Goal: Task Accomplishment & Management: Manage account settings

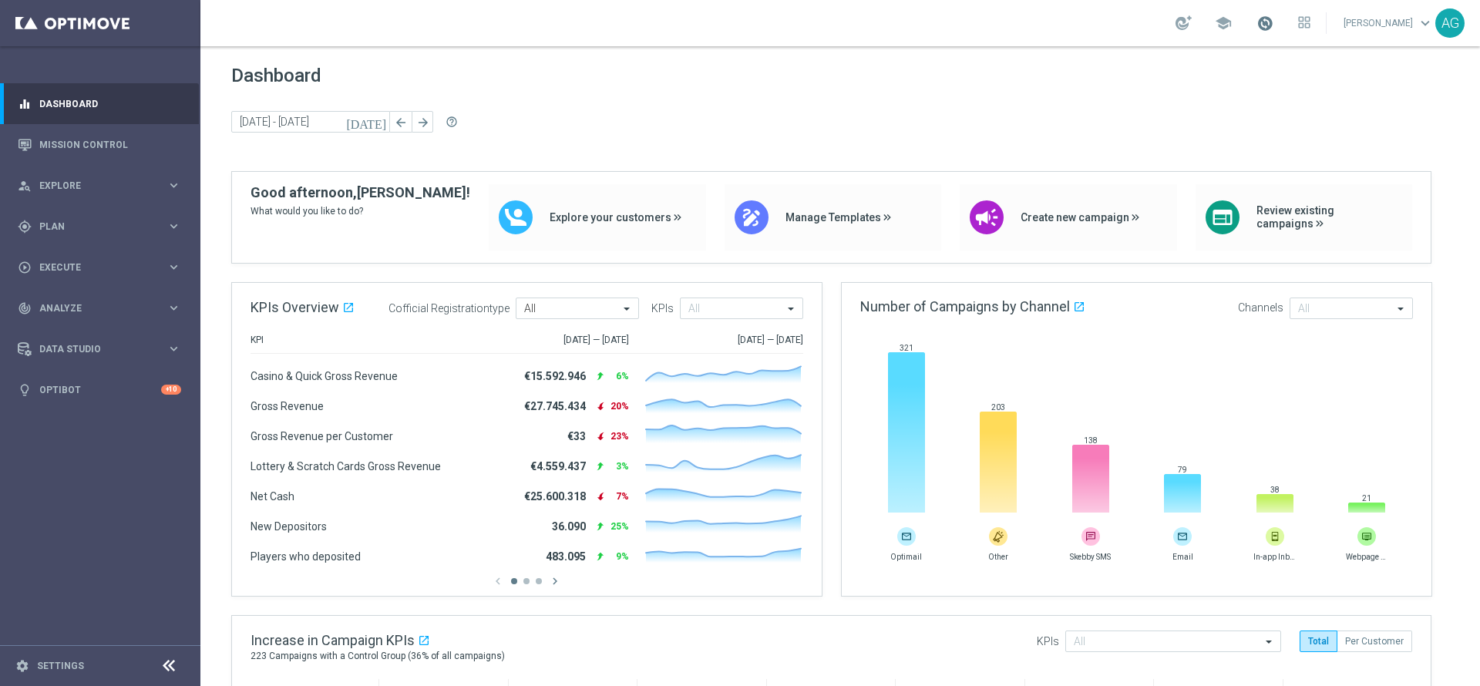
click at [1257, 18] on span at bounding box center [1265, 23] width 17 height 17
click at [891, 69] on span "Dashboard" at bounding box center [840, 76] width 1218 height 22
click at [1257, 22] on span at bounding box center [1265, 23] width 17 height 17
click at [665, 113] on div "today 22 Sep 2025 - 28 Sep 2025 arrow_back arrow_forward help_outline" at bounding box center [840, 122] width 1218 height 23
click at [1273, 106] on div "Dashboard today 22 Sep 2025 - 28 Sep 2025 arrow_back arrow_forward help_outline" at bounding box center [840, 118] width 1218 height 106
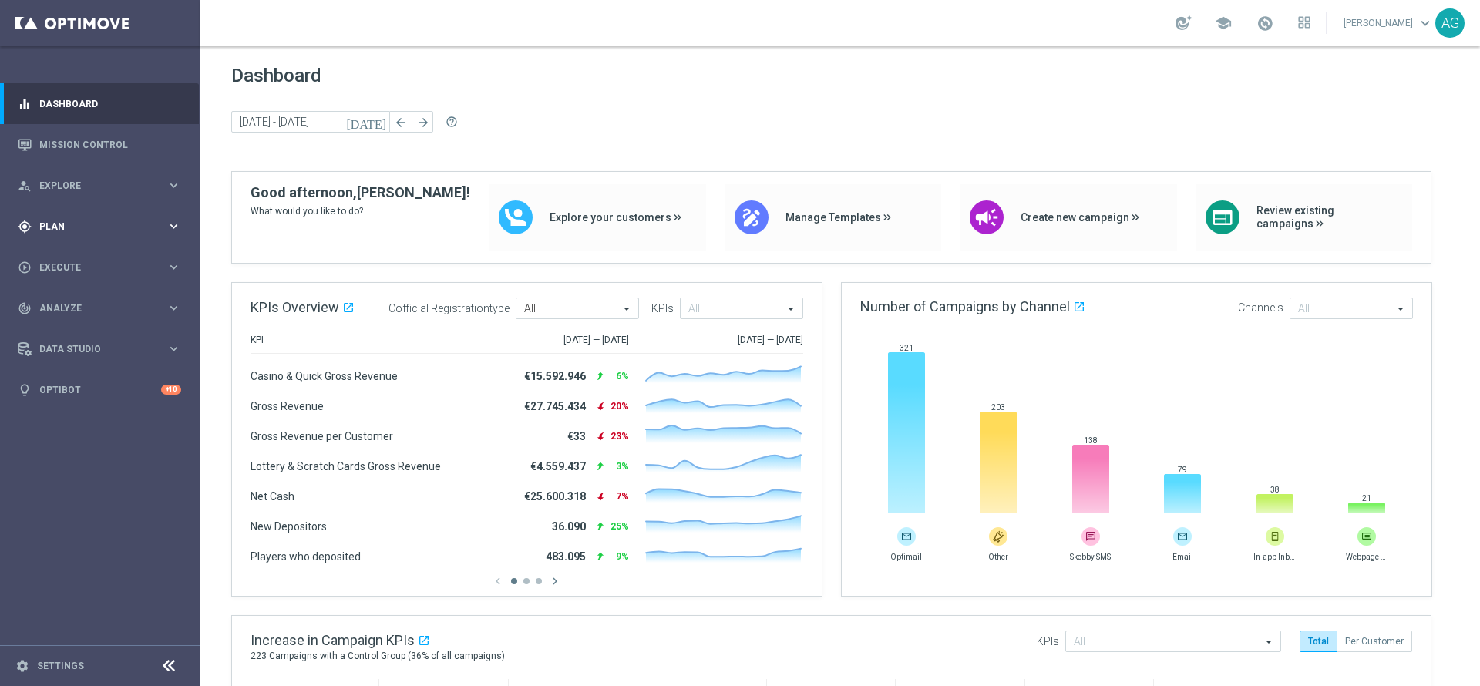
click at [83, 222] on span "Plan" at bounding box center [102, 226] width 127 height 9
click at [74, 302] on span "Templates" at bounding box center [96, 304] width 110 height 9
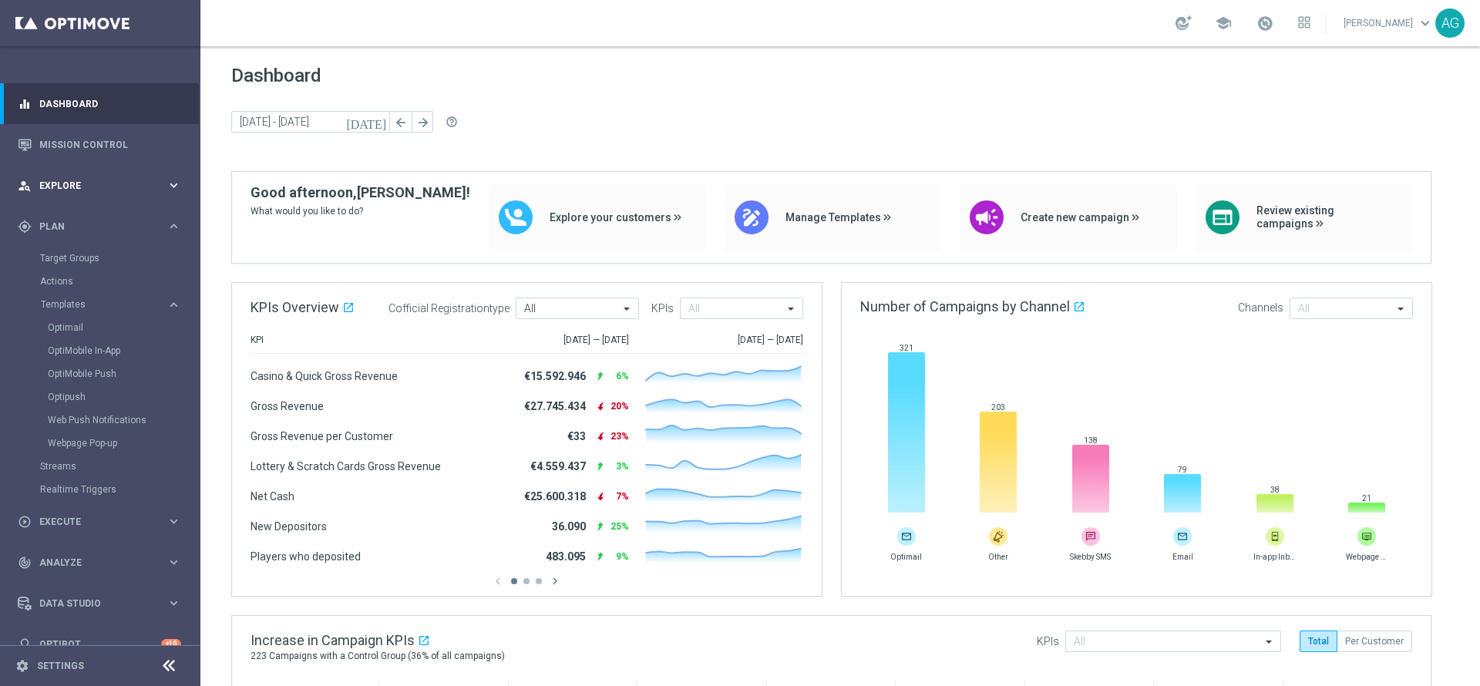
click at [77, 188] on span "Explore" at bounding box center [102, 185] width 127 height 9
click at [87, 221] on link "Customer Explorer" at bounding box center [100, 217] width 120 height 12
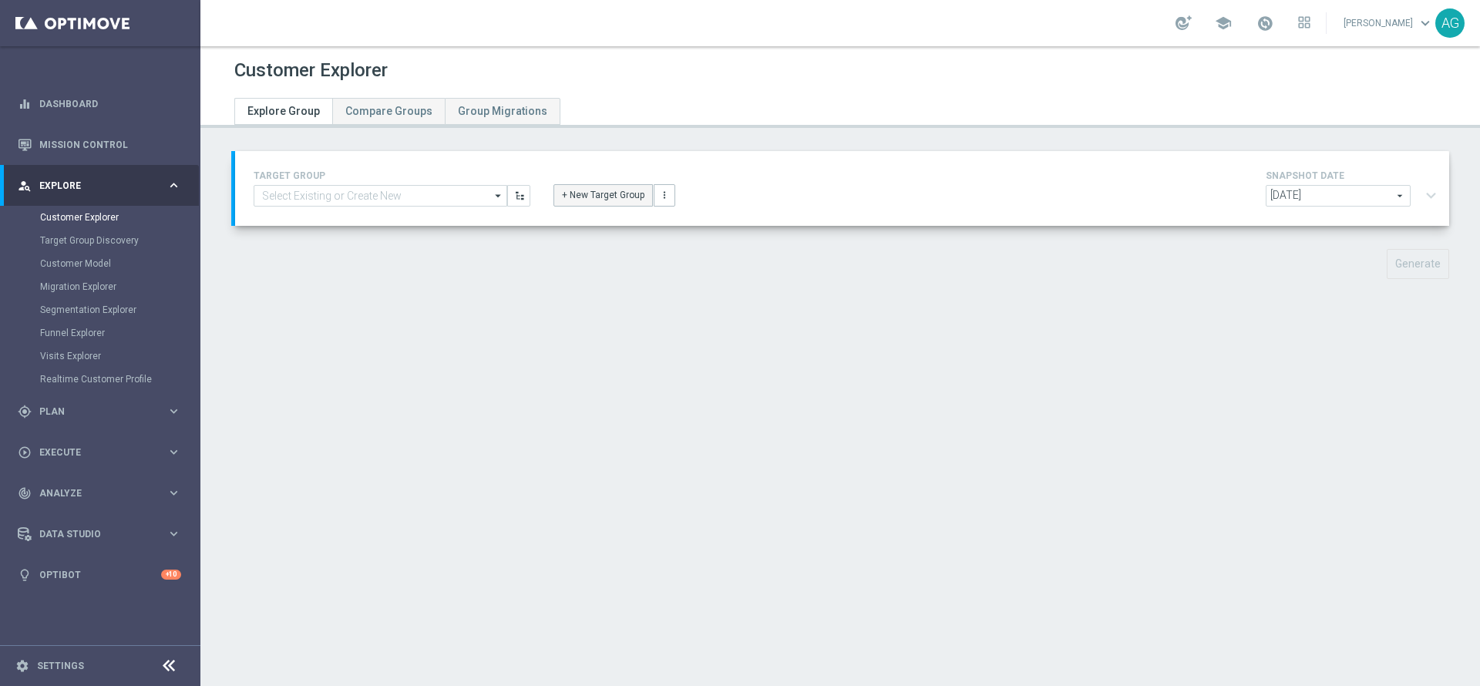
click at [621, 190] on button "+ New Target Group" at bounding box center [603, 195] width 99 height 22
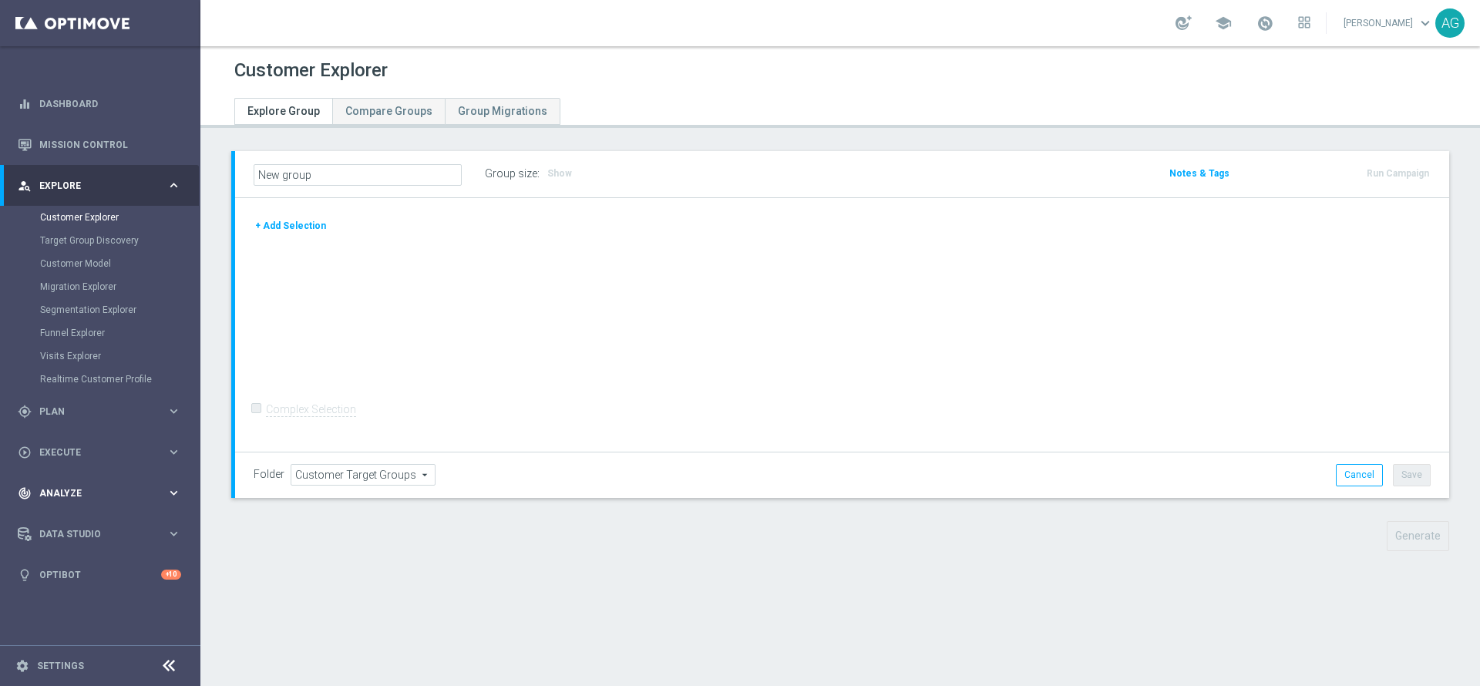
click at [72, 484] on div "track_changes Analyze keyboard_arrow_right" at bounding box center [99, 493] width 199 height 41
click at [76, 332] on div "Customer 360" at bounding box center [119, 339] width 159 height 23
click at [76, 338] on link "Customer 360" at bounding box center [100, 340] width 120 height 12
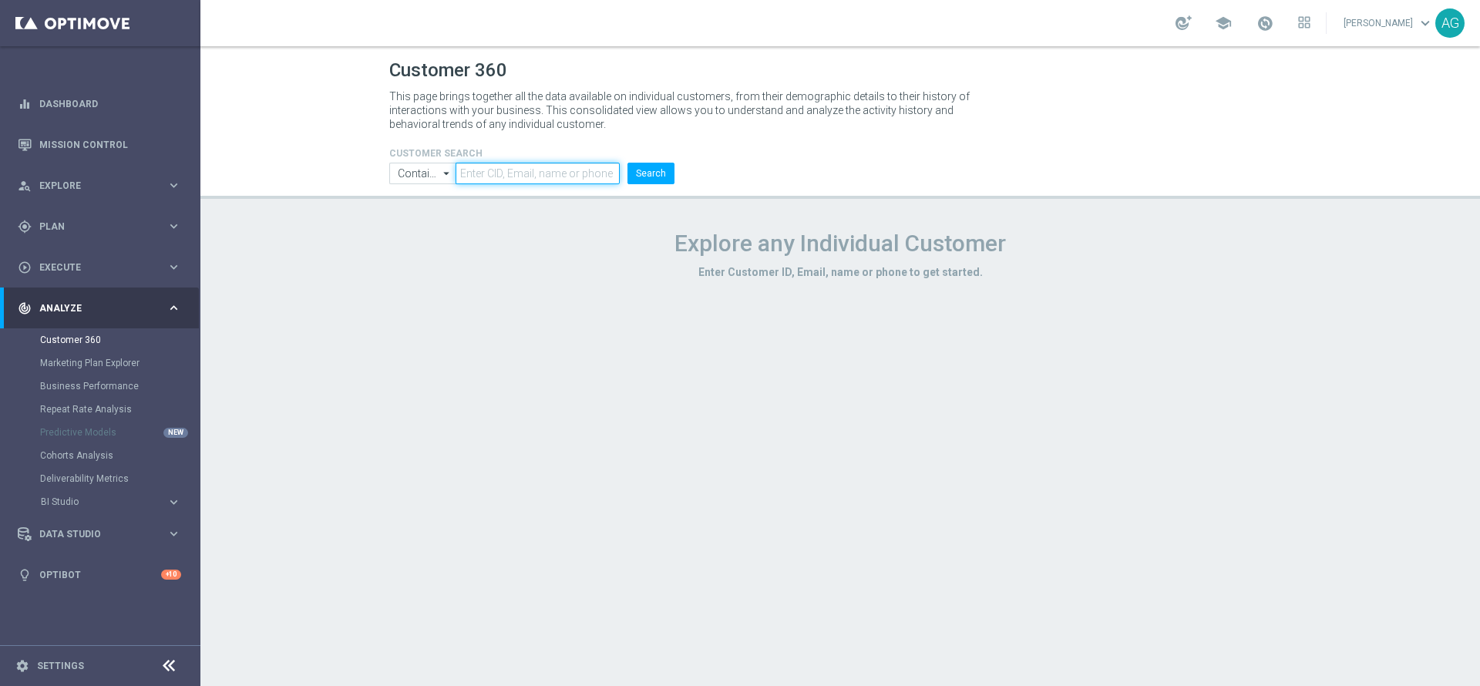
click at [524, 170] on input "text" at bounding box center [538, 174] width 164 height 22
paste input "4482474"
type input "4482474"
click at [658, 175] on button "Search" at bounding box center [651, 174] width 47 height 22
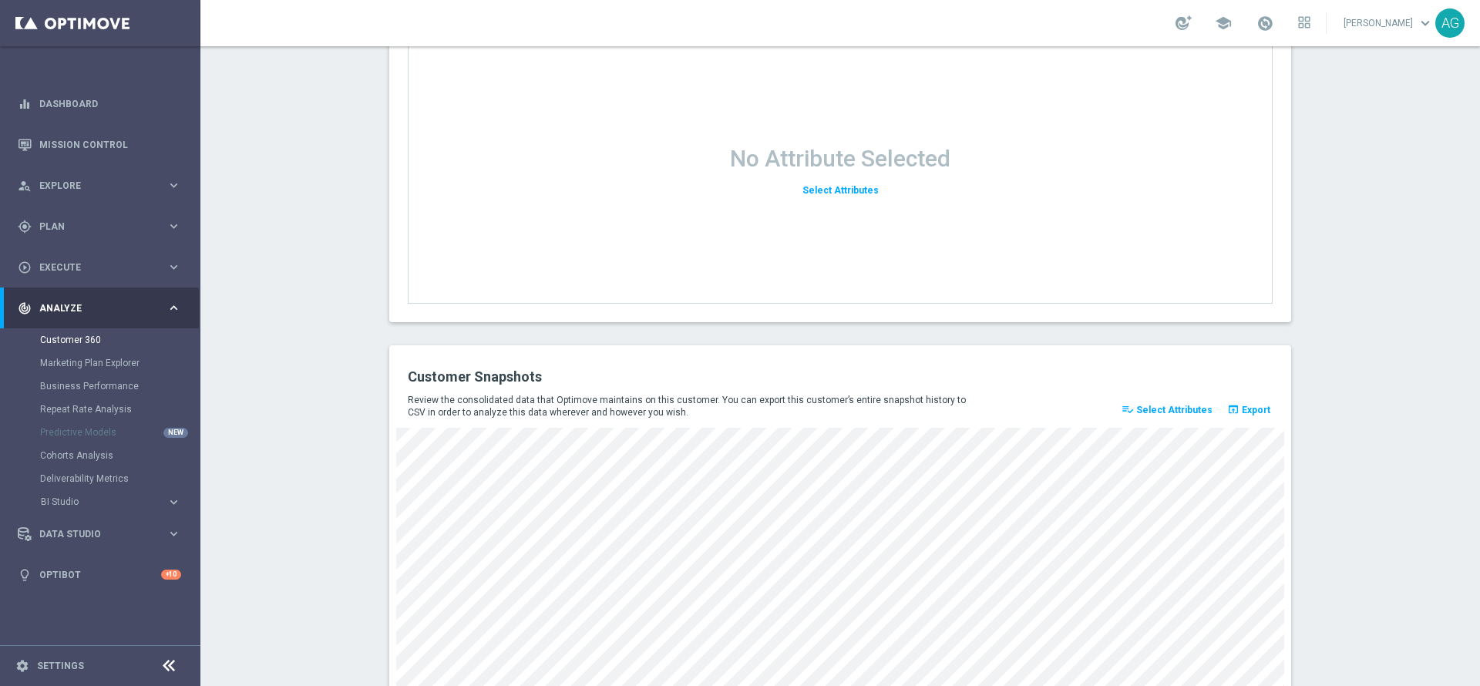
scroll to position [1994, 0]
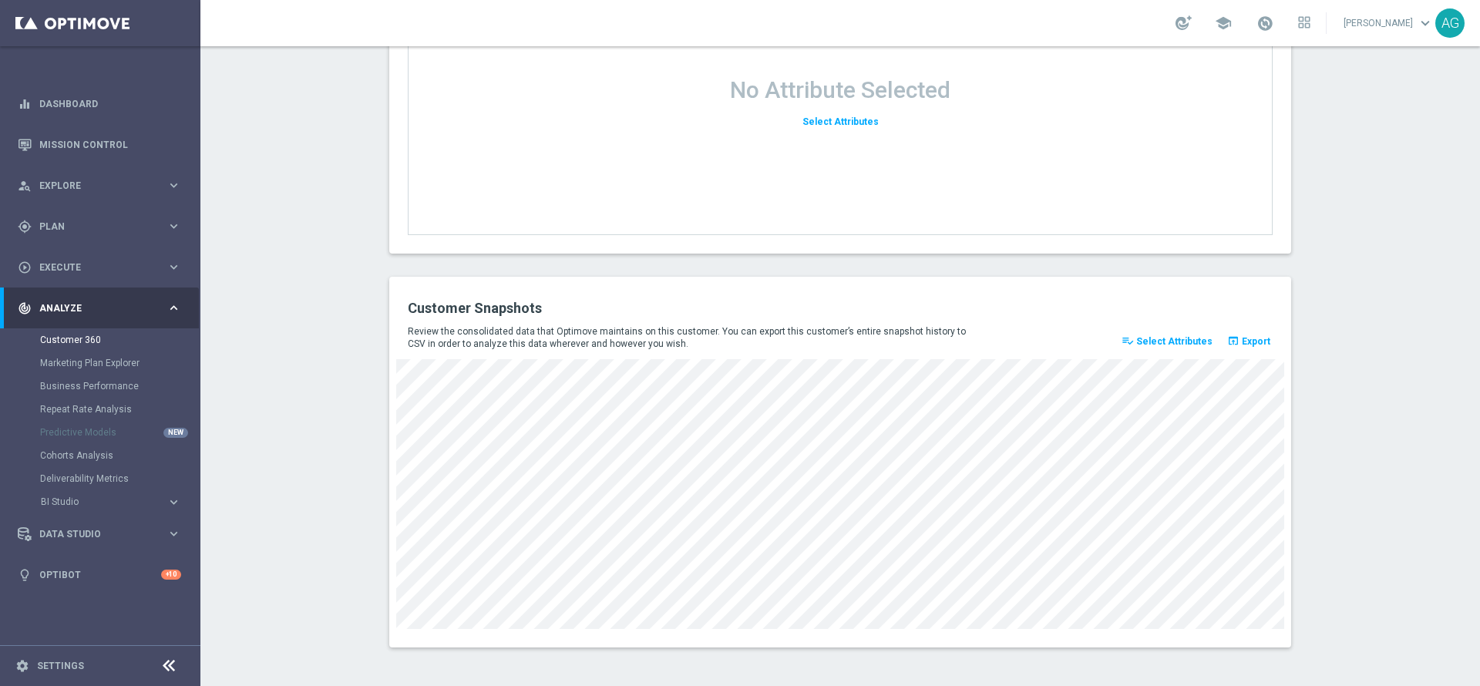
click at [1171, 348] on button "playlist_add_check Select Attributes" at bounding box center [1168, 342] width 96 height 22
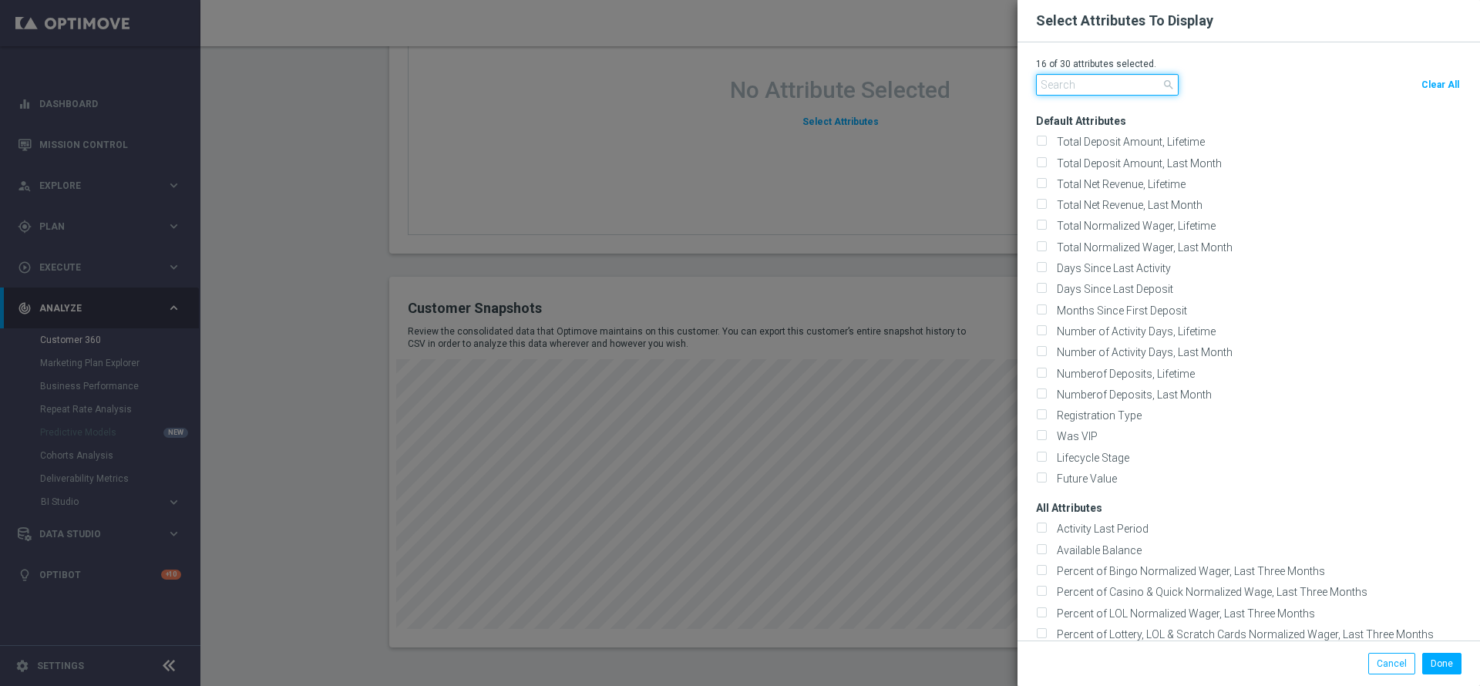
click at [1100, 88] on input "text" at bounding box center [1107, 85] width 143 height 22
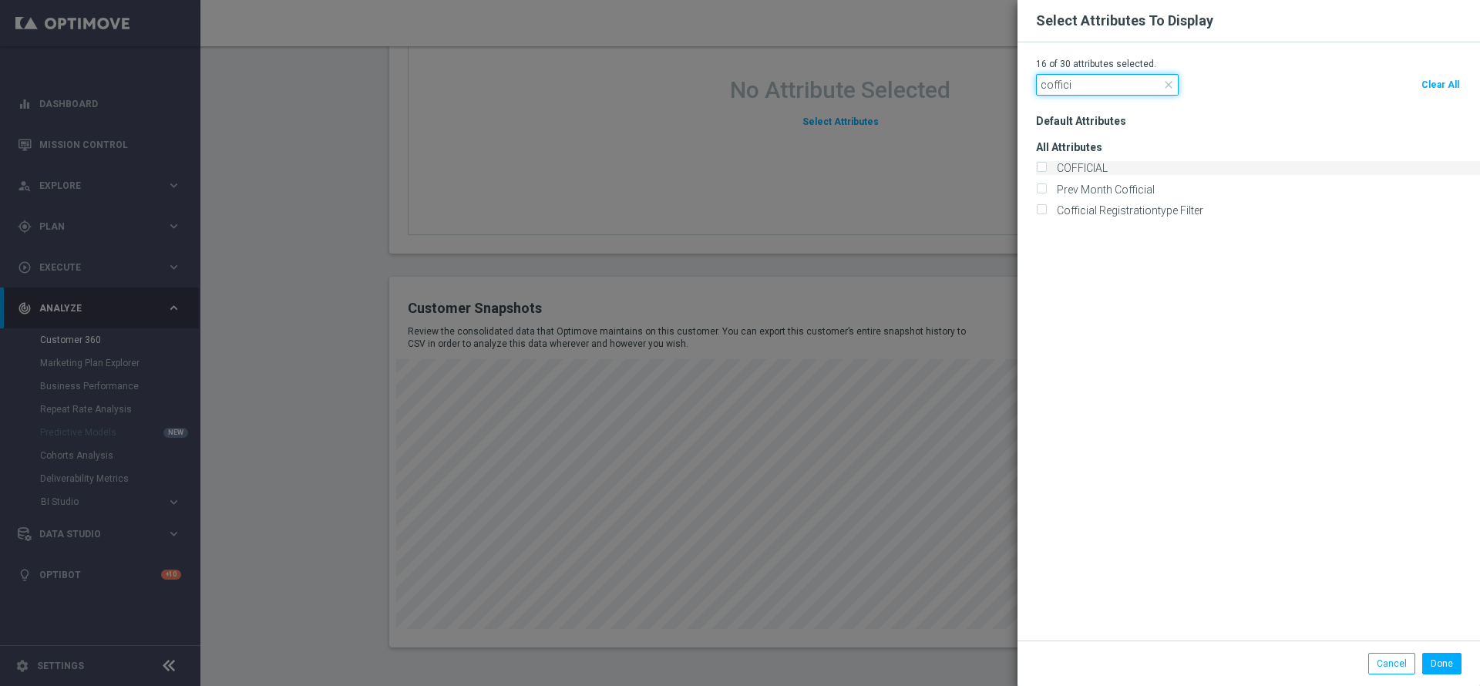
type input "coffici"
click at [1083, 165] on label "COFFICIAL" at bounding box center [1080, 168] width 56 height 14
click at [1046, 165] on input "COFFICIAL" at bounding box center [1041, 169] width 10 height 10
checkbox input "true"
click at [1092, 180] on div "All Attributes COFFICIAL" at bounding box center [1258, 172] width 444 height 89
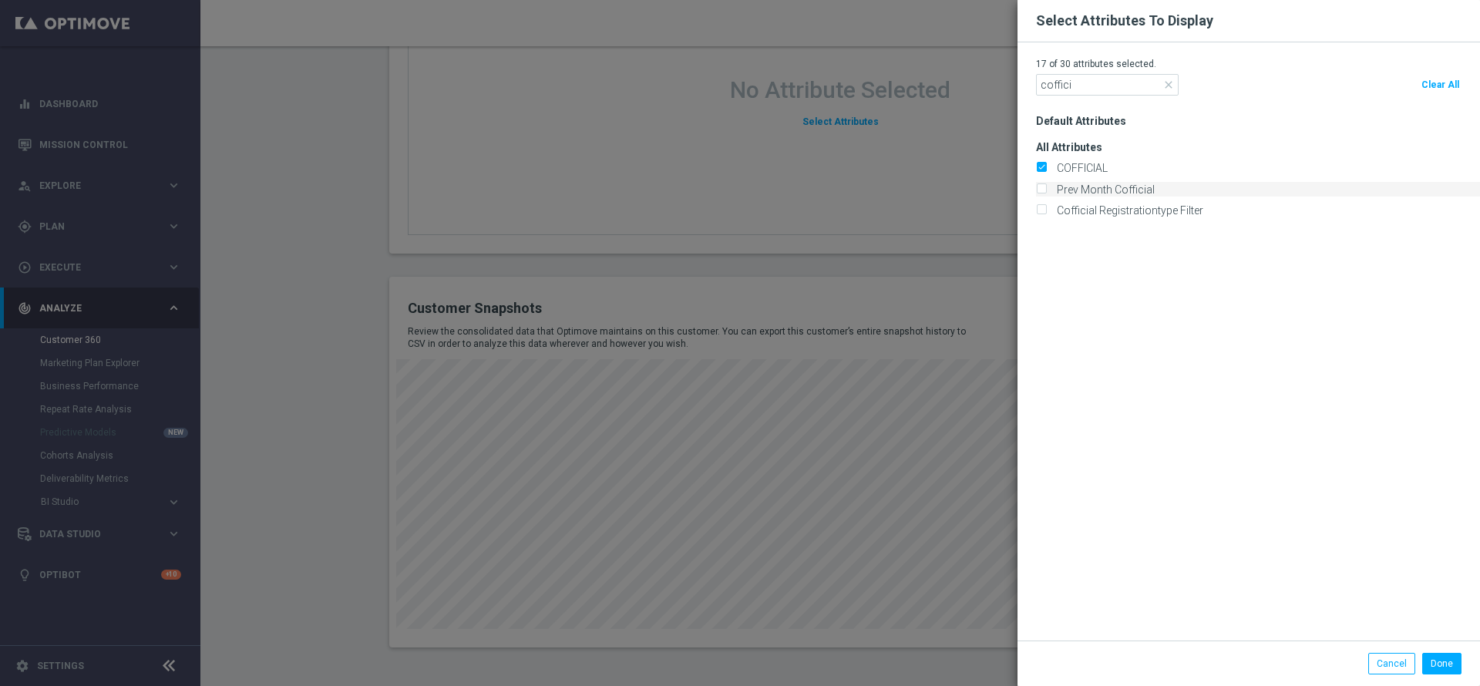
click at [1075, 190] on label "Prev Month Cofficial" at bounding box center [1103, 190] width 103 height 14
click at [1046, 190] on input "Prev Month Cofficial" at bounding box center [1041, 190] width 10 height 10
checkbox input "true"
click at [1433, 660] on button "Done" at bounding box center [1442, 664] width 39 height 22
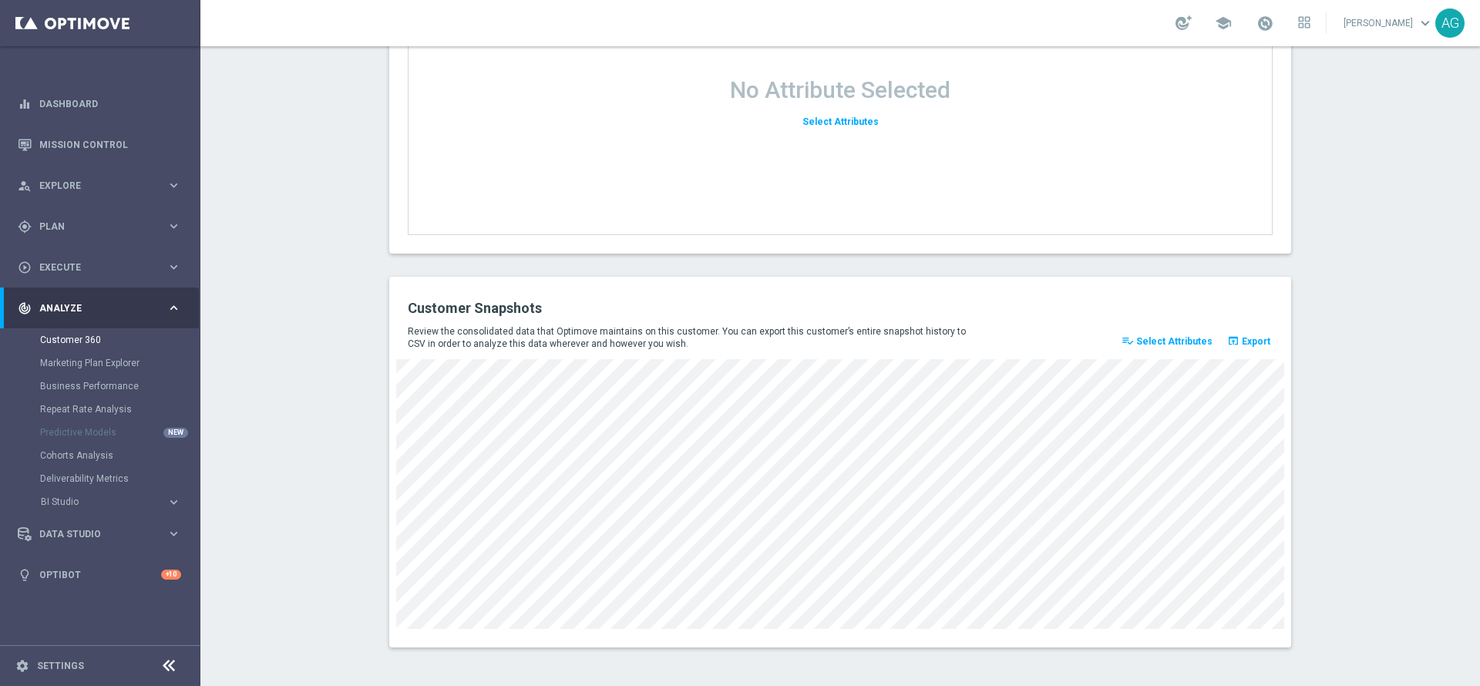
click at [1255, 21] on link at bounding box center [1265, 24] width 20 height 25
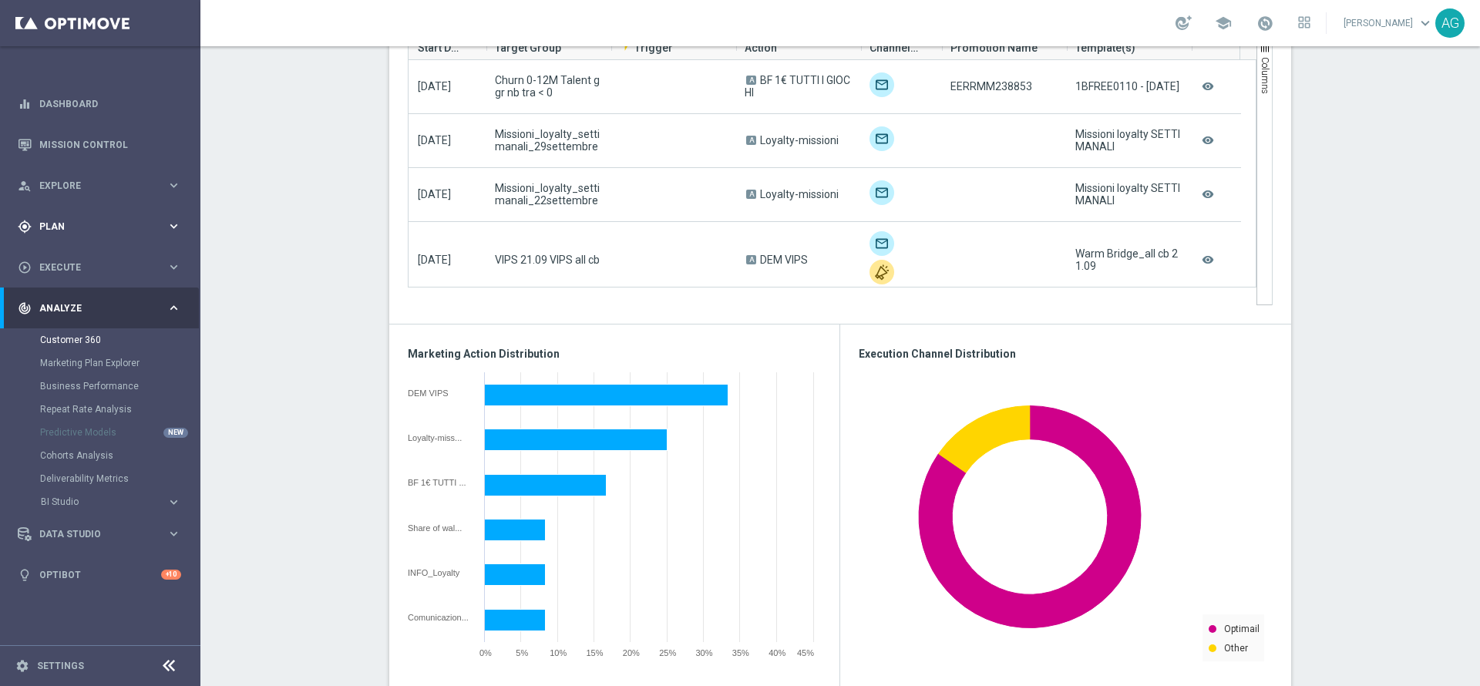
scroll to position [1069, 0]
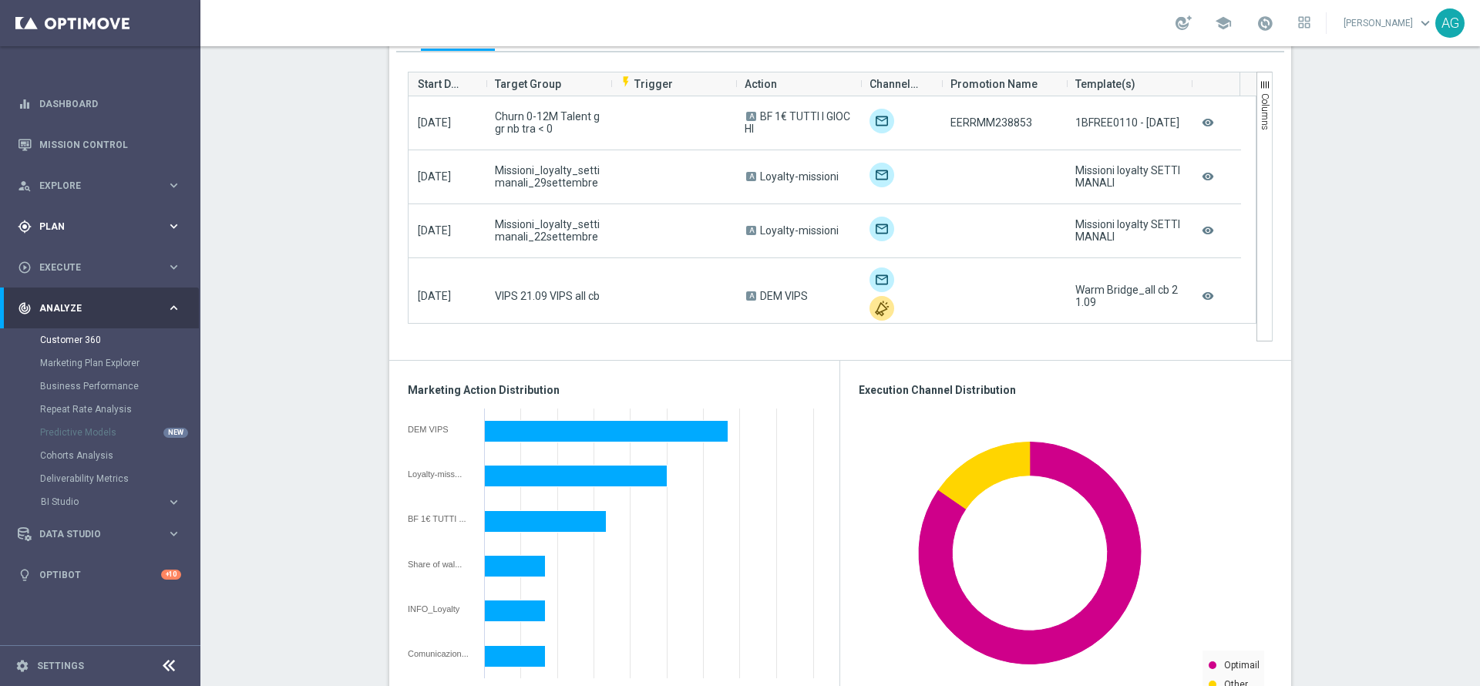
click at [80, 217] on div "gps_fixed Plan keyboard_arrow_right" at bounding box center [99, 226] width 199 height 41
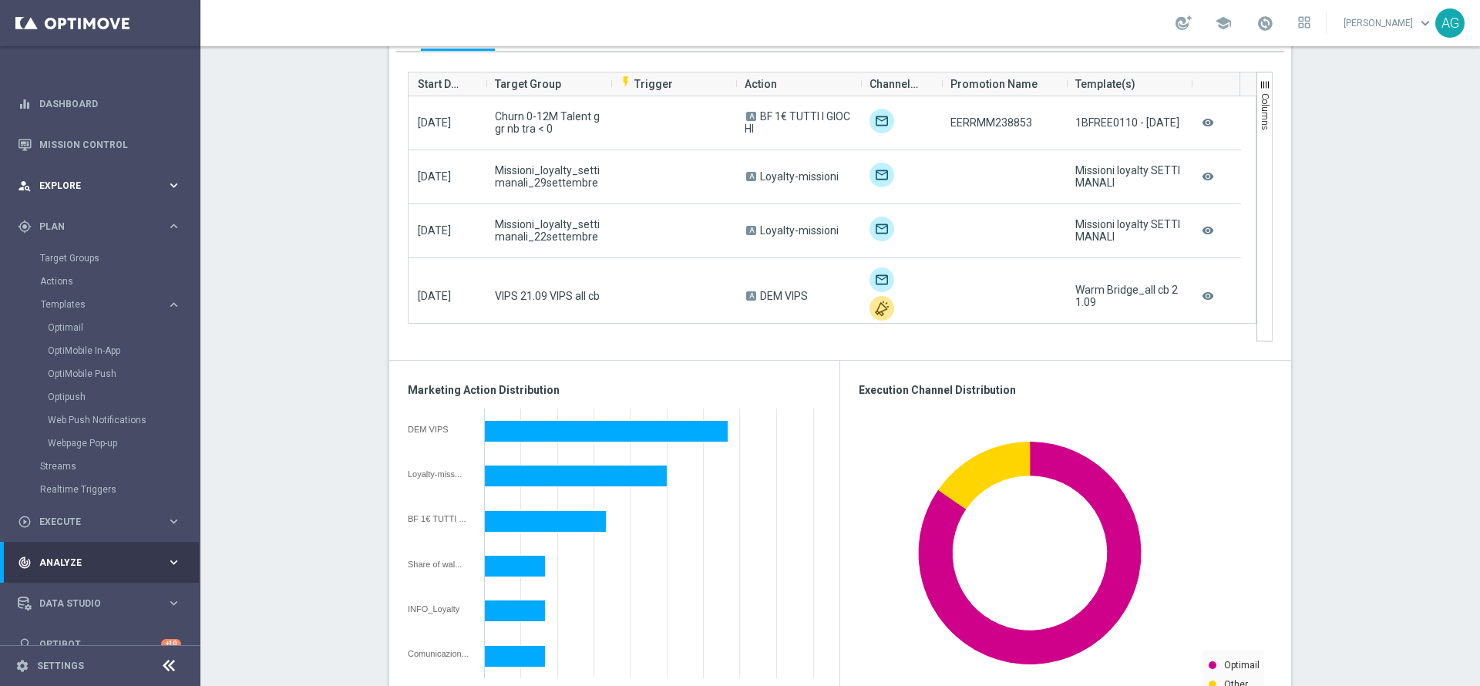
click at [86, 198] on div "person_search Explore keyboard_arrow_right" at bounding box center [99, 185] width 199 height 41
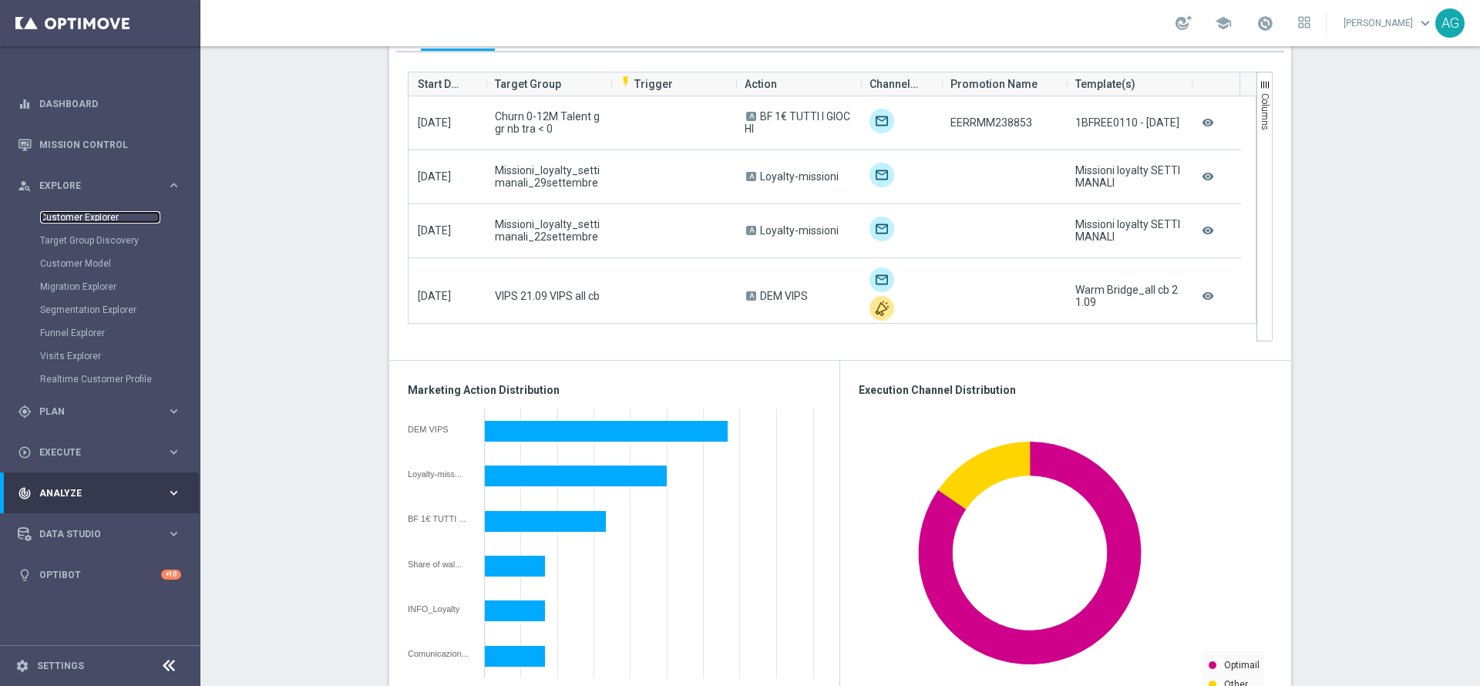
click at [85, 216] on link "Customer Explorer" at bounding box center [100, 217] width 120 height 12
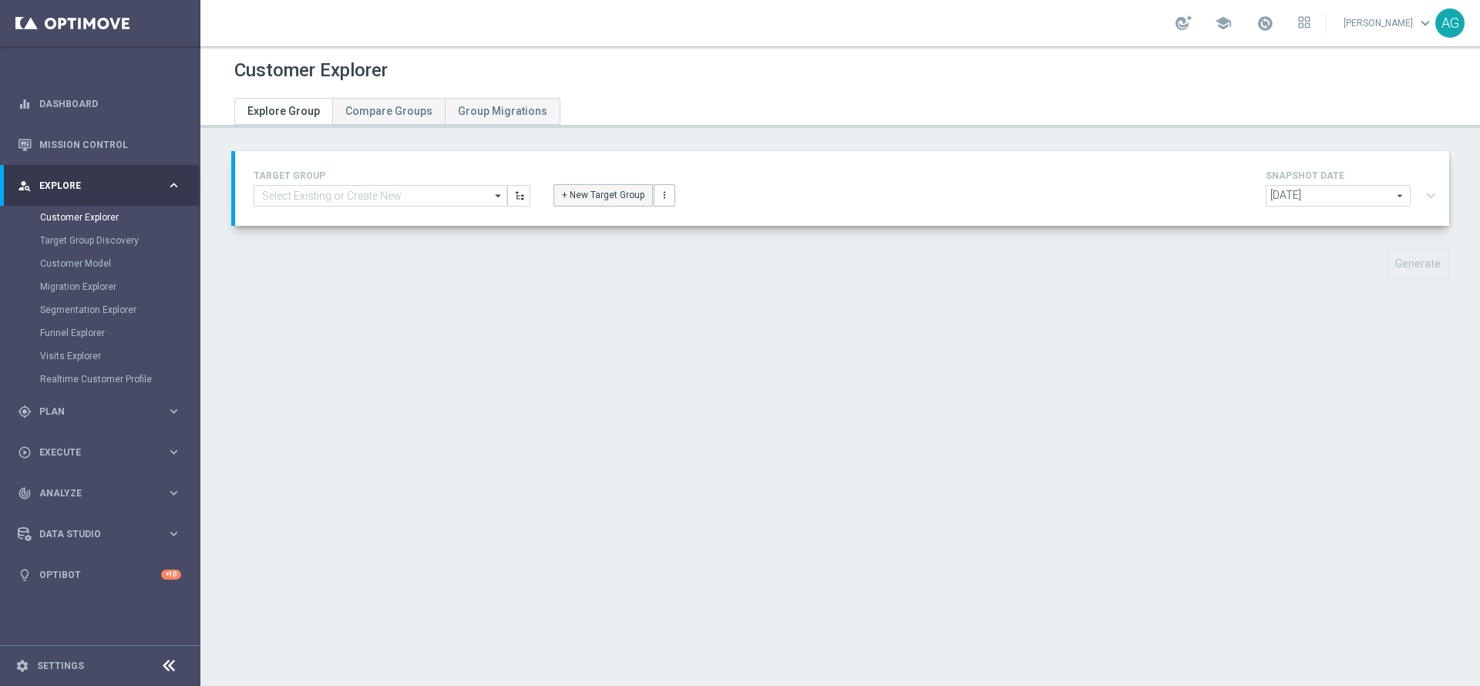
click at [579, 196] on button "+ New Target Group" at bounding box center [603, 195] width 99 height 22
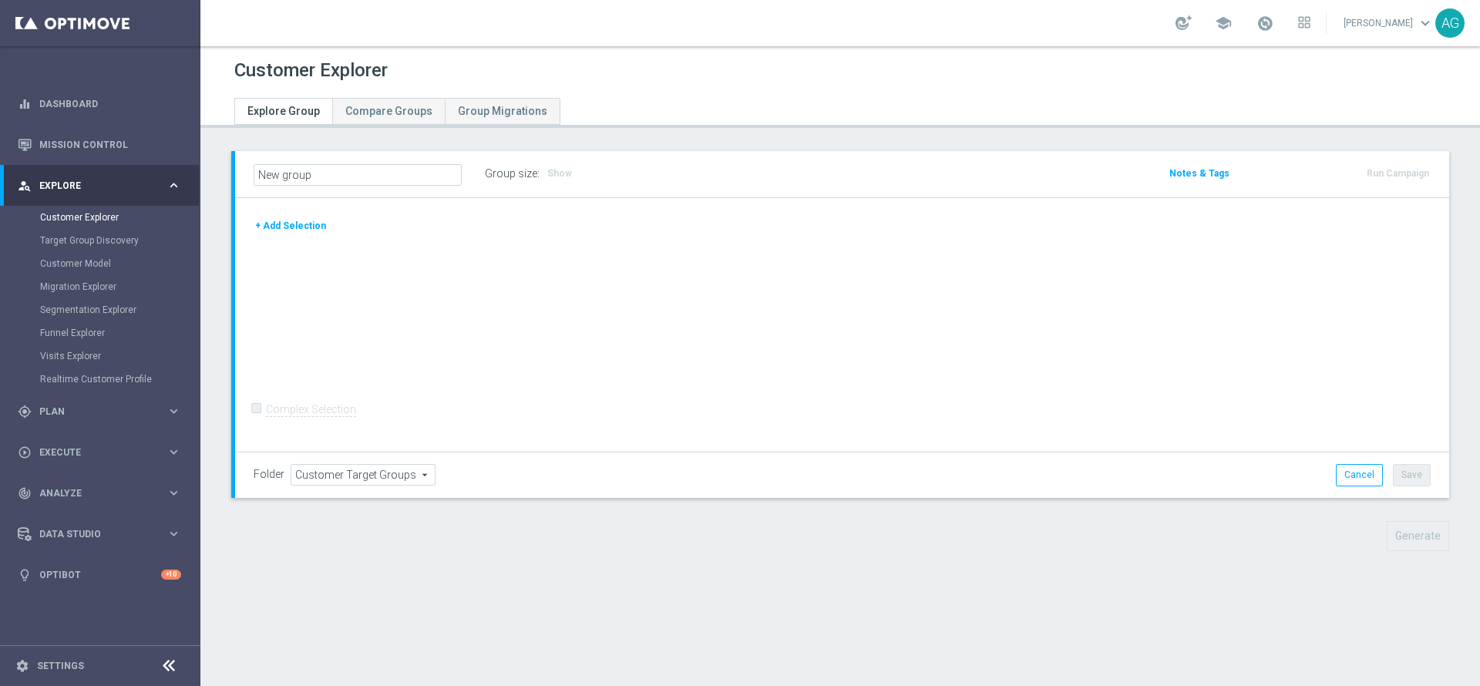
click at [310, 223] on button "+ Add Selection" at bounding box center [291, 225] width 74 height 17
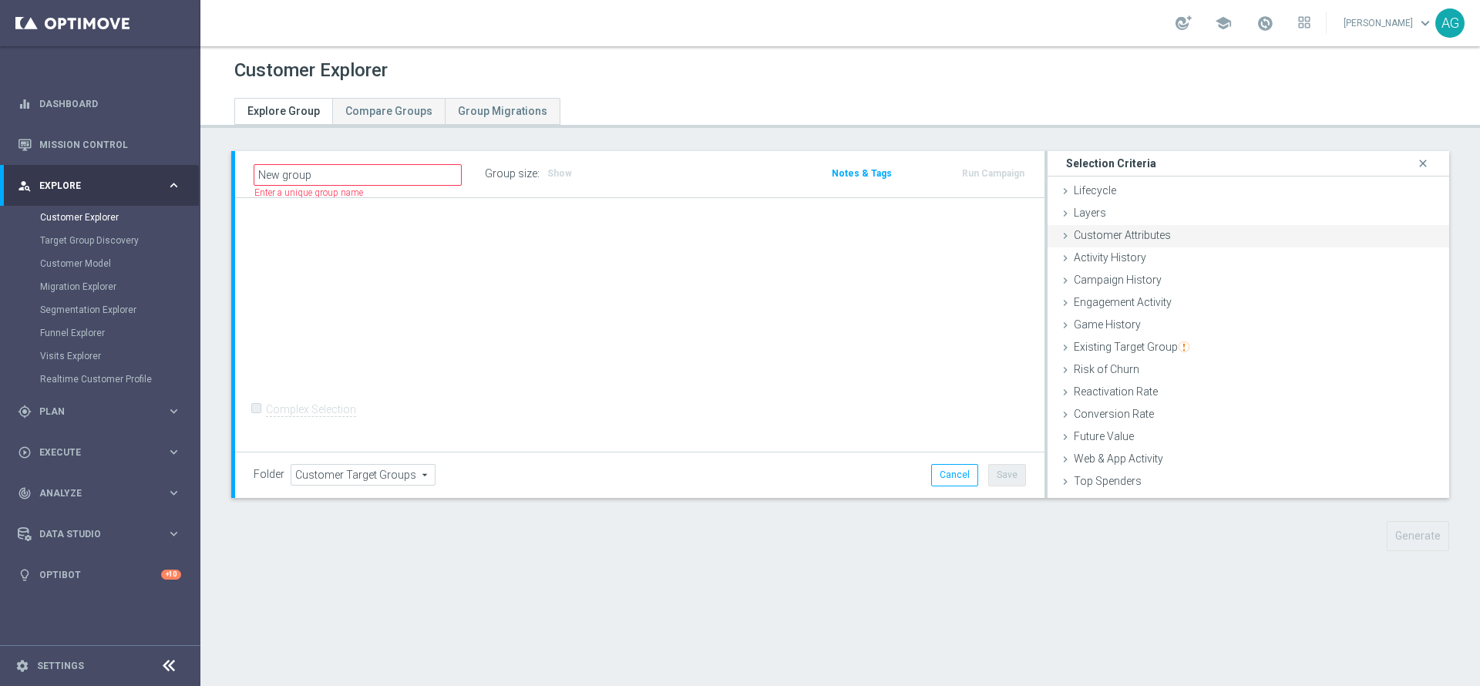
click at [1160, 234] on div "Customer Attributes done" at bounding box center [1249, 236] width 402 height 23
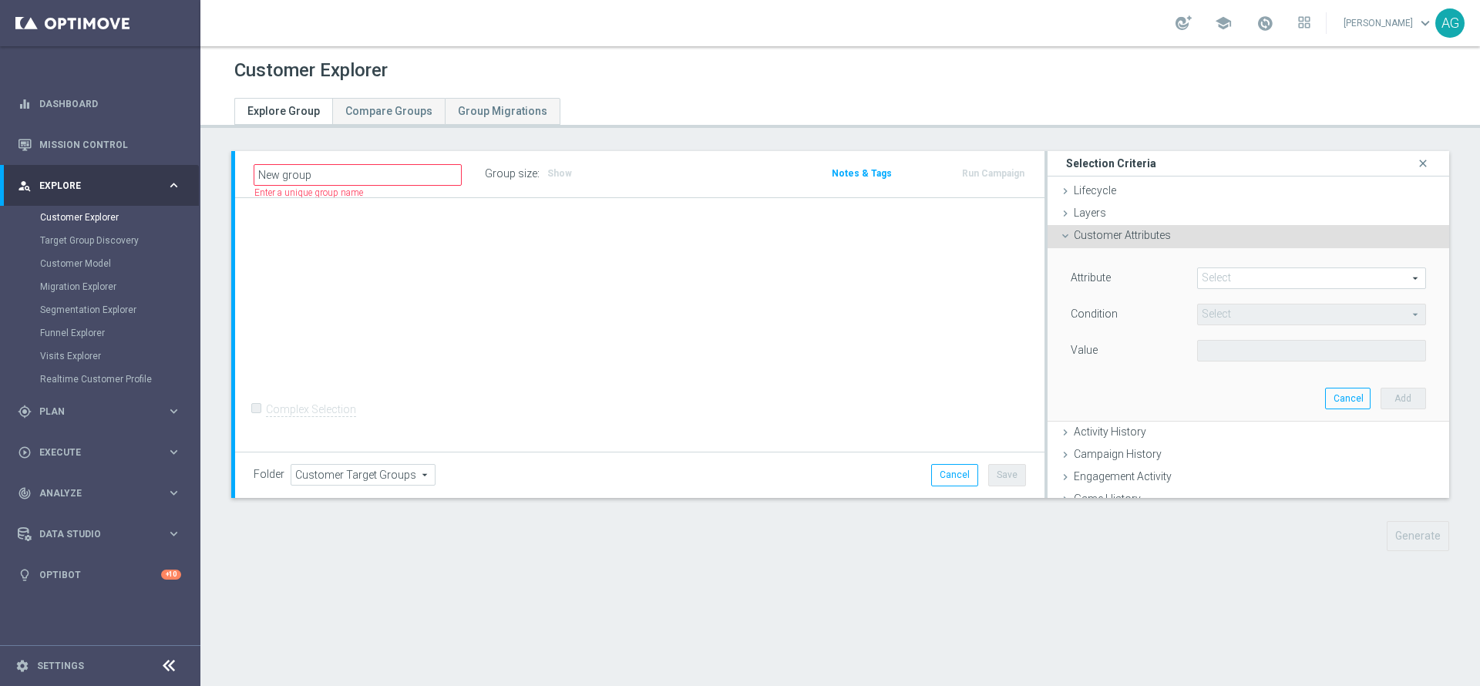
click at [1198, 272] on span at bounding box center [1311, 278] width 227 height 20
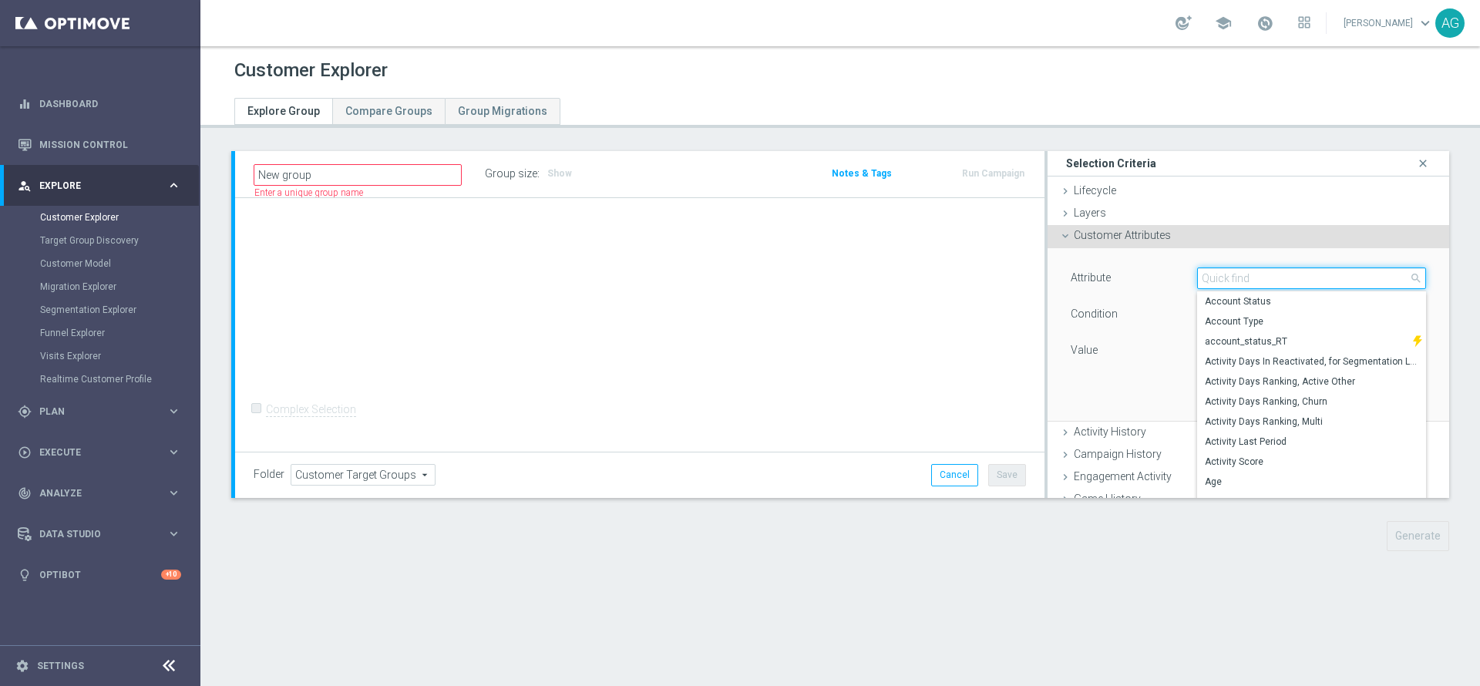
click at [1200, 278] on input "search" at bounding box center [1311, 279] width 229 height 22
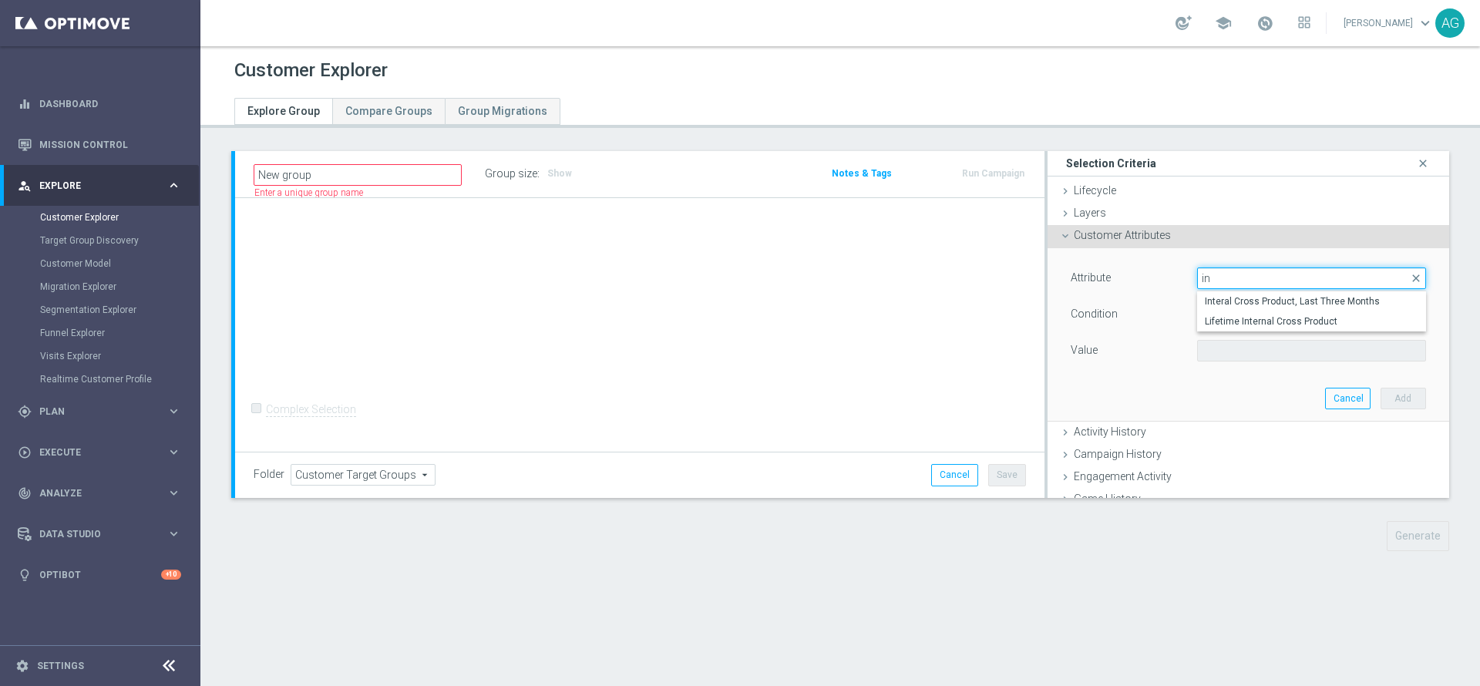
type input "i"
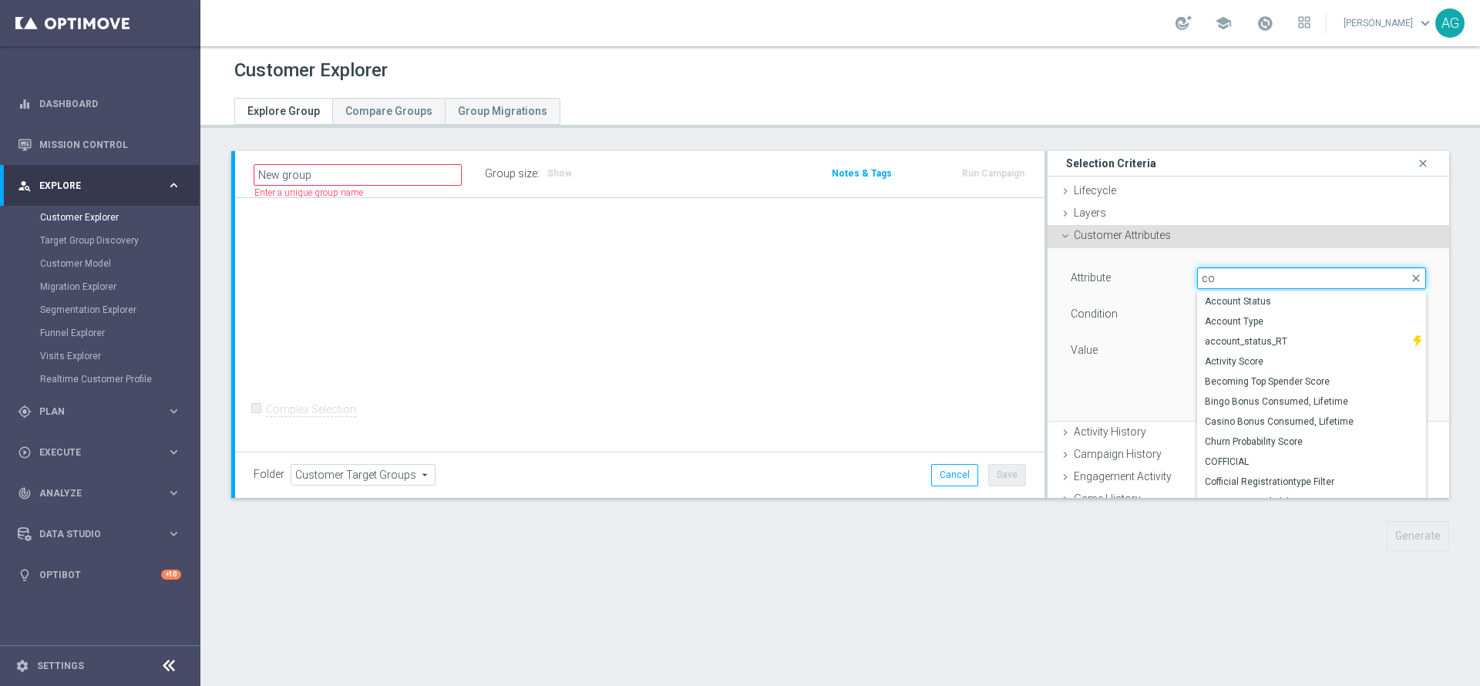
type input "c"
type input "id"
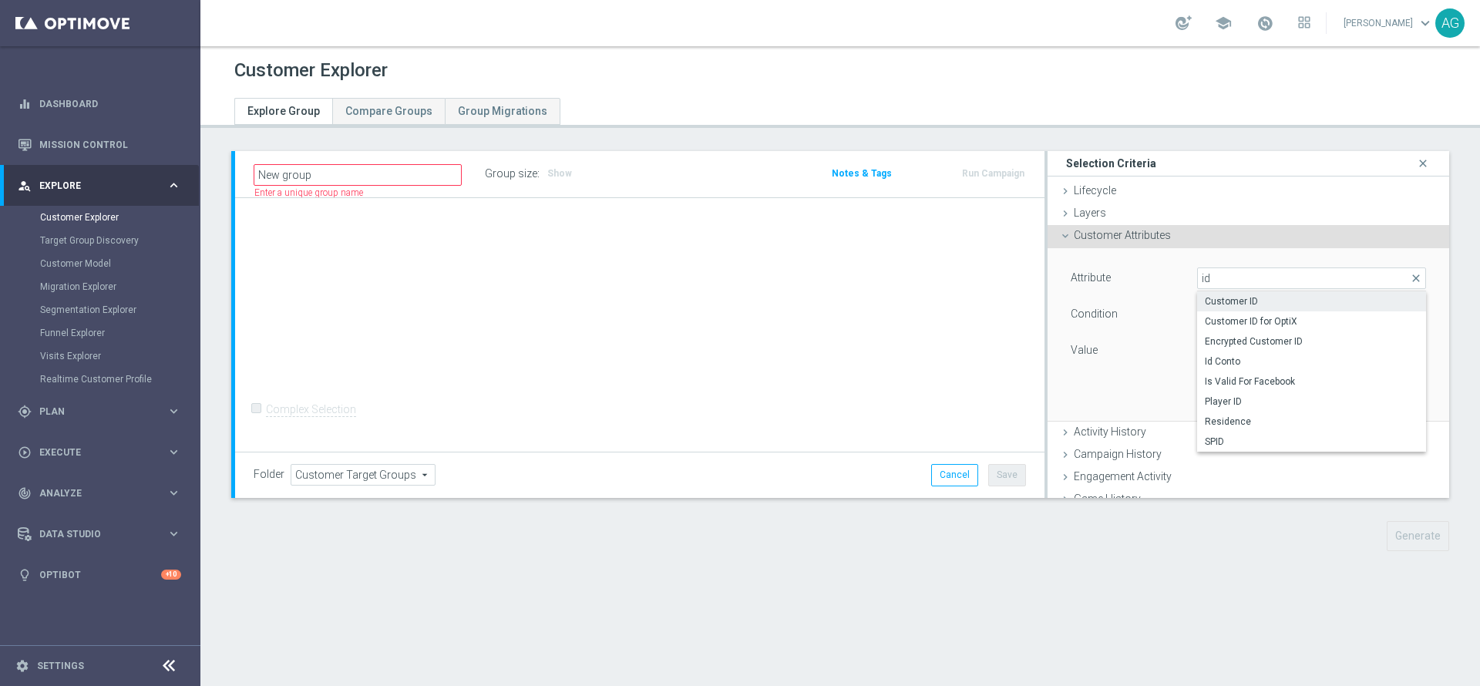
click at [1200, 294] on label "Customer ID" at bounding box center [1311, 301] width 229 height 20
type input "Customer ID"
type input "="
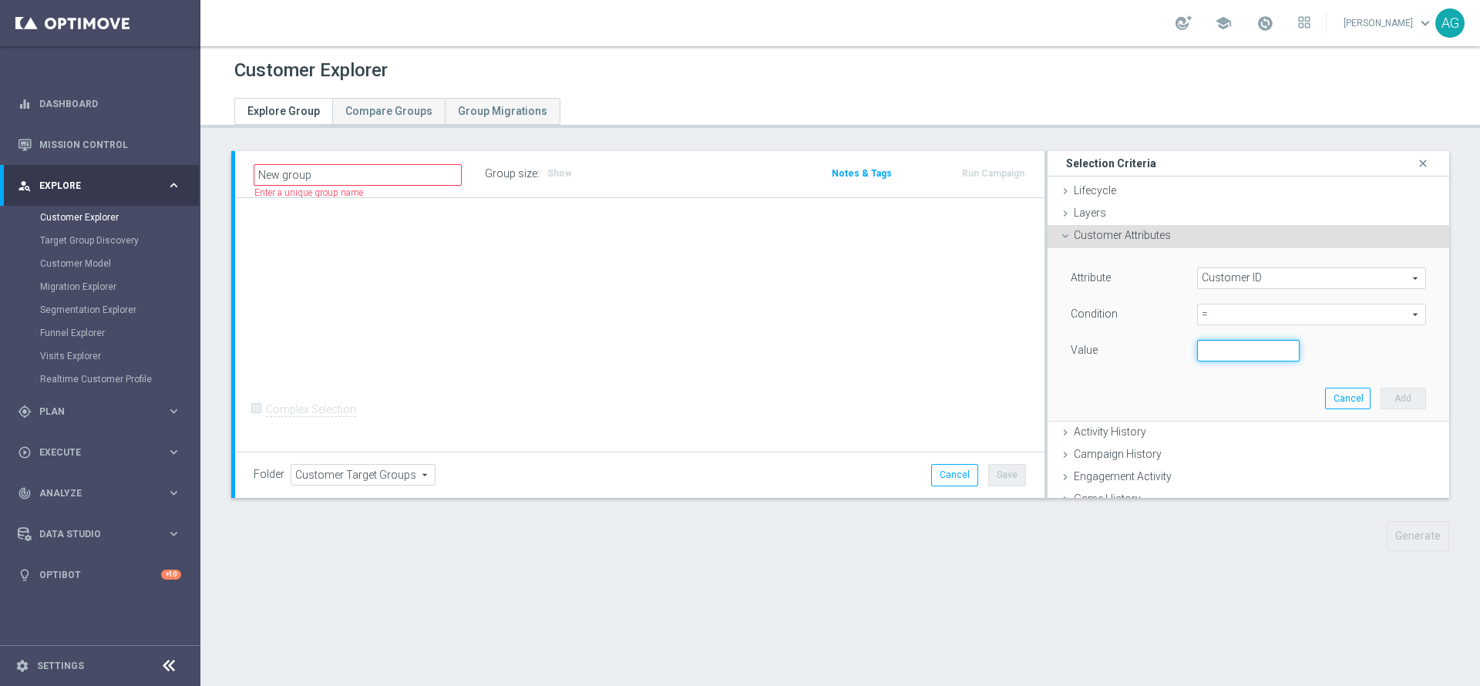
click at [1198, 346] on input "number" at bounding box center [1248, 351] width 103 height 22
paste input "4482474"
type input "4482474"
click at [1381, 392] on button "Add" at bounding box center [1403, 399] width 45 height 22
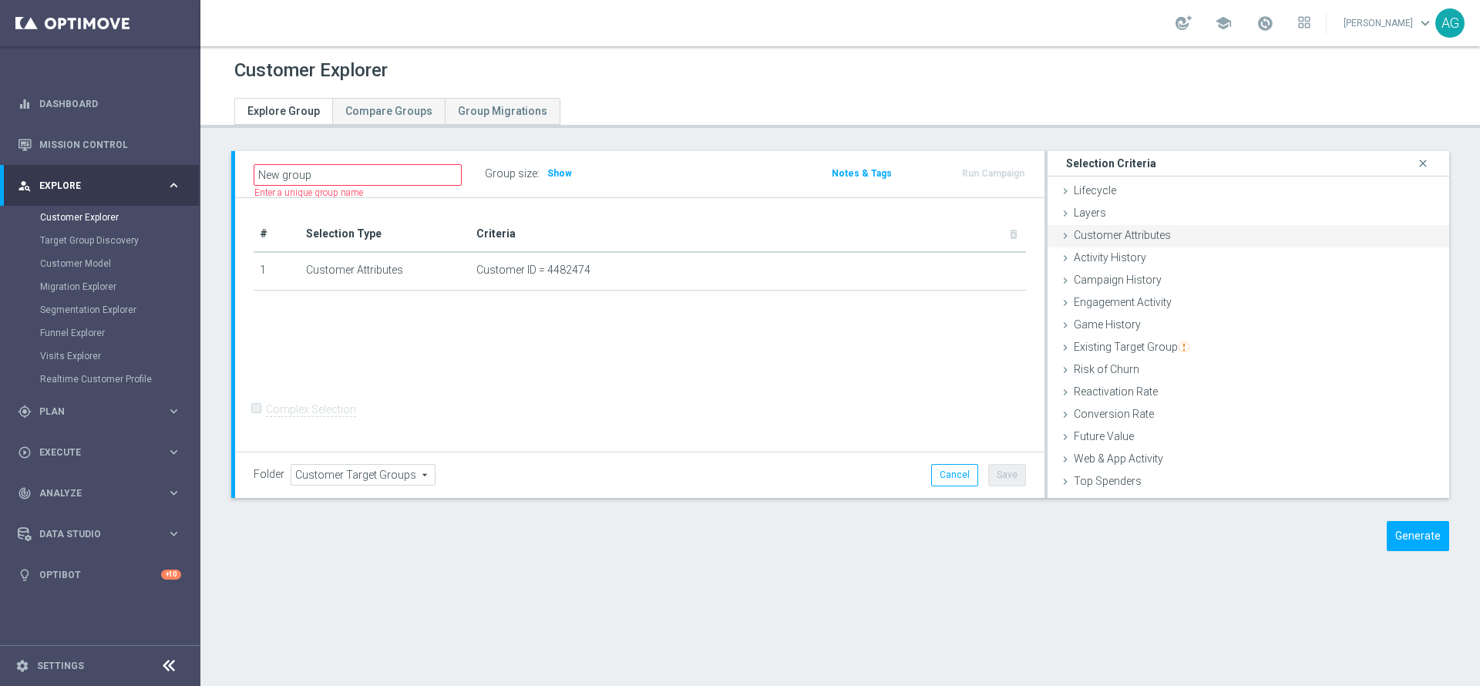
click at [1173, 235] on div "Customer Attributes done selection saved" at bounding box center [1249, 236] width 402 height 23
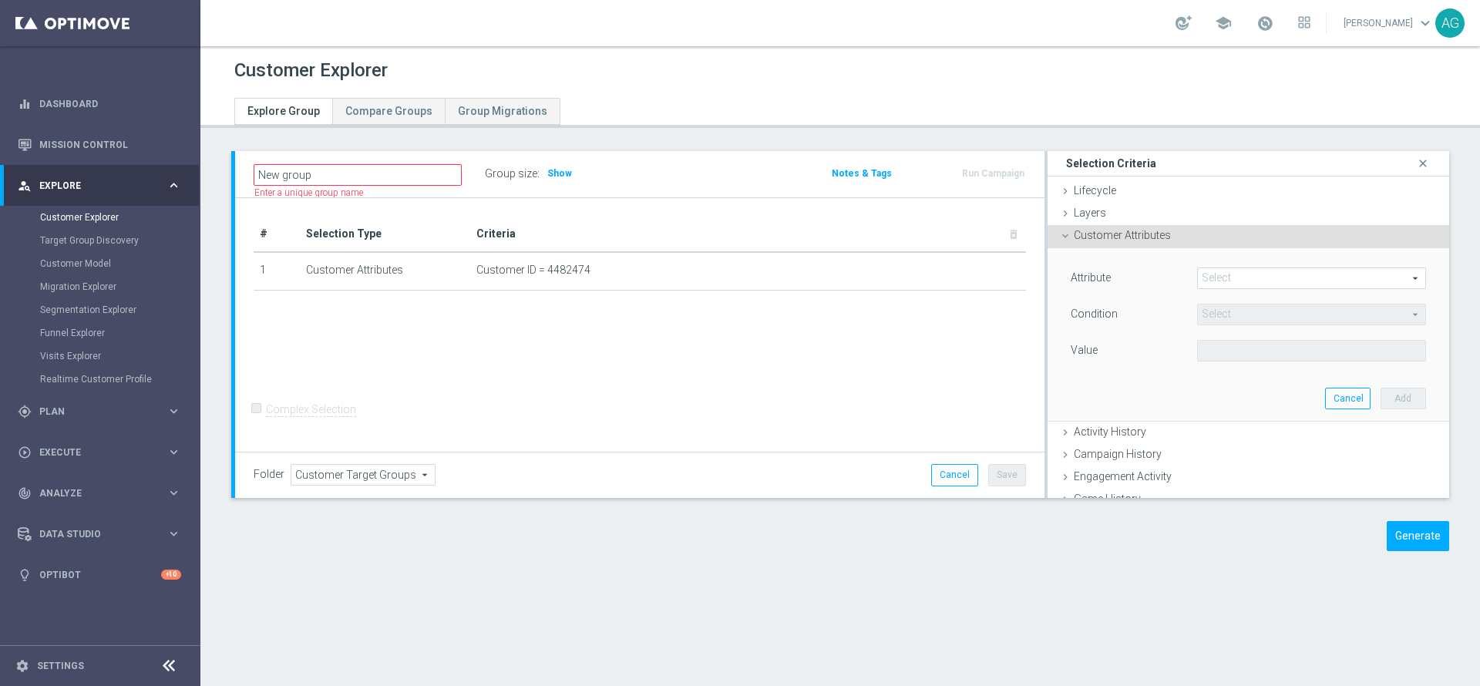
click at [1226, 271] on span at bounding box center [1311, 278] width 227 height 20
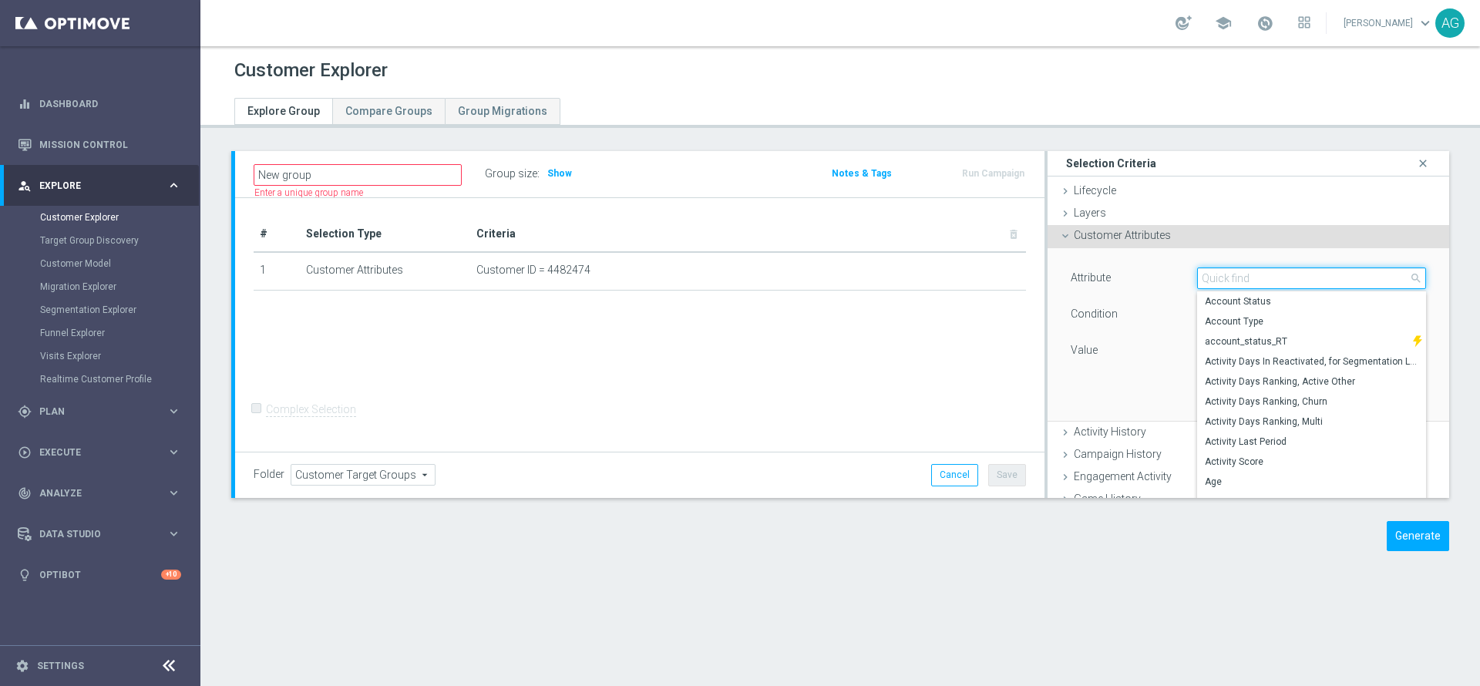
click at [1226, 275] on input "search" at bounding box center [1311, 279] width 229 height 22
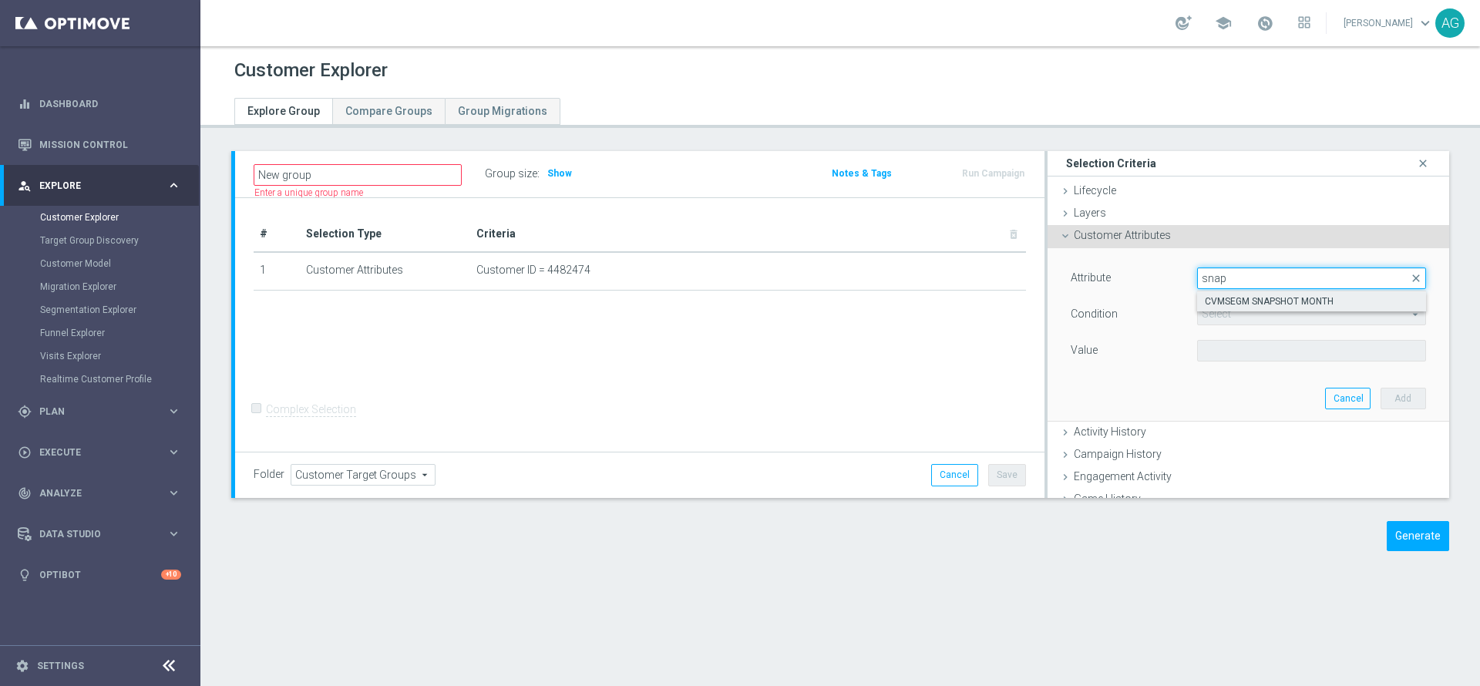
type input "snap"
click at [1235, 305] on span "CVMSEGM SNAPSHOT MONTH" at bounding box center [1312, 301] width 214 height 12
type input "CVMSEGM SNAPSHOT MONTH"
type input "Equals"
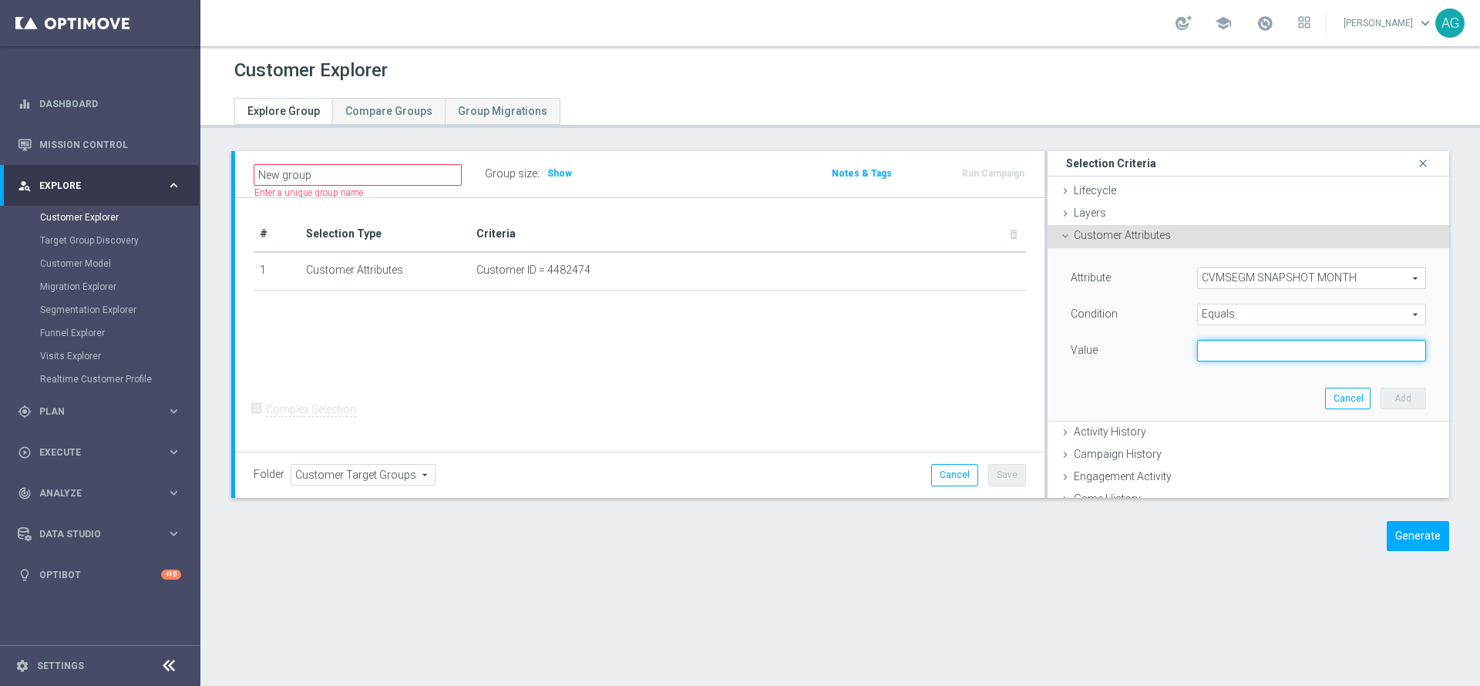
click at [1209, 350] on input "text" at bounding box center [1311, 351] width 229 height 22
type input "2025-09"
click at [1381, 405] on button "Add" at bounding box center [1403, 399] width 45 height 22
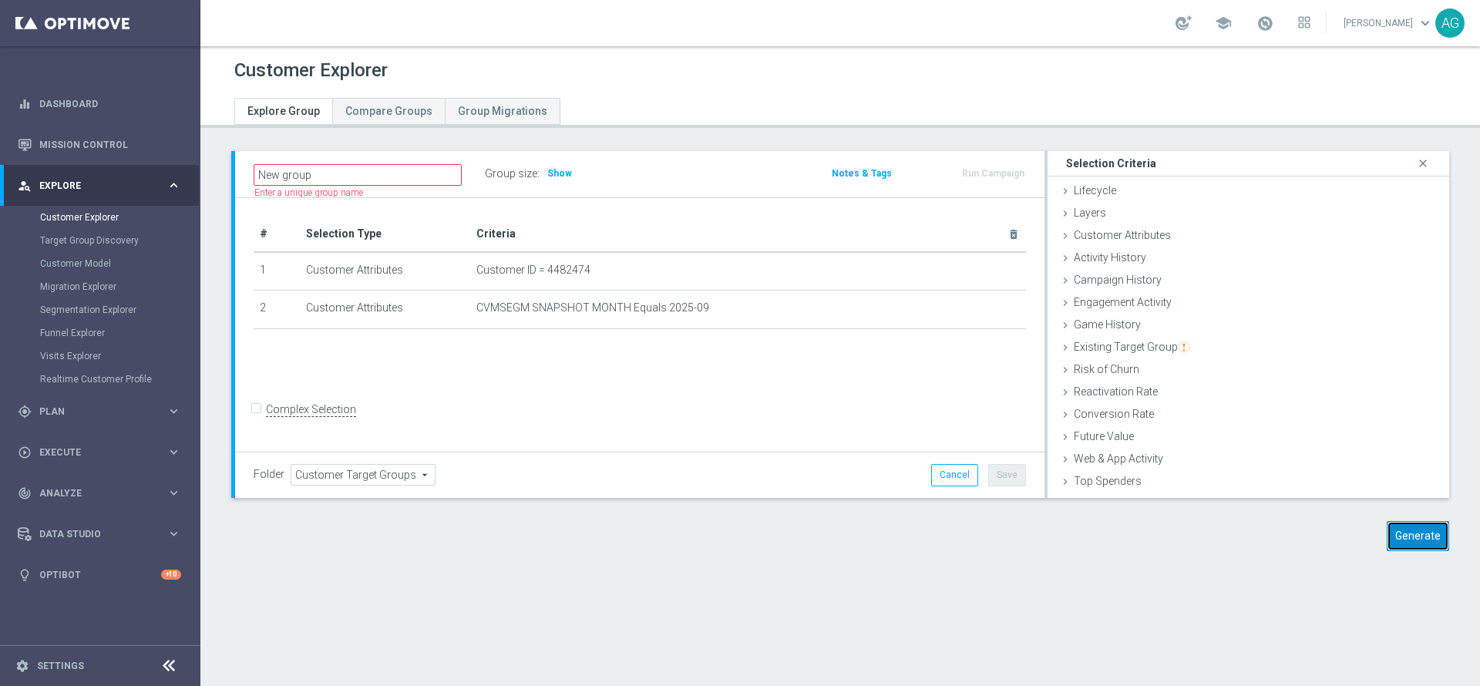
click at [1391, 524] on button "Generate" at bounding box center [1418, 536] width 62 height 30
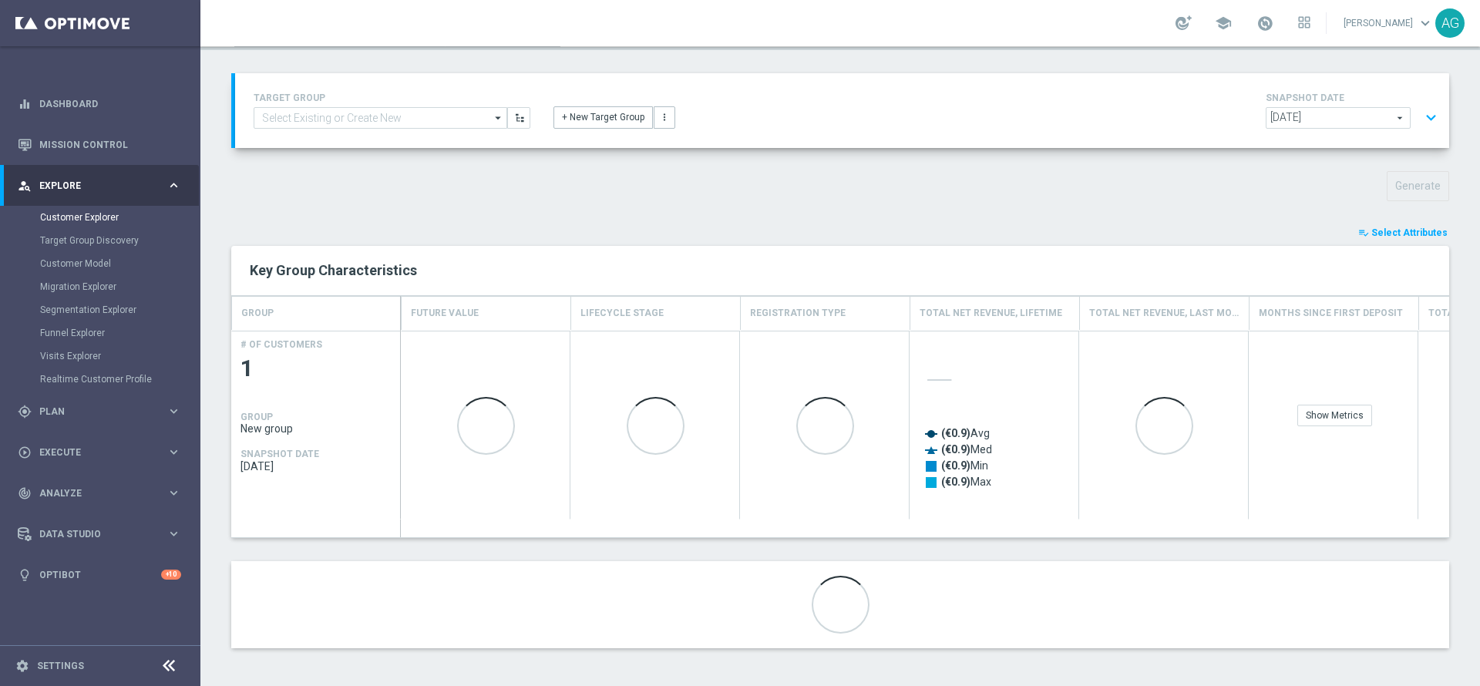
scroll to position [79, 0]
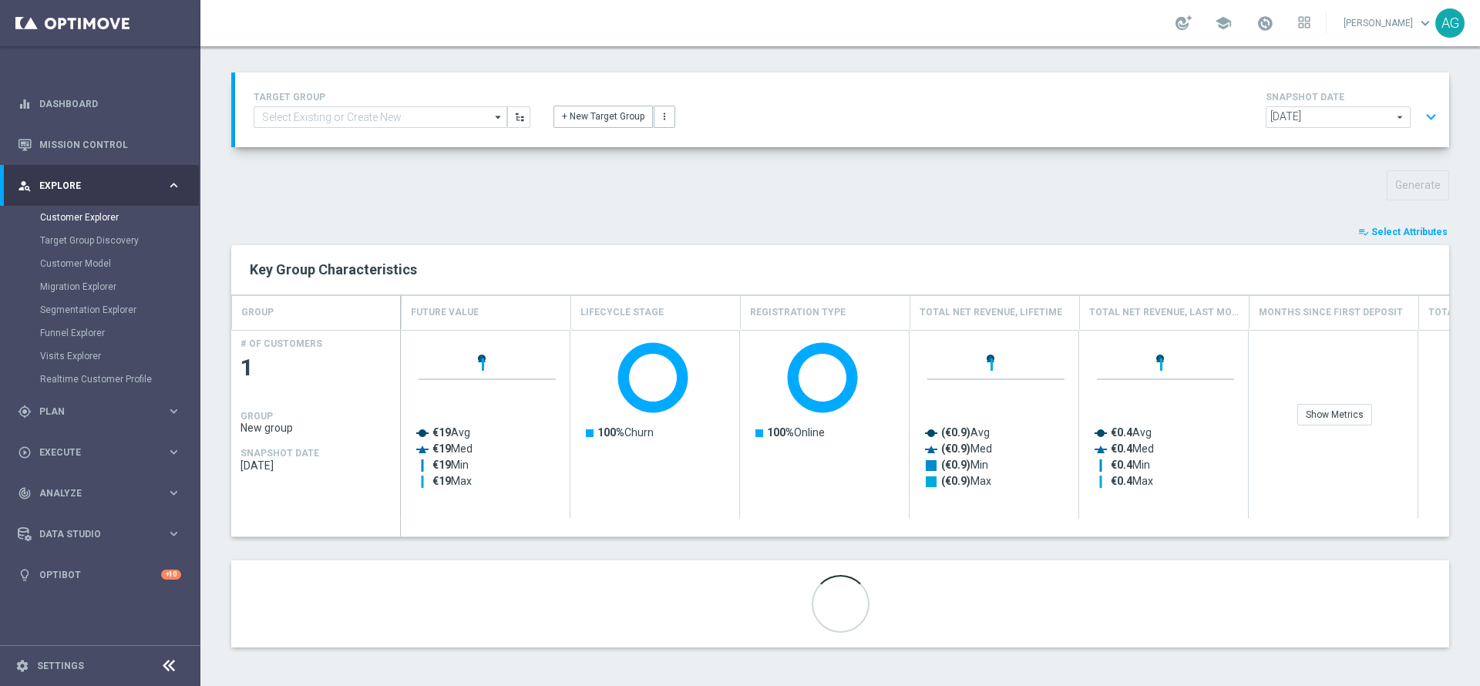
click at [1409, 224] on button "playlist_add_check Select Attributes" at bounding box center [1403, 232] width 93 height 17
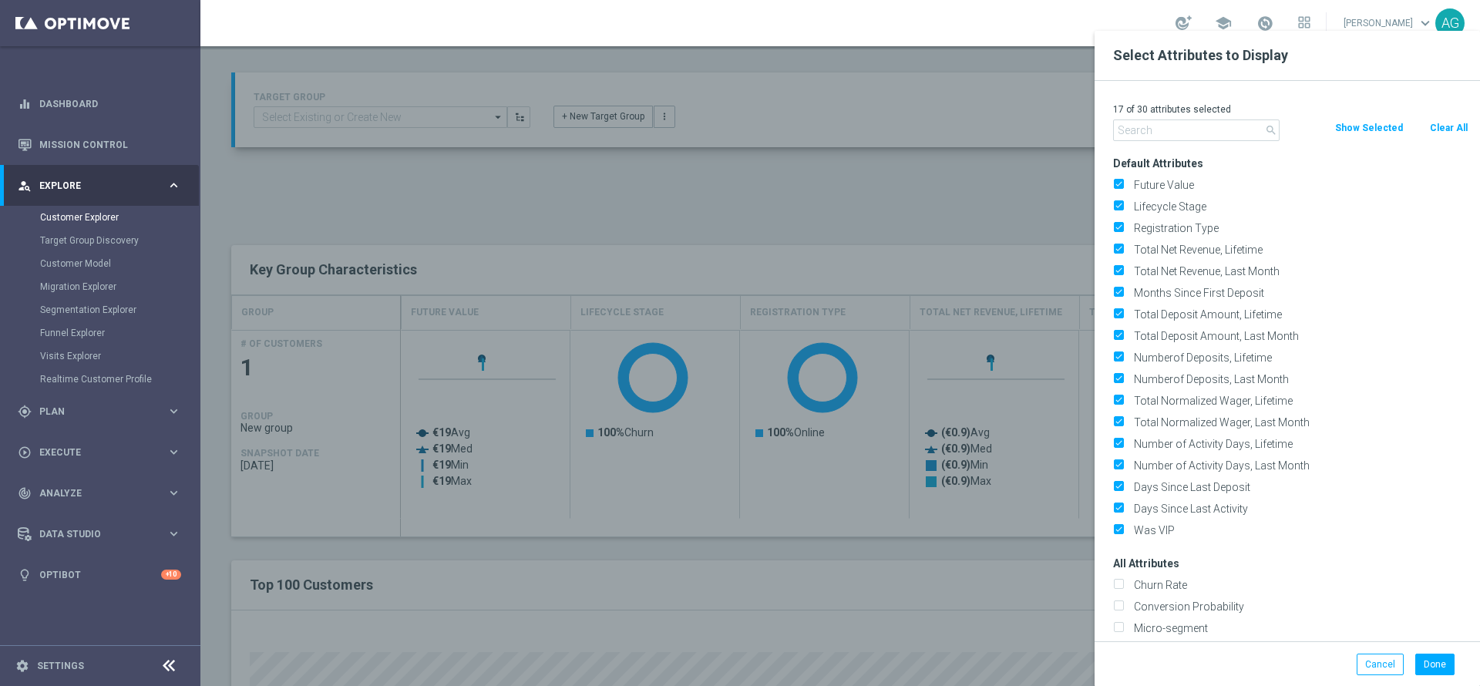
click at [1450, 125] on button "Clear All" at bounding box center [1449, 128] width 41 height 17
checkbox input "false"
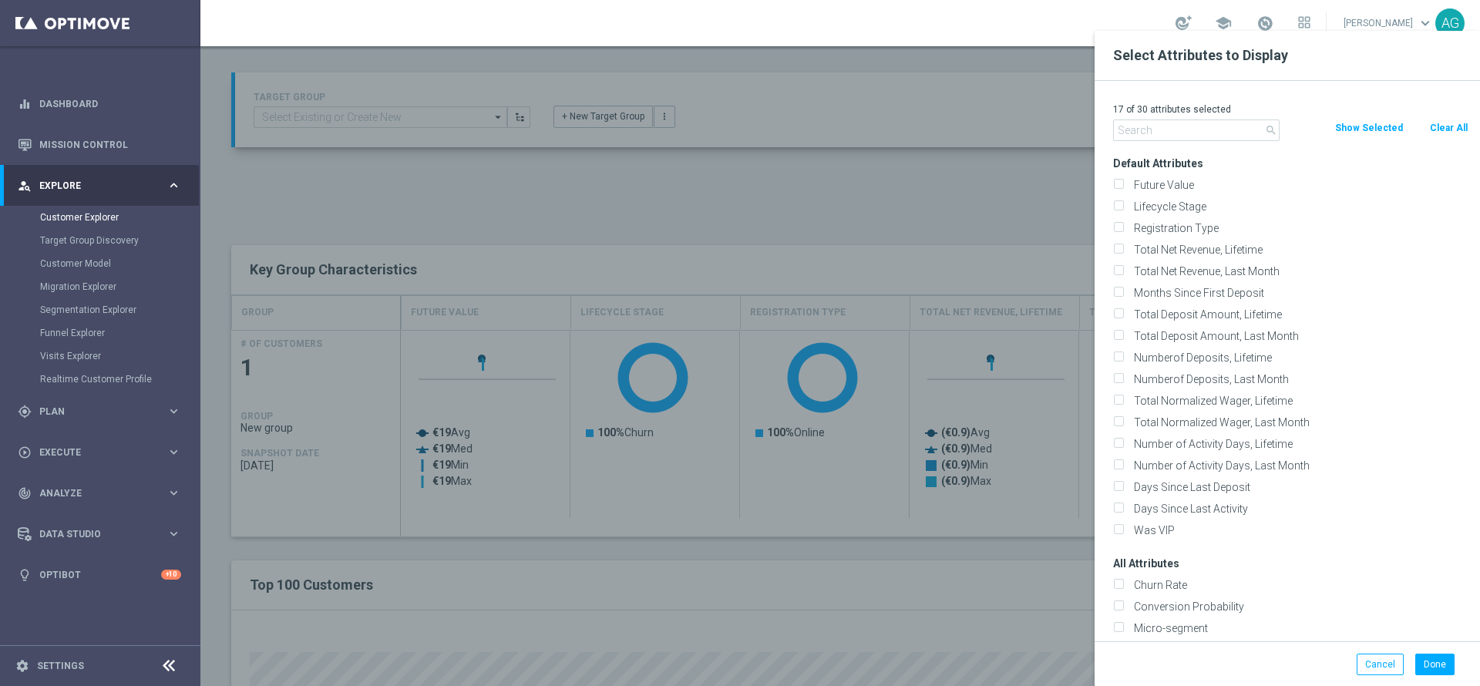
checkbox input "false"
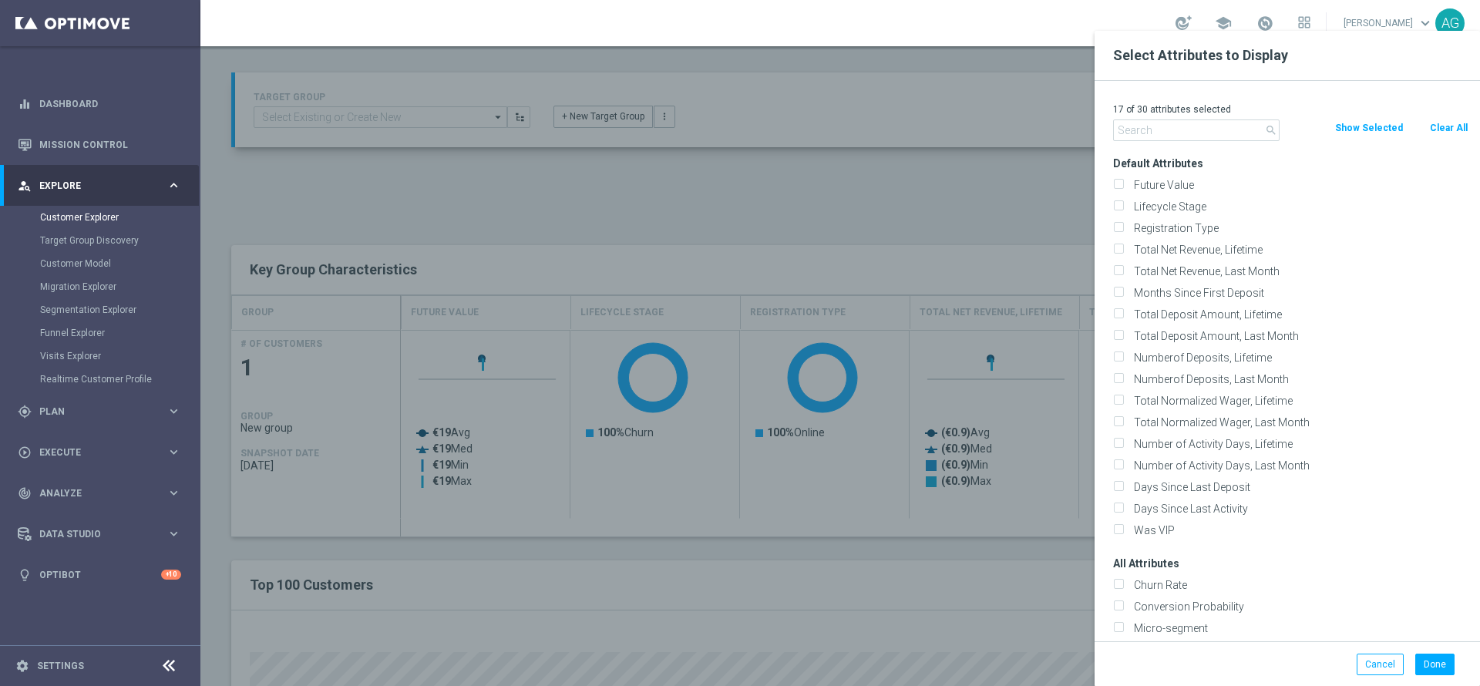
checkbox input "false"
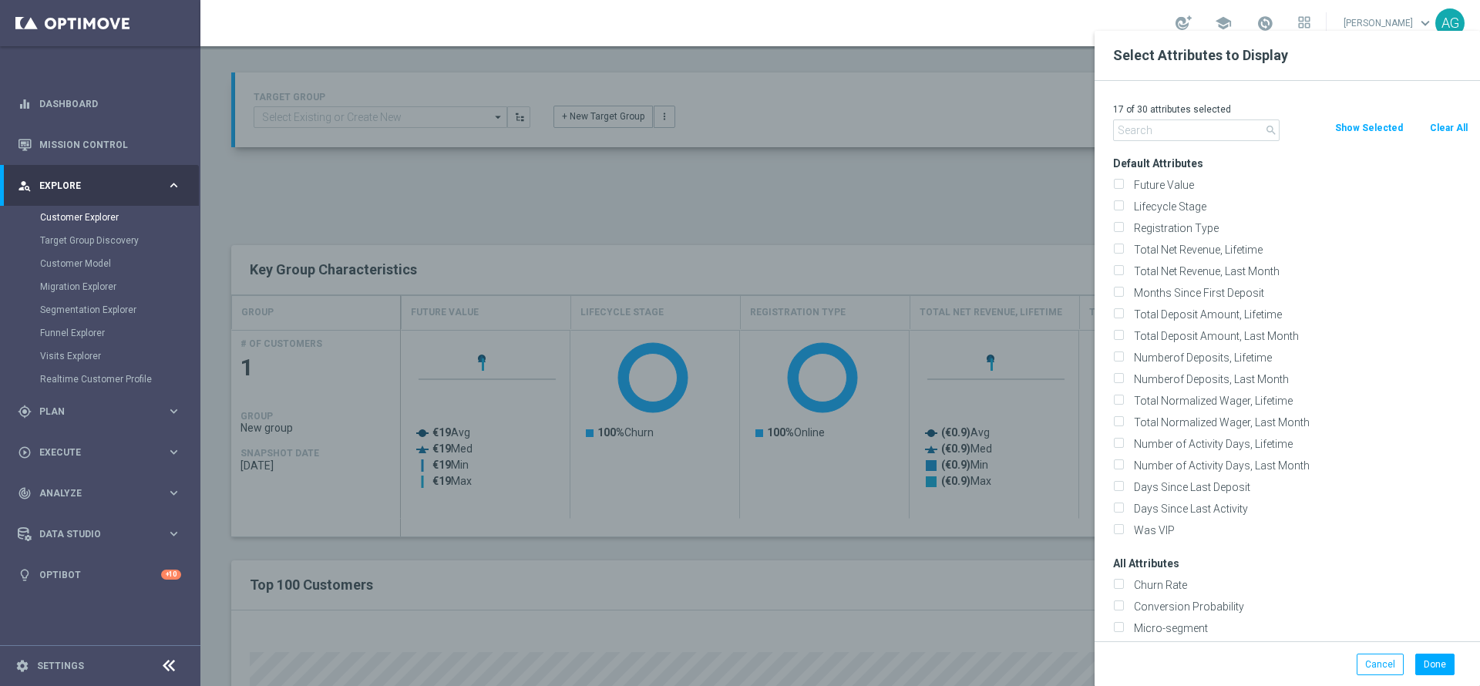
checkbox input "false"
click at [1218, 126] on input "text" at bounding box center [1196, 131] width 167 height 22
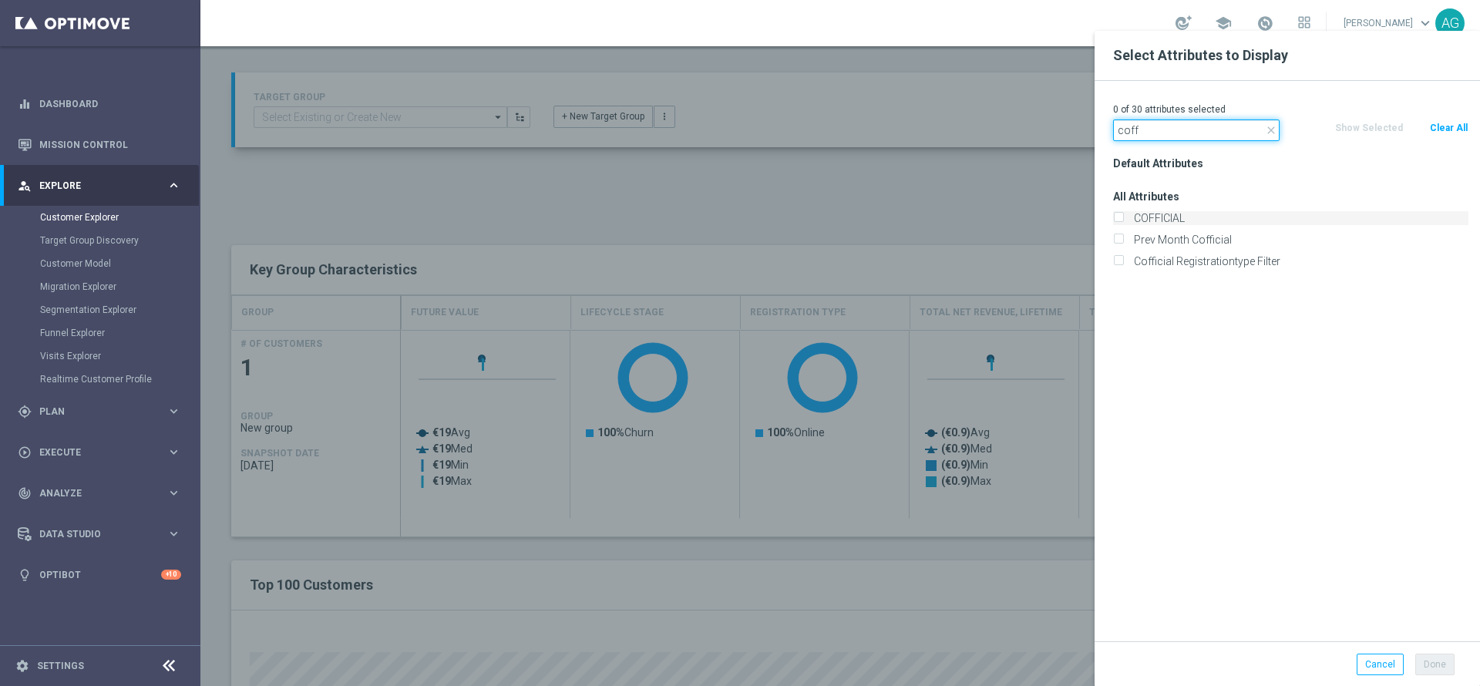
type input "coff"
click at [1172, 213] on label "COFFICIAL" at bounding box center [1299, 218] width 340 height 14
click at [1123, 215] on input "COFFICIAL" at bounding box center [1118, 220] width 10 height 10
checkbox input "true"
click at [1204, 165] on h3 "Default Attributes" at bounding box center [1290, 164] width 355 height 14
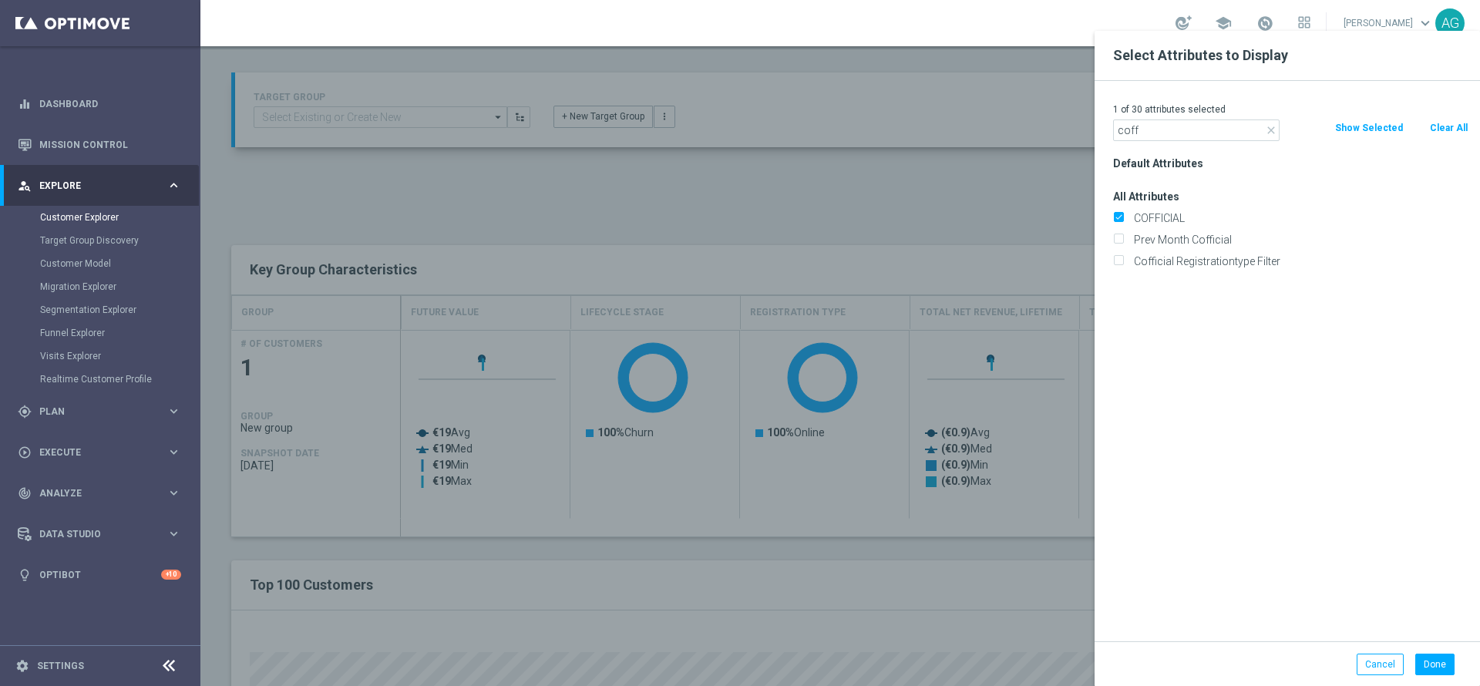
click at [1269, 129] on icon "close" at bounding box center [1271, 130] width 12 height 12
click at [1199, 118] on div "1 of 30 attributes selected" at bounding box center [1291, 109] width 379 height 20
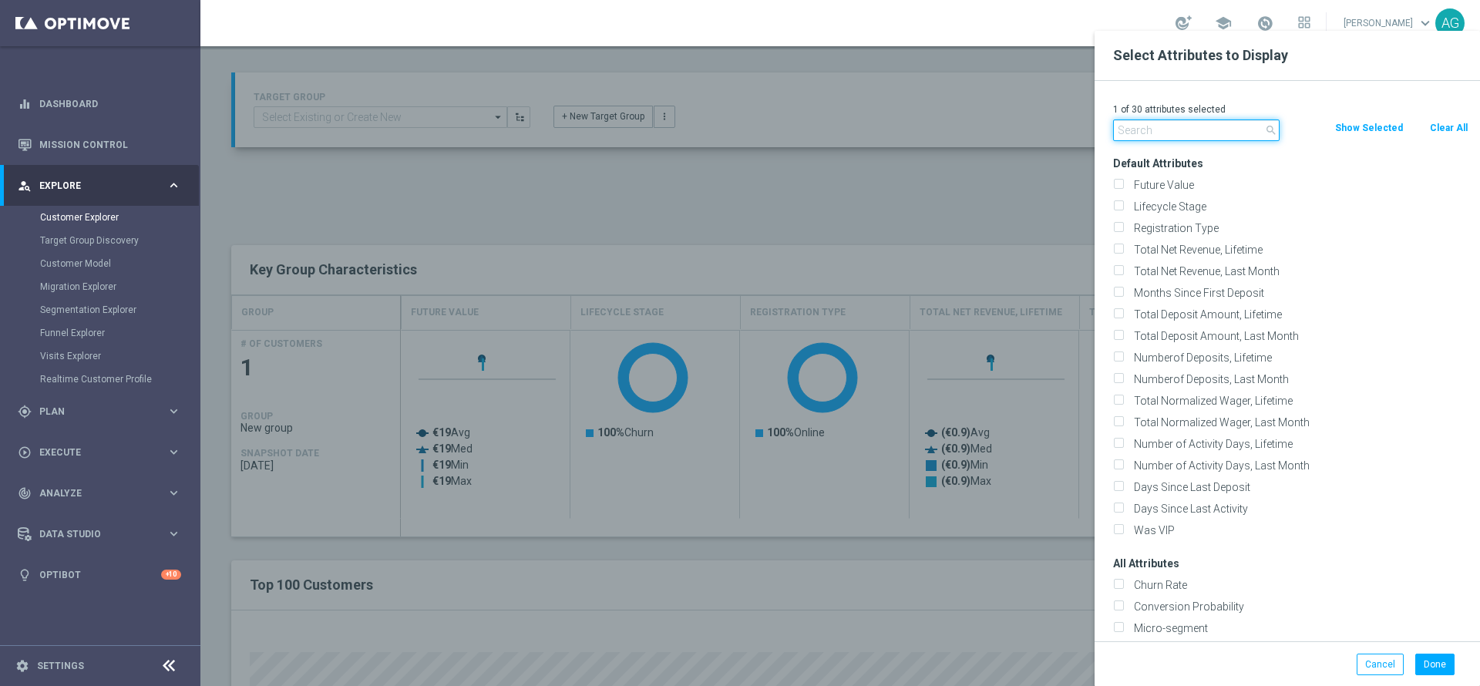
click at [1188, 128] on input "text" at bounding box center [1196, 131] width 167 height 22
click at [1436, 656] on button "Done" at bounding box center [1435, 665] width 39 height 22
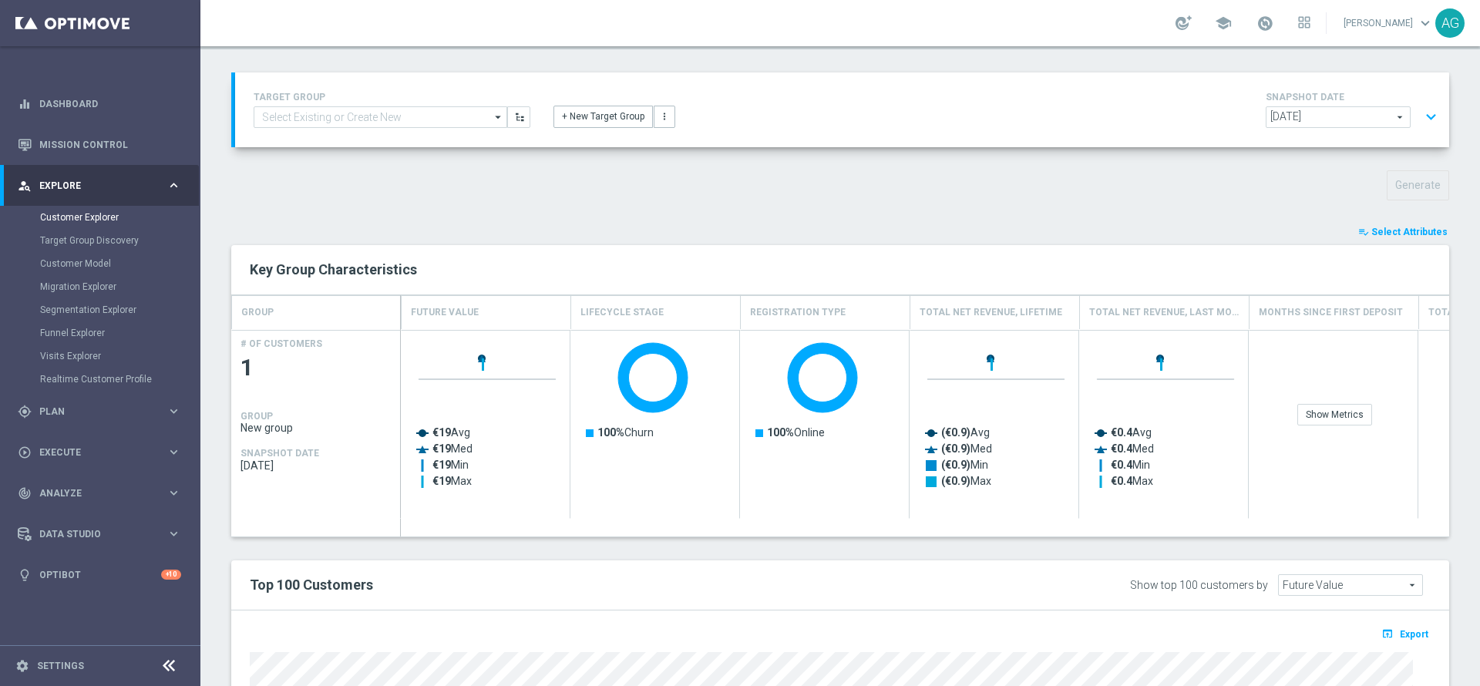
type input "Search"
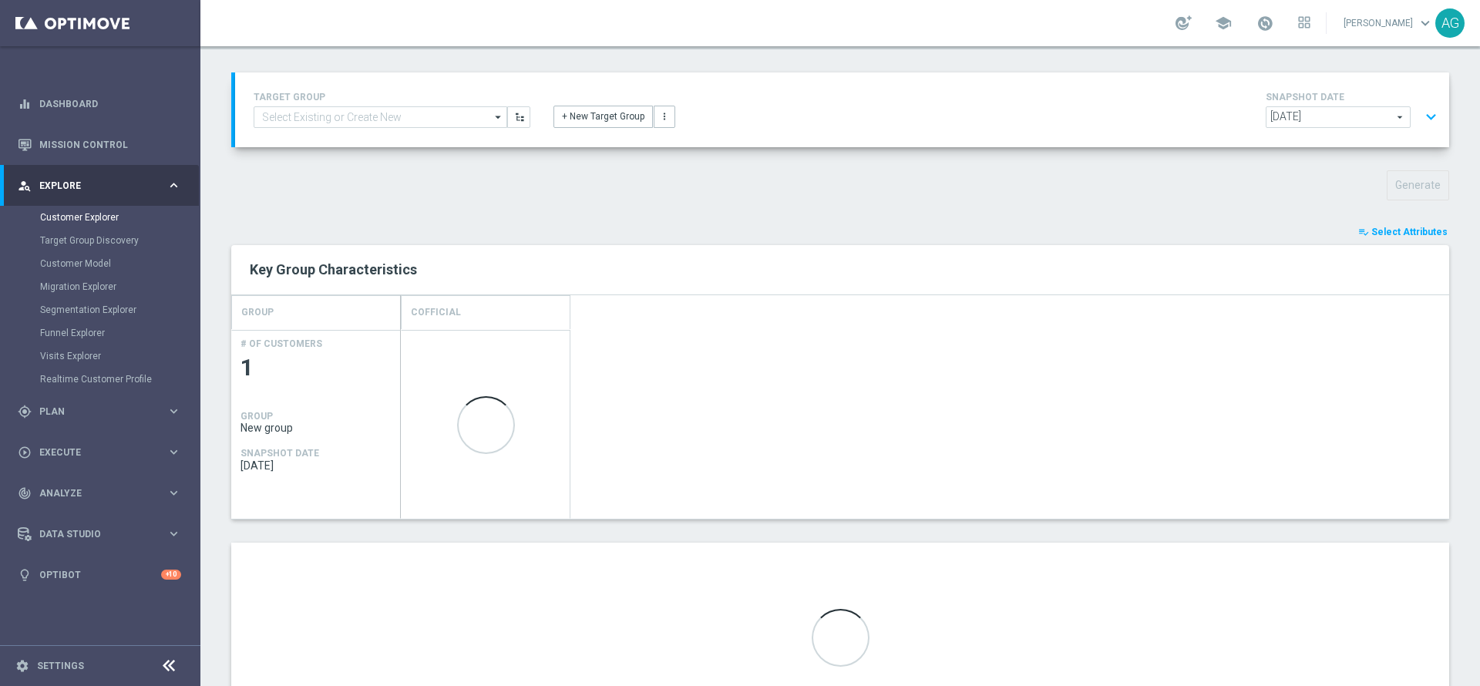
click at [1420, 117] on button "expand_more" at bounding box center [1431, 117] width 22 height 29
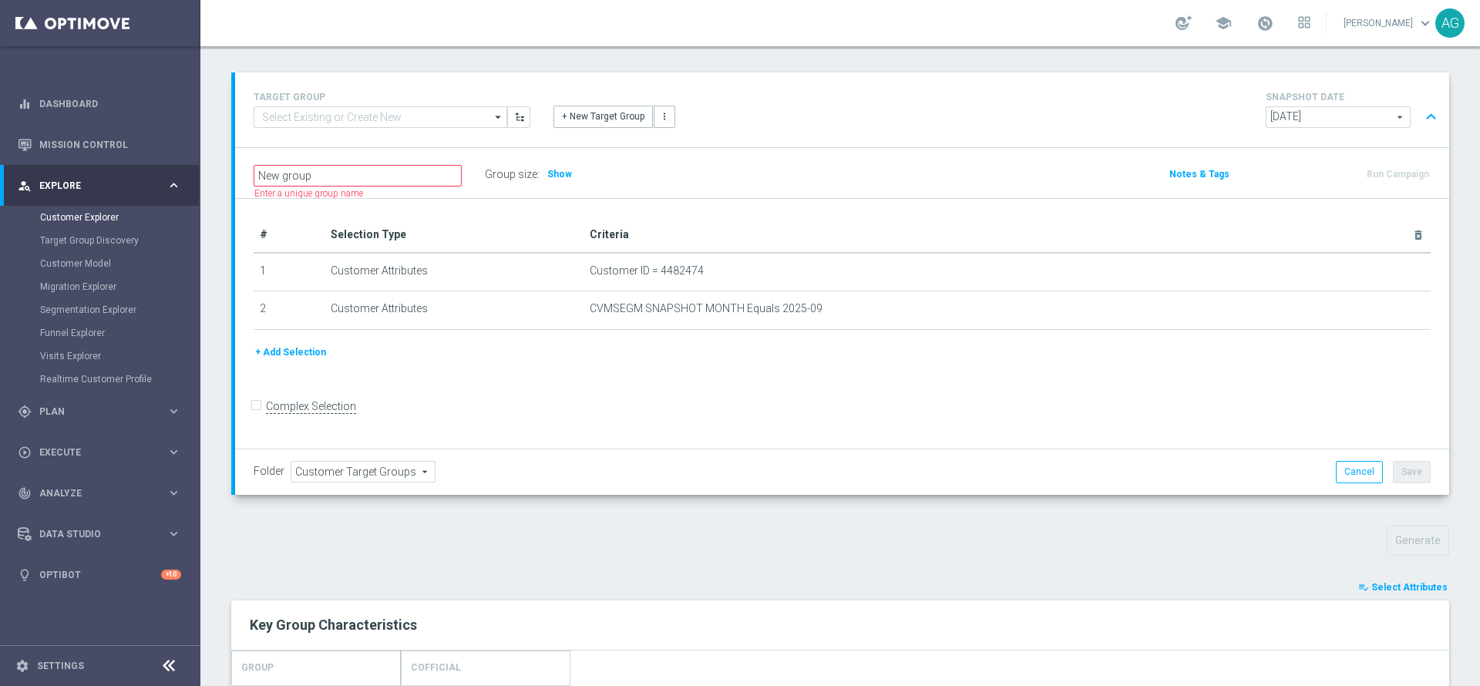
scroll to position [0, 0]
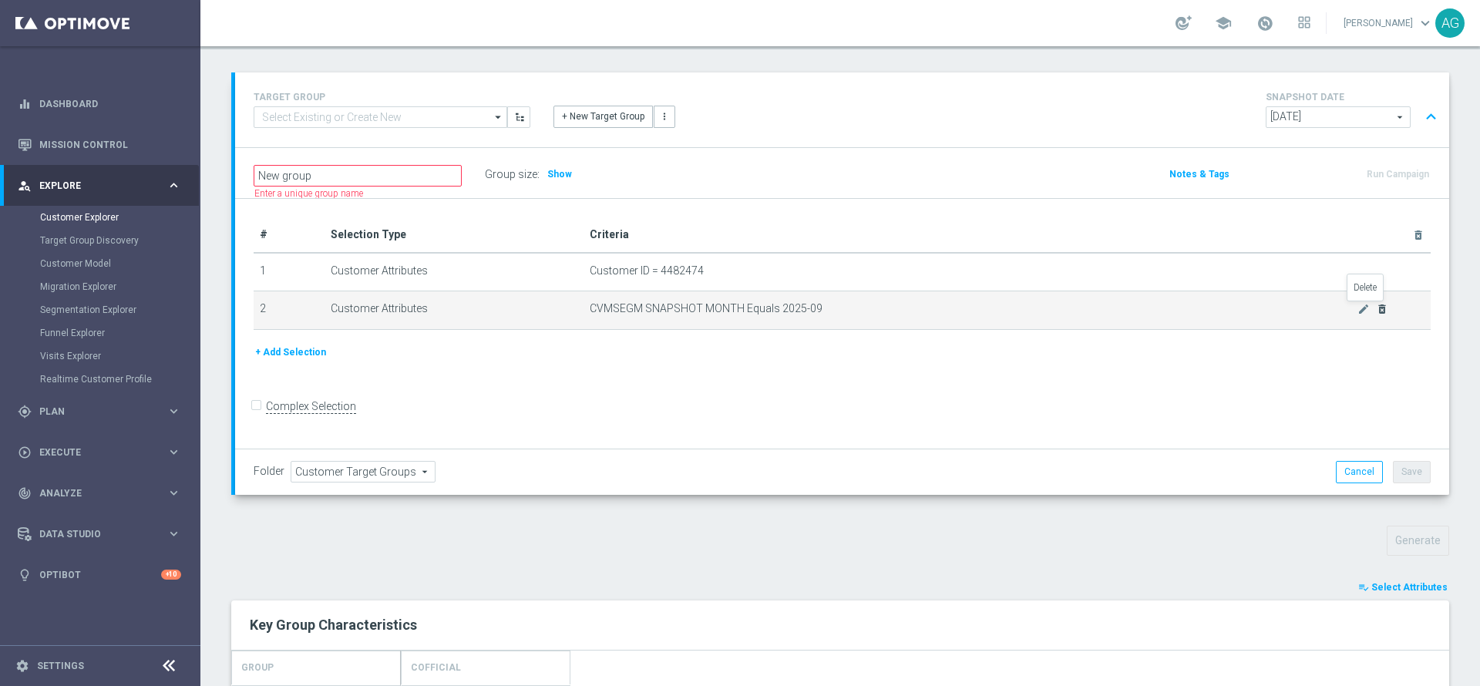
click at [1376, 308] on icon "delete_forever" at bounding box center [1382, 309] width 12 height 12
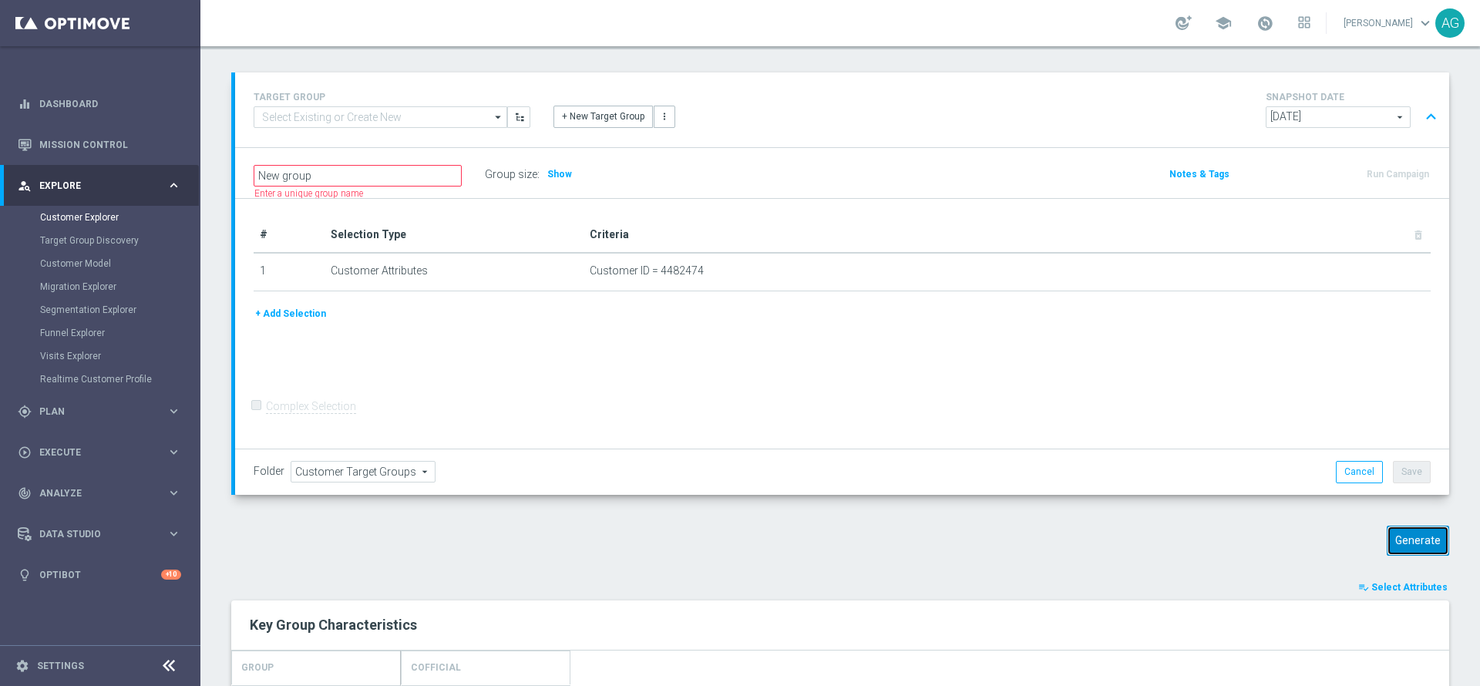
click at [1420, 544] on button "Generate" at bounding box center [1418, 541] width 62 height 30
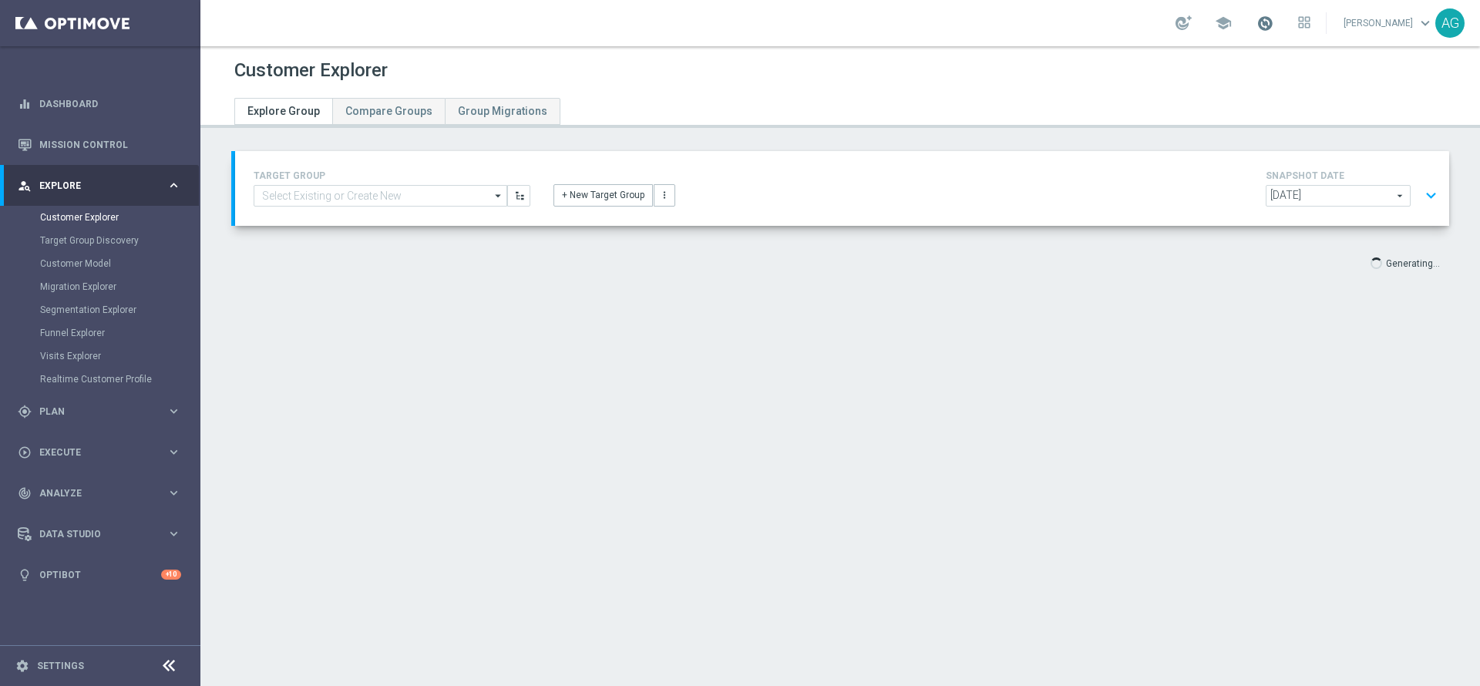
click at [1257, 25] on span at bounding box center [1265, 23] width 17 height 17
click at [1353, 81] on div "Customer Explorer" at bounding box center [840, 71] width 1212 height 30
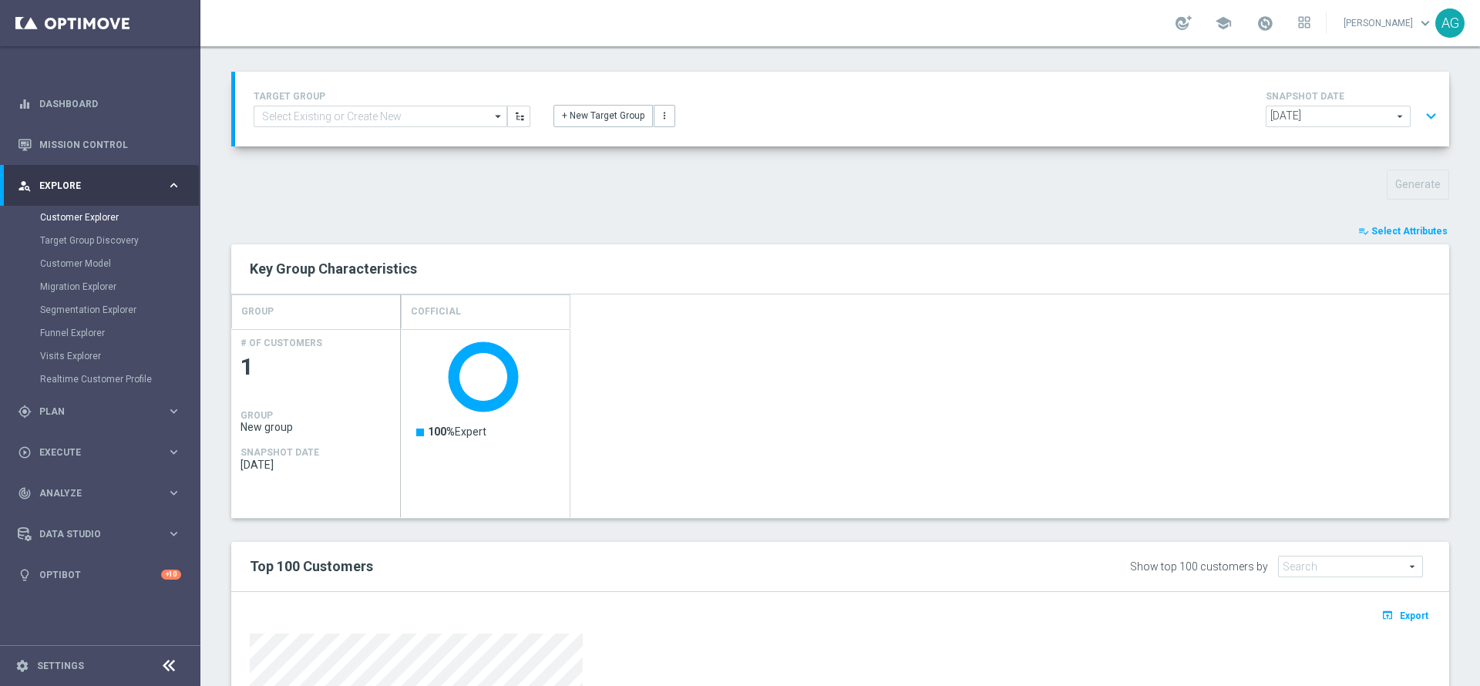
scroll to position [163, 0]
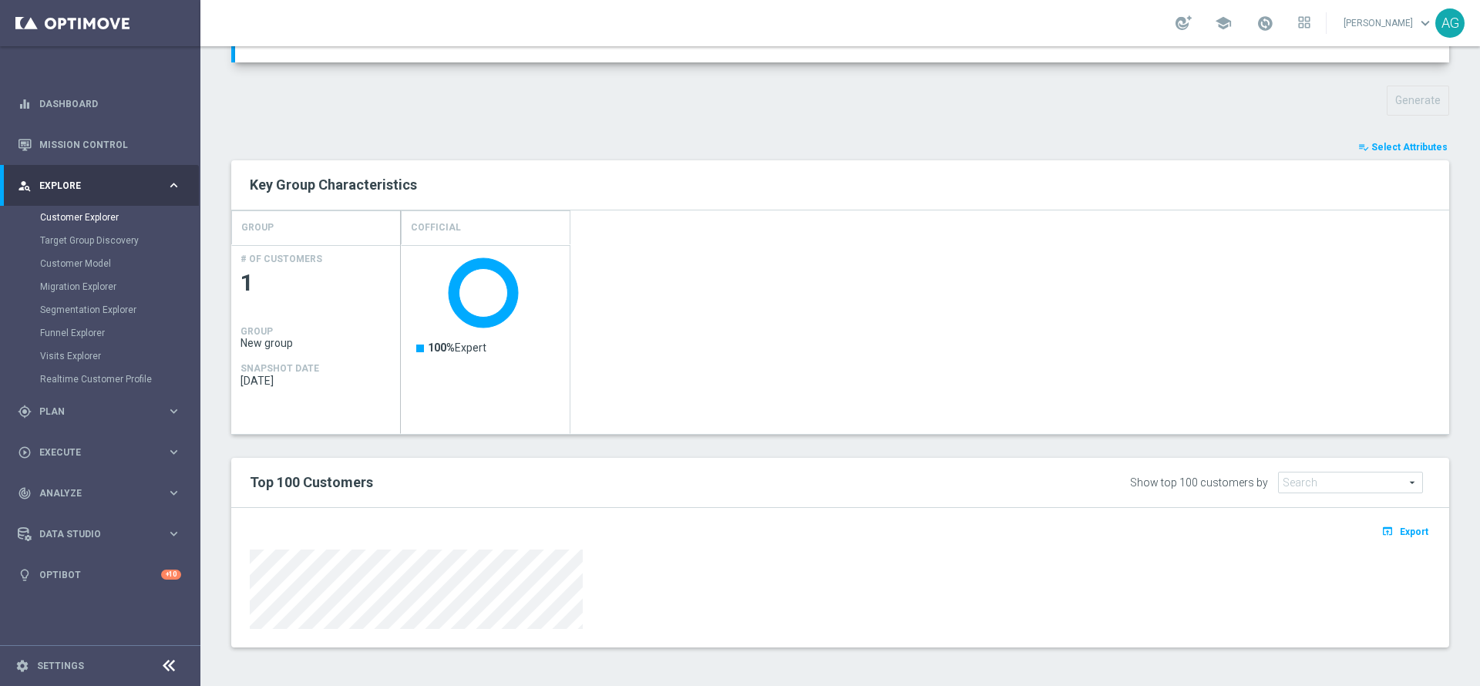
click at [1372, 142] on span "Select Attributes" at bounding box center [1410, 147] width 76 height 11
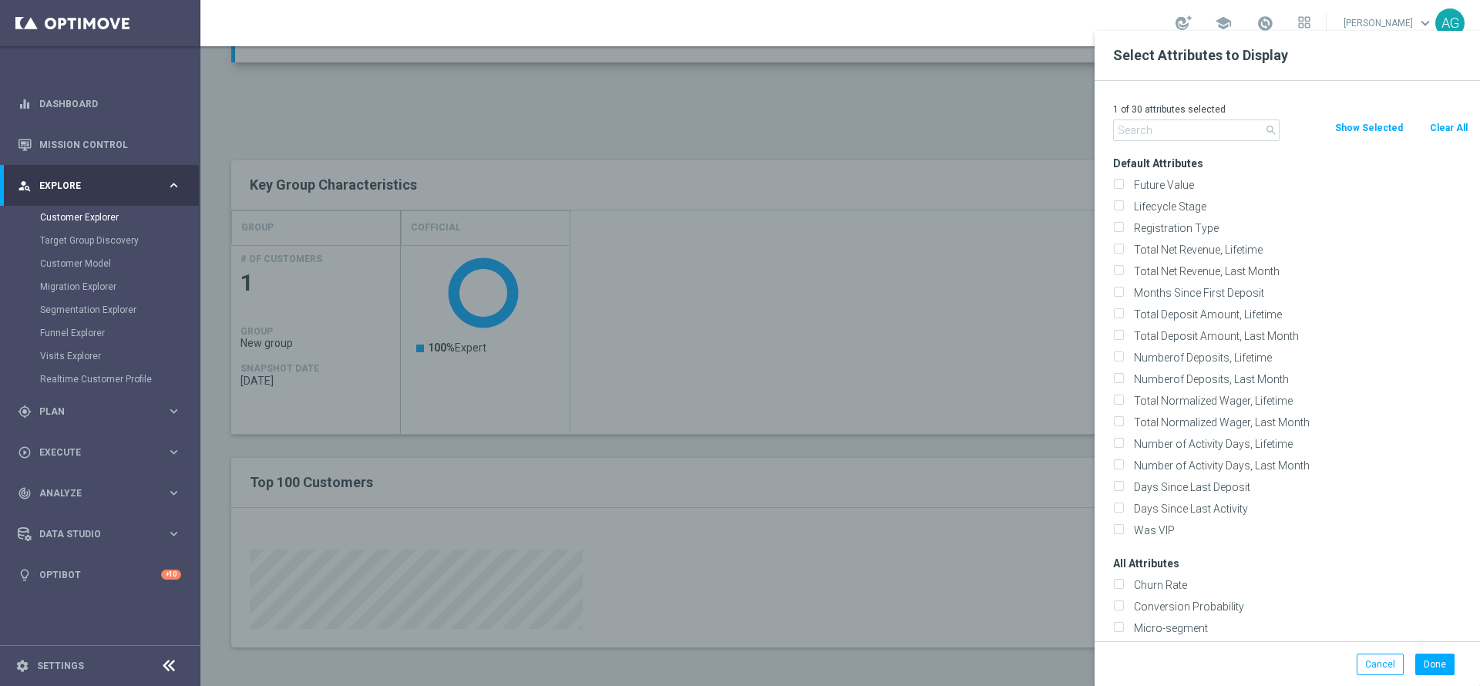
click at [1220, 126] on input "text" at bounding box center [1196, 131] width 167 height 22
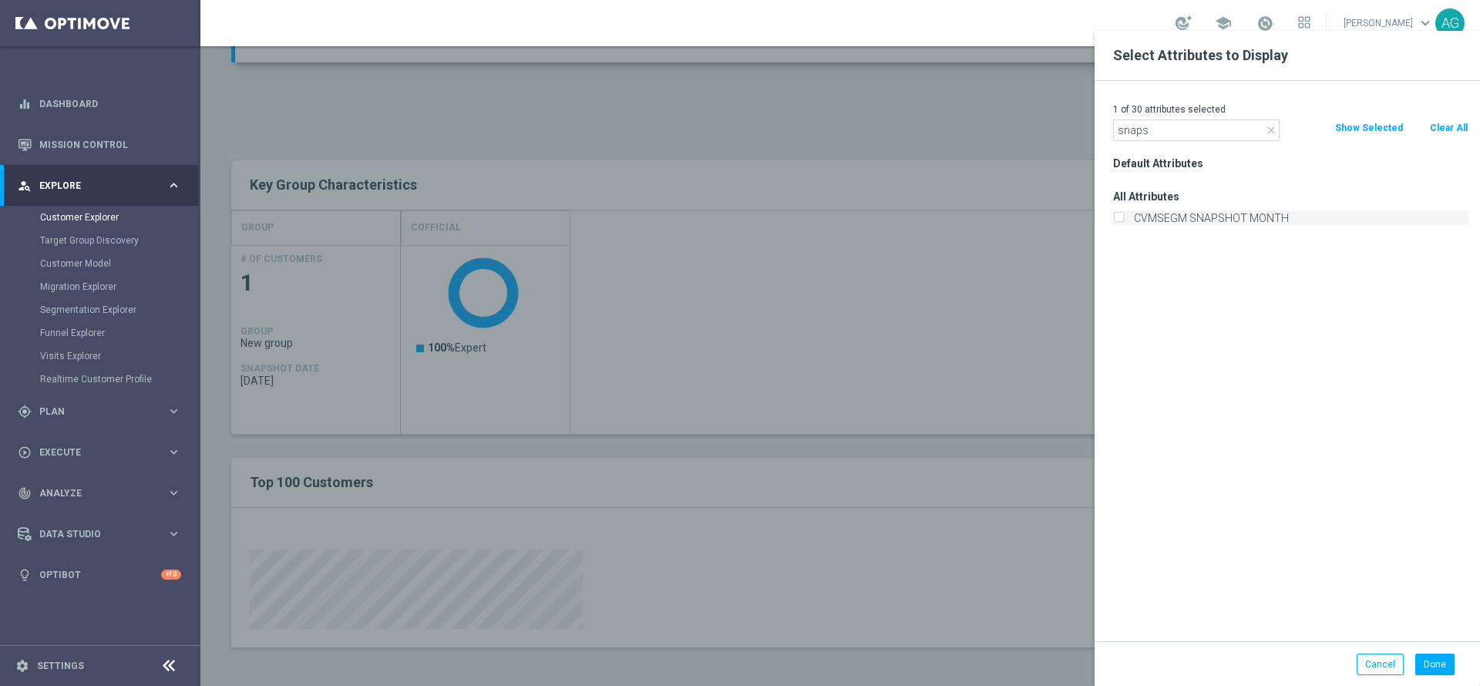
type input "snaps"
click at [1193, 211] on label "CVMSEGM SNAPSHOT MONTH" at bounding box center [1299, 218] width 340 height 14
click at [1123, 215] on input "CVMSEGM SNAPSHOT MONTH" at bounding box center [1118, 220] width 10 height 10
checkbox input "true"
click at [1188, 143] on div "2 of 30 attributes selected close snaps Clear All Show Selected Default Attribu…" at bounding box center [1288, 361] width 386 height 561
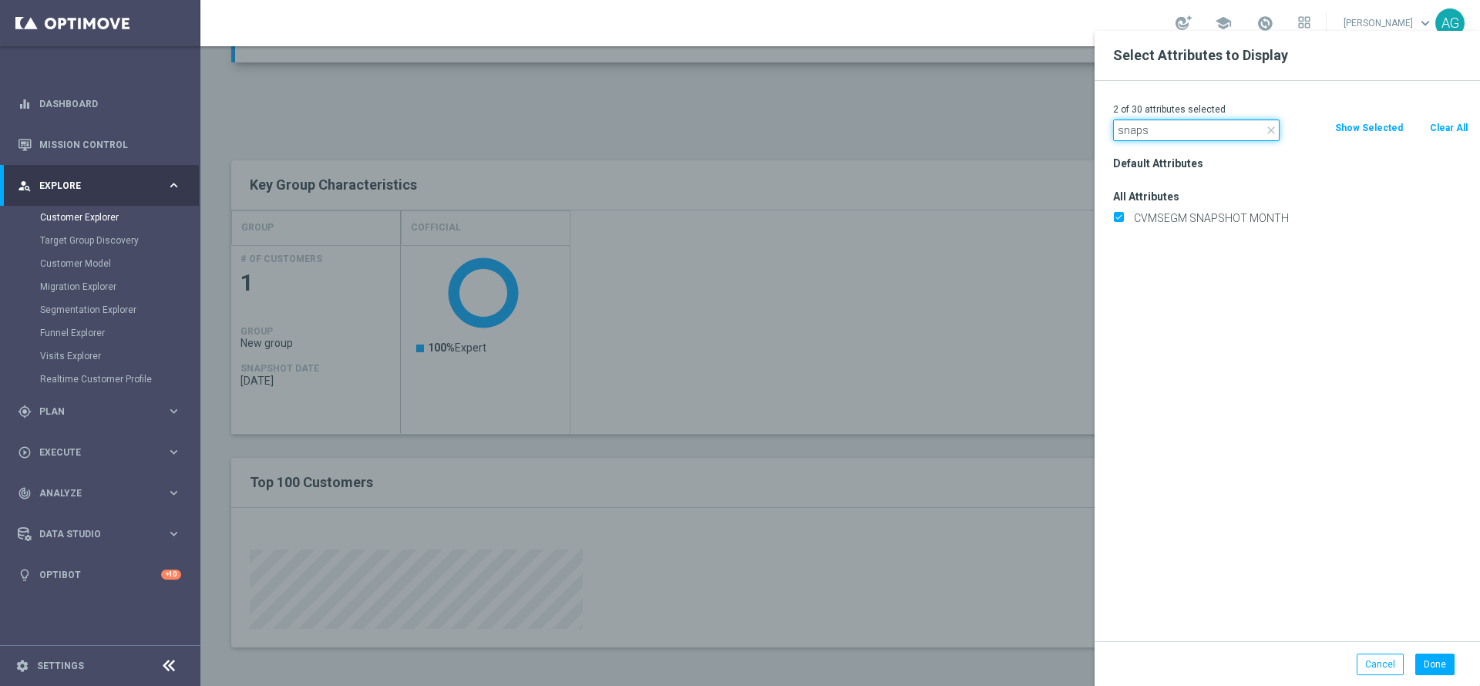
click at [1188, 134] on input "snaps" at bounding box center [1196, 131] width 167 height 22
type input "s"
type input "coff"
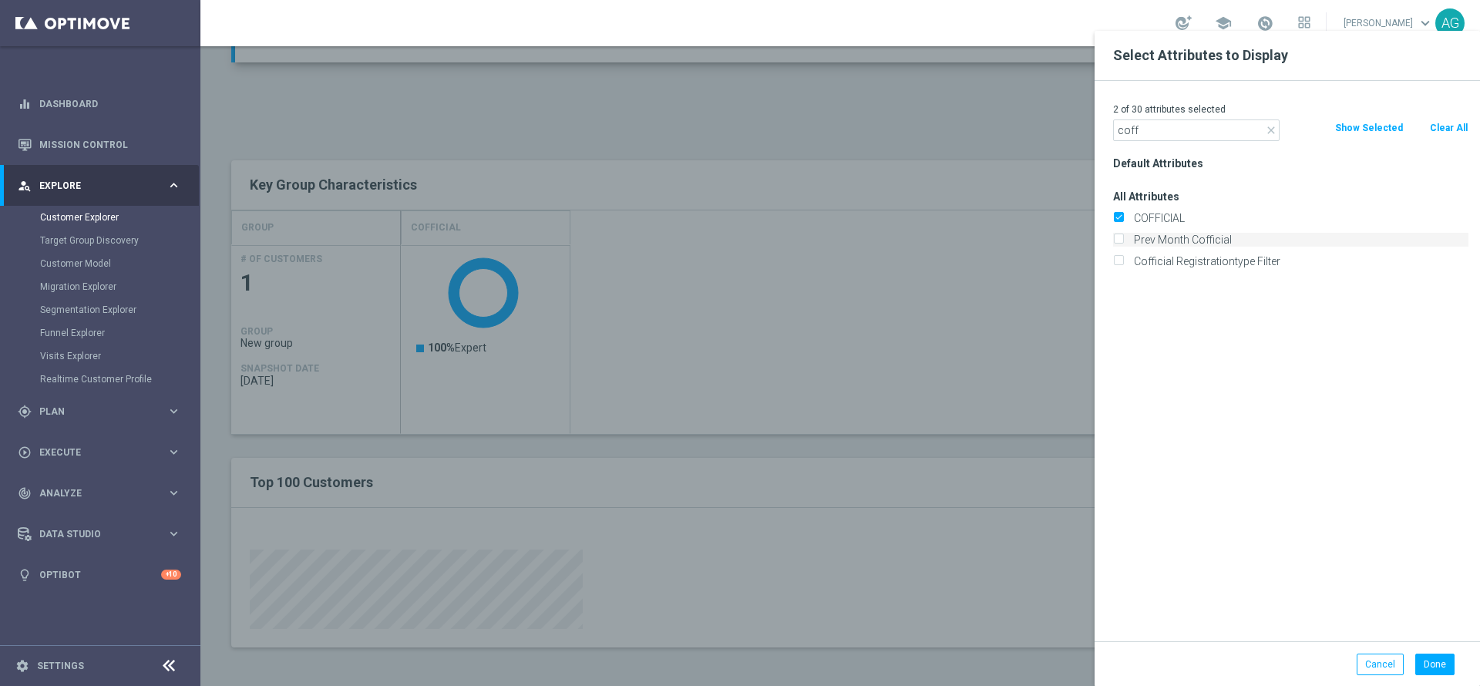
click at [1192, 244] on label "Prev Month Cofficial" at bounding box center [1299, 240] width 340 height 14
click at [1123, 244] on input "Prev Month Cofficial" at bounding box center [1118, 242] width 10 height 10
checkbox input "true"
click at [1439, 660] on button "Done" at bounding box center [1435, 665] width 39 height 22
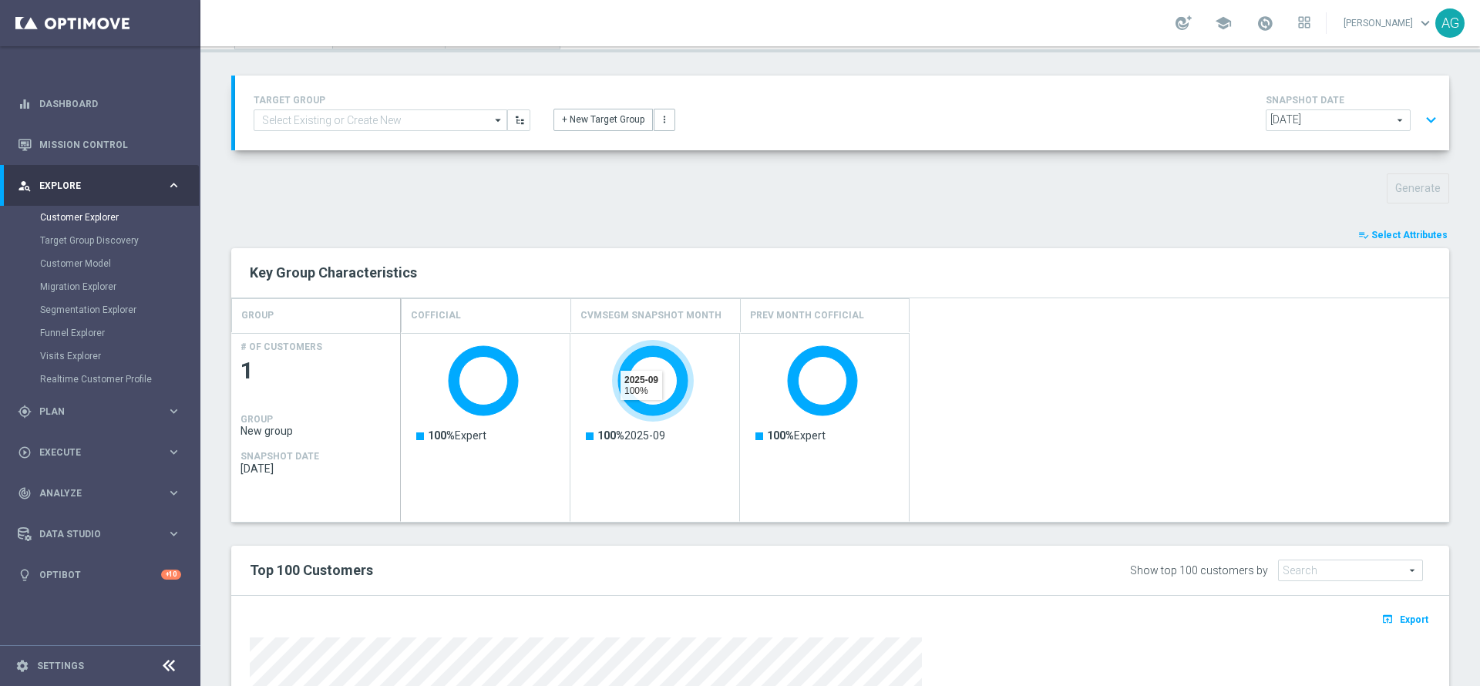
scroll to position [48, 0]
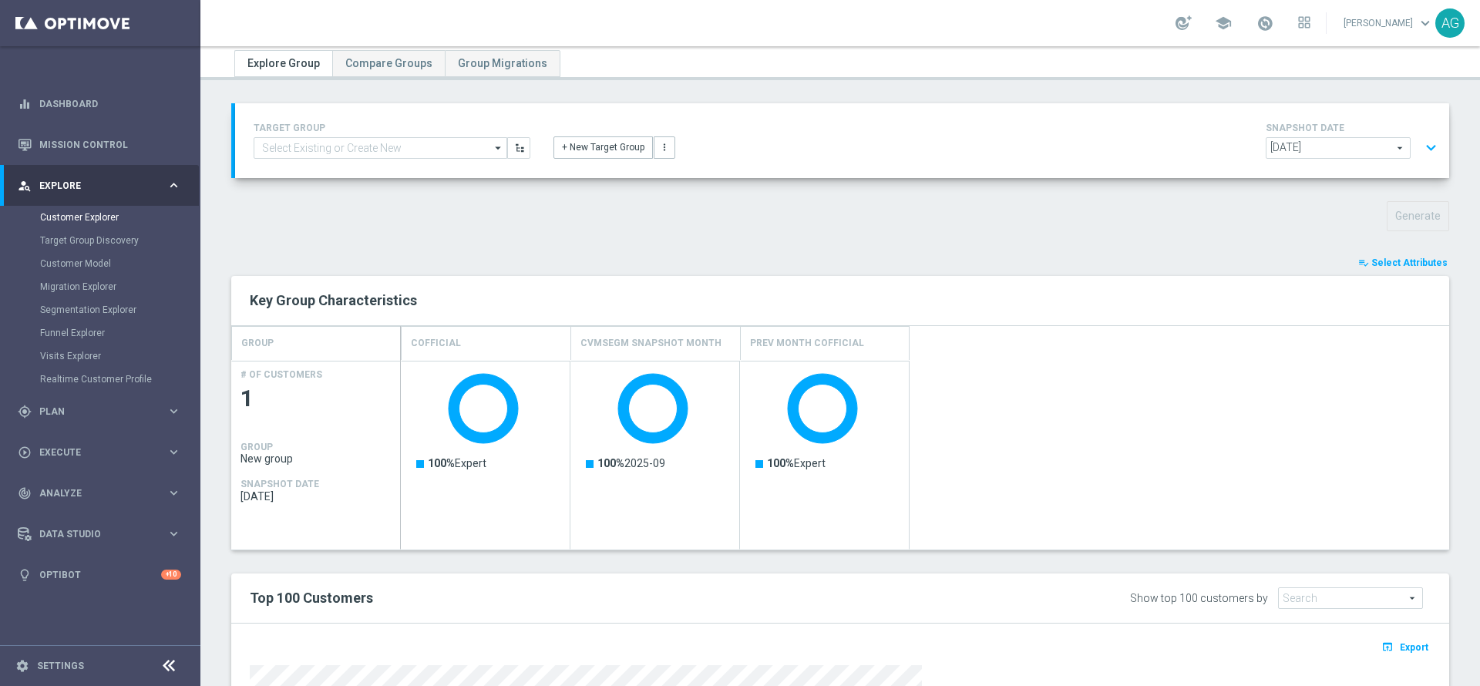
drag, startPoint x: 66, startPoint y: 409, endPoint x: 66, endPoint y: 420, distance: 10.8
click at [66, 409] on span "Plan" at bounding box center [102, 411] width 127 height 9
click at [74, 258] on link "Target Groups" at bounding box center [100, 258] width 120 height 12
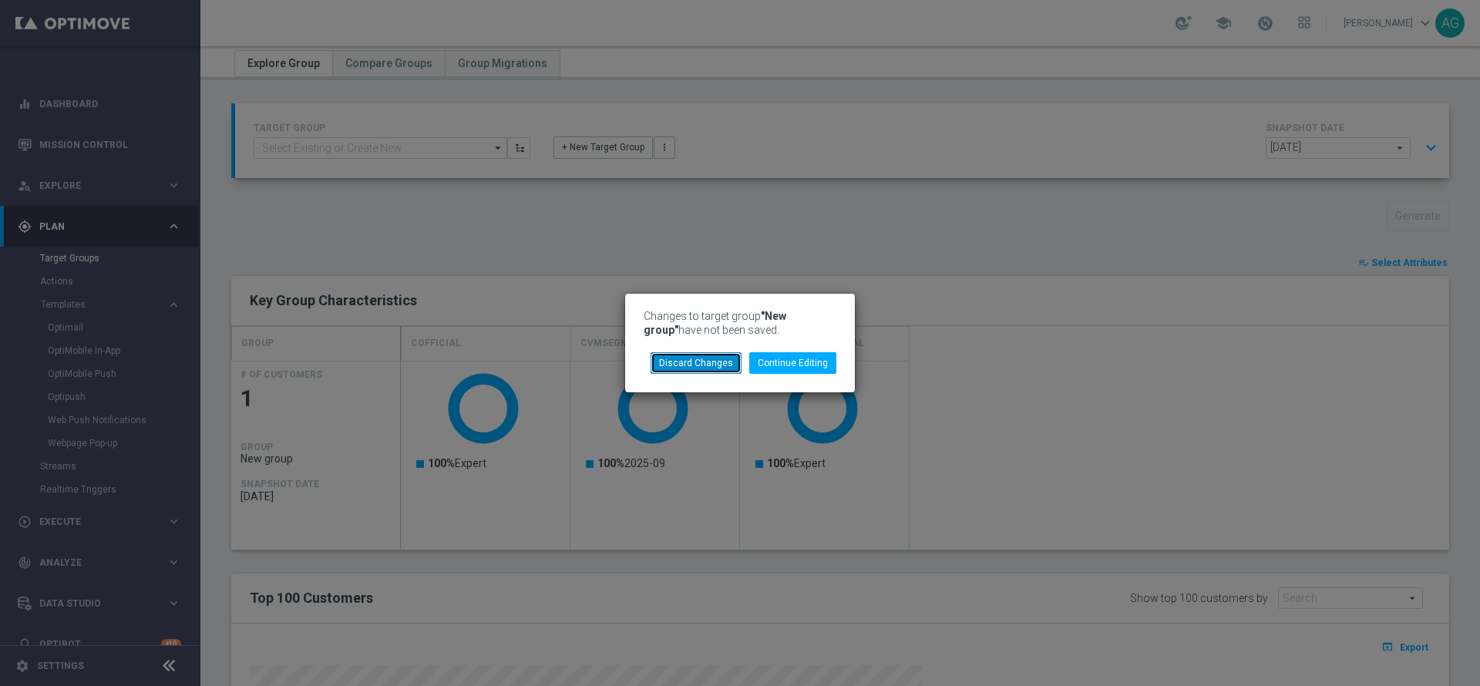
click at [737, 362] on button "Discard Changes" at bounding box center [696, 363] width 91 height 22
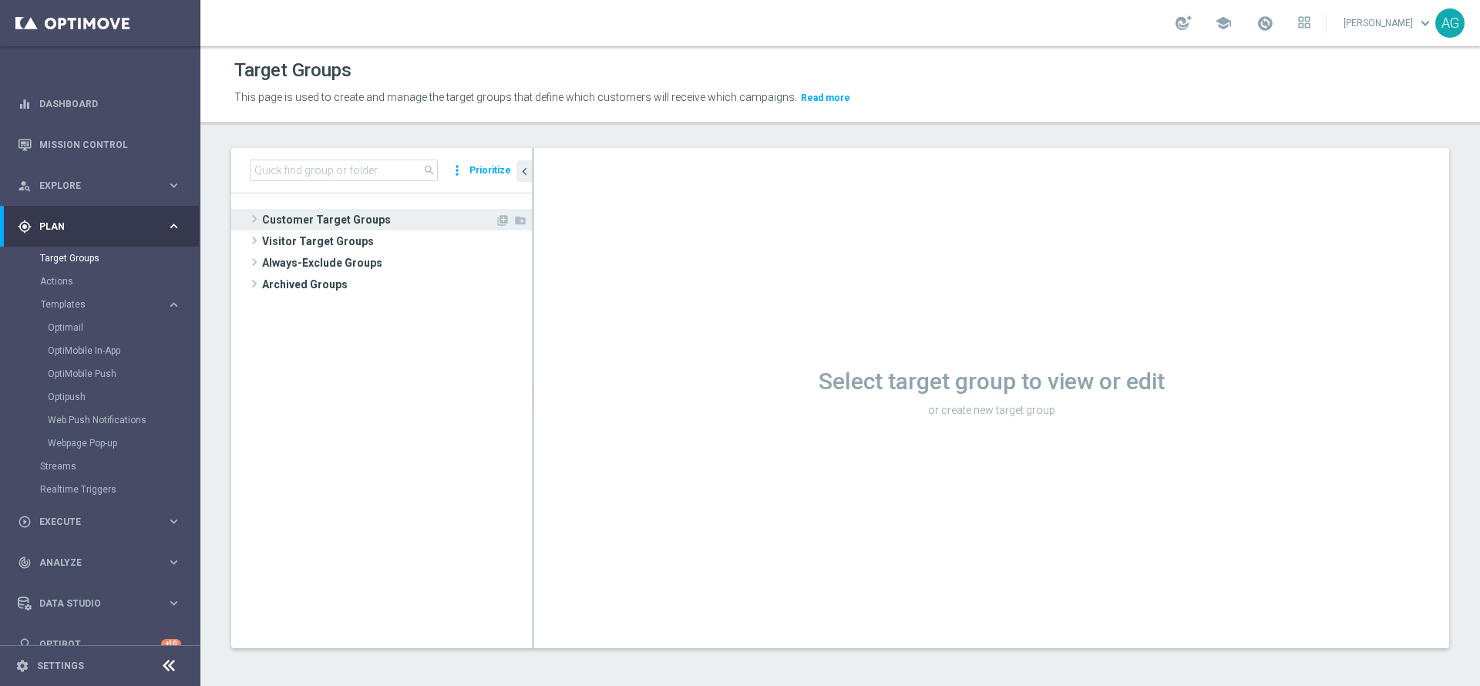
click at [337, 228] on span "Customer Target Groups" at bounding box center [378, 220] width 233 height 22
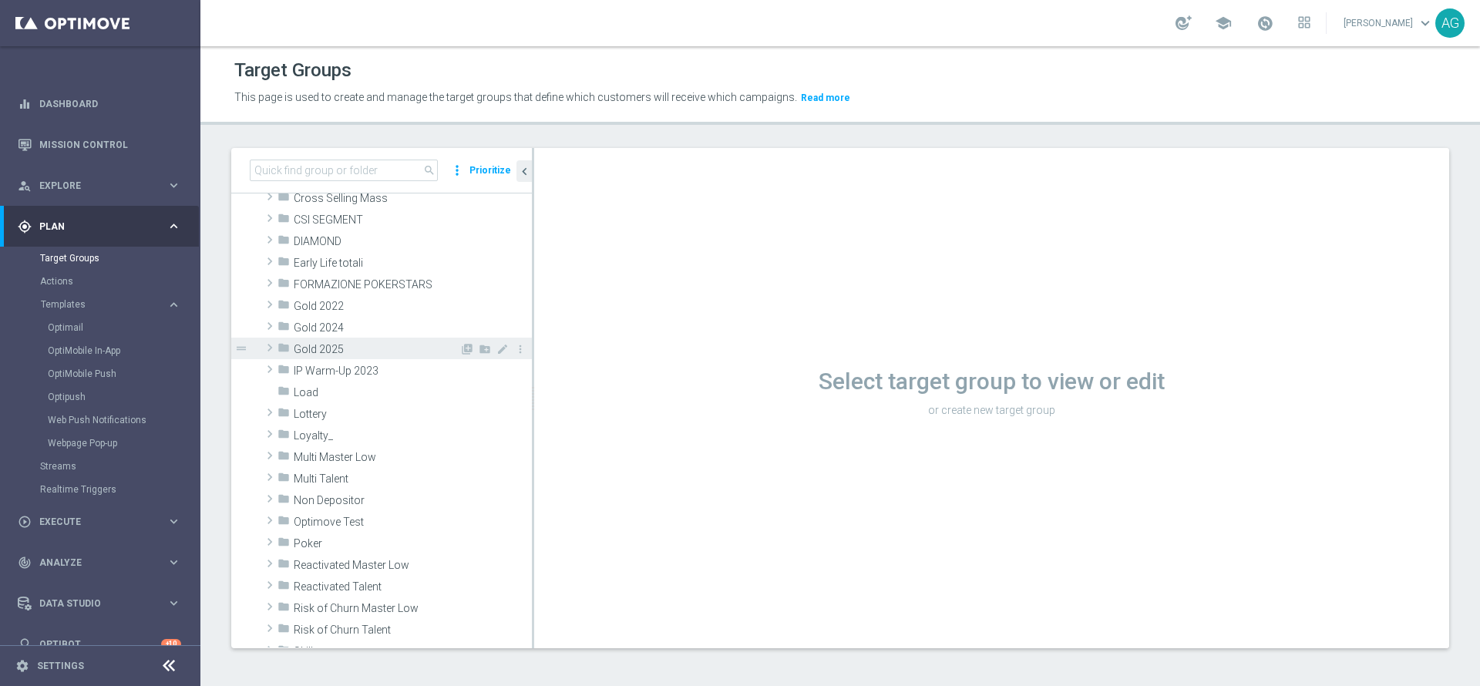
scroll to position [231, 0]
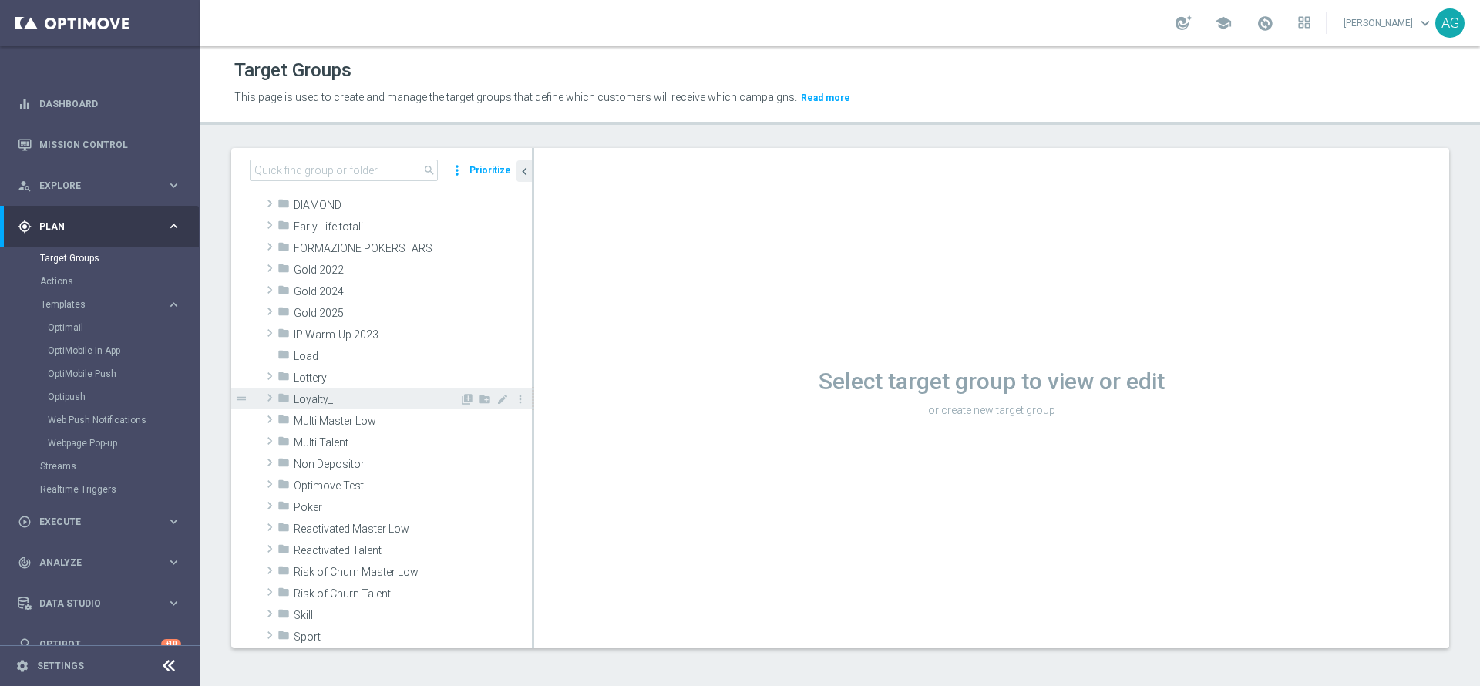
click at [326, 391] on div "folder Loyalty_" at bounding box center [369, 399] width 182 height 22
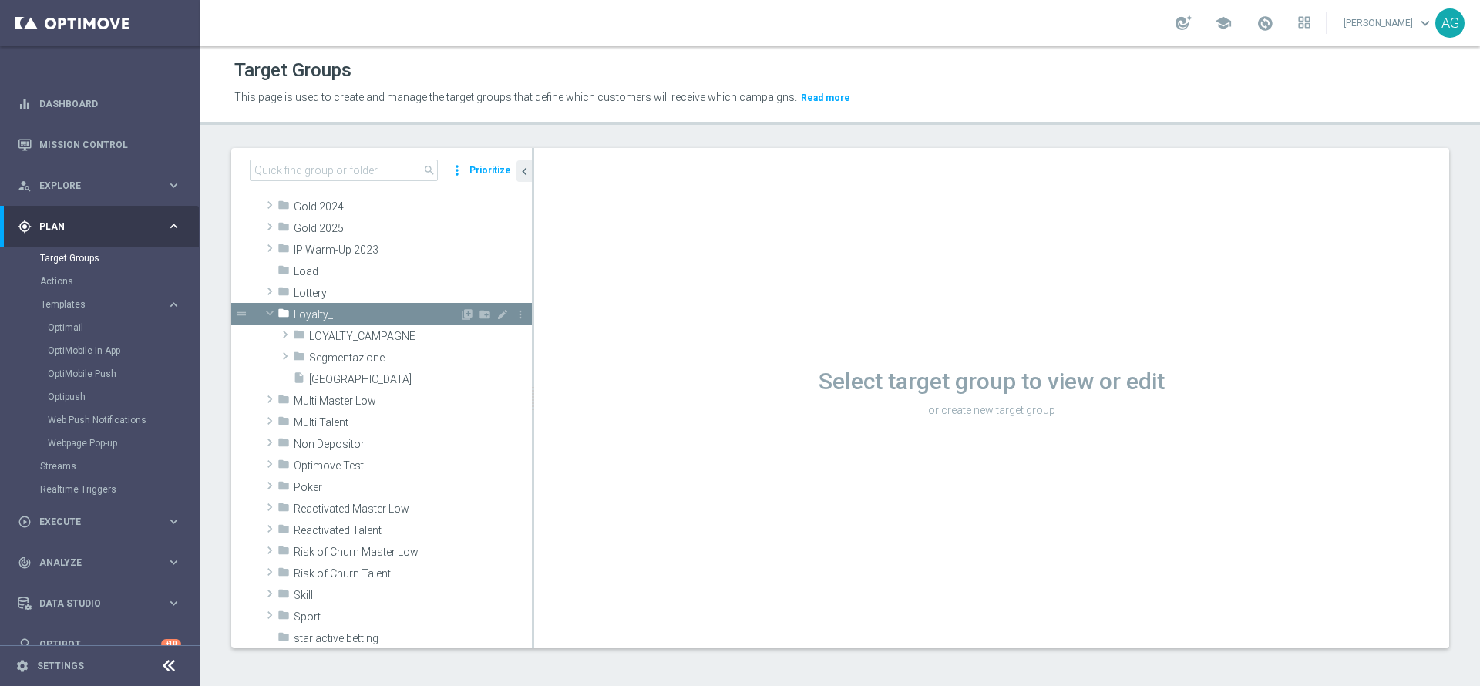
scroll to position [347, 0]
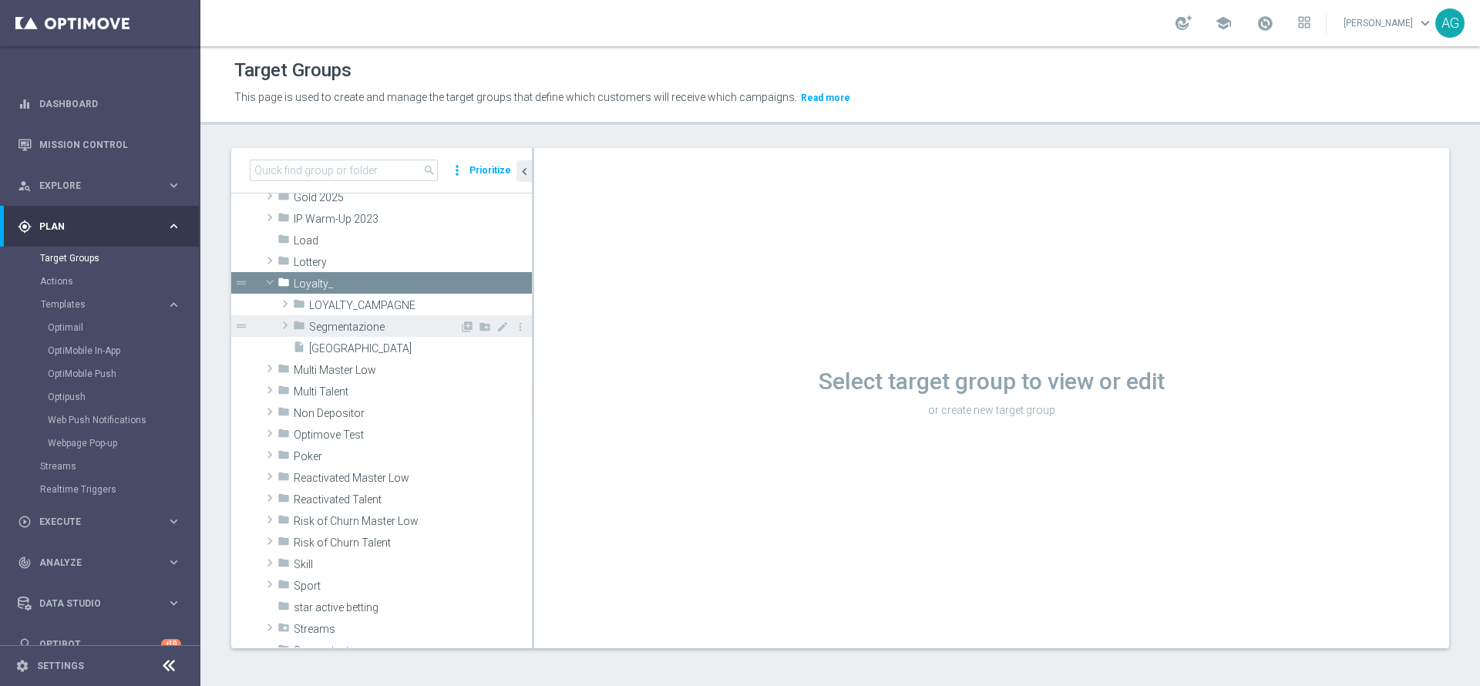
click at [345, 332] on span "Segmentazione" at bounding box center [384, 327] width 150 height 13
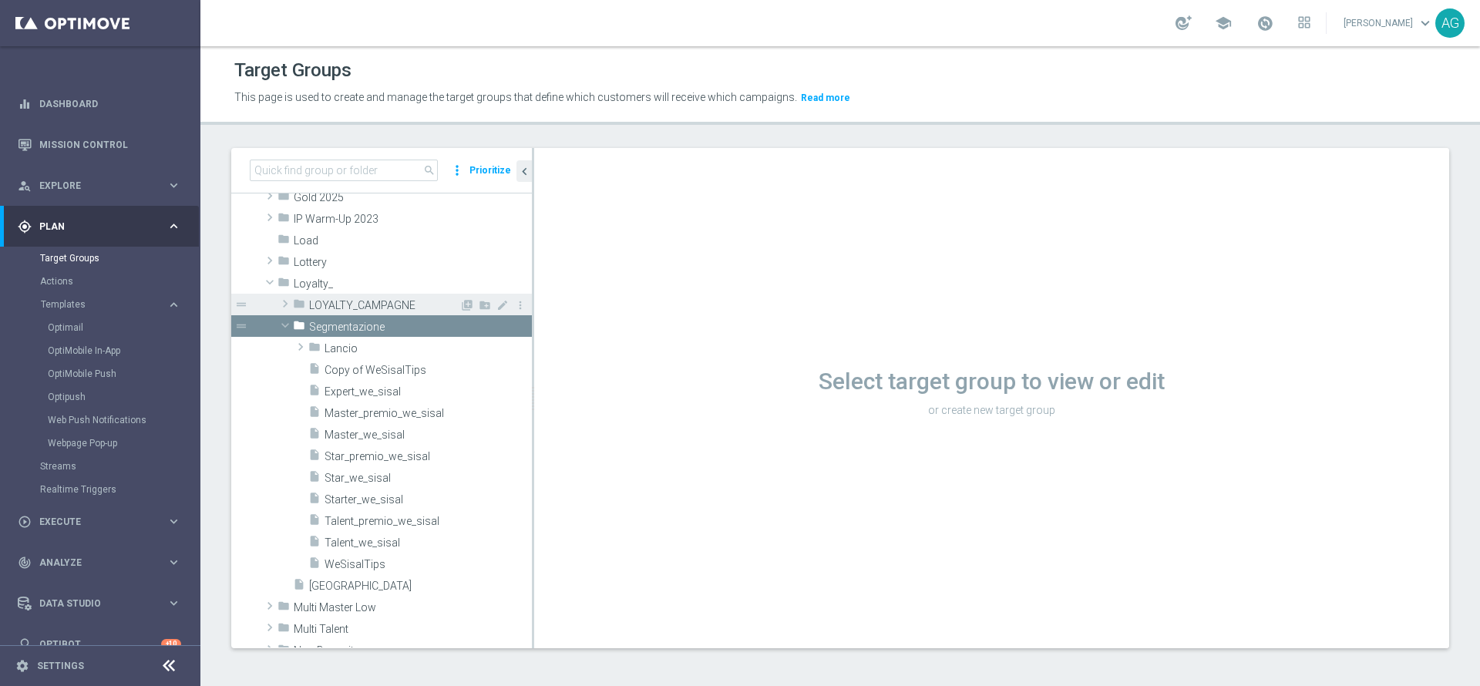
click at [345, 309] on span "LOYALTY_CAMPAGNE" at bounding box center [384, 305] width 150 height 13
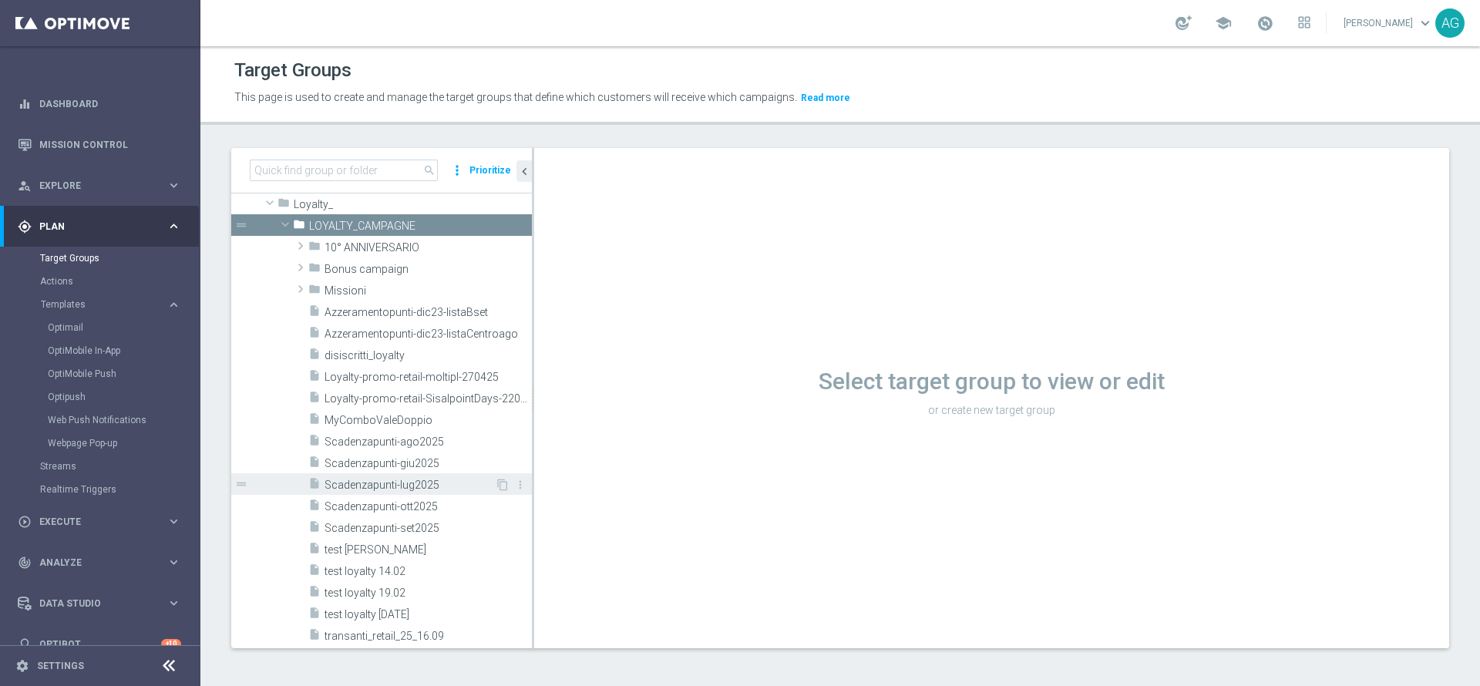
scroll to position [463, 0]
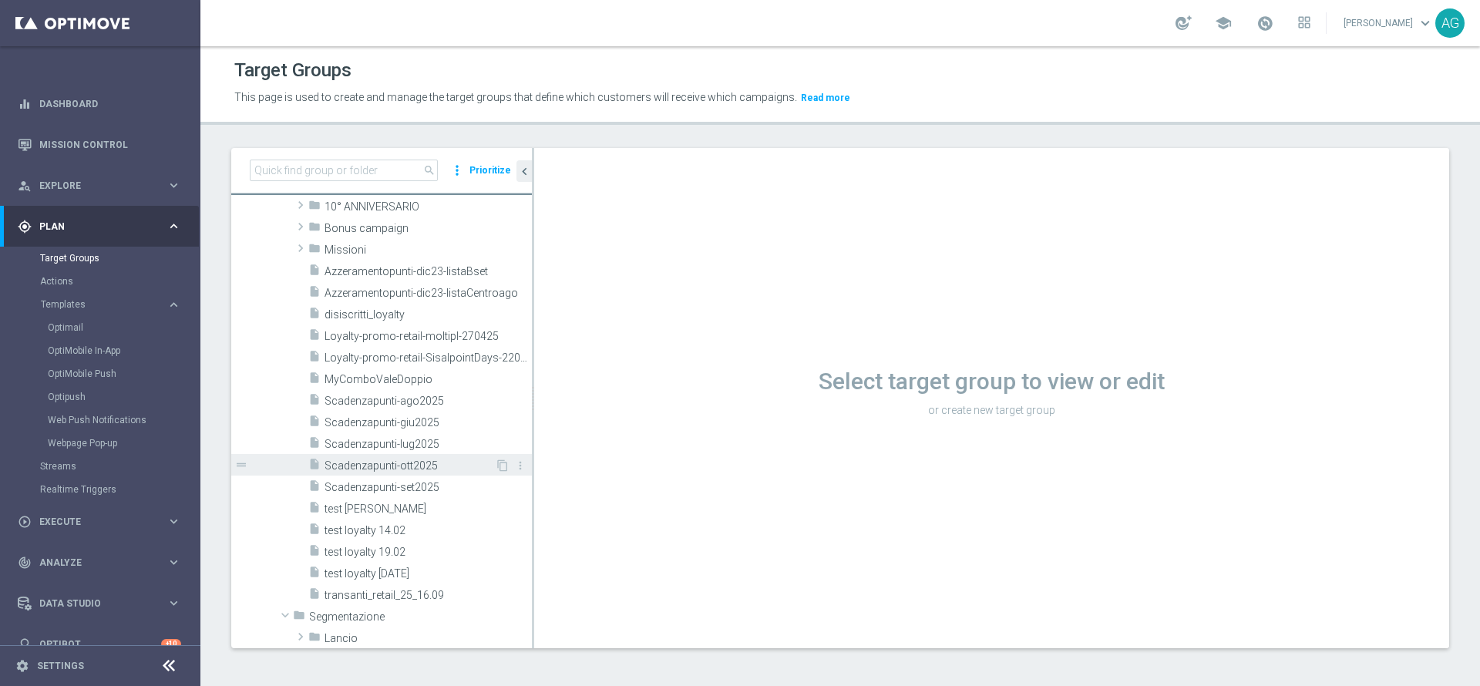
click at [370, 460] on span "Scadenzapunti-ott2025" at bounding box center [410, 466] width 170 height 13
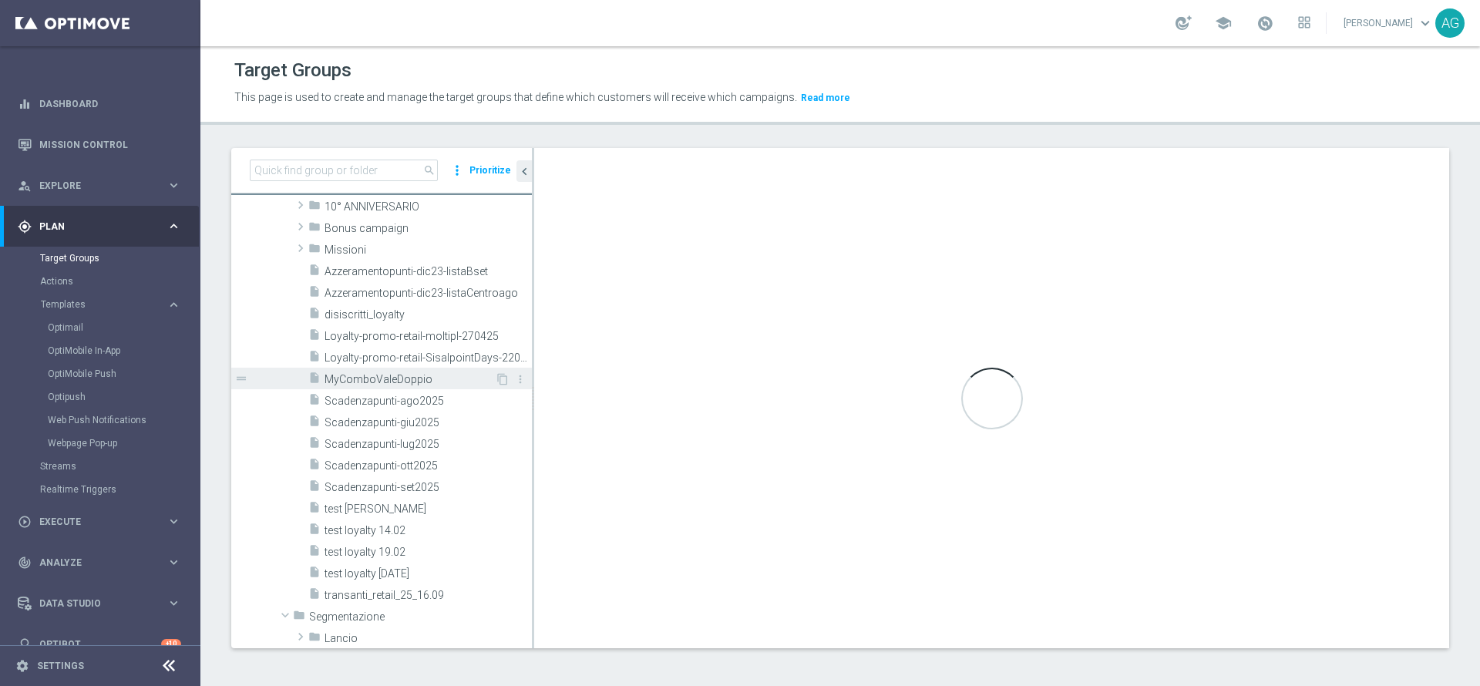
click at [367, 381] on span "MyComboValeDoppio" at bounding box center [410, 379] width 170 height 13
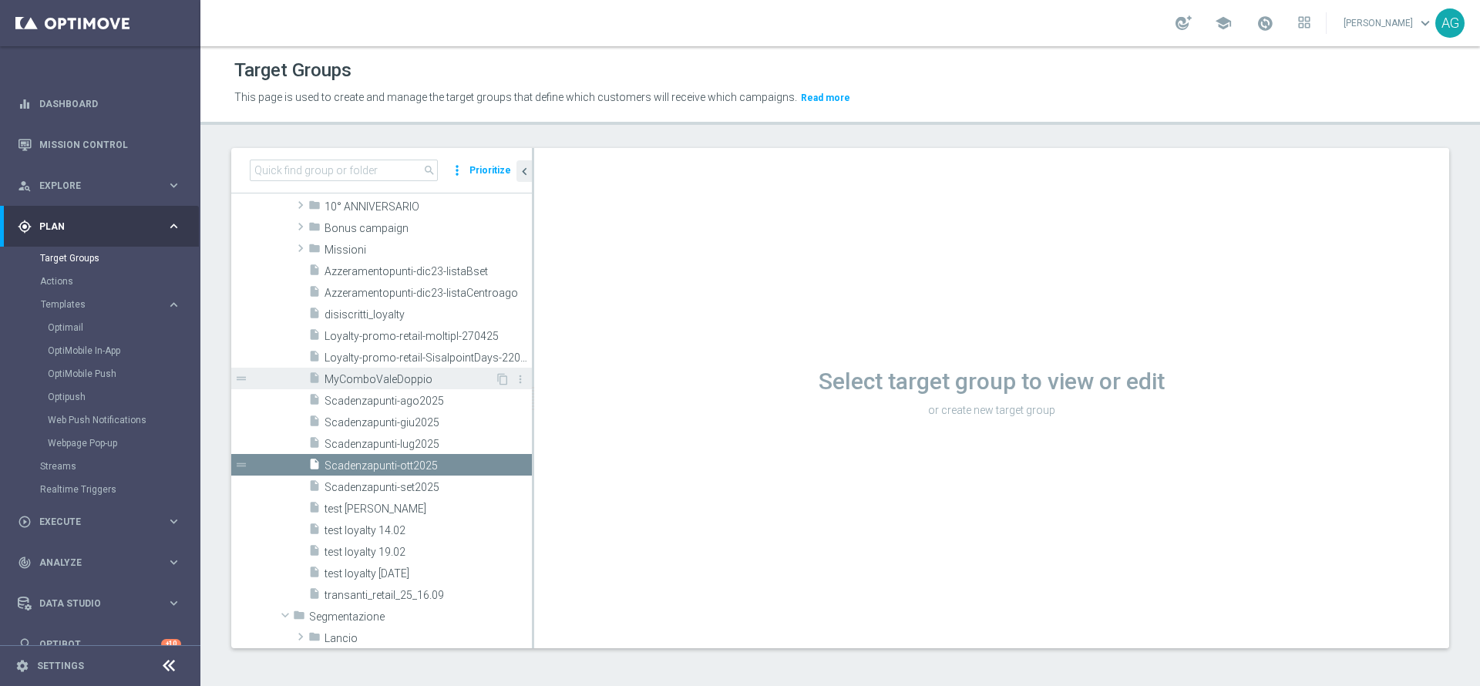
click at [396, 381] on span "MyComboValeDoppio" at bounding box center [410, 379] width 170 height 13
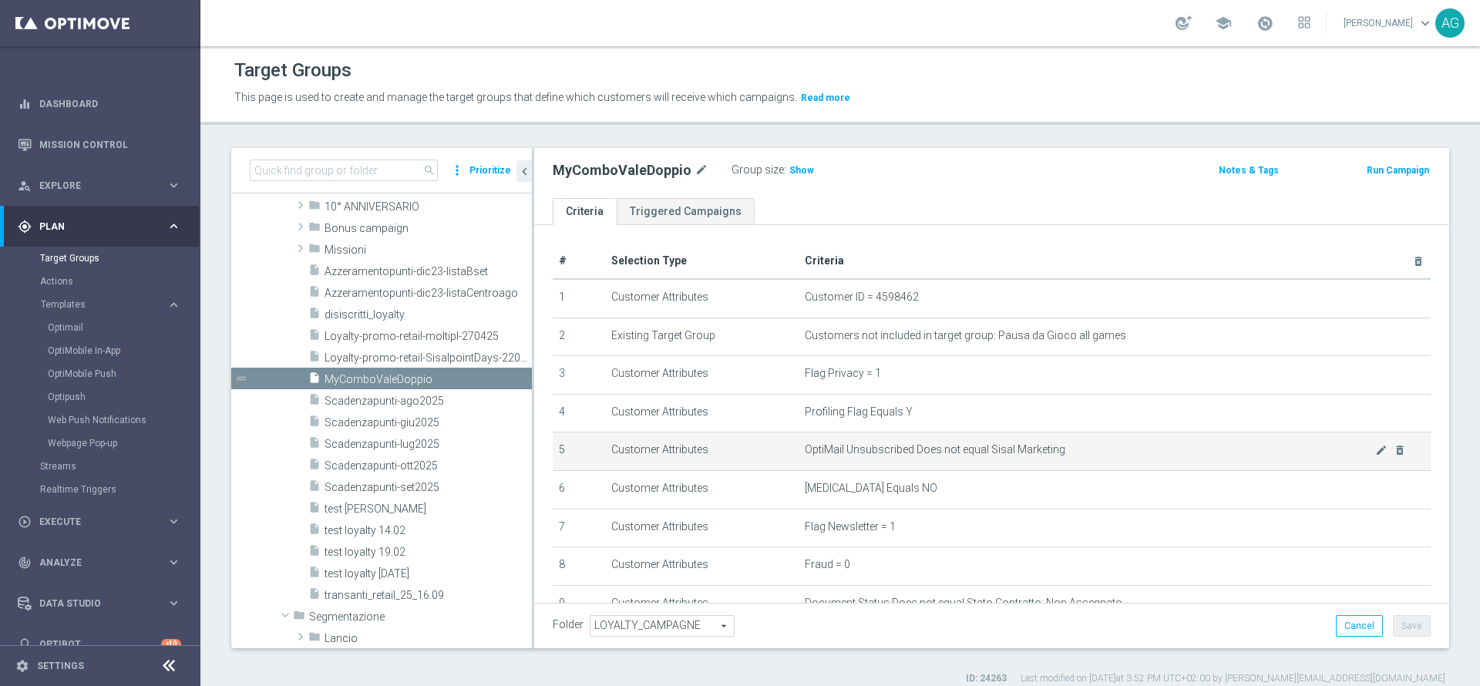
type textarea "(1) or (2 and 3 and 4 and 5 and 6 and 7 and 8 and 9 and 10)"
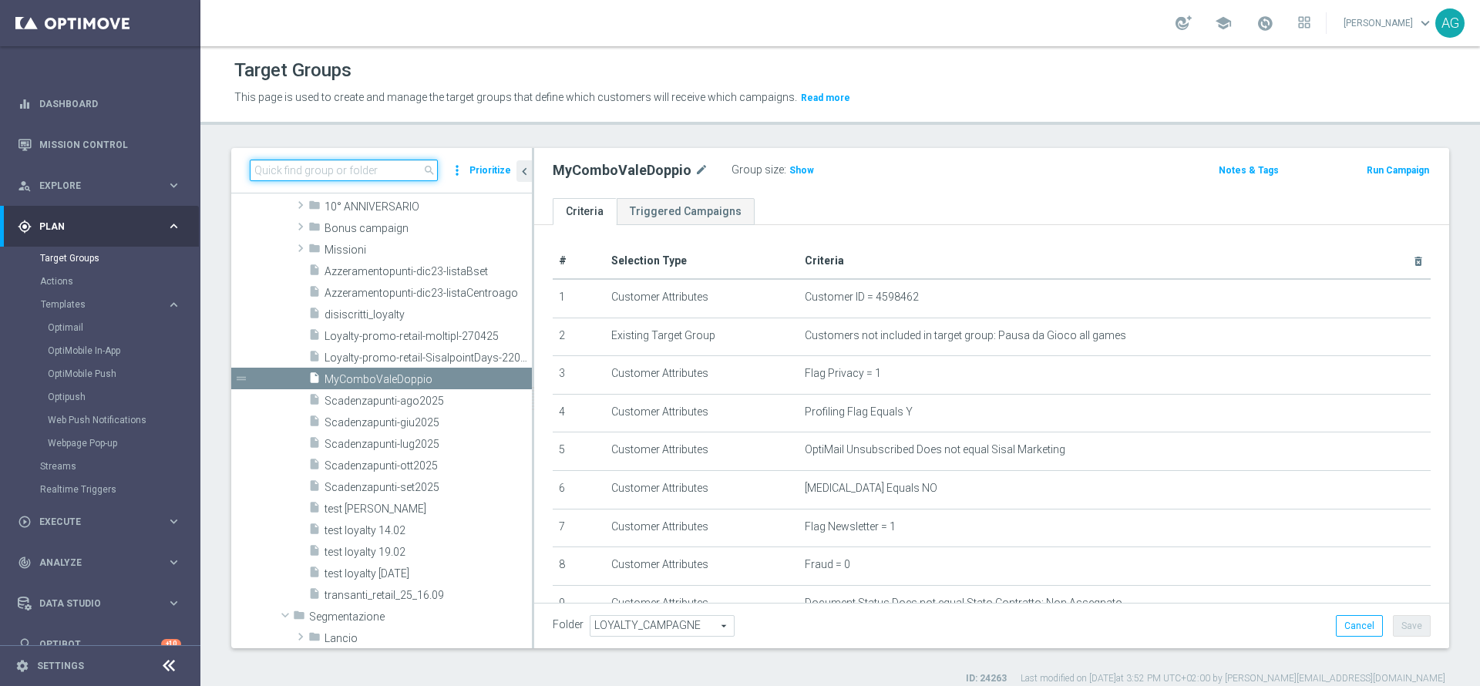
click at [313, 175] on input at bounding box center [344, 171] width 188 height 22
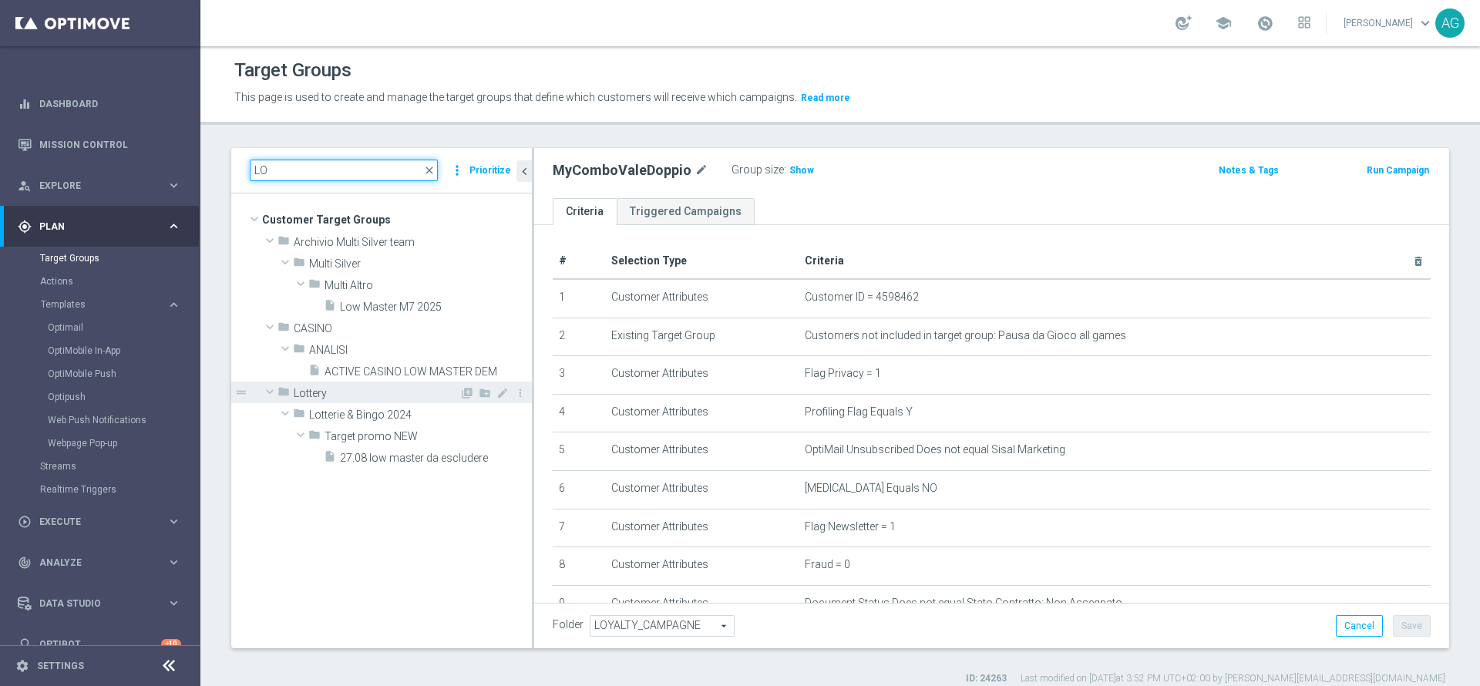
type input "L"
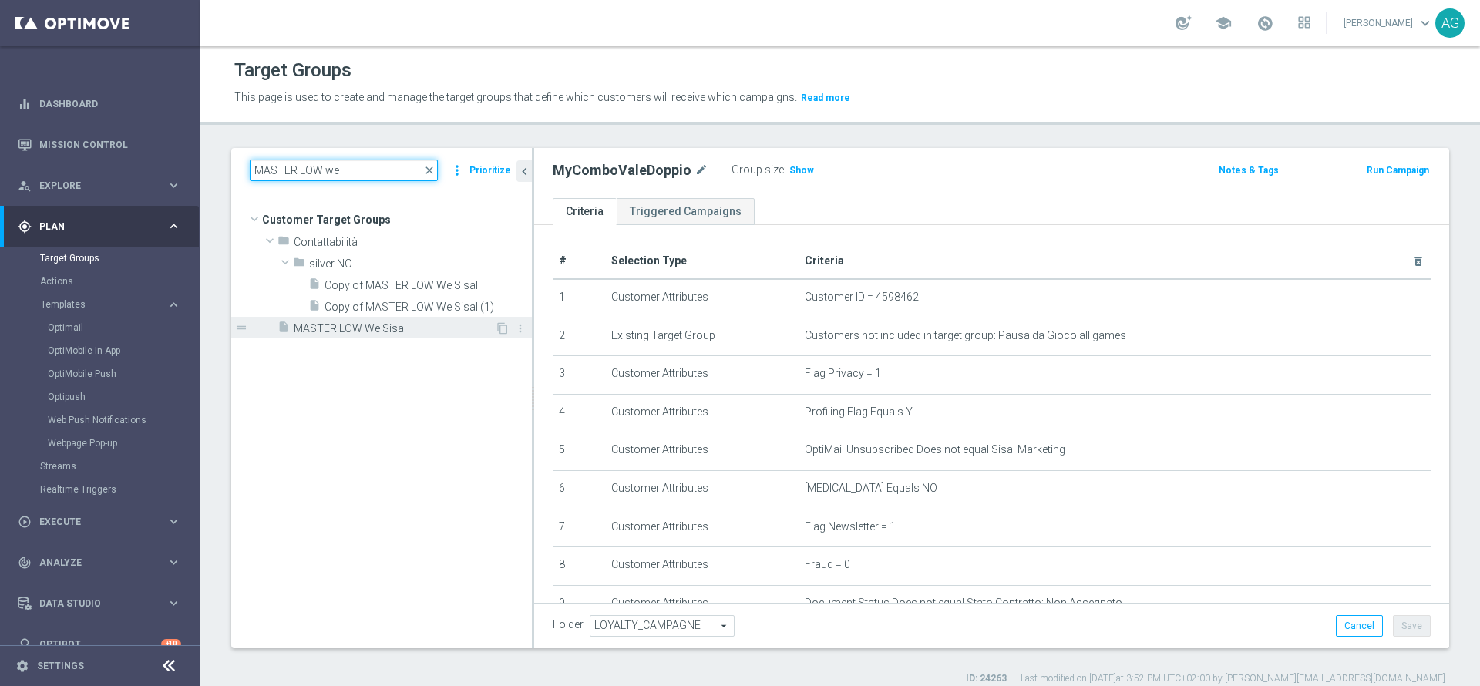
type input "MASTER LOW we"
click at [347, 322] on span "MASTER LOW We Sisal" at bounding box center [394, 328] width 201 height 13
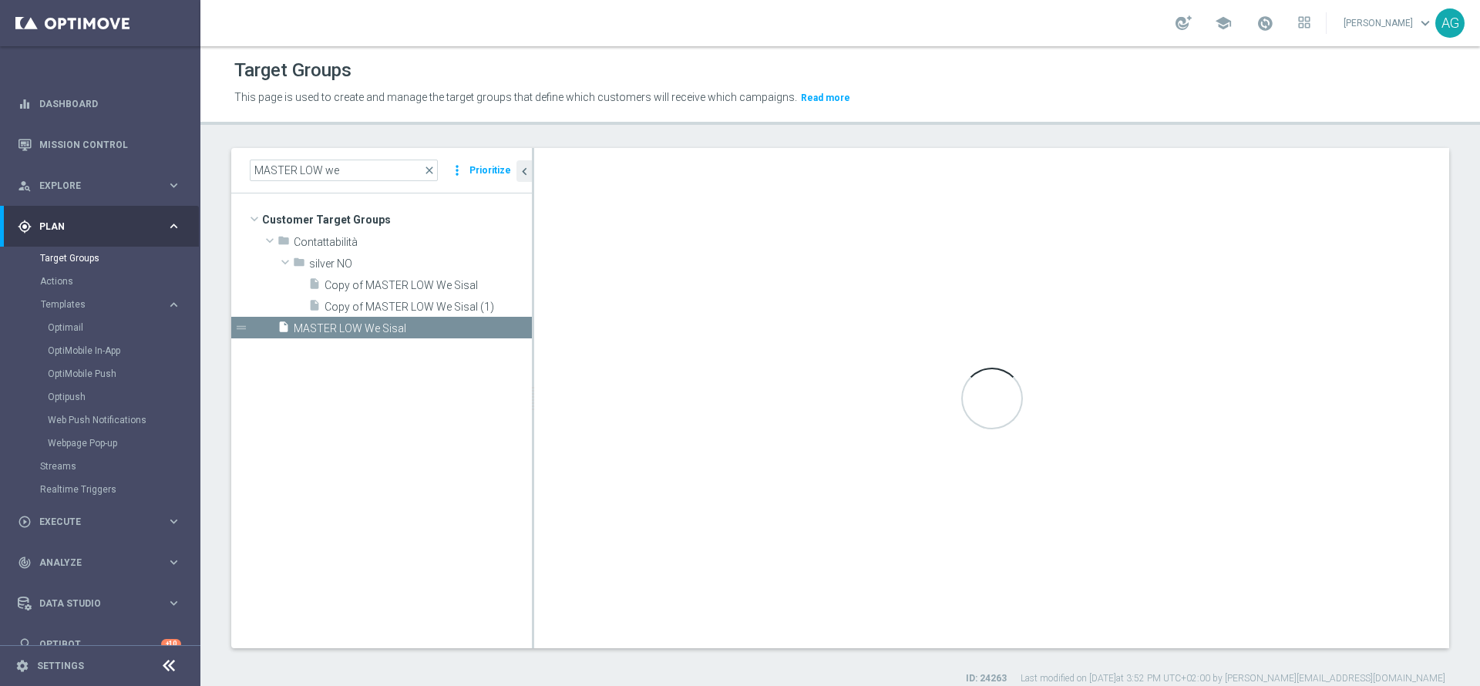
checkbox input "false"
type input "Customer Target Groups"
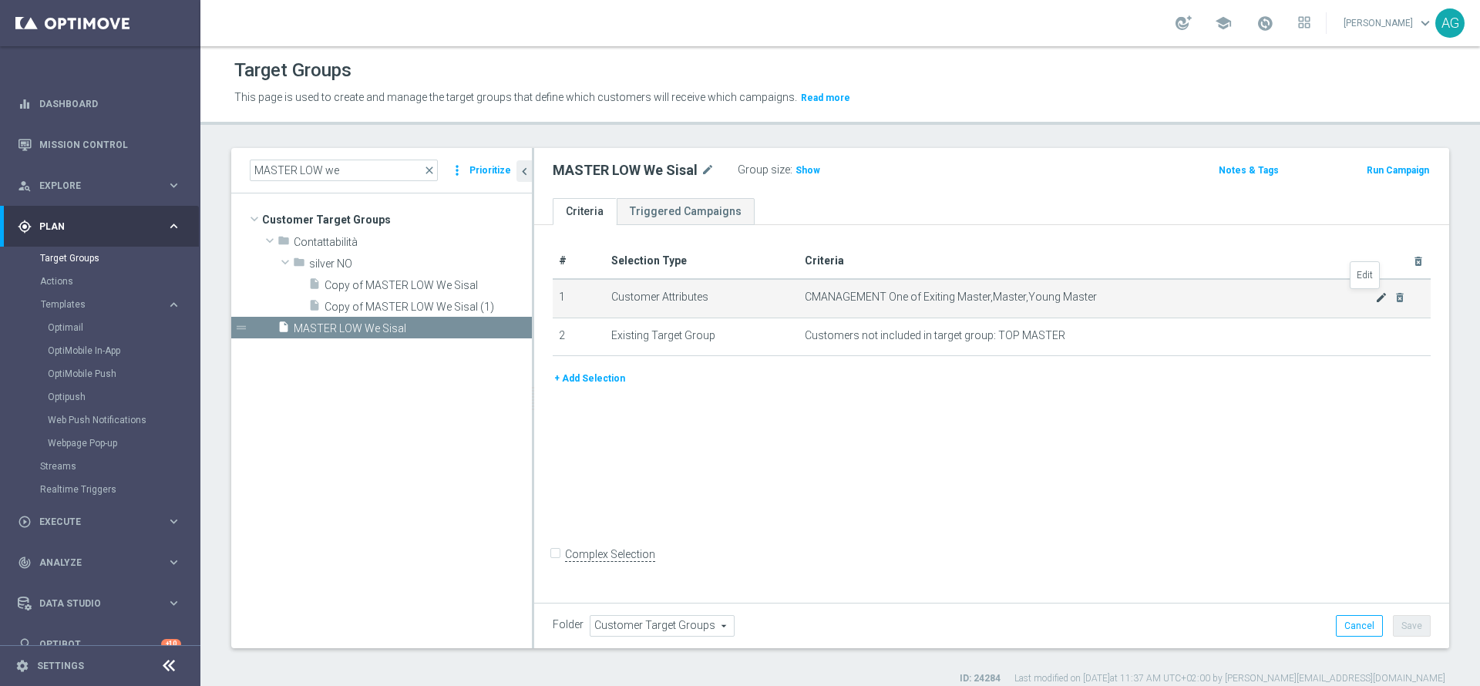
click at [1375, 295] on icon "mode_edit" at bounding box center [1381, 297] width 12 height 12
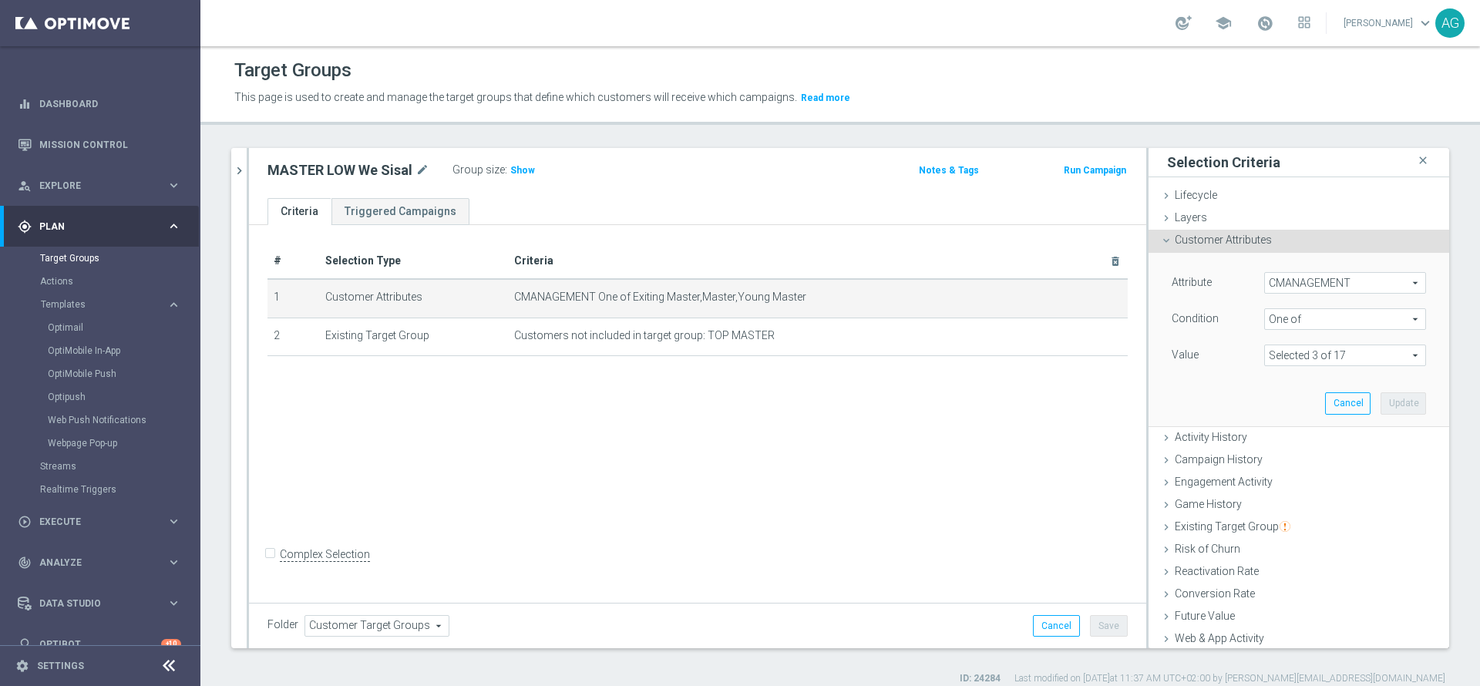
click at [1278, 284] on span "CMANAGEMENT" at bounding box center [1345, 283] width 160 height 20
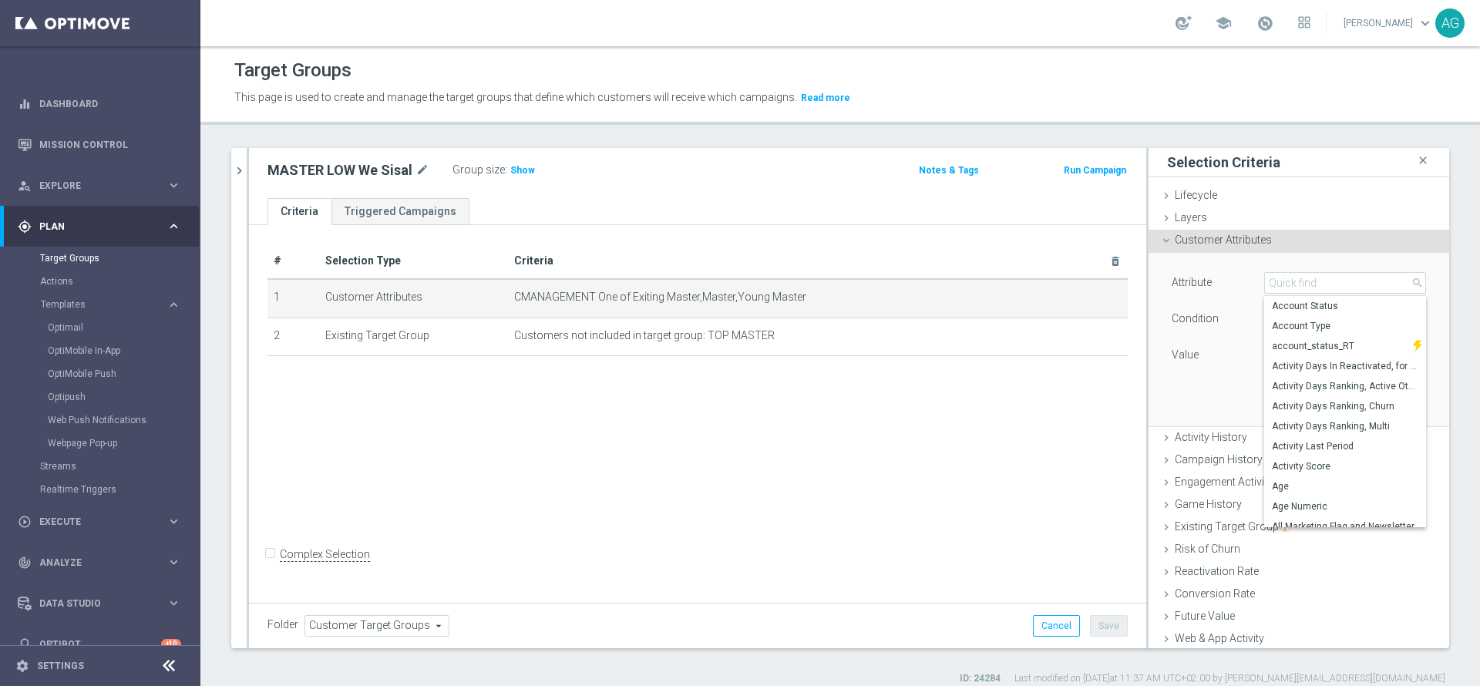
click at [1095, 420] on div "# Selection Type Criteria delete_forever 1 Customer Attributes CMANAGEMENT One …" at bounding box center [697, 412] width 897 height 374
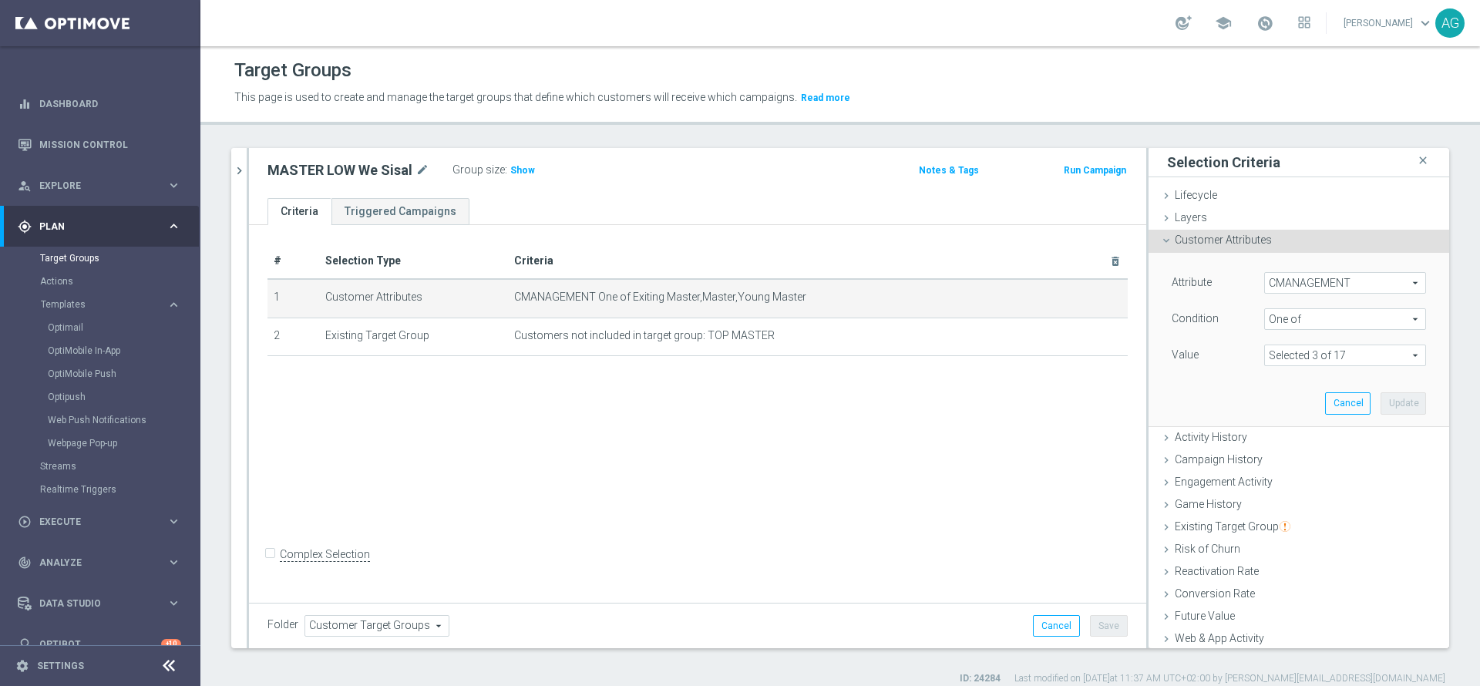
click at [852, 397] on div "# Selection Type Criteria delete_forever 1 Customer Attributes CMANAGEMENT One …" at bounding box center [697, 412] width 897 height 374
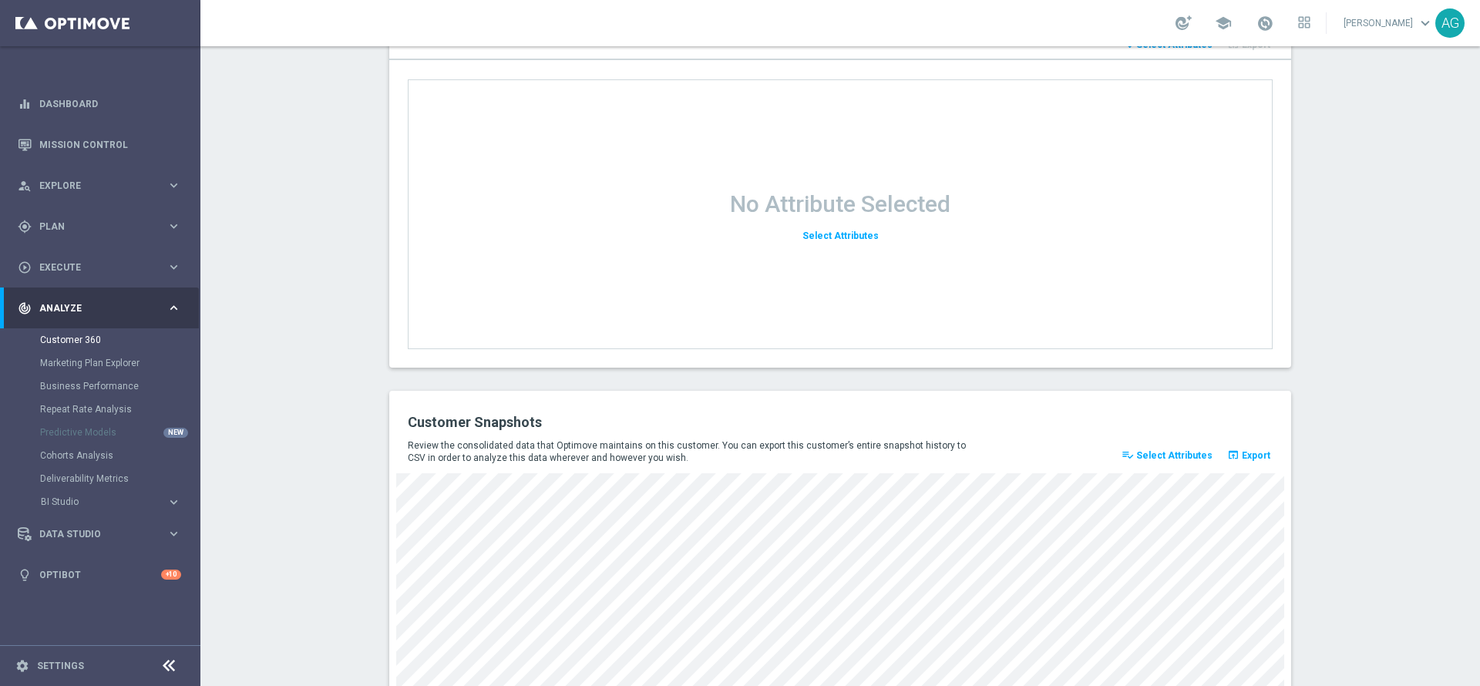
scroll to position [1994, 0]
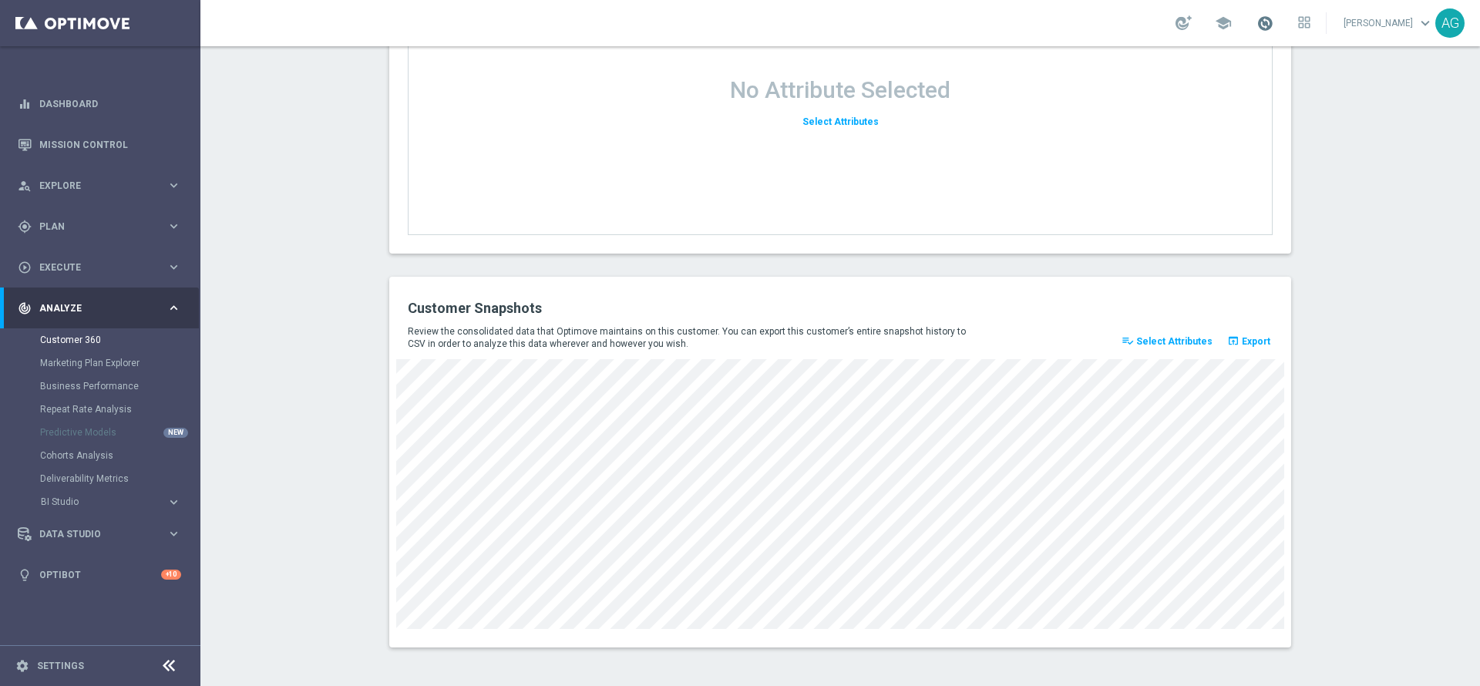
click at [1257, 24] on span at bounding box center [1265, 23] width 17 height 17
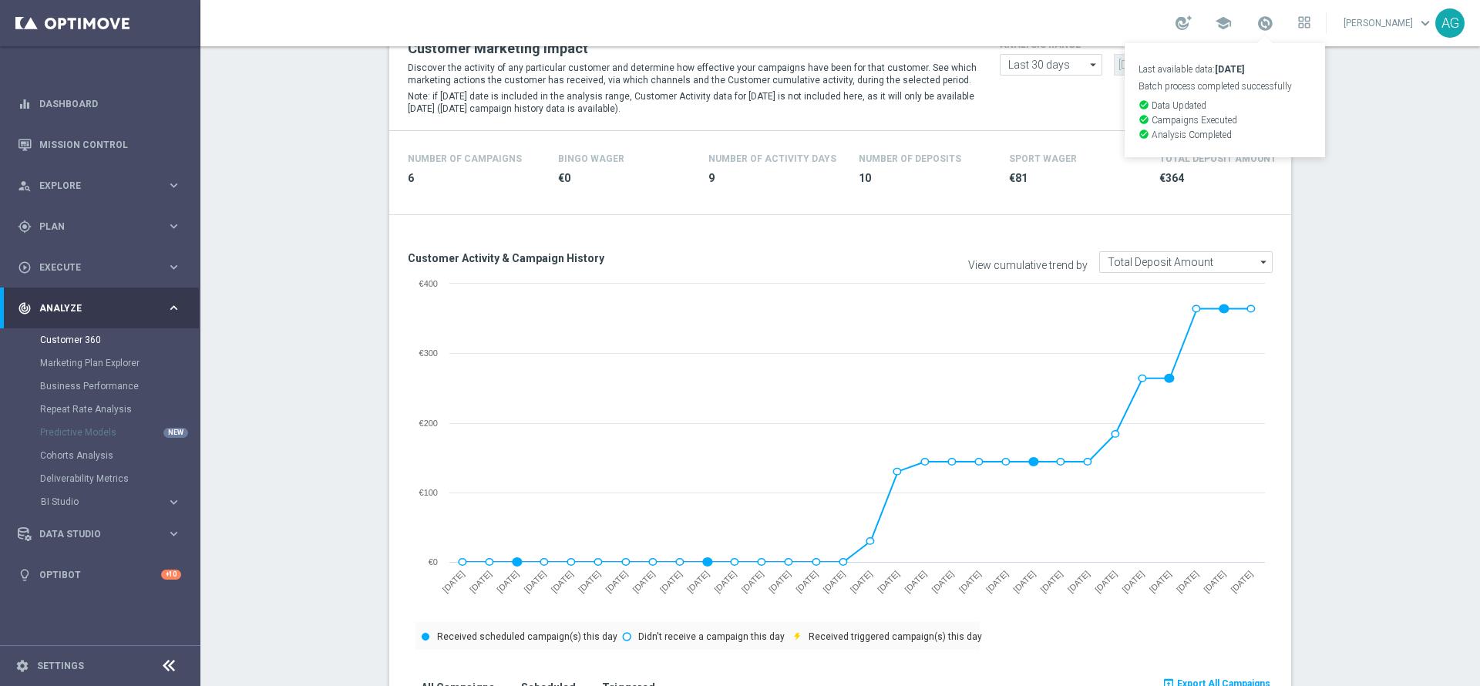
scroll to position [449, 0]
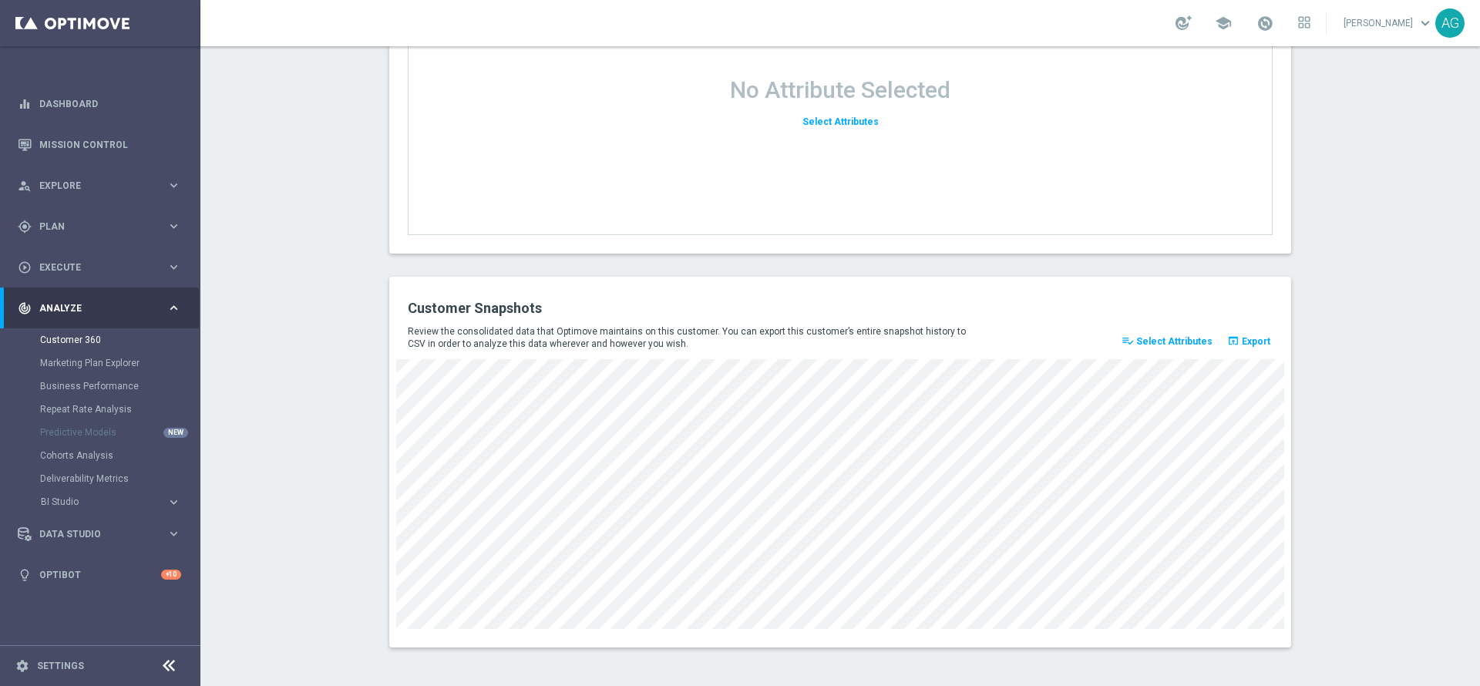
scroll to position [1994, 0]
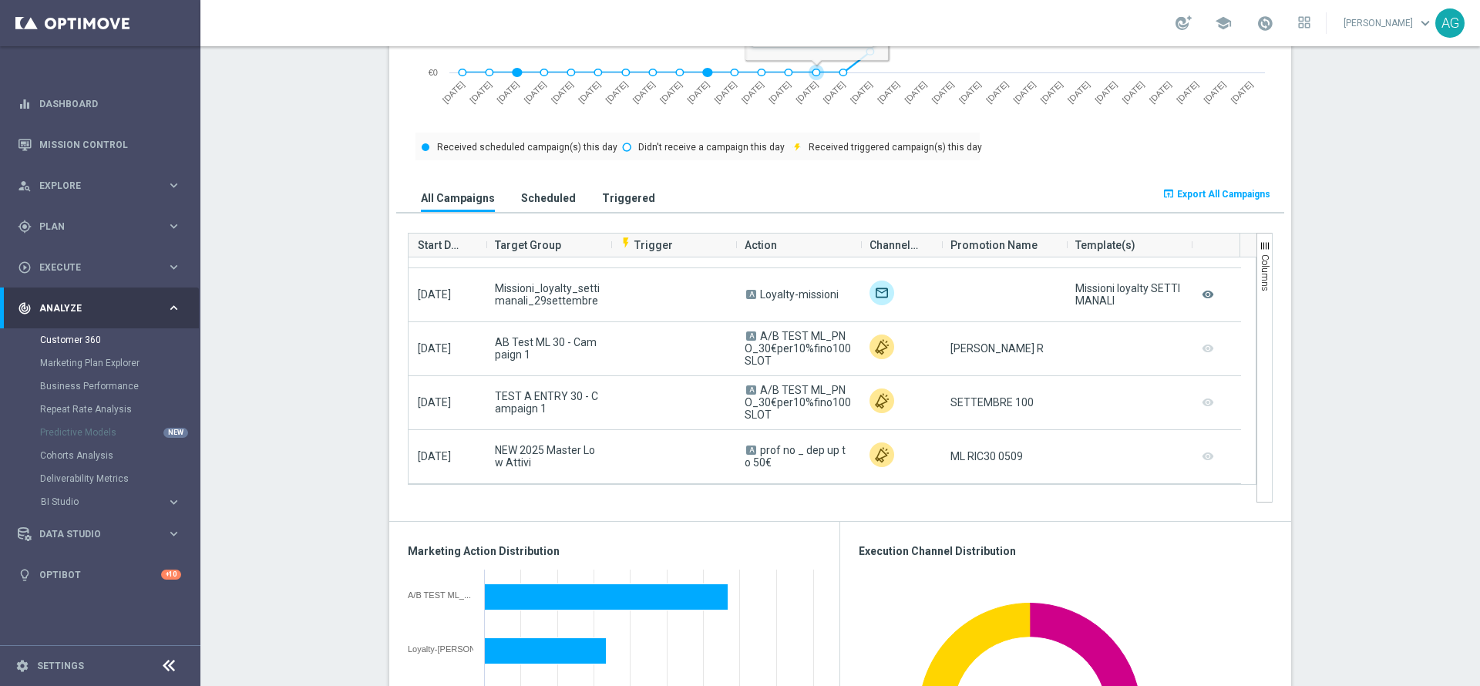
scroll to position [837, 0]
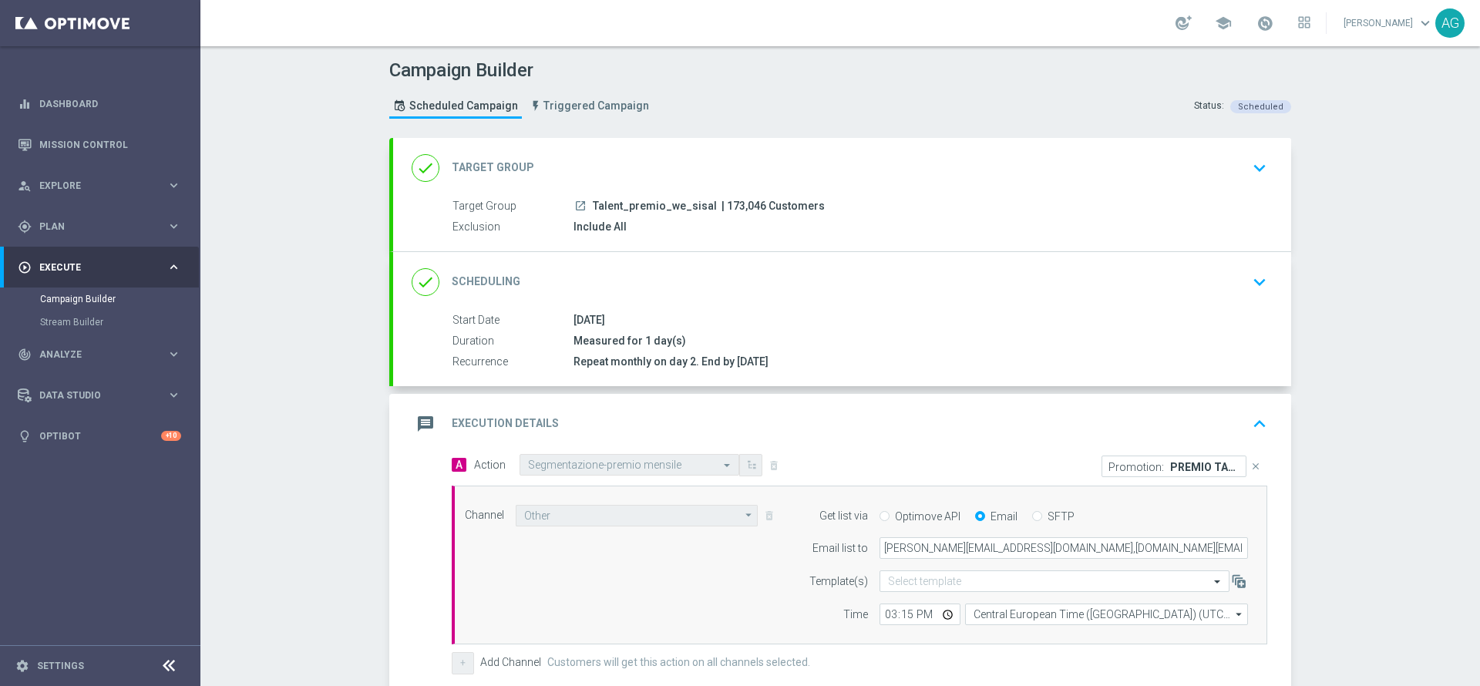
scroll to position [232, 0]
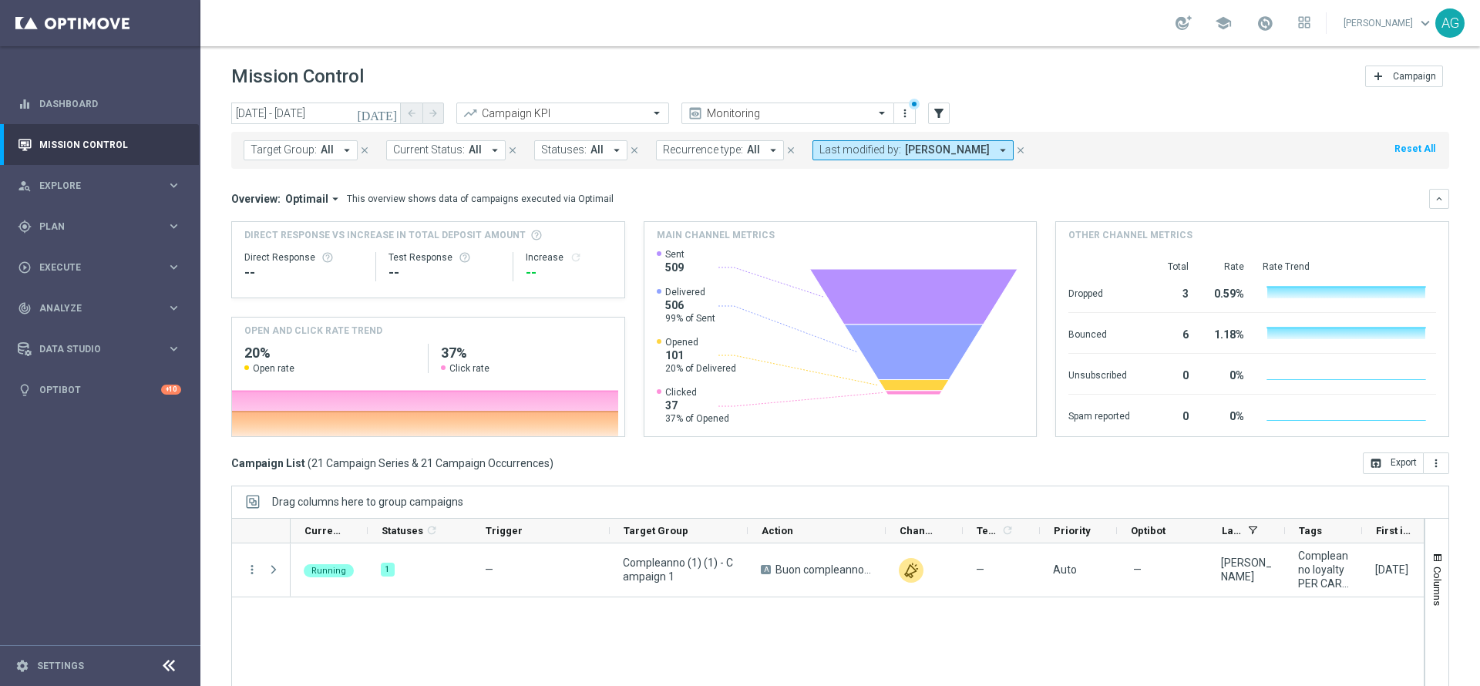
scroll to position [940, 0]
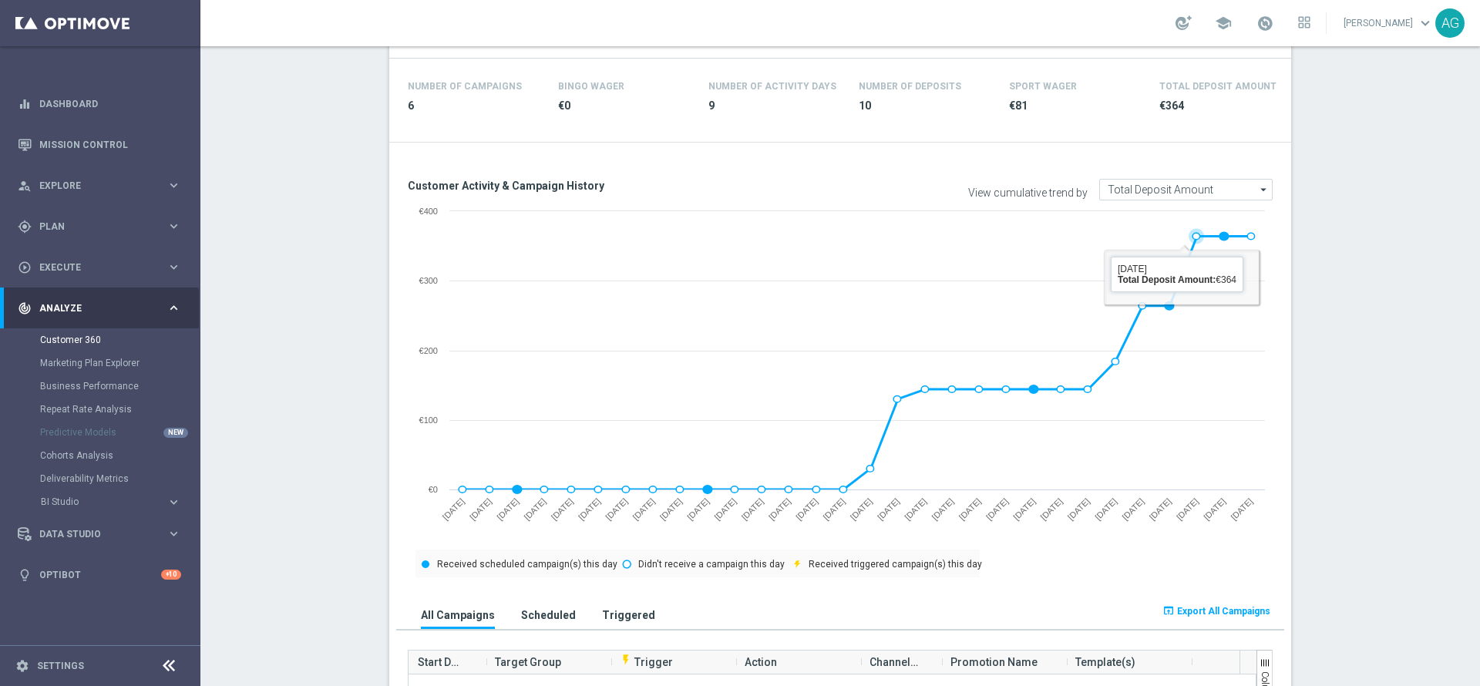
scroll to position [120, 0]
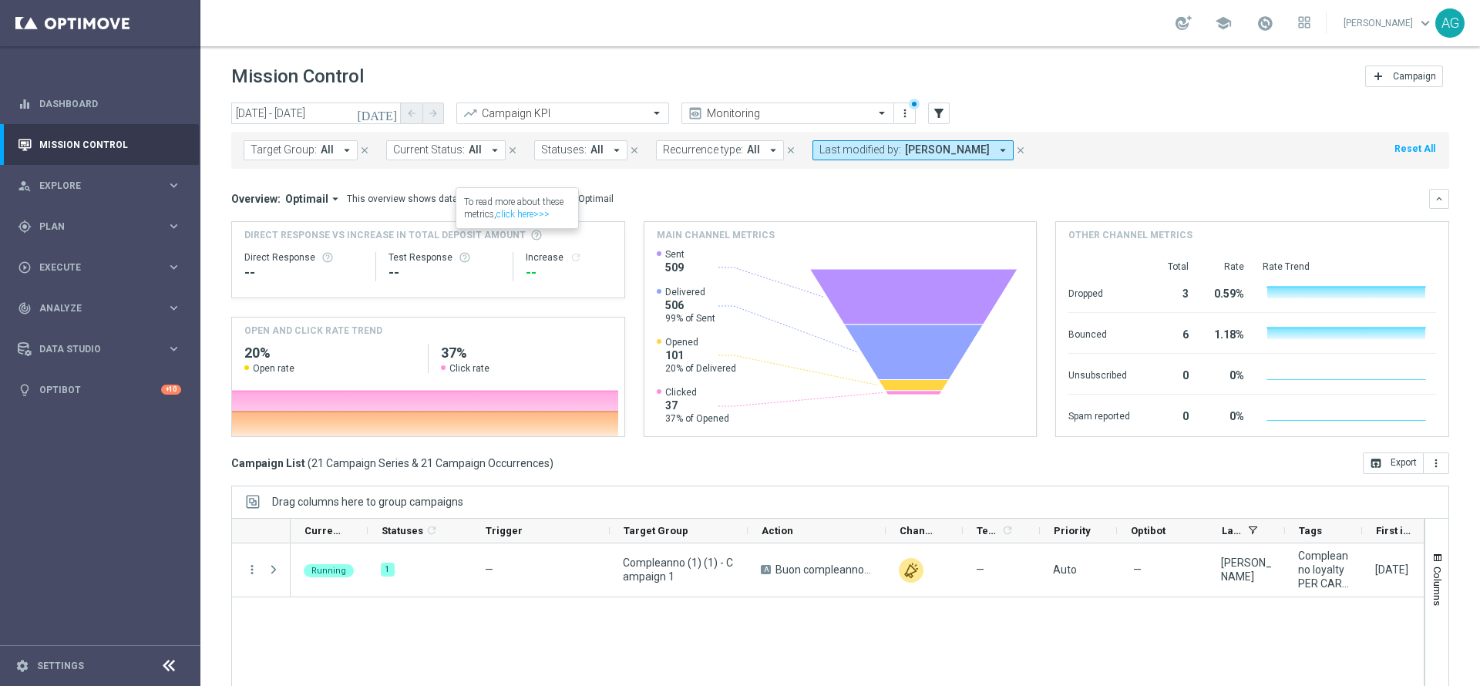
scroll to position [940, 0]
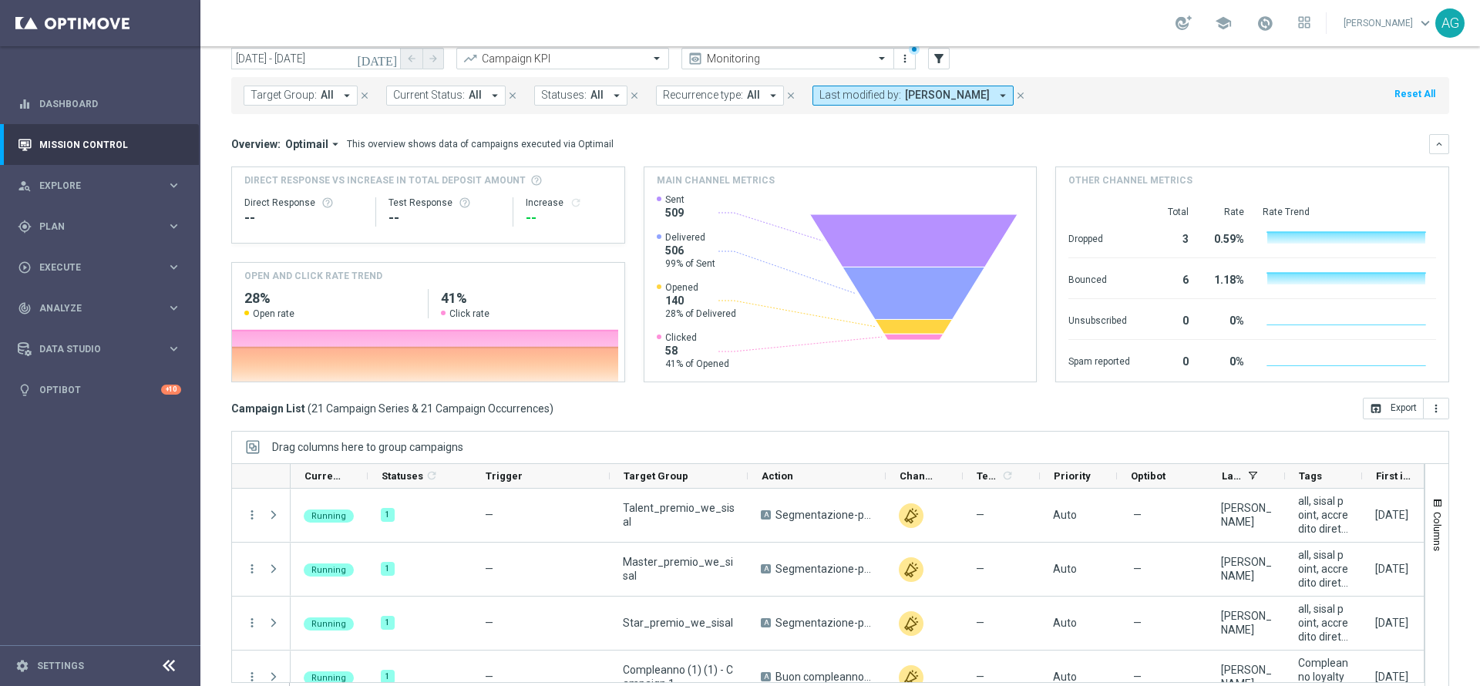
scroll to position [85, 0]
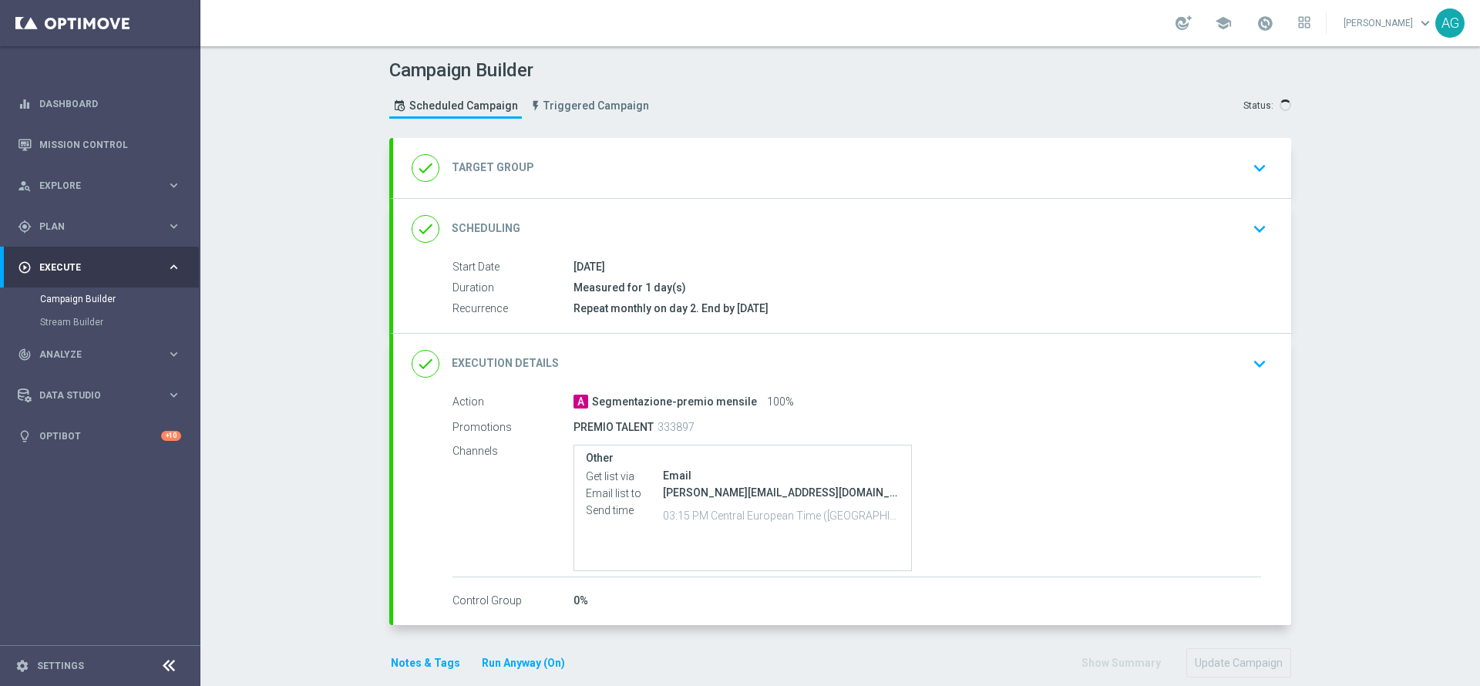
type input "Talent_premio_we_sisal"
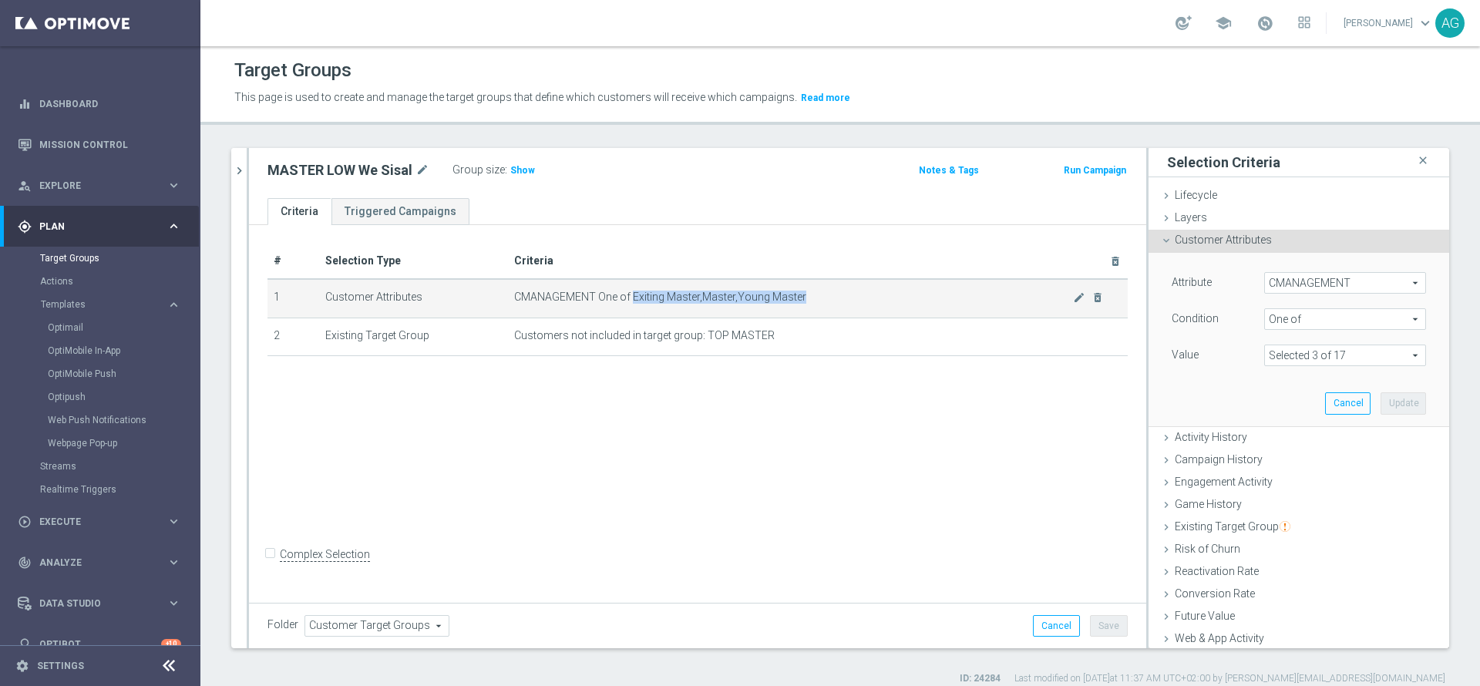
drag, startPoint x: 629, startPoint y: 301, endPoint x: 815, endPoint y: 305, distance: 185.9
click at [815, 305] on td "CMANAGEMENT One of Exiting Master,Master,Young Master mode_edit delete_forever" at bounding box center [818, 298] width 620 height 39
click at [691, 416] on div "# Selection Type Criteria delete_forever 1 Customer Attributes CMANAGEMENT One …" at bounding box center [697, 412] width 897 height 374
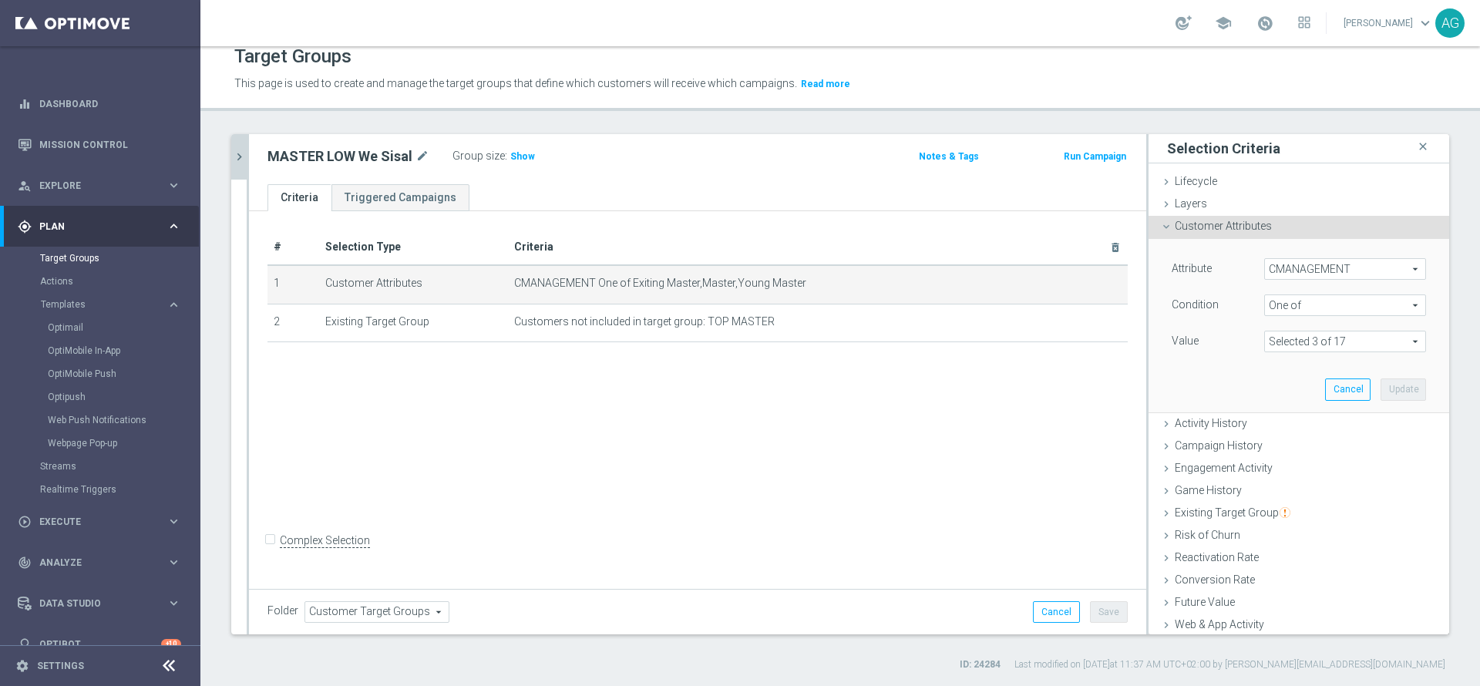
click at [235, 167] on button "chevron_right" at bounding box center [238, 156] width 15 height 45
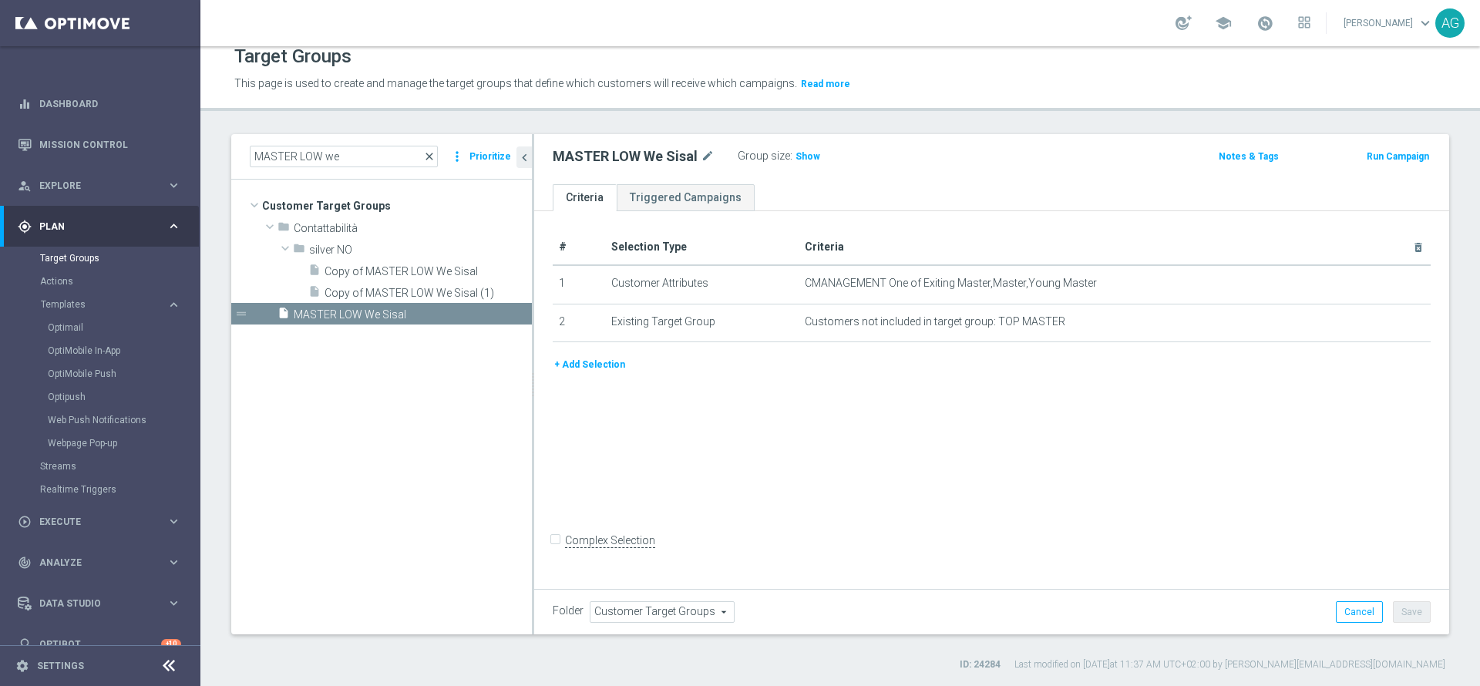
click at [433, 160] on span "close" at bounding box center [429, 156] width 12 height 12
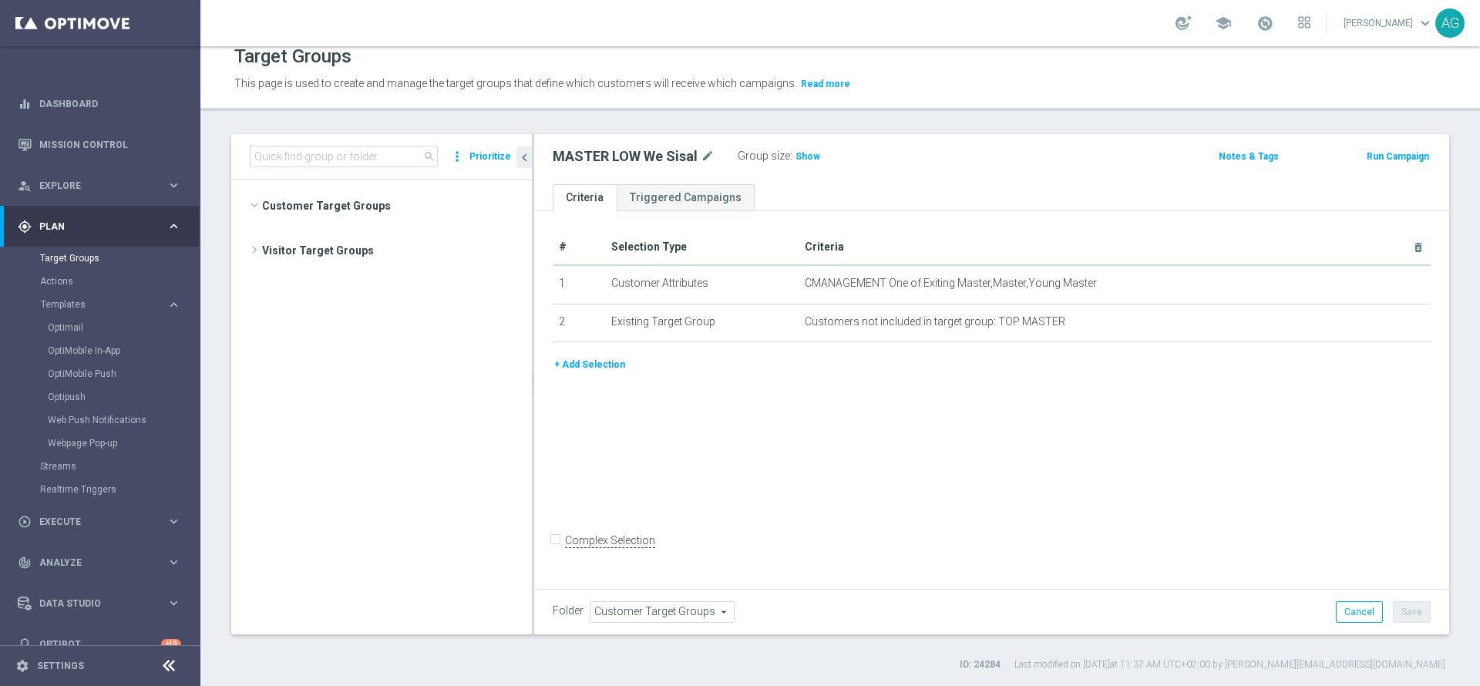
scroll to position [10157, 0]
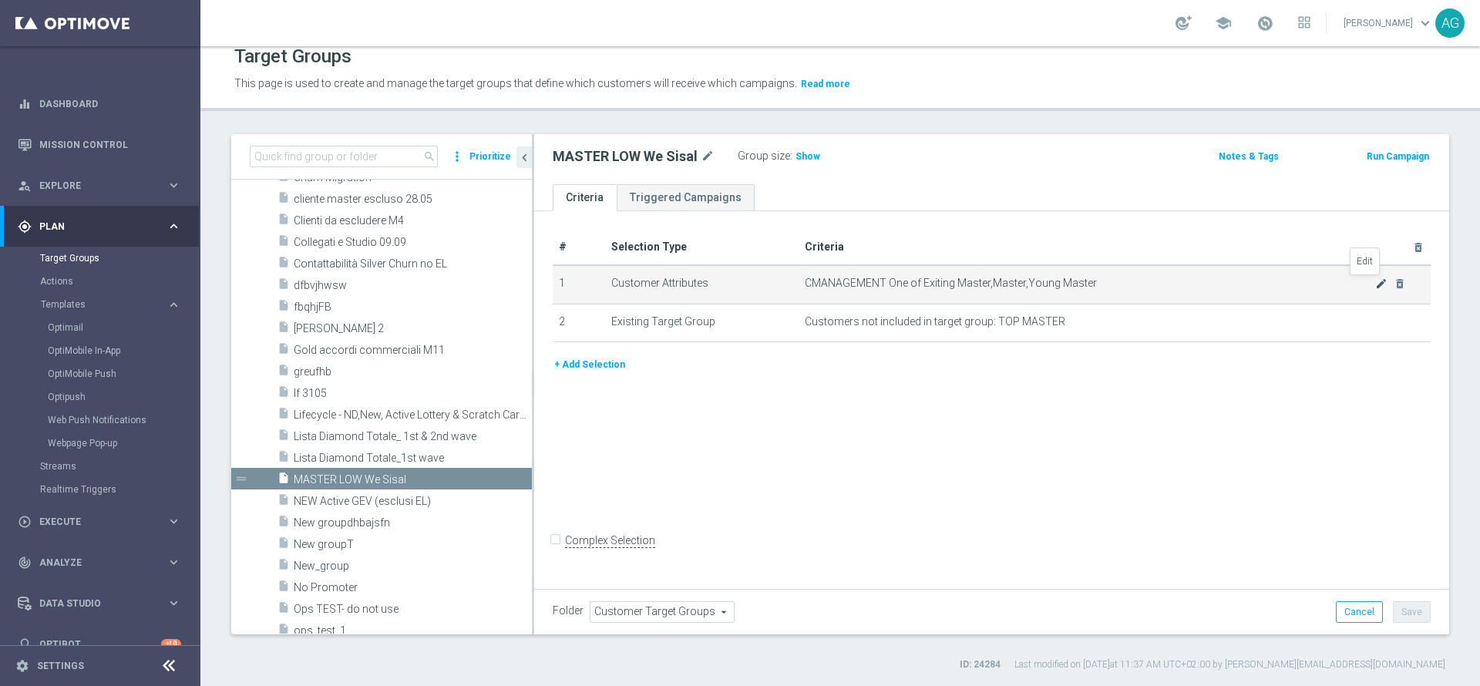
click at [1375, 285] on icon "mode_edit" at bounding box center [1381, 284] width 12 height 12
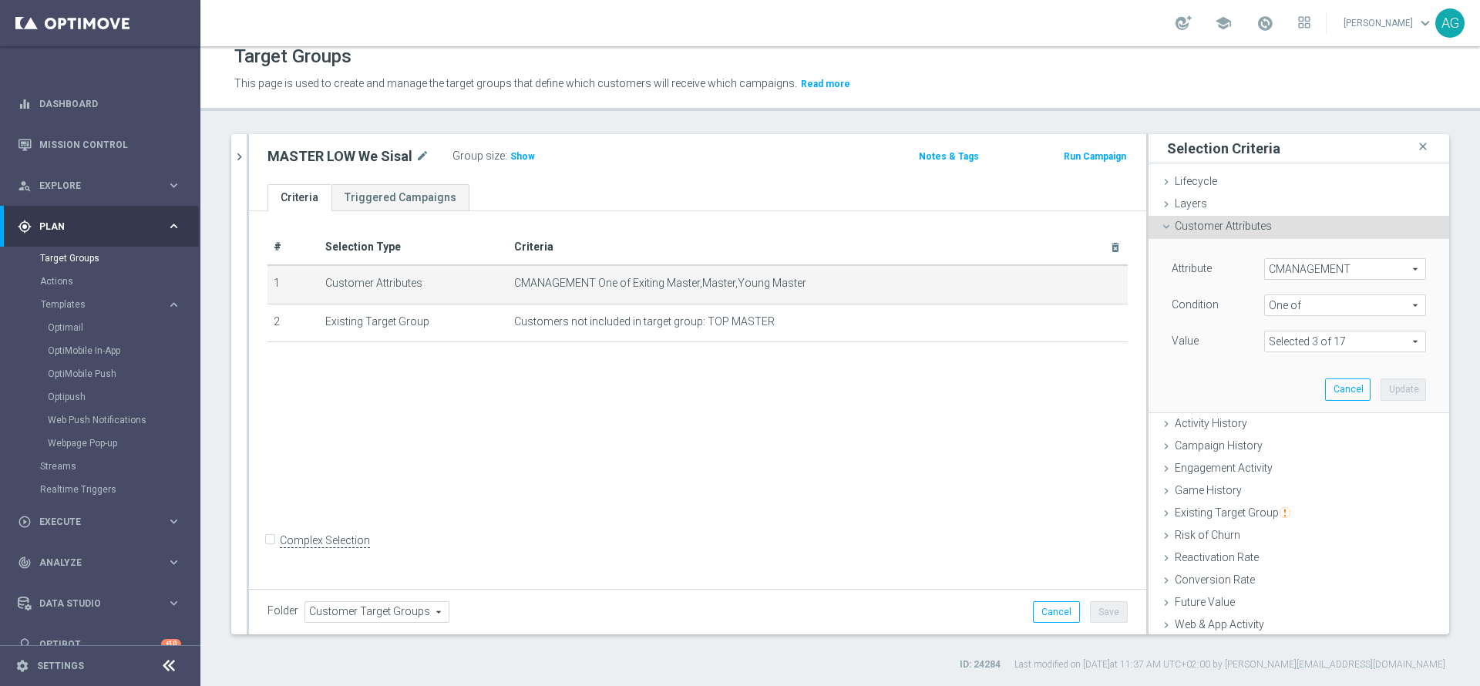
click at [1268, 346] on span at bounding box center [1345, 342] width 160 height 20
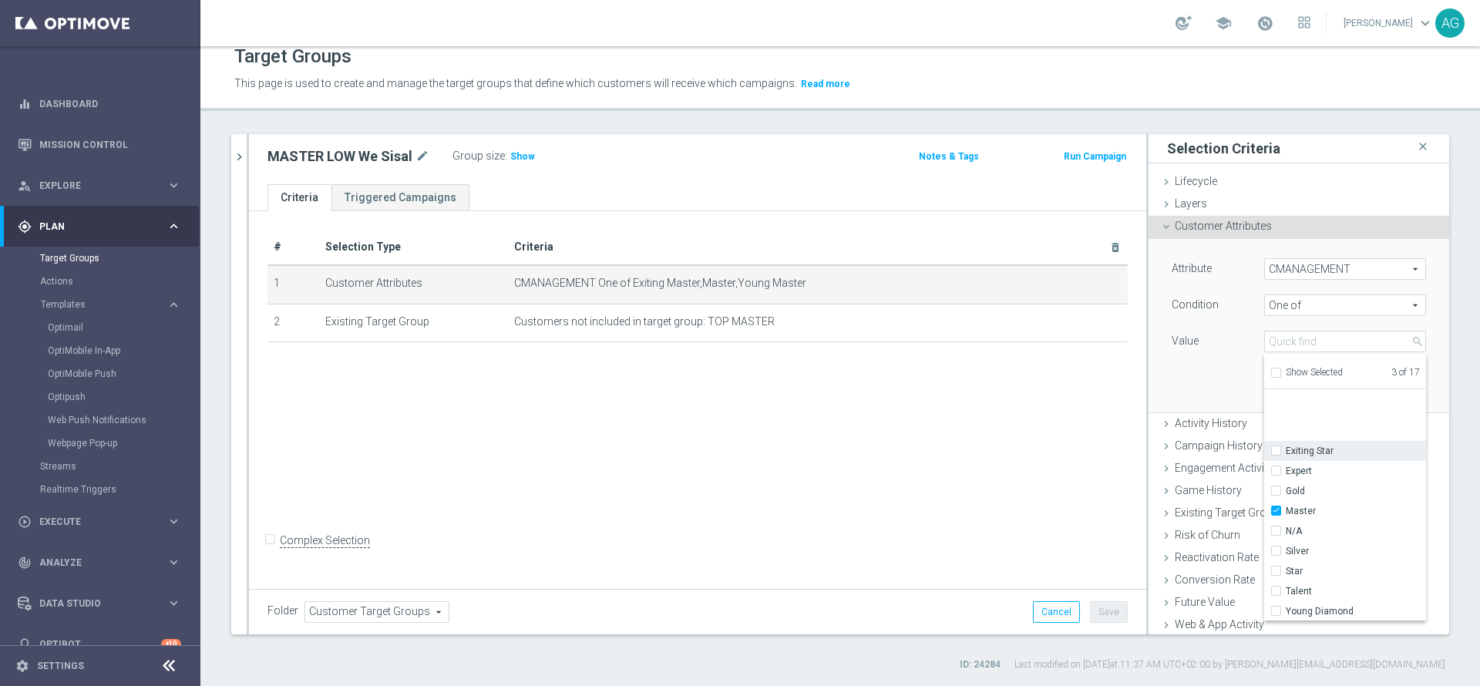
scroll to position [130, 0]
click at [1106, 438] on div "# Selection Type Criteria delete_forever 1 Customer Attributes CMANAGEMENT One …" at bounding box center [697, 398] width 897 height 374
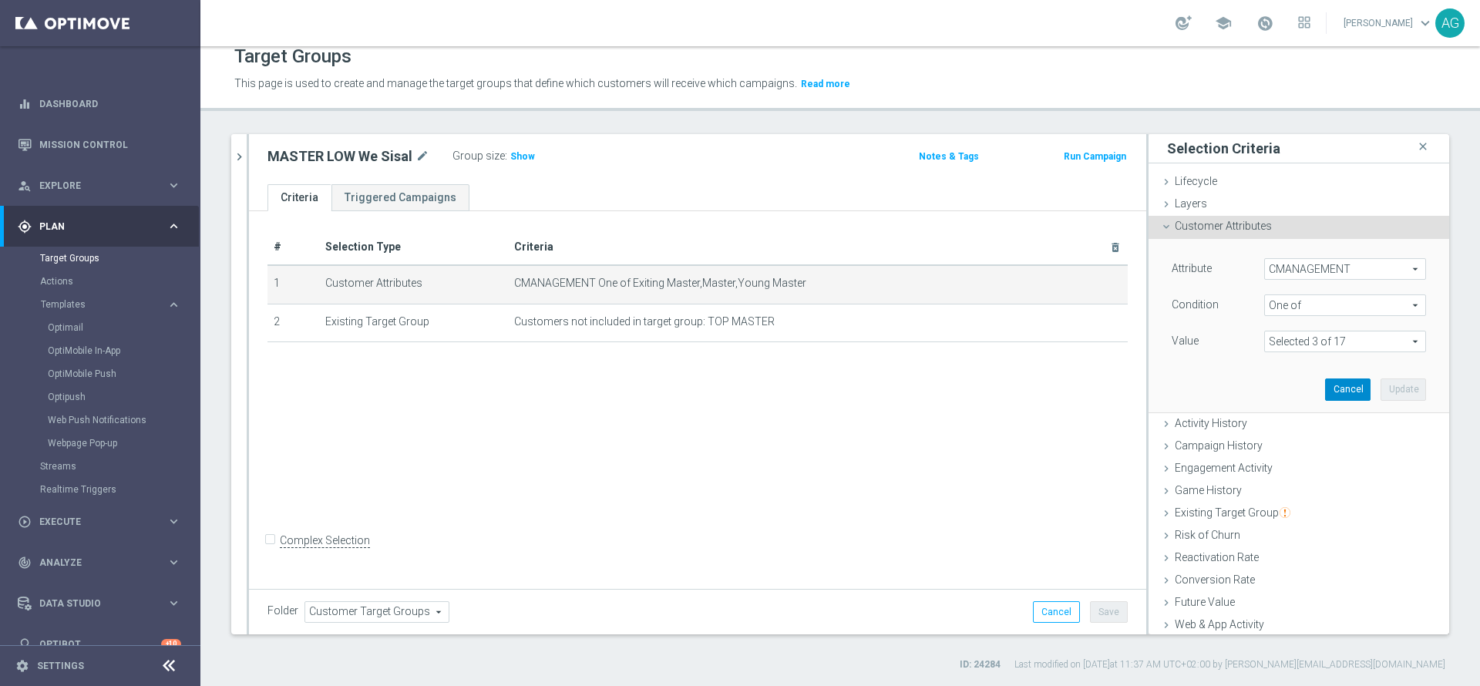
click at [1325, 387] on button "Cancel" at bounding box center [1347, 390] width 45 height 22
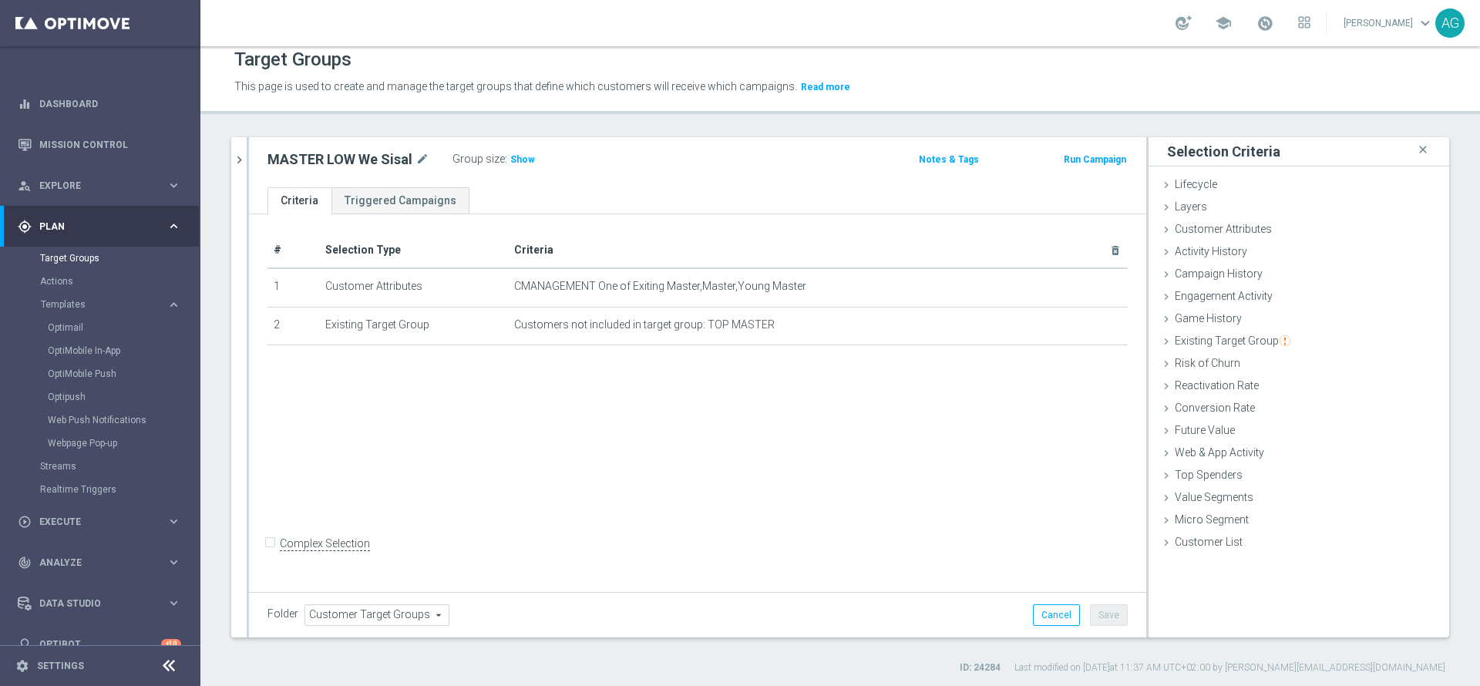
scroll to position [14, 0]
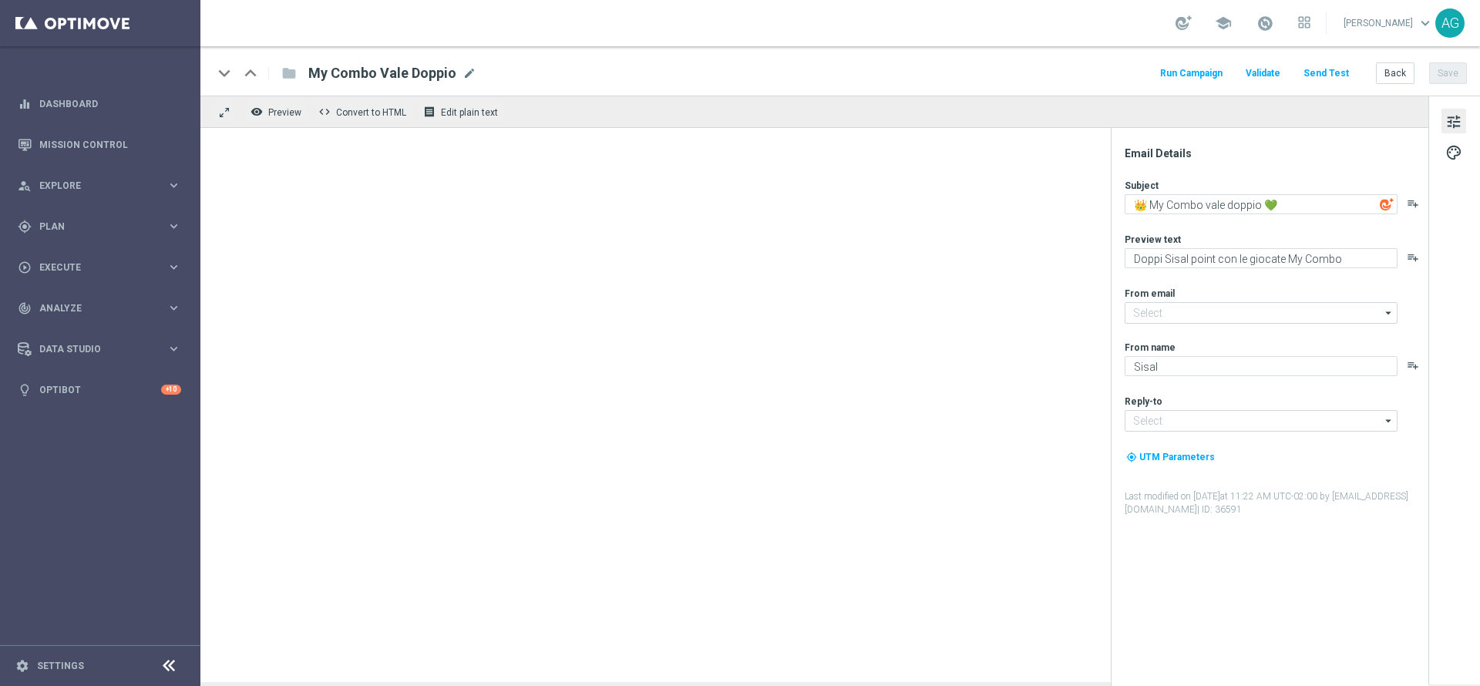
type input "[EMAIL_ADDRESS][DOMAIN_NAME]"
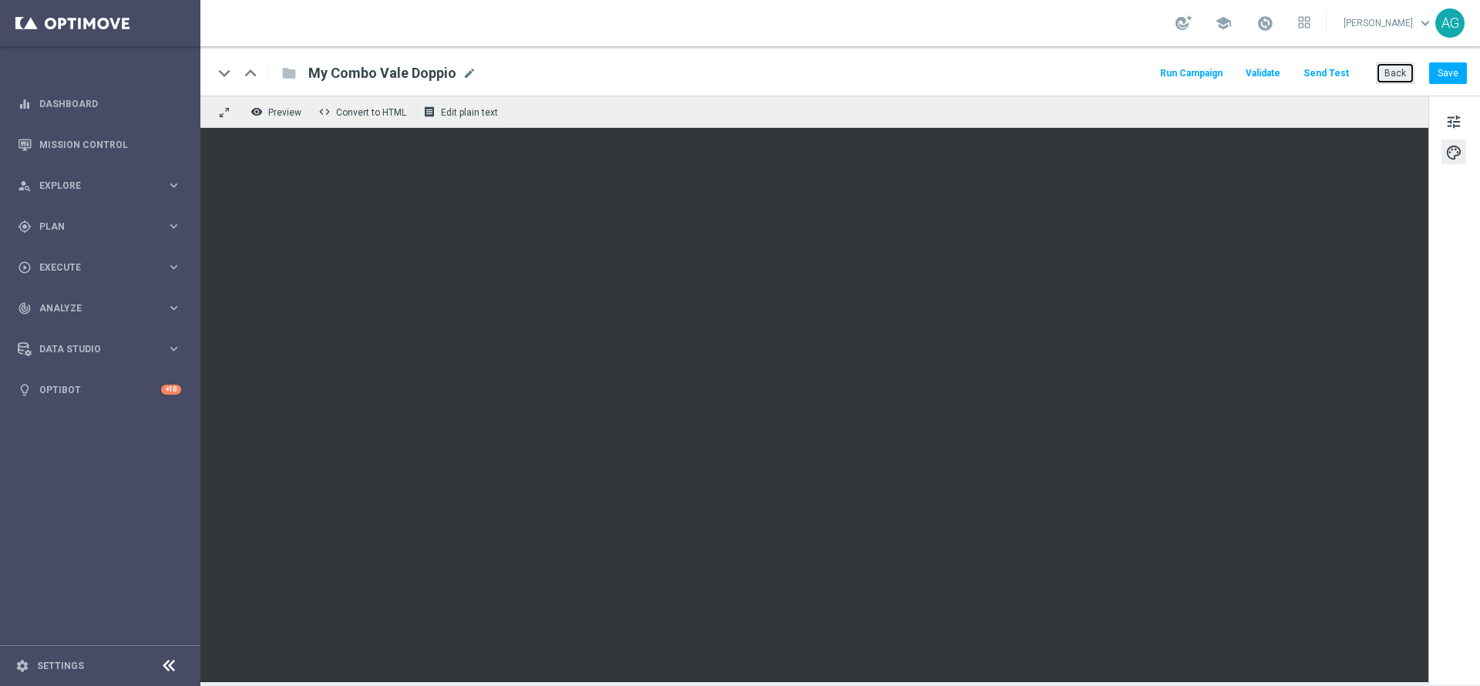
click at [1386, 76] on button "Back" at bounding box center [1395, 73] width 39 height 22
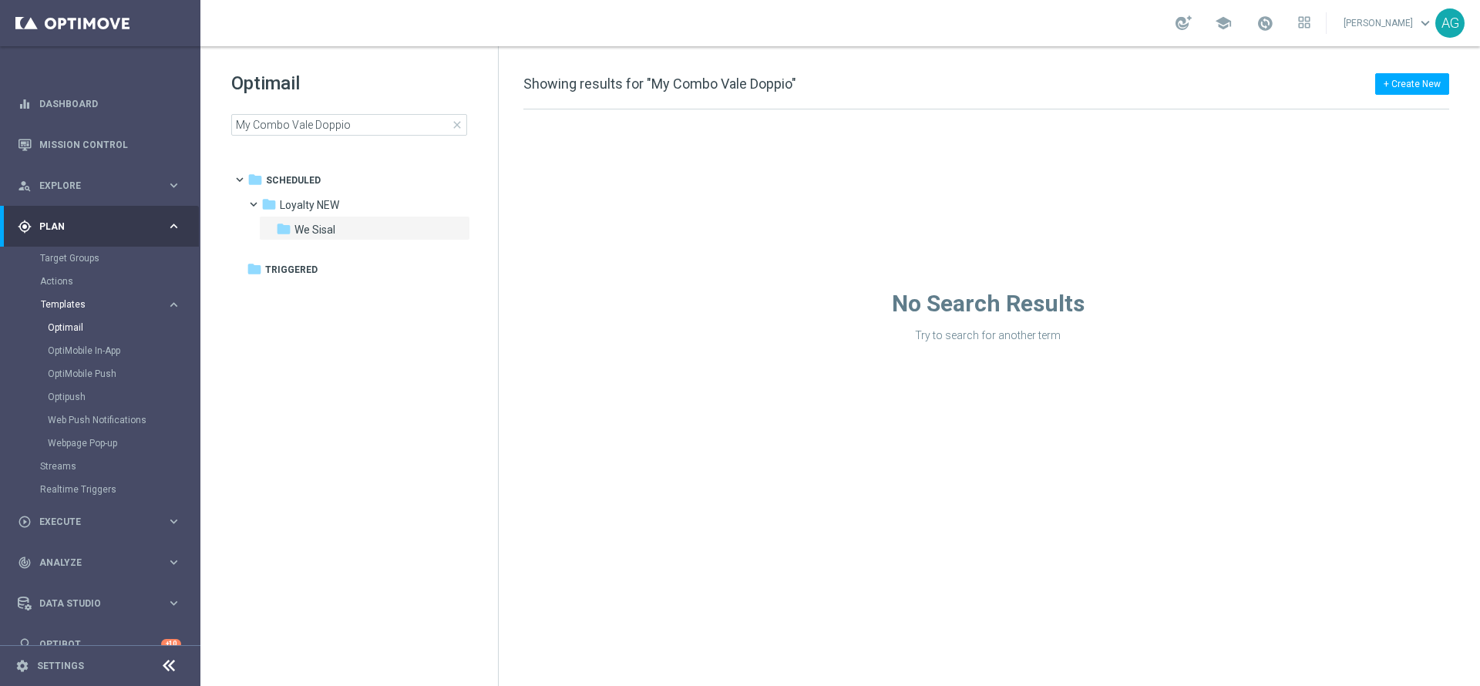
click at [66, 305] on span "Templates" at bounding box center [96, 304] width 110 height 9
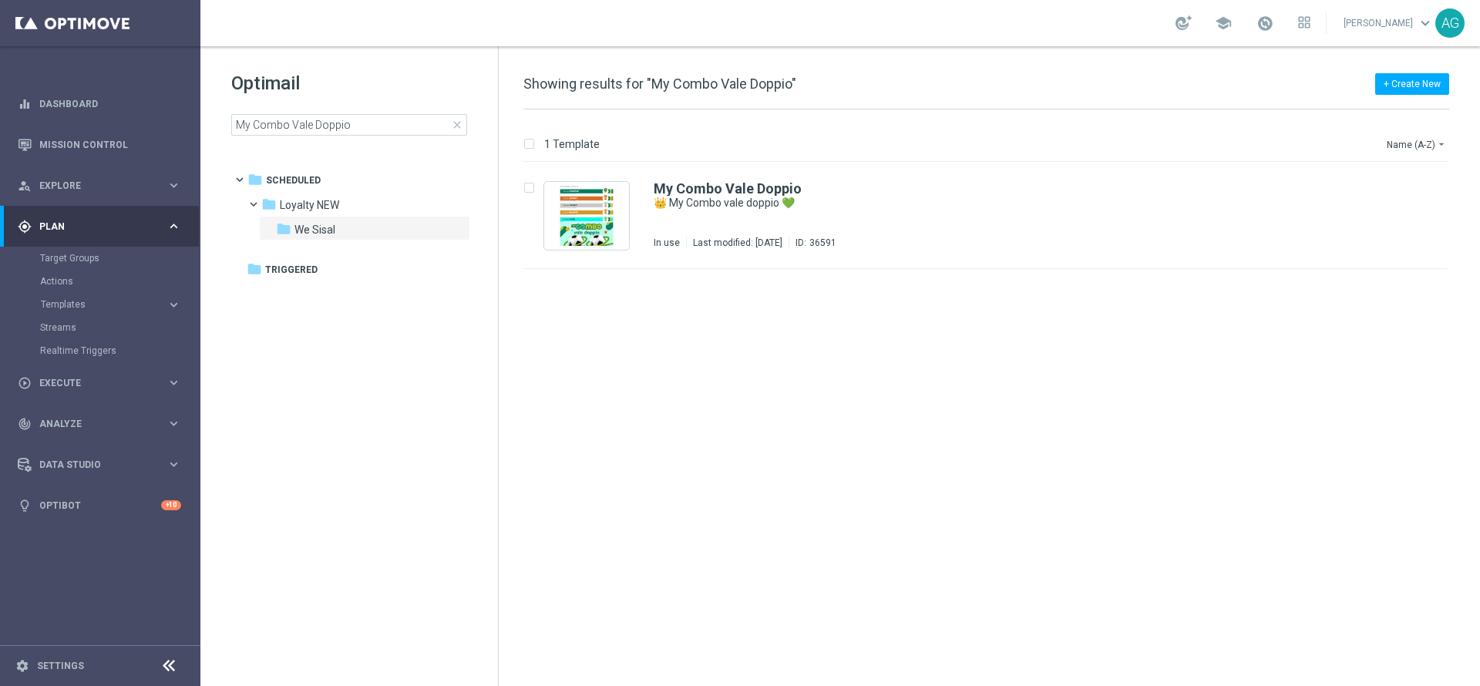
click at [83, 297] on accordion "Templates keyboard_arrow_right Optimail OptiMobile In-App OptiMobile Push Optip…" at bounding box center [119, 304] width 159 height 23
click at [76, 301] on span "Templates" at bounding box center [96, 304] width 110 height 9
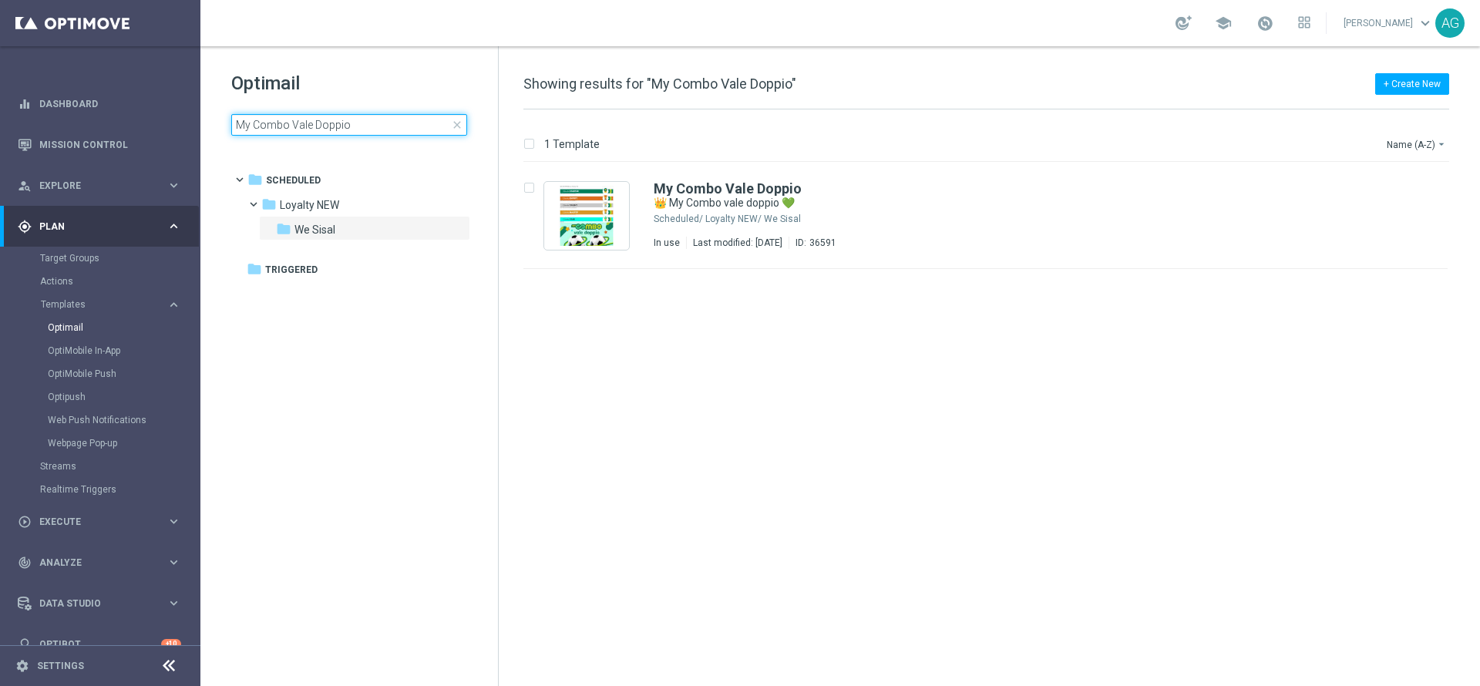
click at [322, 125] on input "My Combo Vale Doppio" at bounding box center [349, 125] width 236 height 22
click at [456, 125] on span "close" at bounding box center [457, 125] width 12 height 12
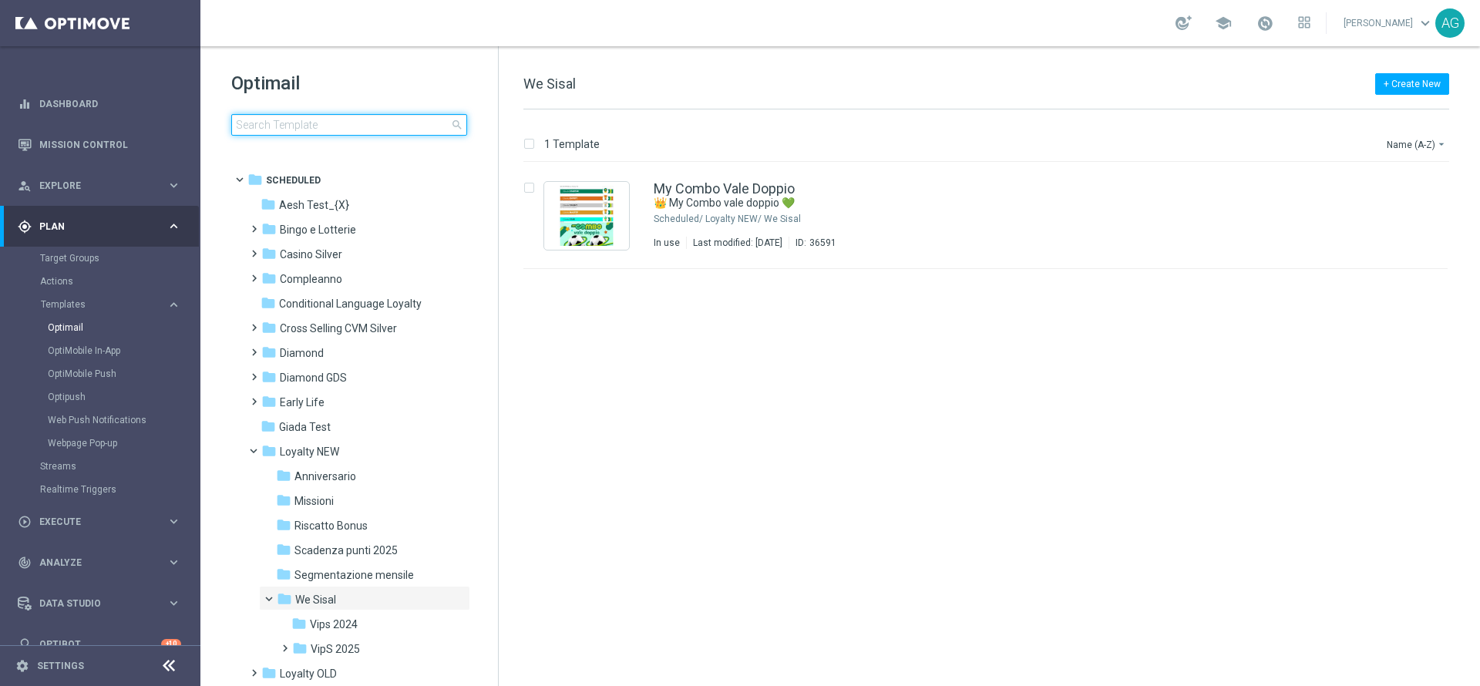
click at [323, 126] on input at bounding box center [349, 125] width 236 height 22
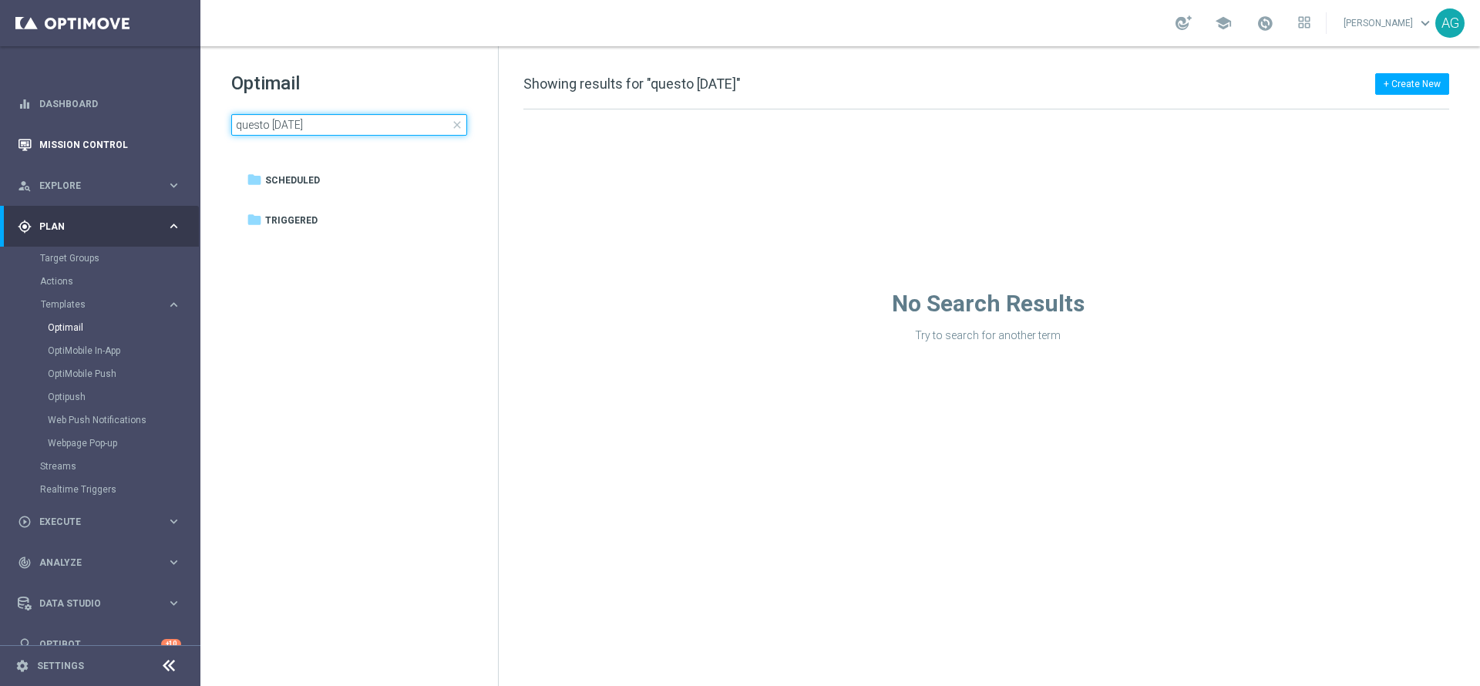
drag, startPoint x: 323, startPoint y: 129, endPoint x: 192, endPoint y: 124, distance: 131.2
click at [192, 124] on main "equalizer Dashboard Mission Control" at bounding box center [740, 343] width 1480 height 686
type input "n"
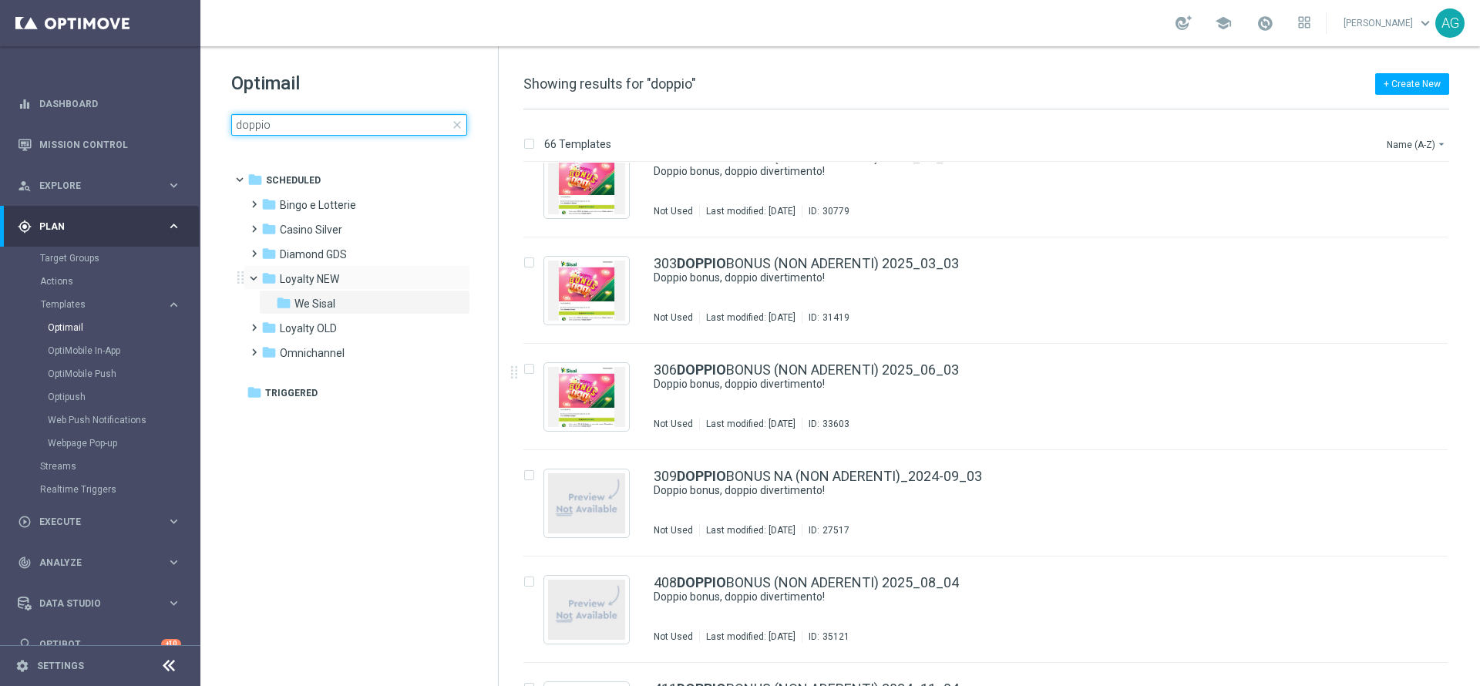
scroll to position [3446, 0]
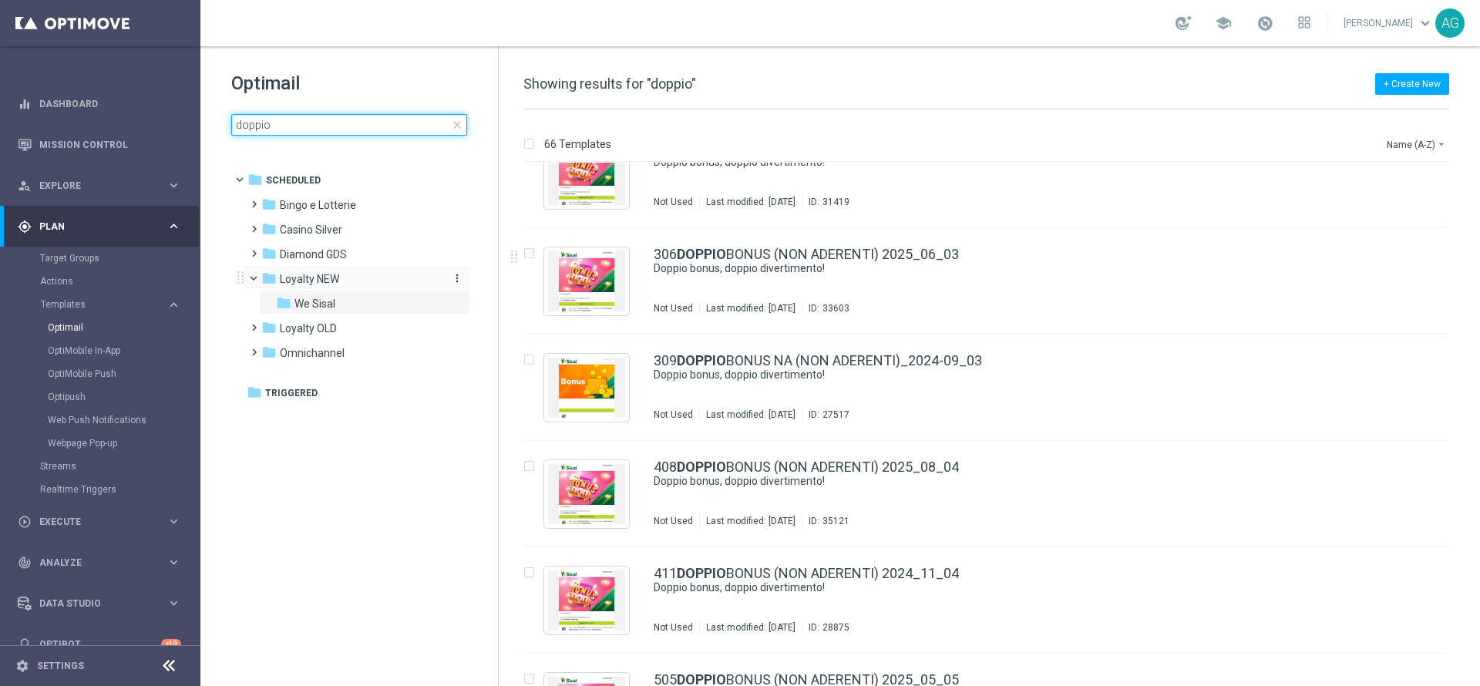
type input "doppio"
click at [291, 278] on span "Loyalty NEW" at bounding box center [309, 279] width 59 height 14
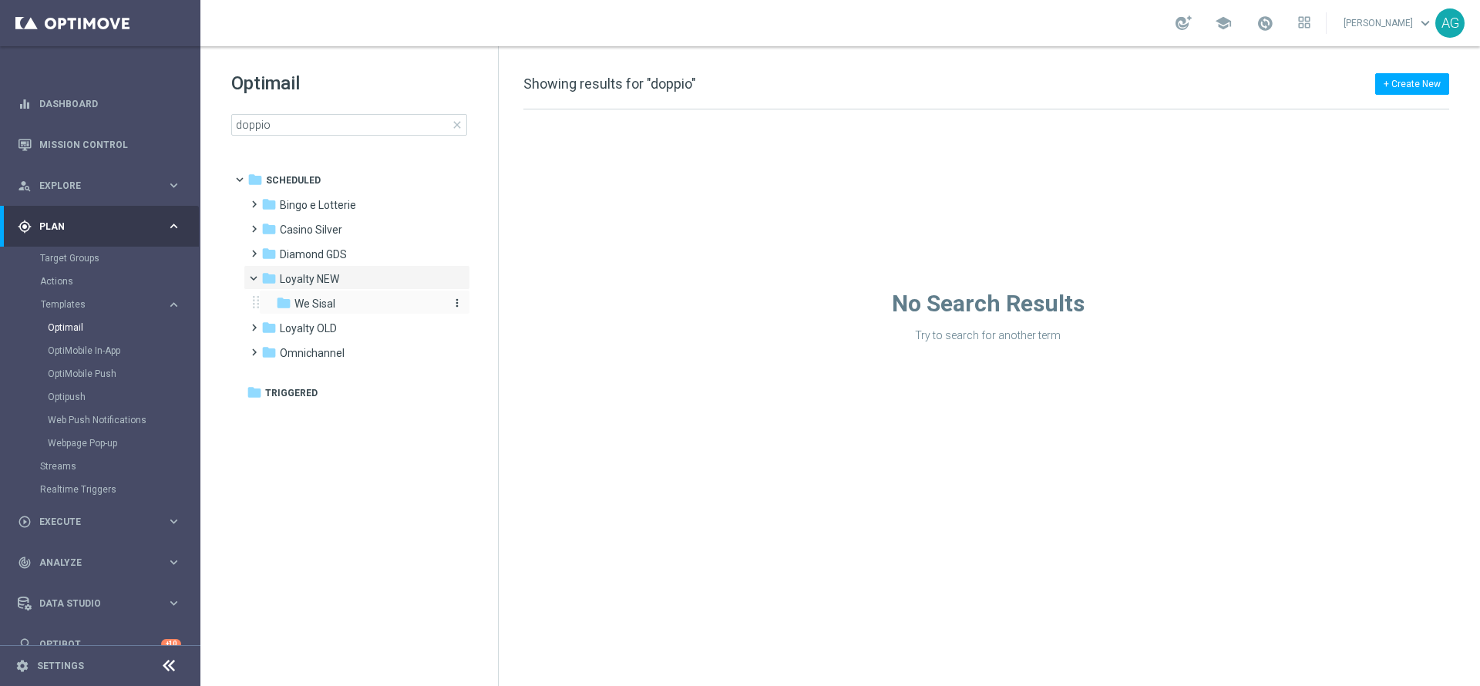
click at [323, 304] on span "We Sisal" at bounding box center [315, 304] width 41 height 14
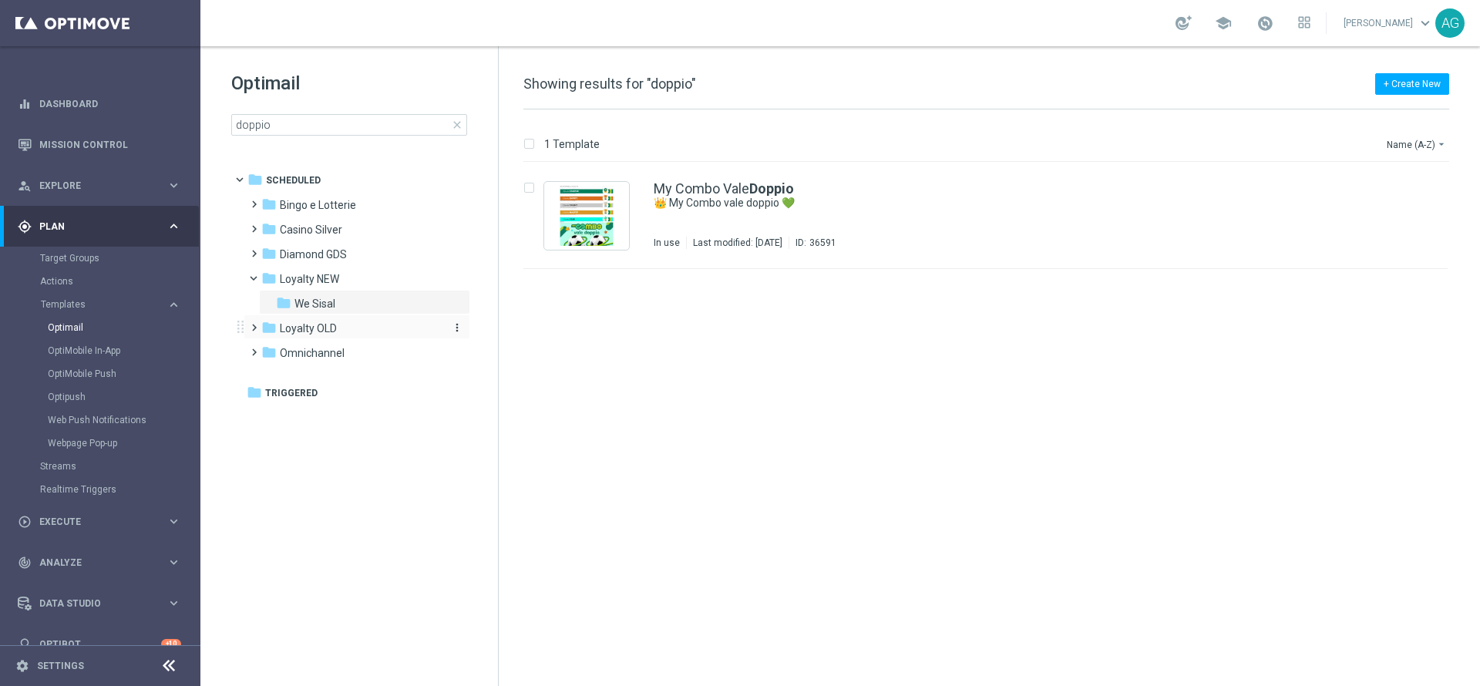
click at [325, 322] on span "Loyalty OLD" at bounding box center [308, 329] width 57 height 14
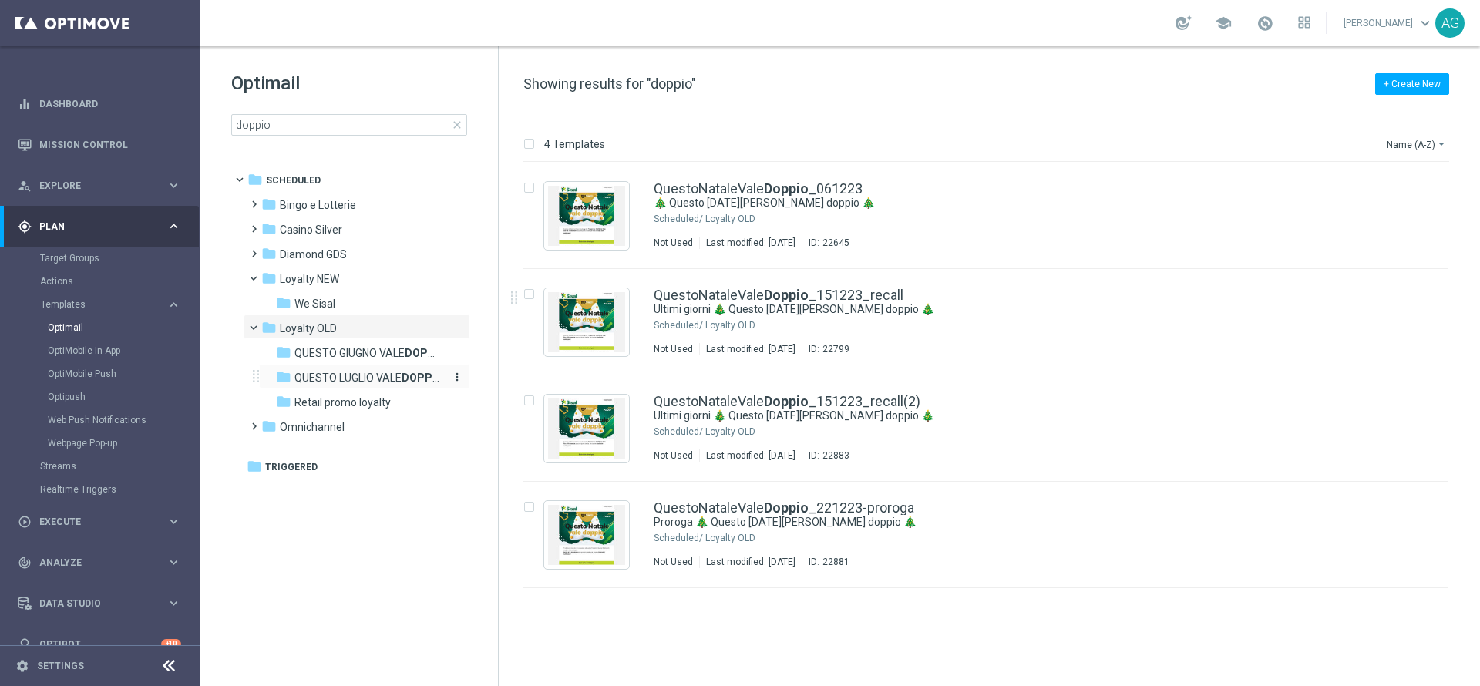
click at [377, 376] on span "QUESTO LUGLIO VALE DOPPIO" at bounding box center [368, 378] width 146 height 14
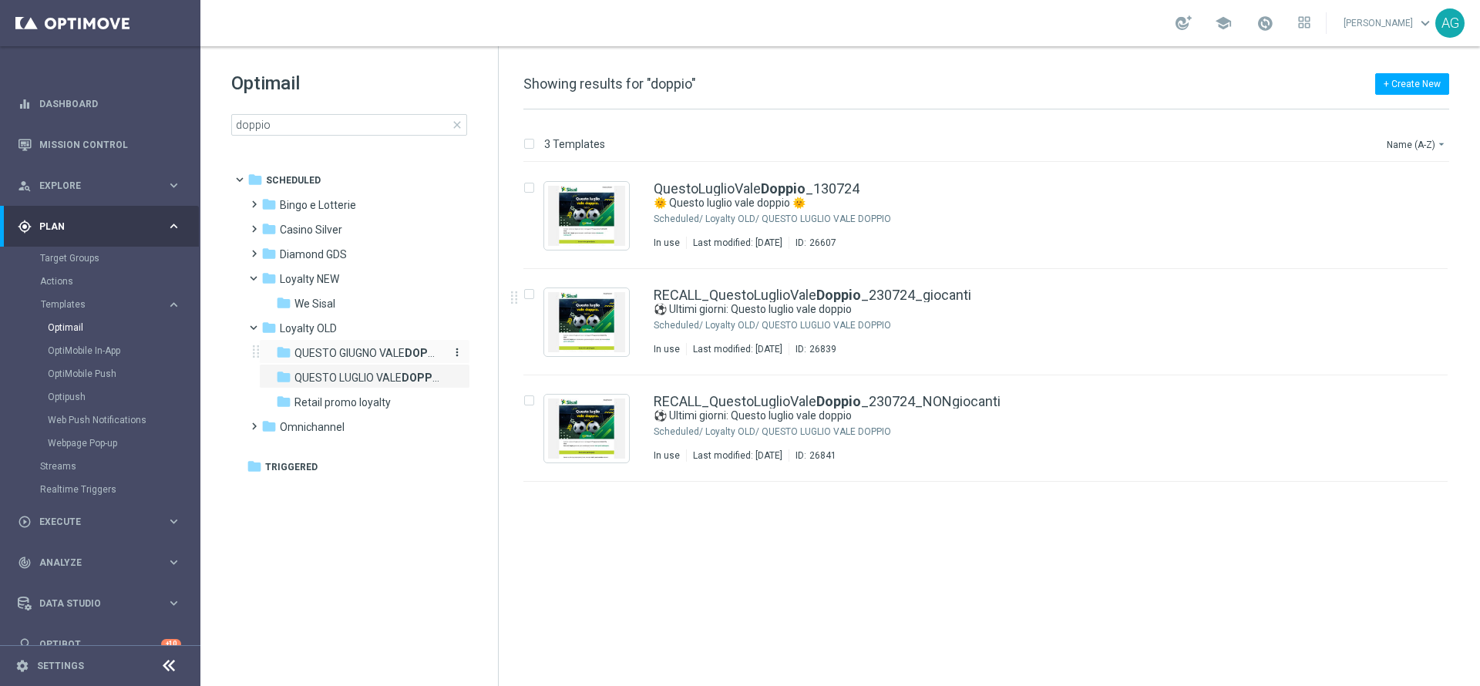
click at [382, 346] on span "QUESTO GIUGNO VALE DOPPIO" at bounding box center [368, 353] width 146 height 14
click at [296, 329] on span "Loyalty OLD" at bounding box center [308, 329] width 57 height 14
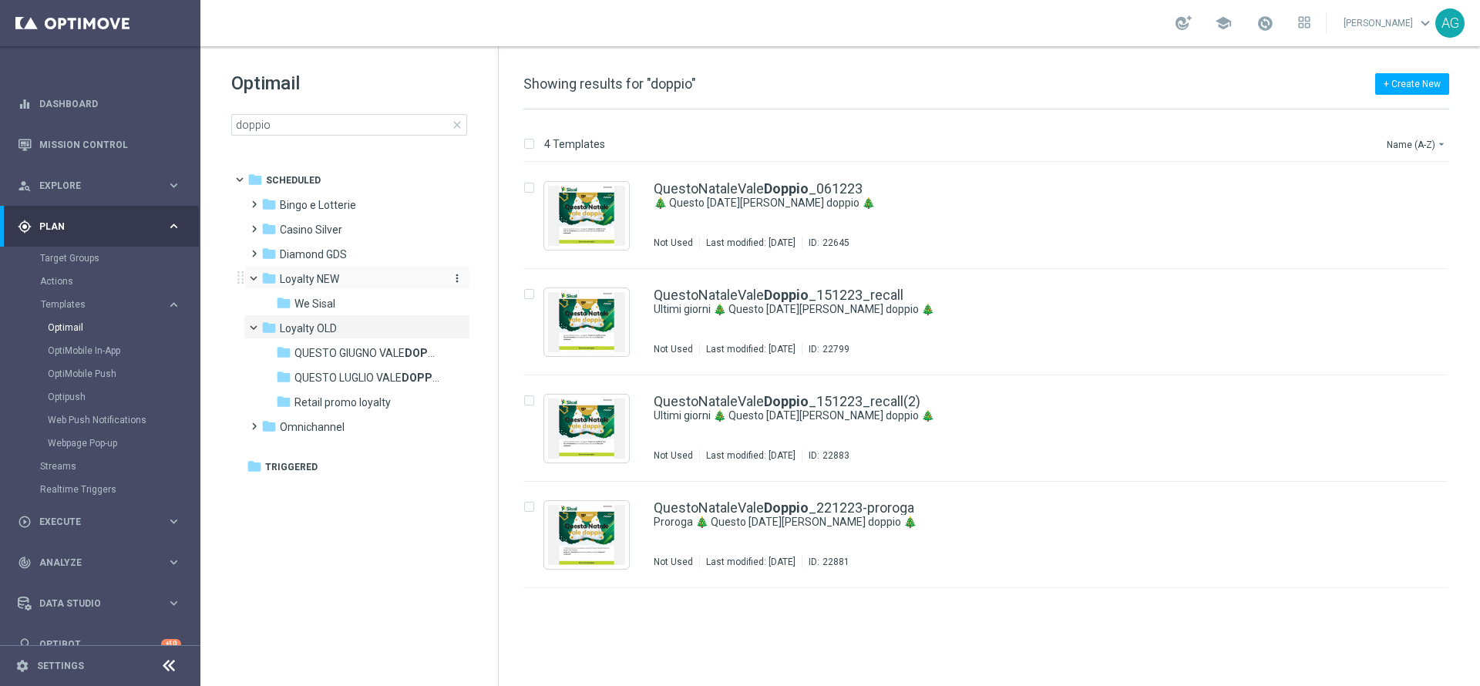
click at [311, 278] on span "Loyalty NEW" at bounding box center [309, 279] width 59 height 14
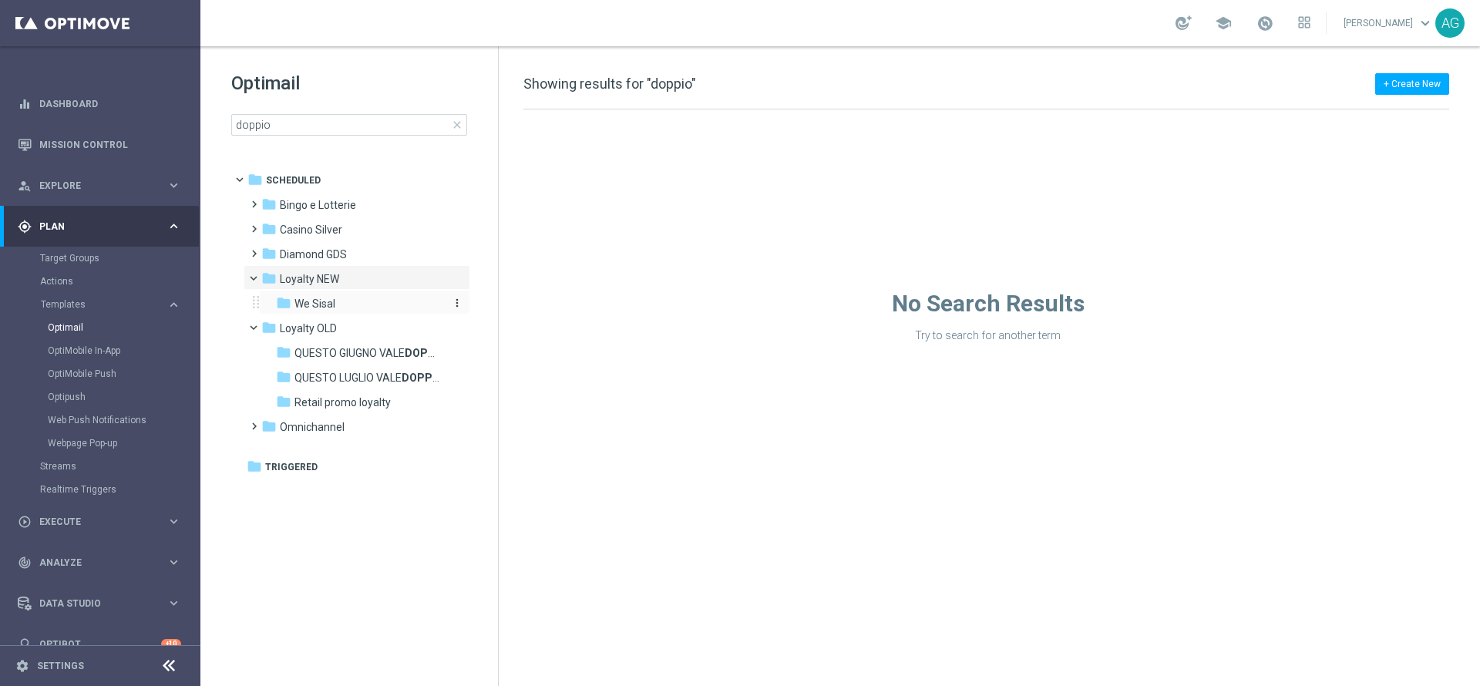
click at [316, 295] on div "folder We Sisal" at bounding box center [358, 304] width 164 height 18
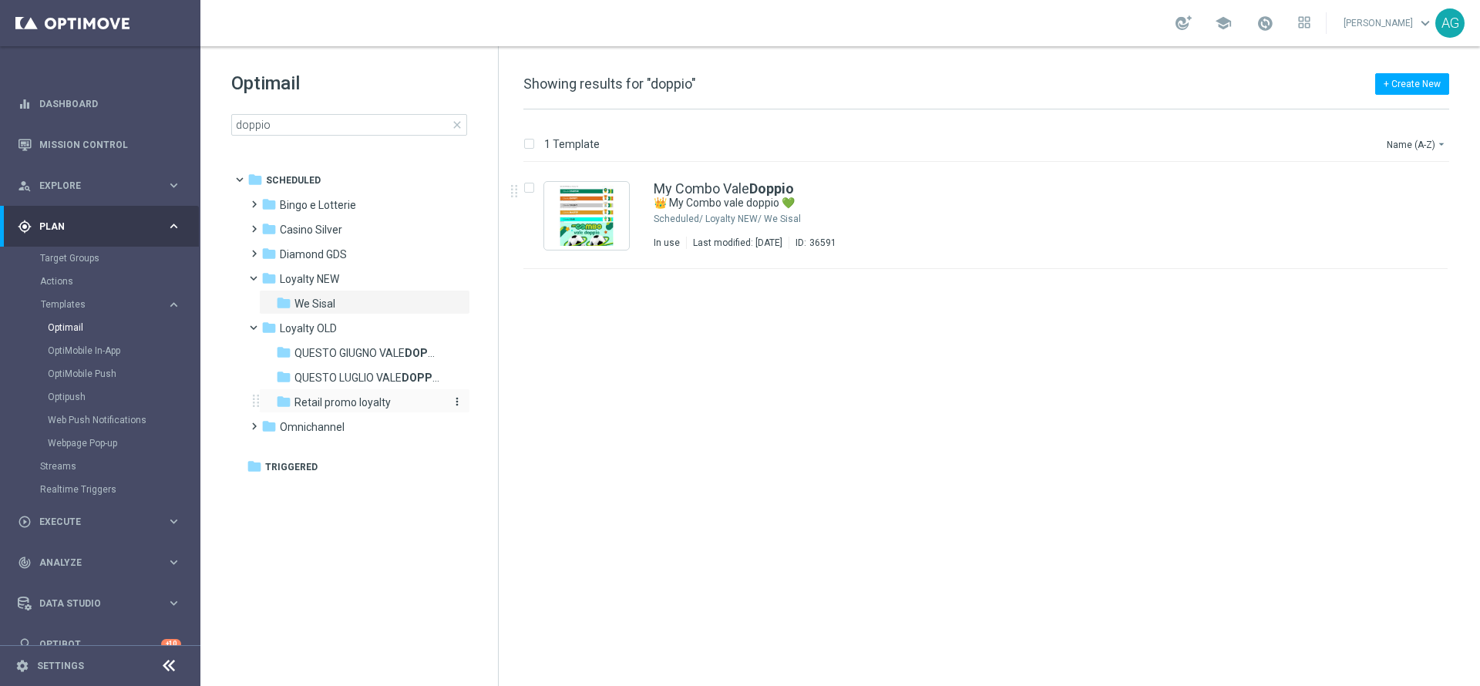
click at [339, 401] on span "Retail promo loyalty" at bounding box center [343, 403] width 96 height 14
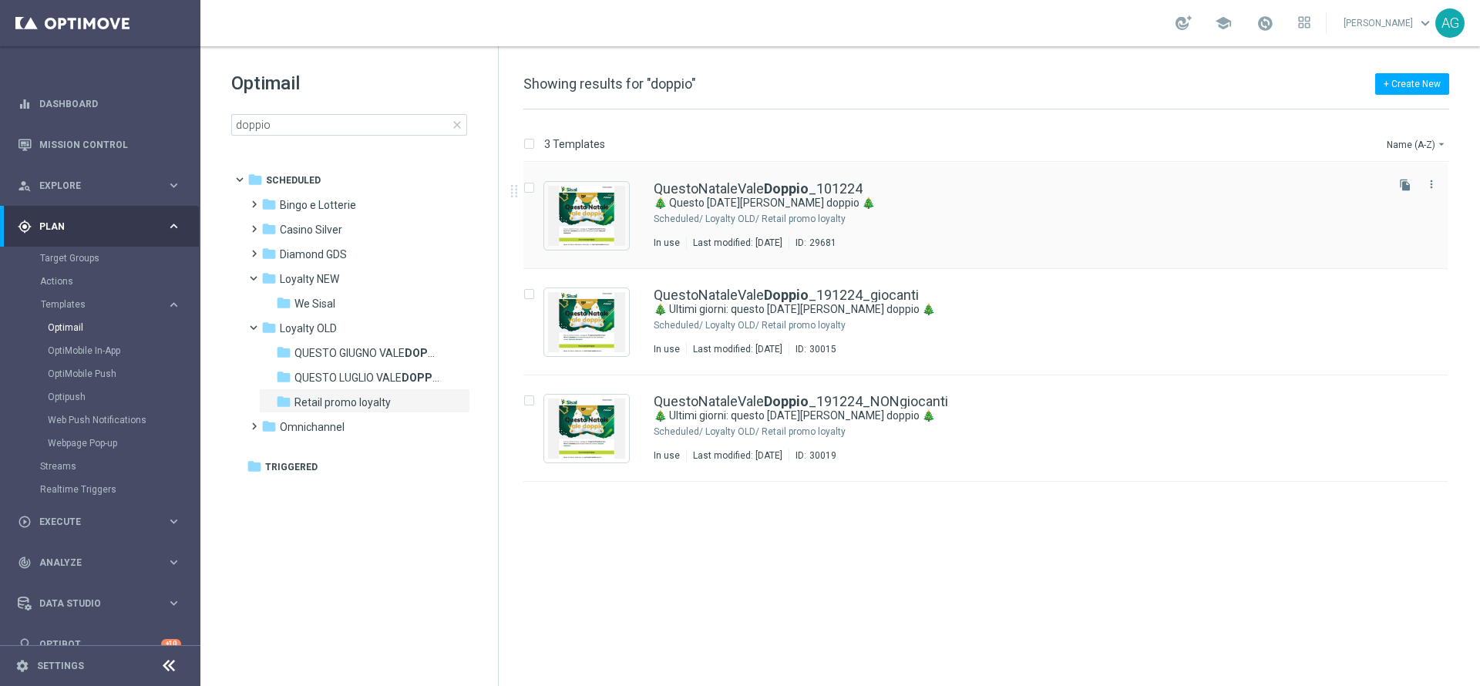
click at [941, 220] on div "Loyalty OLD/ Retail promo loyalty" at bounding box center [1044, 219] width 678 height 12
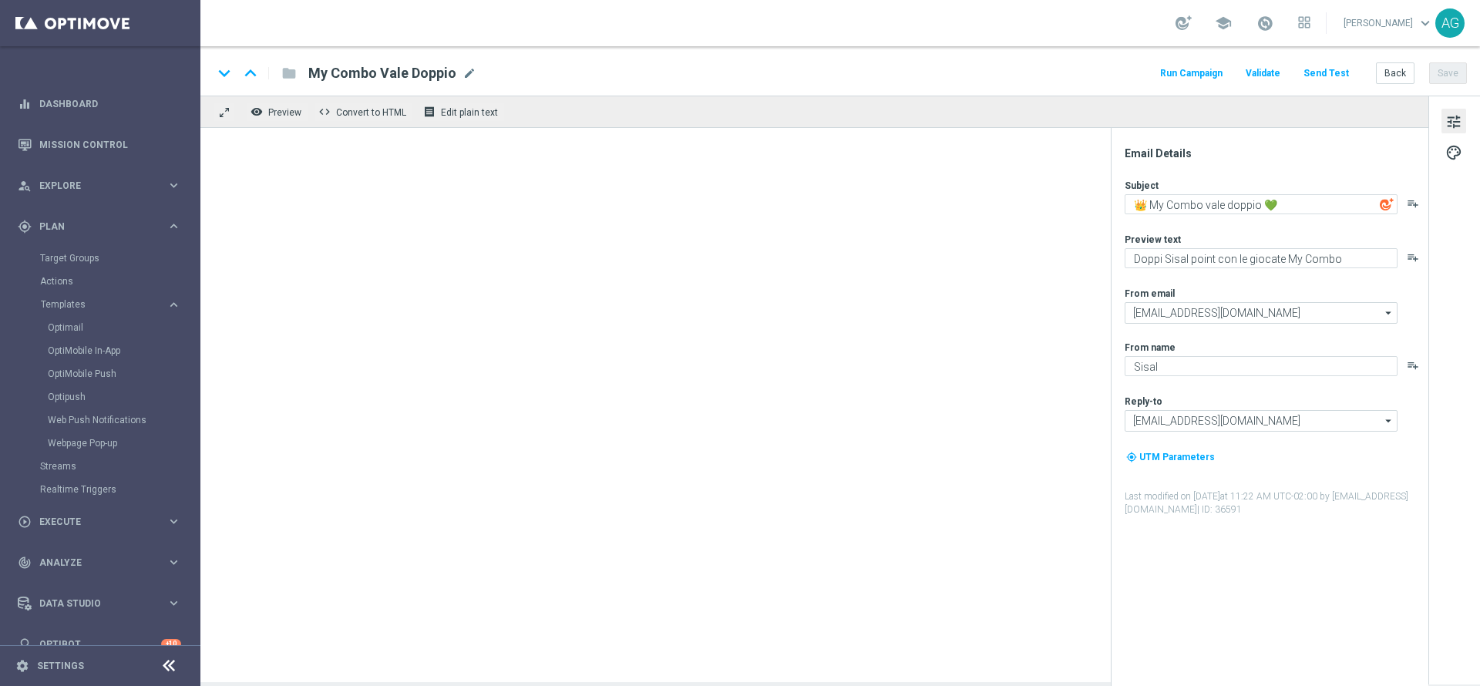
type textarea "🎄 Questo Natale vale doppio 🎄"
type textarea "Arrivano i doppi Sisal point del Programma fedeltà"
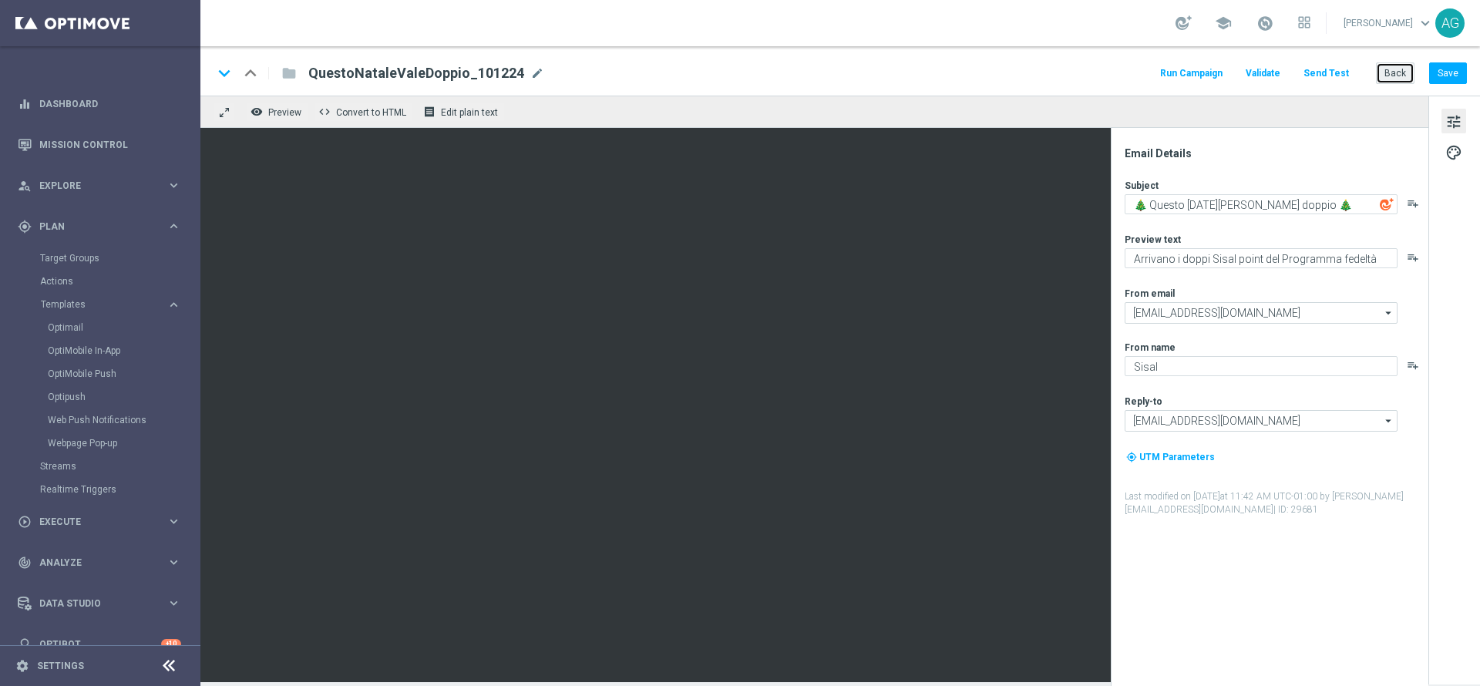
click at [1381, 71] on button "Back" at bounding box center [1395, 73] width 39 height 22
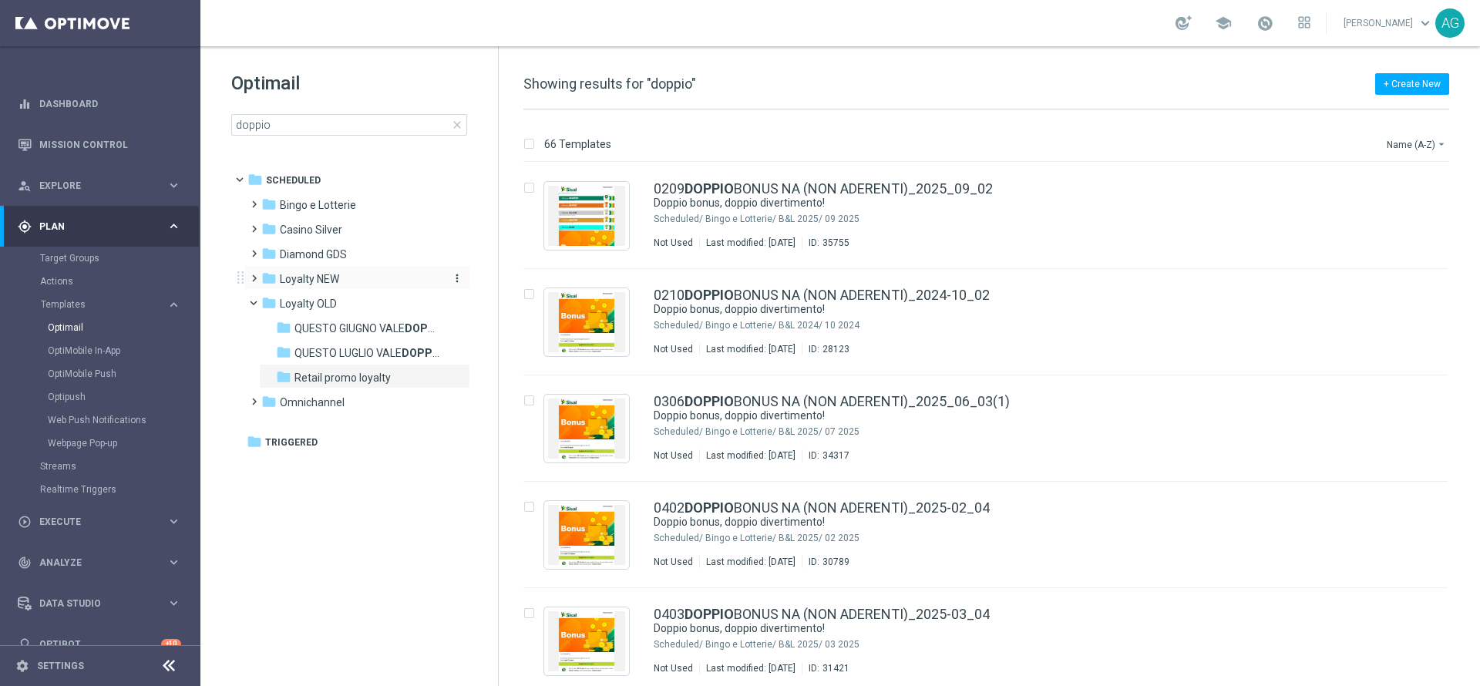
click at [305, 285] on span "Loyalty NEW" at bounding box center [309, 279] width 59 height 14
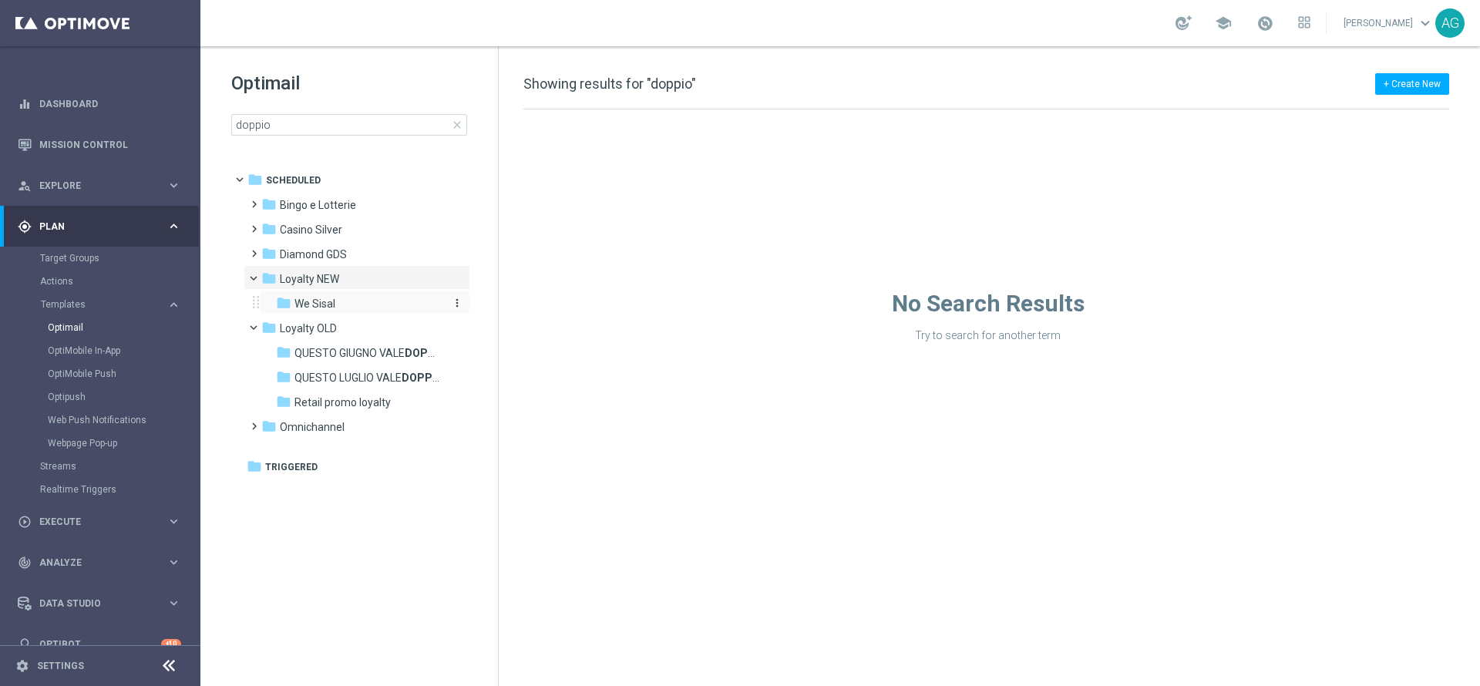
click at [306, 298] on span "We Sisal" at bounding box center [315, 304] width 41 height 14
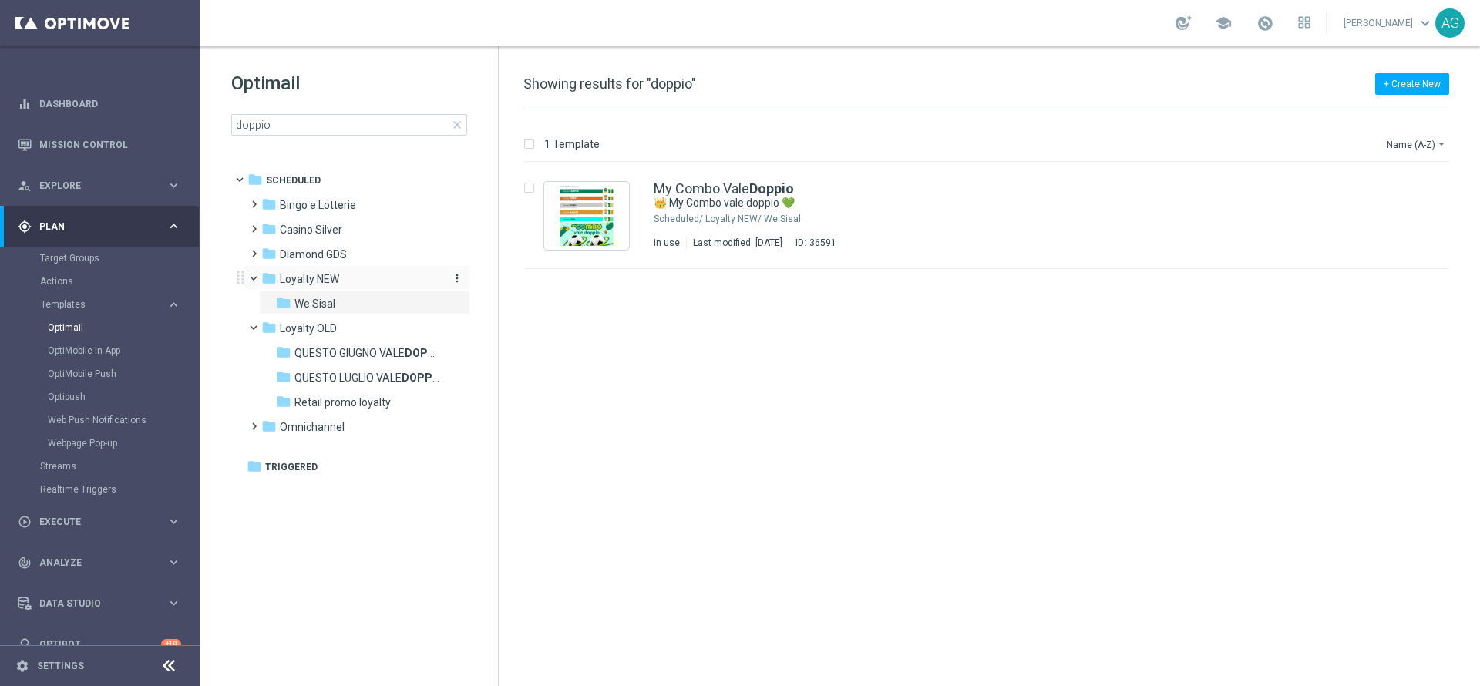
click at [317, 281] on span "Loyalty NEW" at bounding box center [309, 279] width 59 height 14
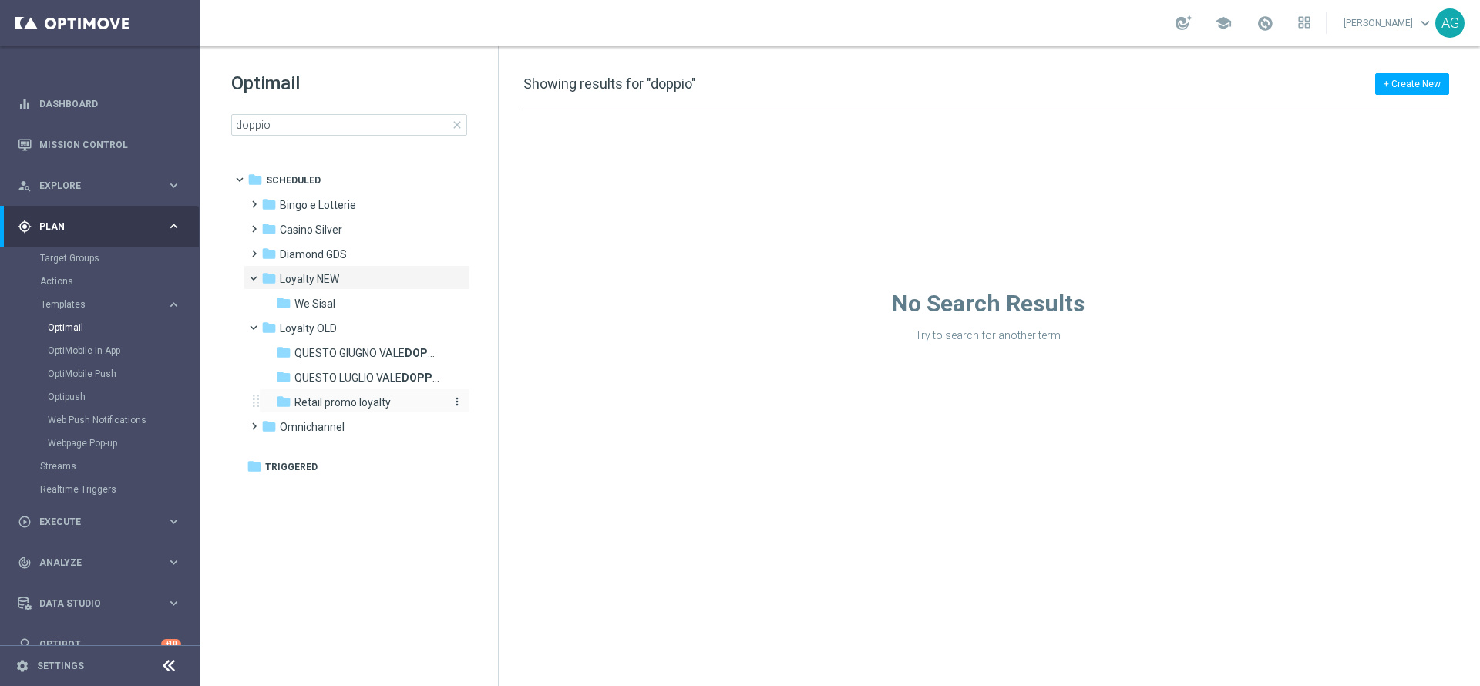
click at [332, 396] on span "Retail promo loyalty" at bounding box center [343, 403] width 96 height 14
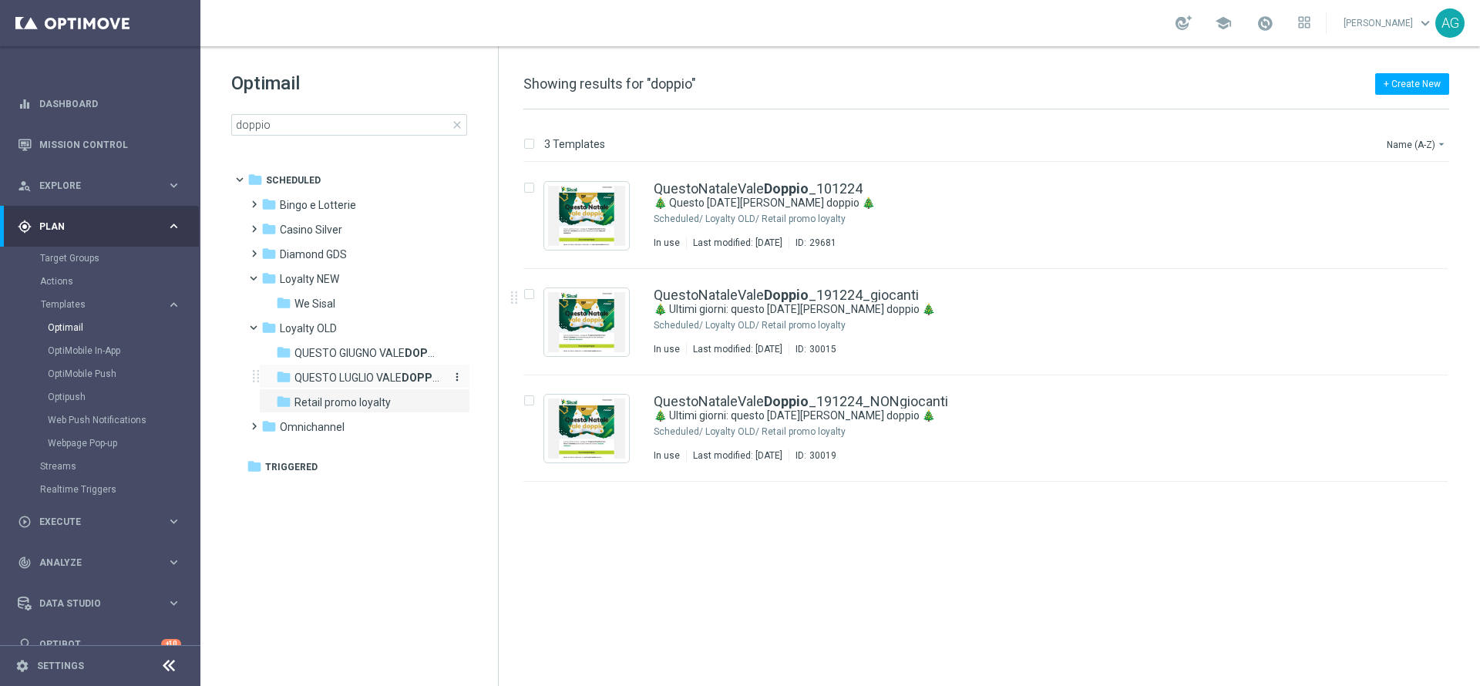
click at [406, 376] on b "DOPPIO" at bounding box center [423, 378] width 42 height 12
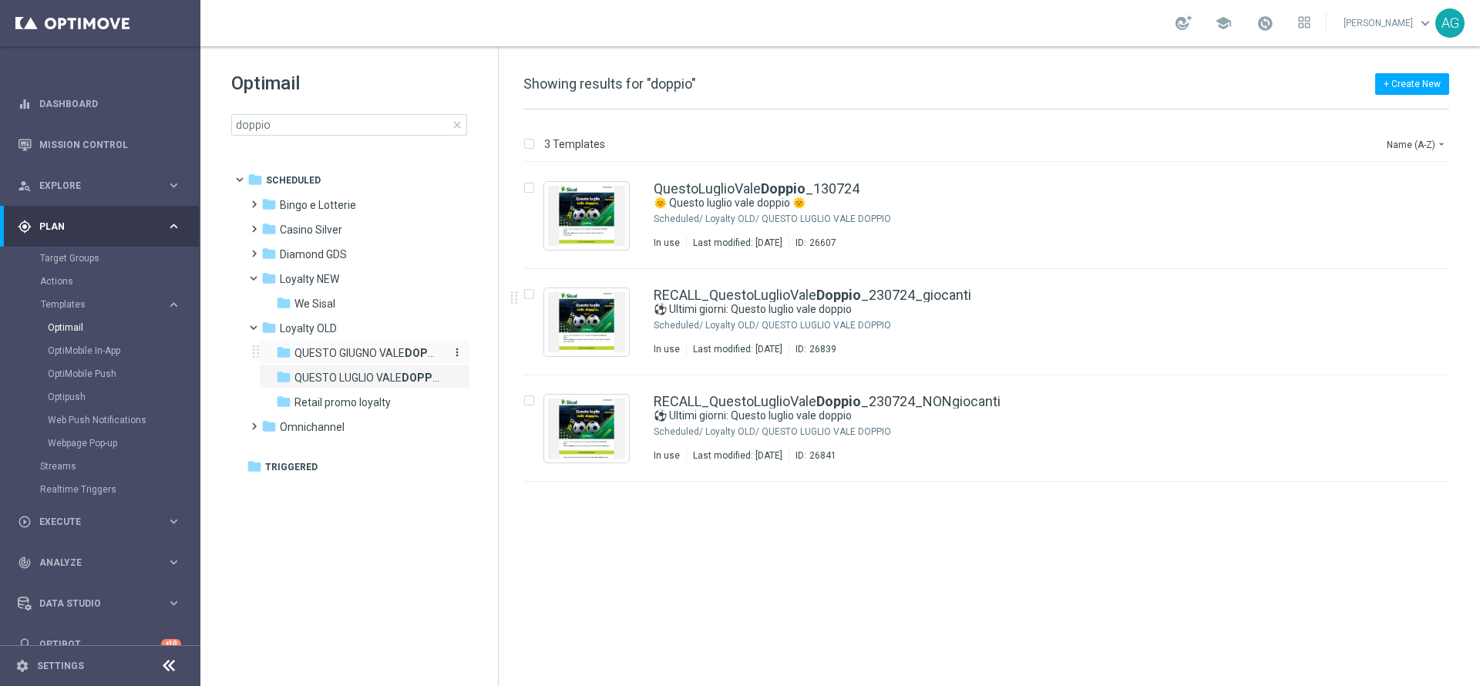
click at [386, 346] on span "QUESTO GIUGNO VALE DOPPIO" at bounding box center [368, 353] width 146 height 14
click at [307, 331] on span "Loyalty OLD" at bounding box center [308, 329] width 57 height 14
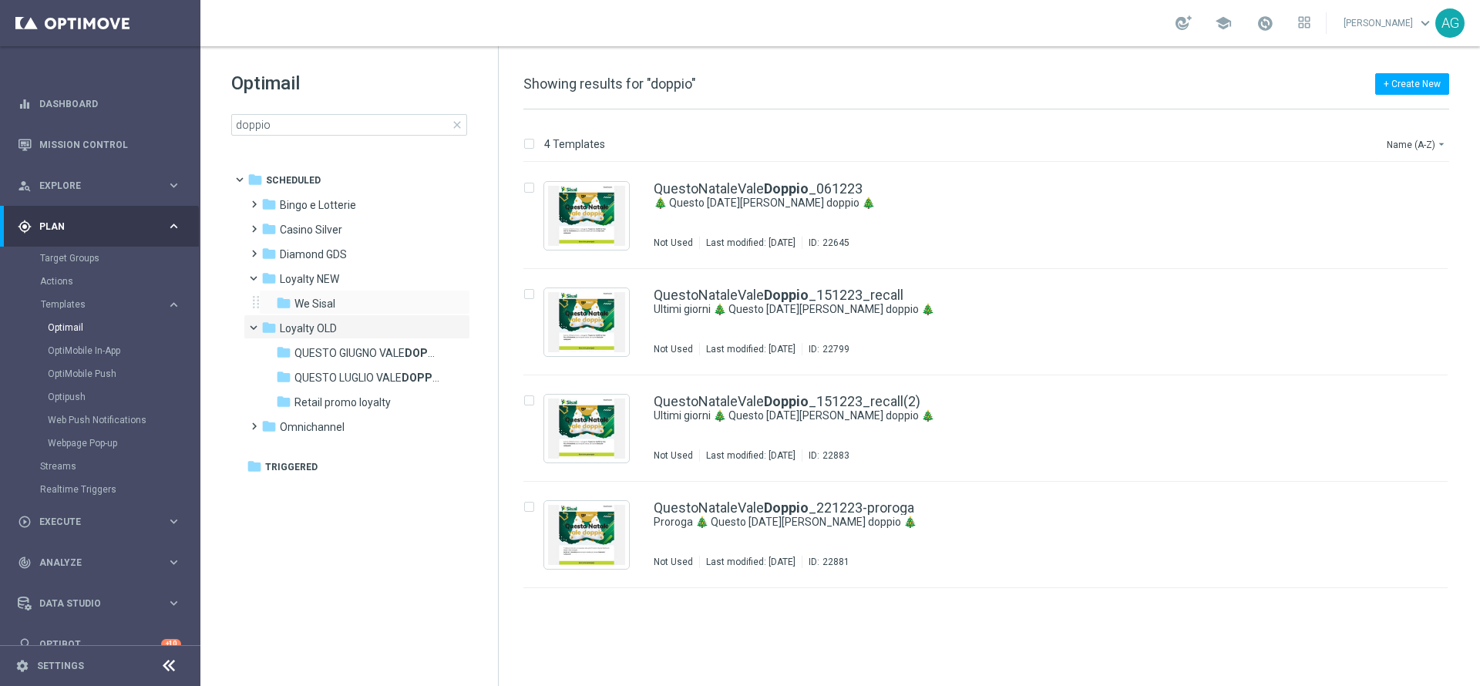
click at [302, 294] on div "folder We Sisal more_vert" at bounding box center [364, 302] width 211 height 25
click at [298, 278] on span "Loyalty NEW" at bounding box center [309, 279] width 59 height 14
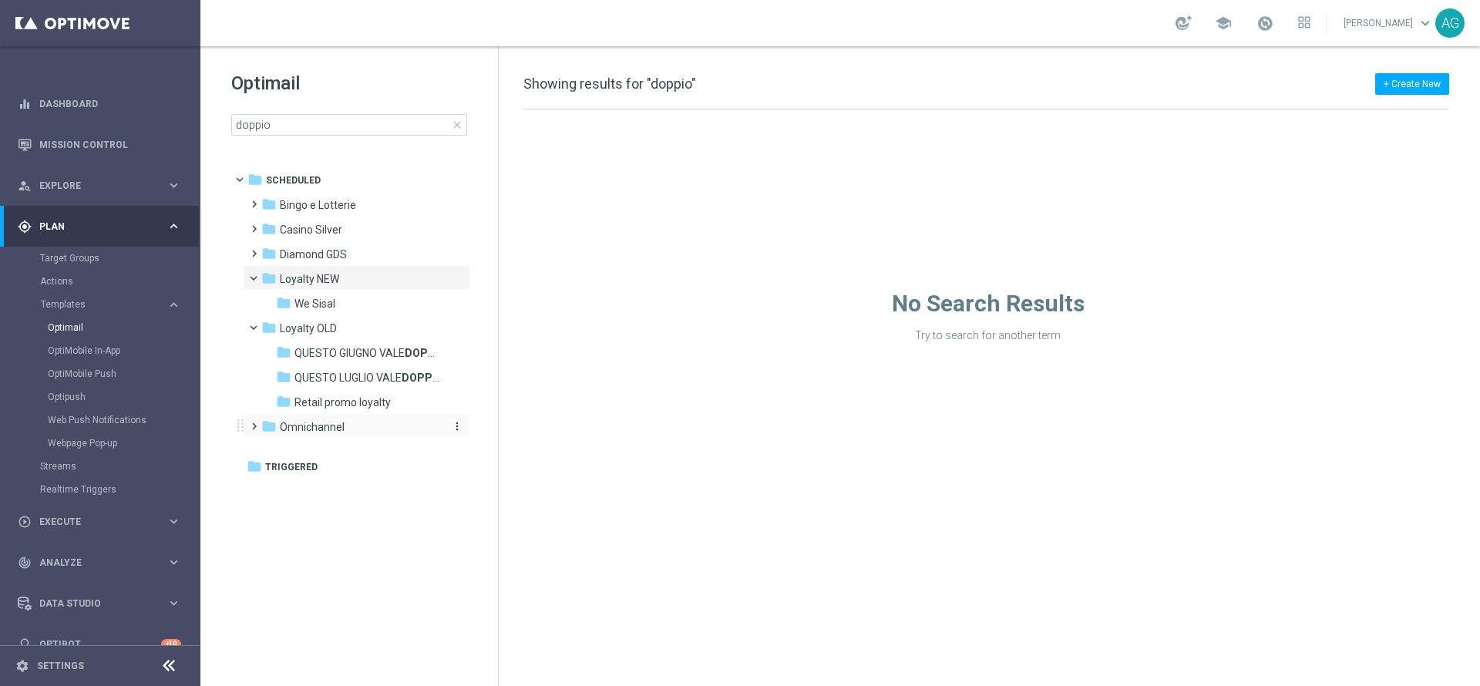
click at [310, 423] on span "Omnichannel" at bounding box center [312, 427] width 65 height 14
click at [320, 401] on span "Retail promo loyalty" at bounding box center [343, 403] width 96 height 14
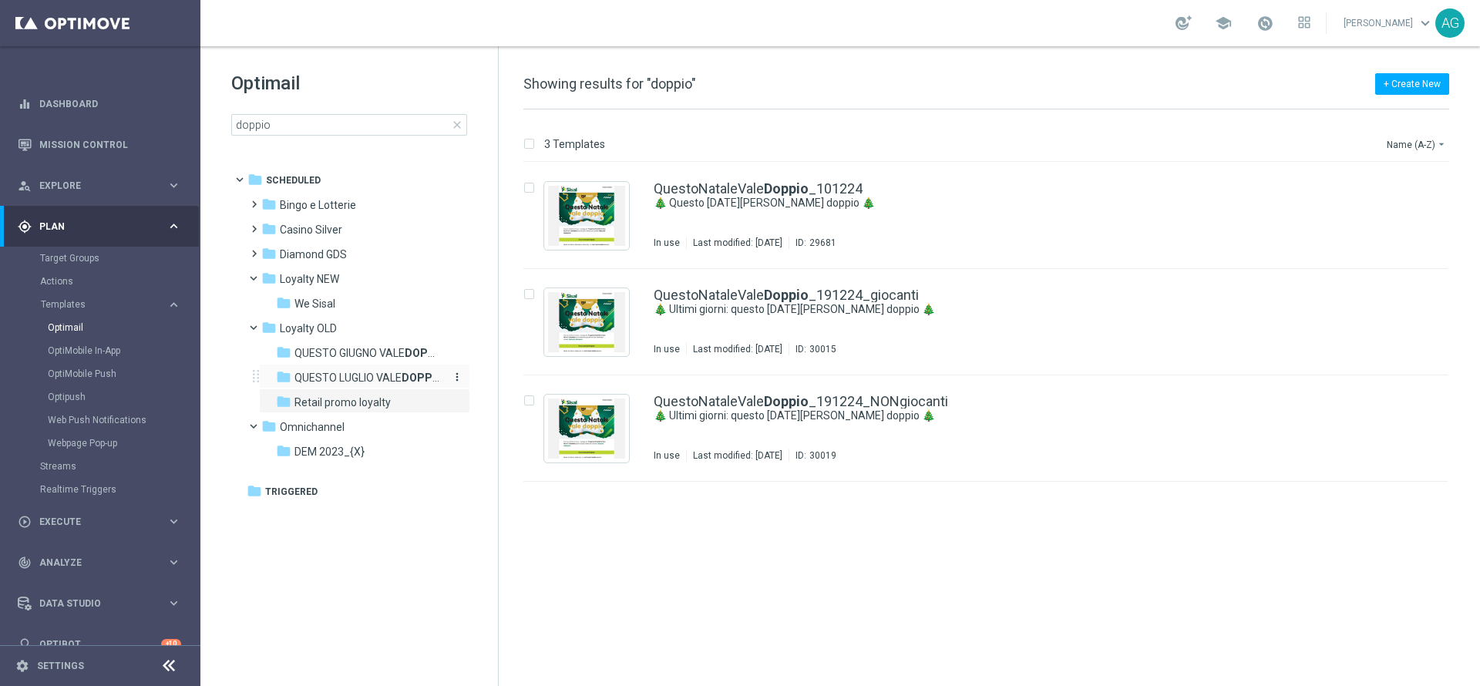
click at [329, 369] on div "folder QUESTO LUGLIO VALE DOPPIO" at bounding box center [358, 378] width 164 height 18
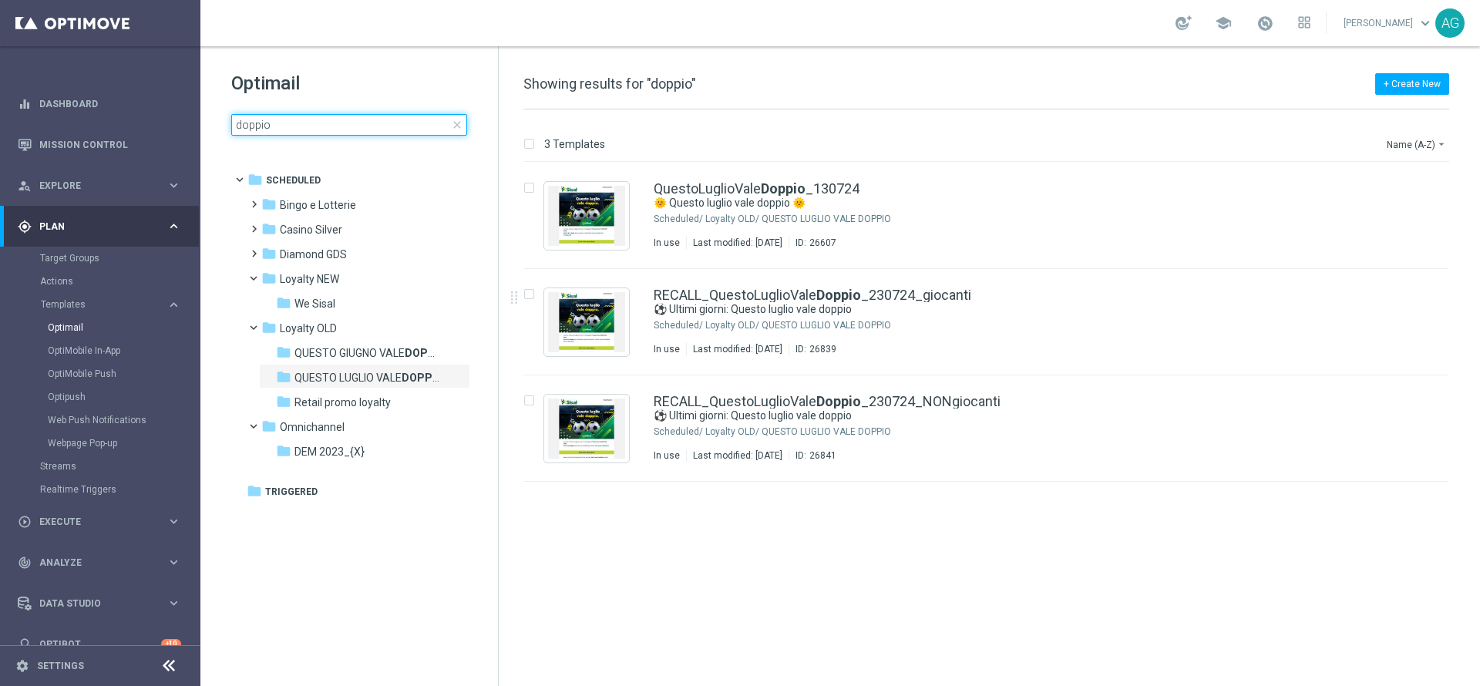
drag, startPoint x: 278, startPoint y: 114, endPoint x: 218, endPoint y: 120, distance: 59.6
click at [218, 120] on div "Optimail doppio close folder 1 Folder folder Scheduled more_vert folder Bingo e…" at bounding box center [349, 141] width 298 height 191
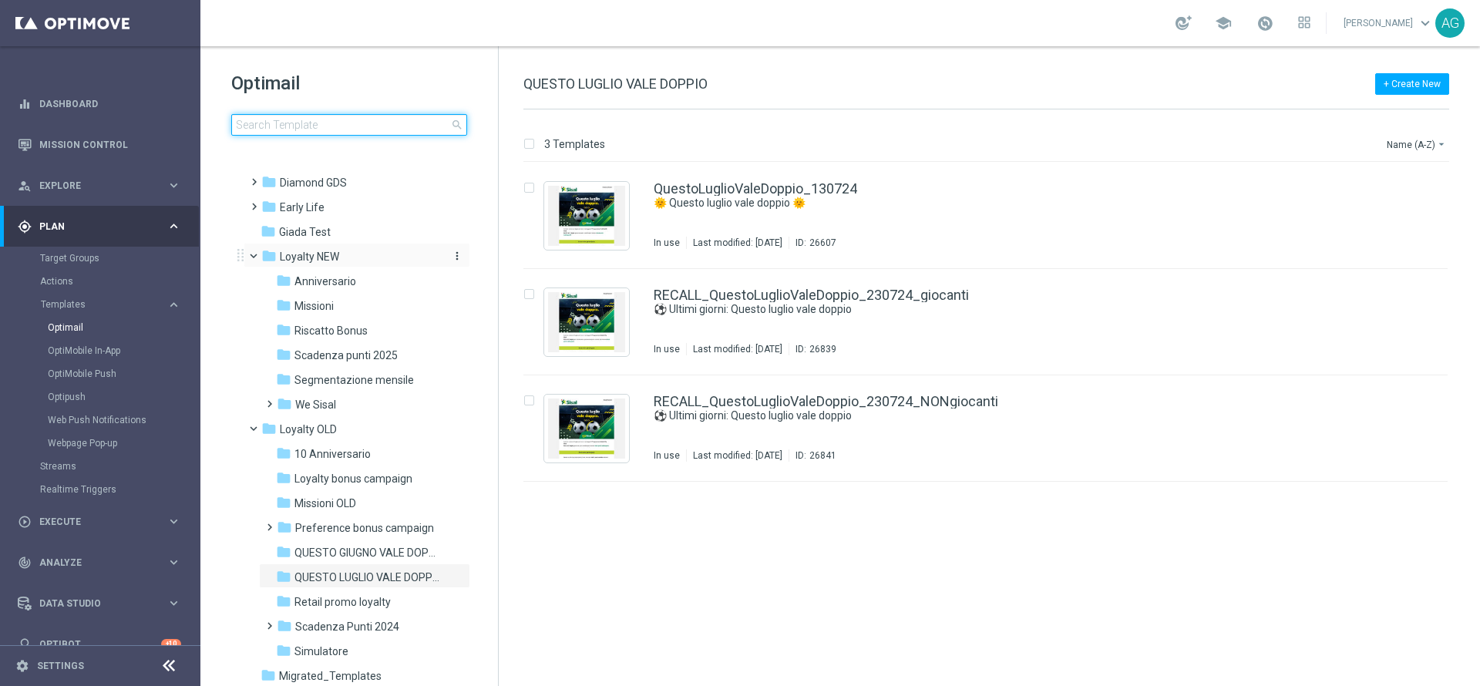
scroll to position [231, 0]
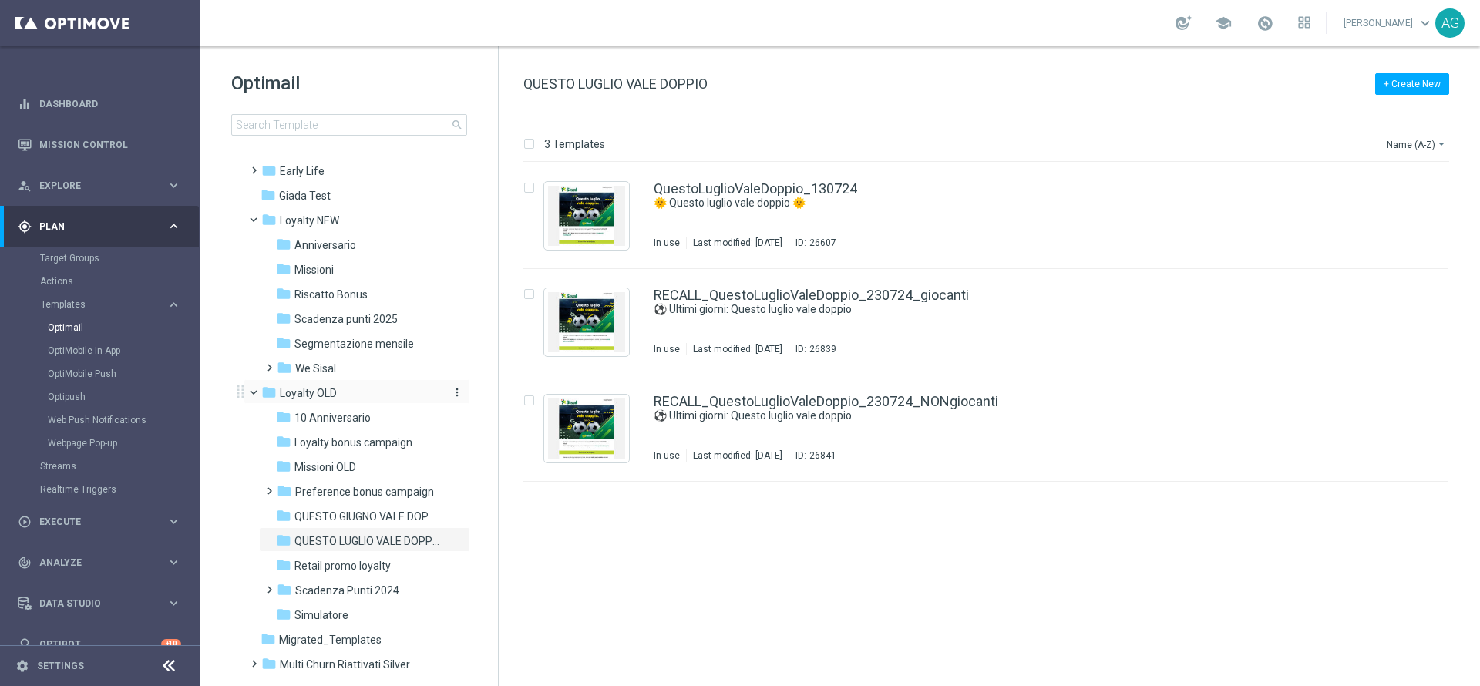
click at [301, 387] on span "Loyalty OLD" at bounding box center [308, 393] width 57 height 14
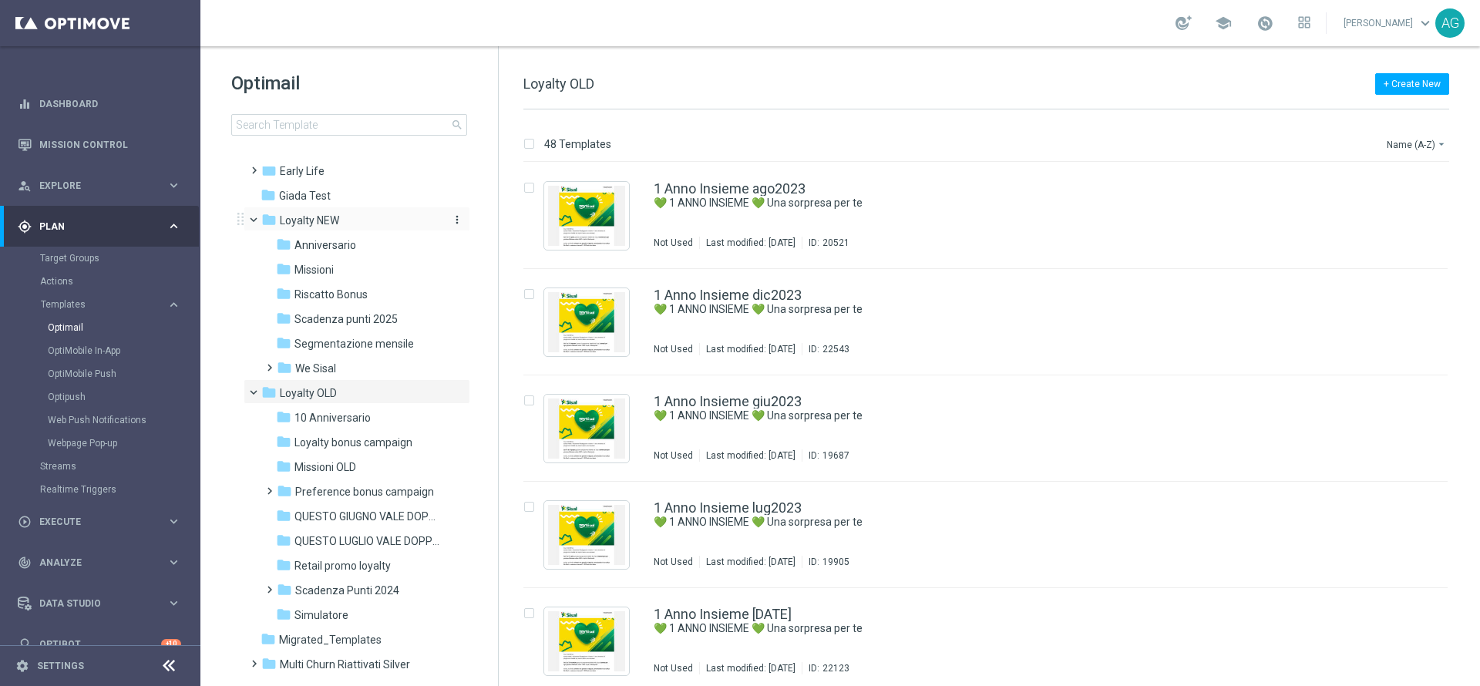
click at [304, 214] on span "Loyalty NEW" at bounding box center [309, 221] width 59 height 14
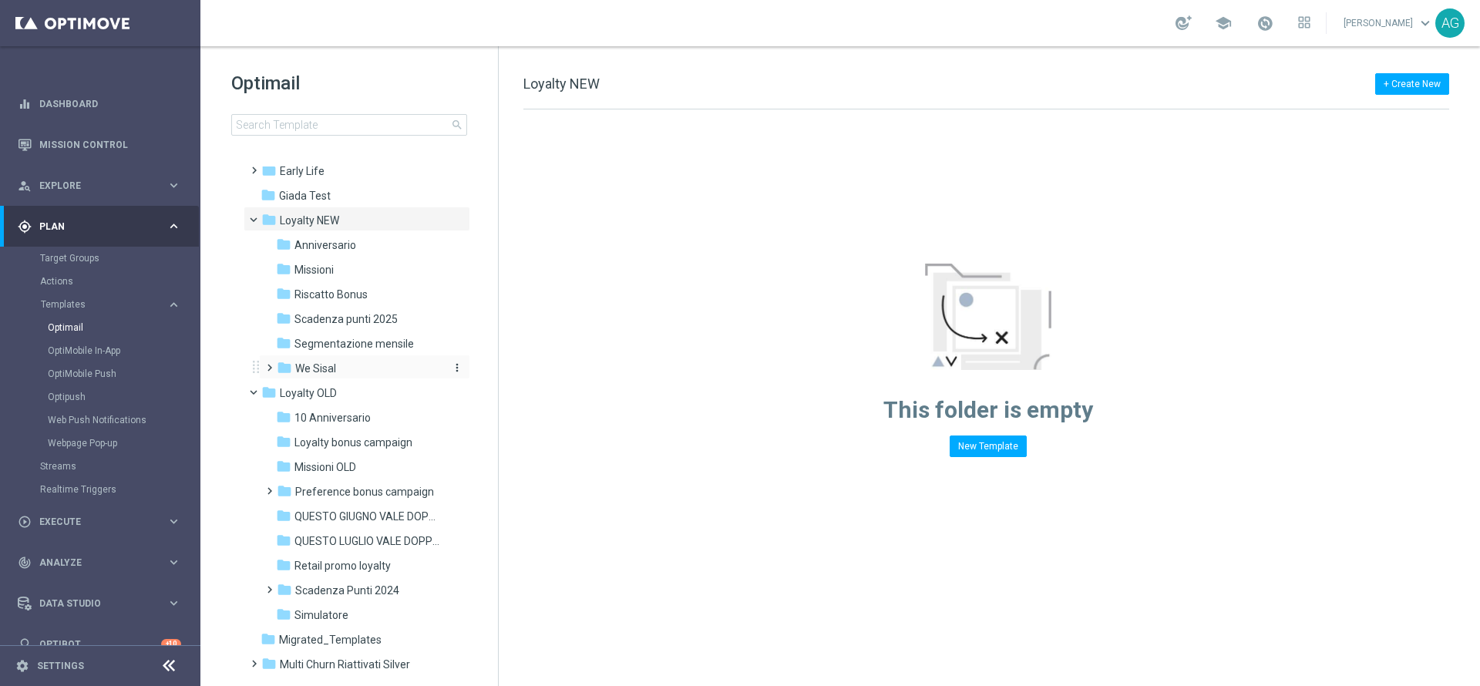
click at [332, 366] on span "We Sisal" at bounding box center [315, 369] width 41 height 14
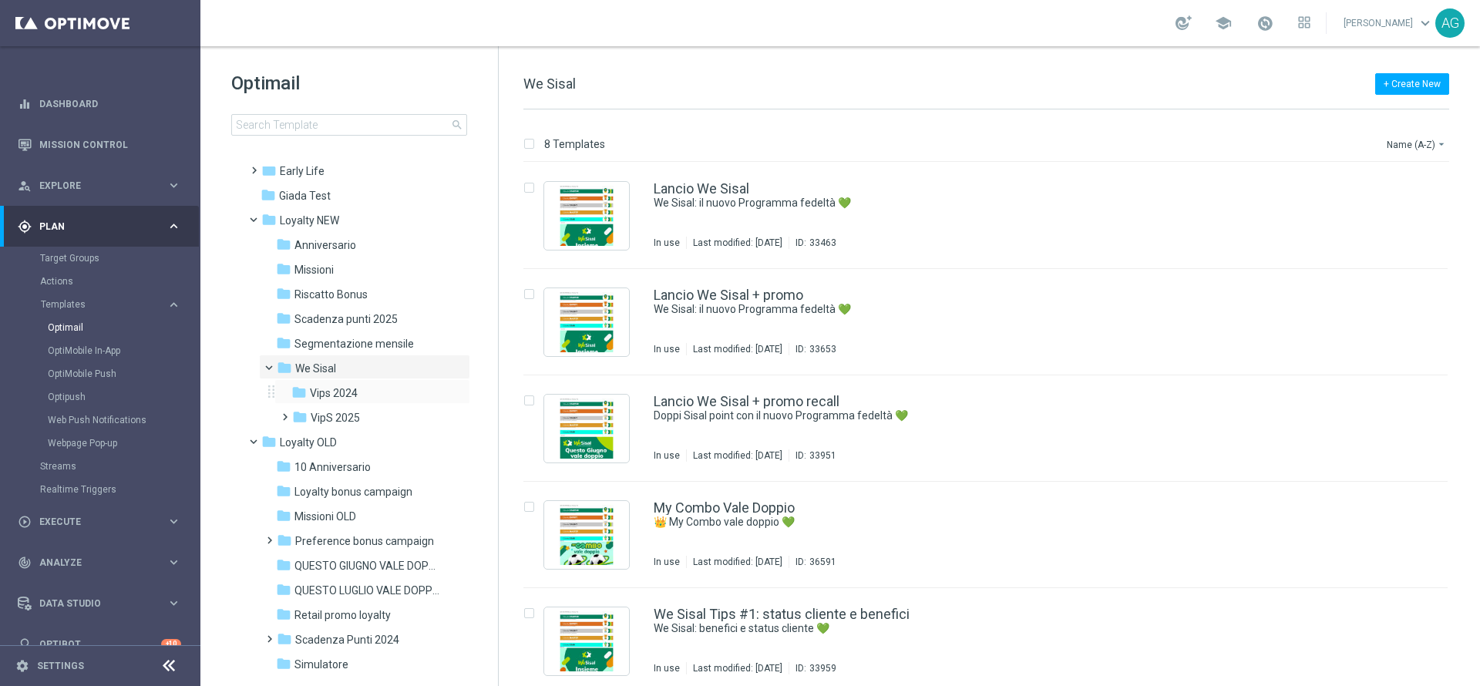
scroll to position [347, 0]
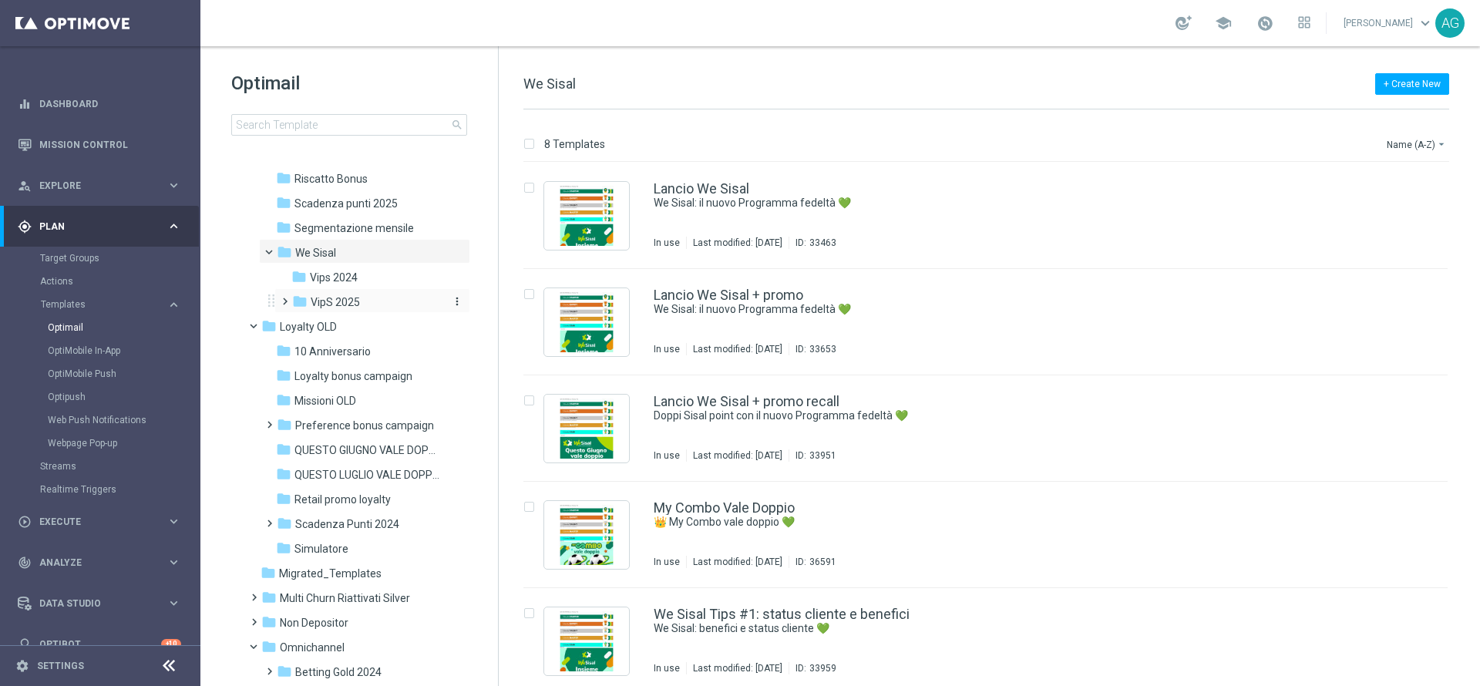
click at [328, 295] on span "VipS 2025" at bounding box center [335, 302] width 49 height 14
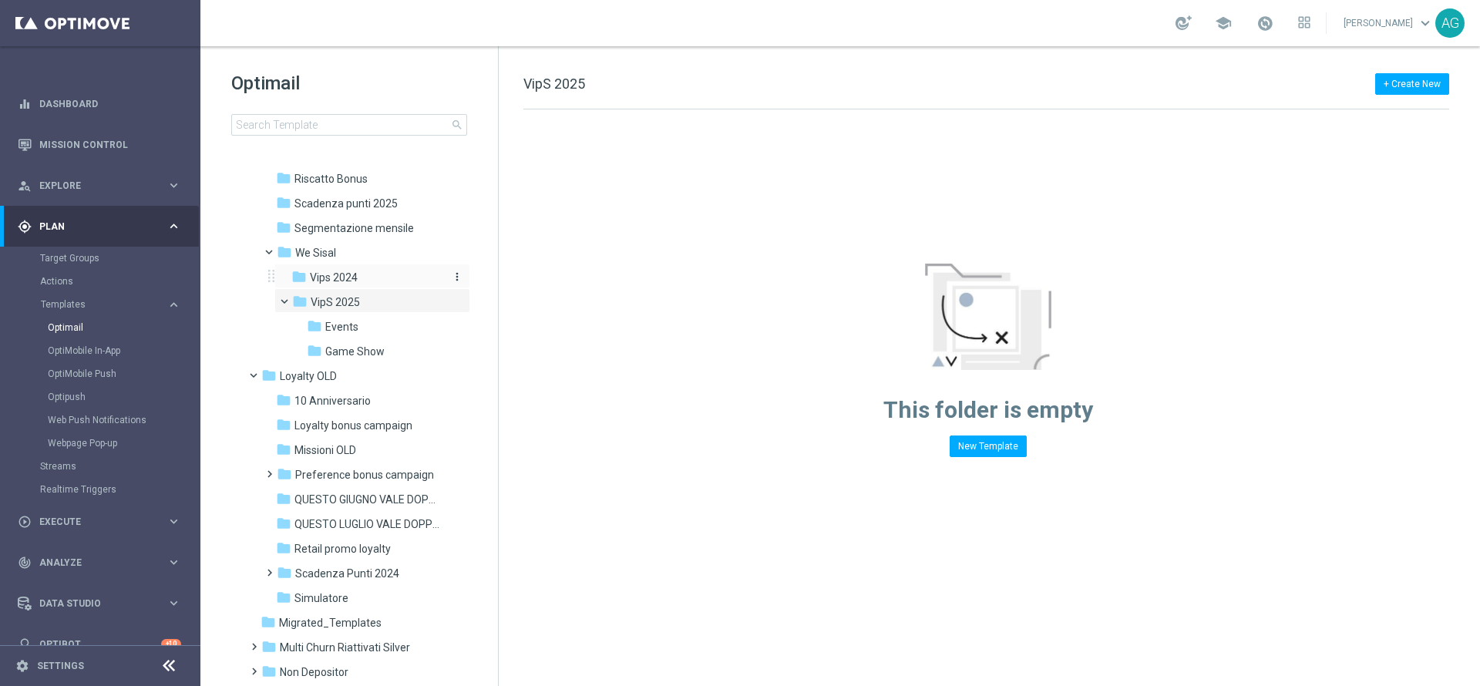
click at [328, 274] on span "Vips 2024" at bounding box center [334, 278] width 48 height 14
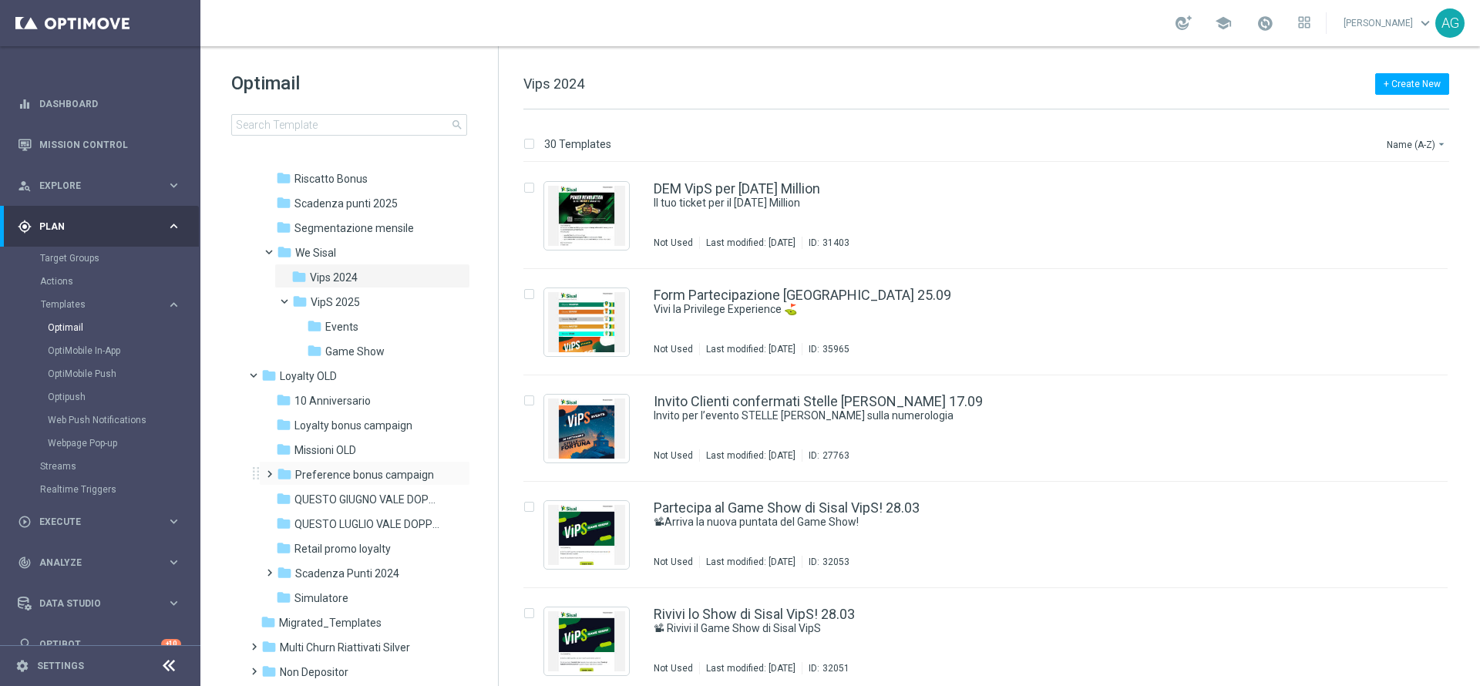
scroll to position [463, 0]
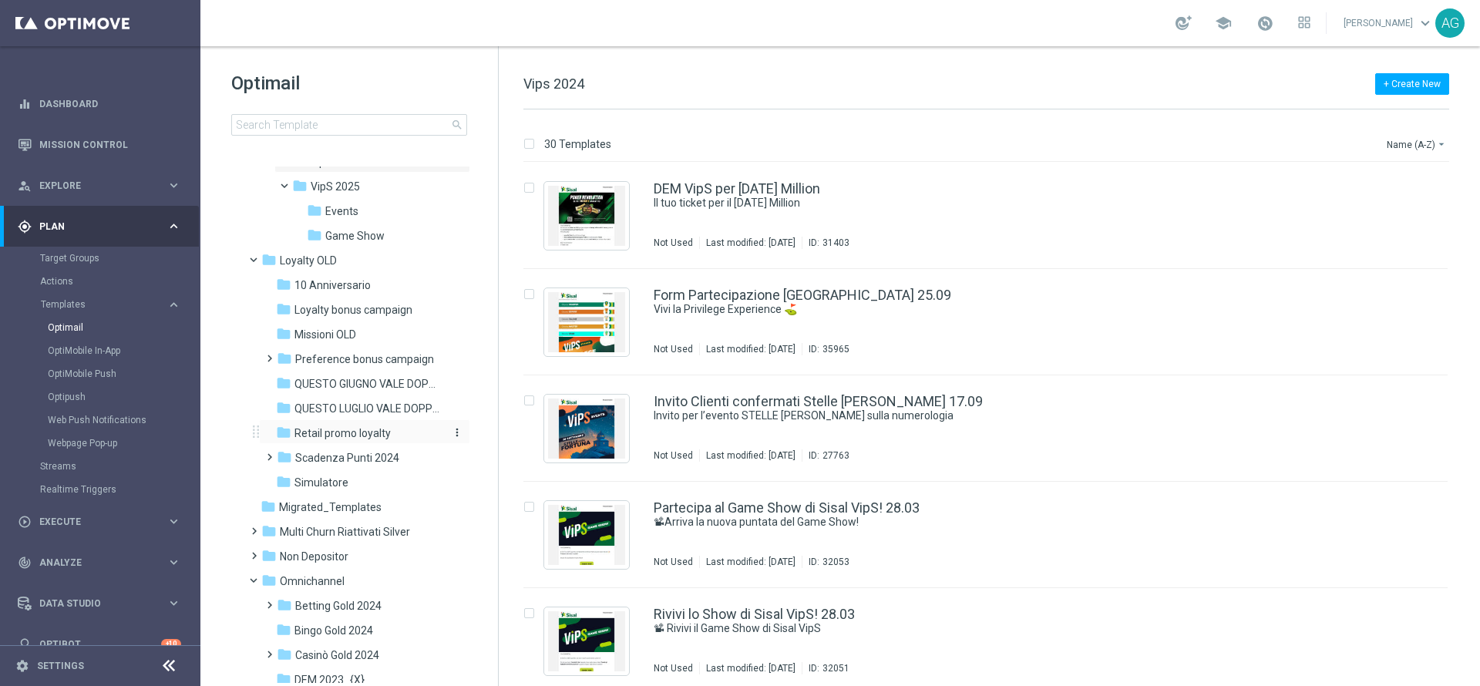
click at [331, 429] on span "Retail promo loyalty" at bounding box center [343, 433] width 96 height 14
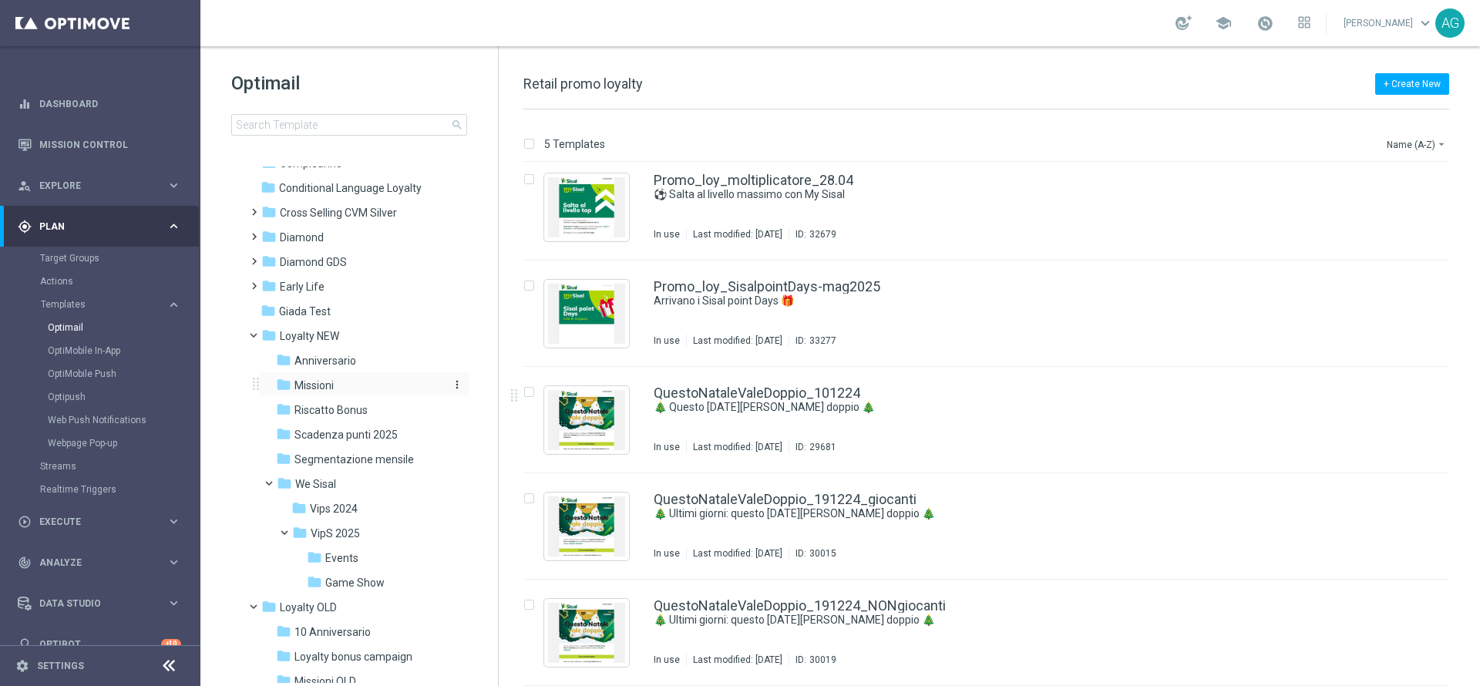
scroll to position [231, 0]
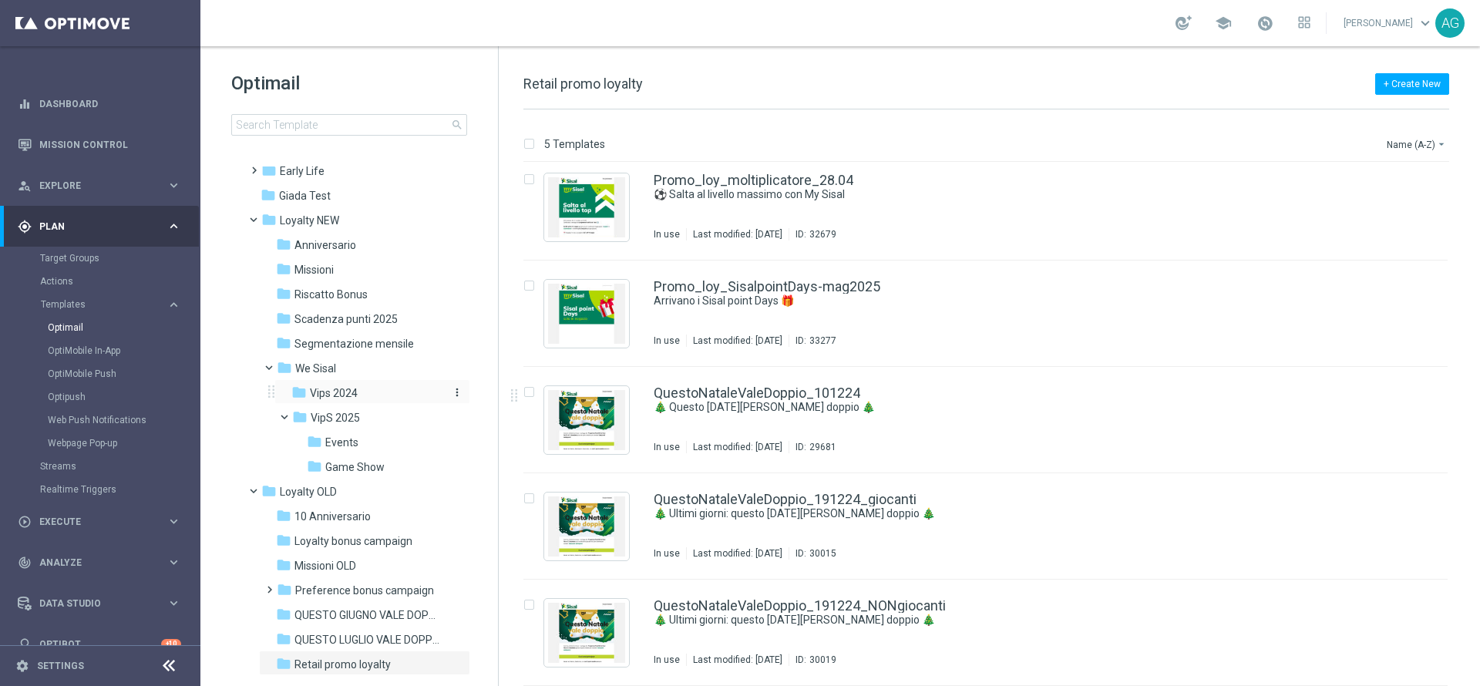
click at [345, 396] on span "Vips 2024" at bounding box center [334, 393] width 48 height 14
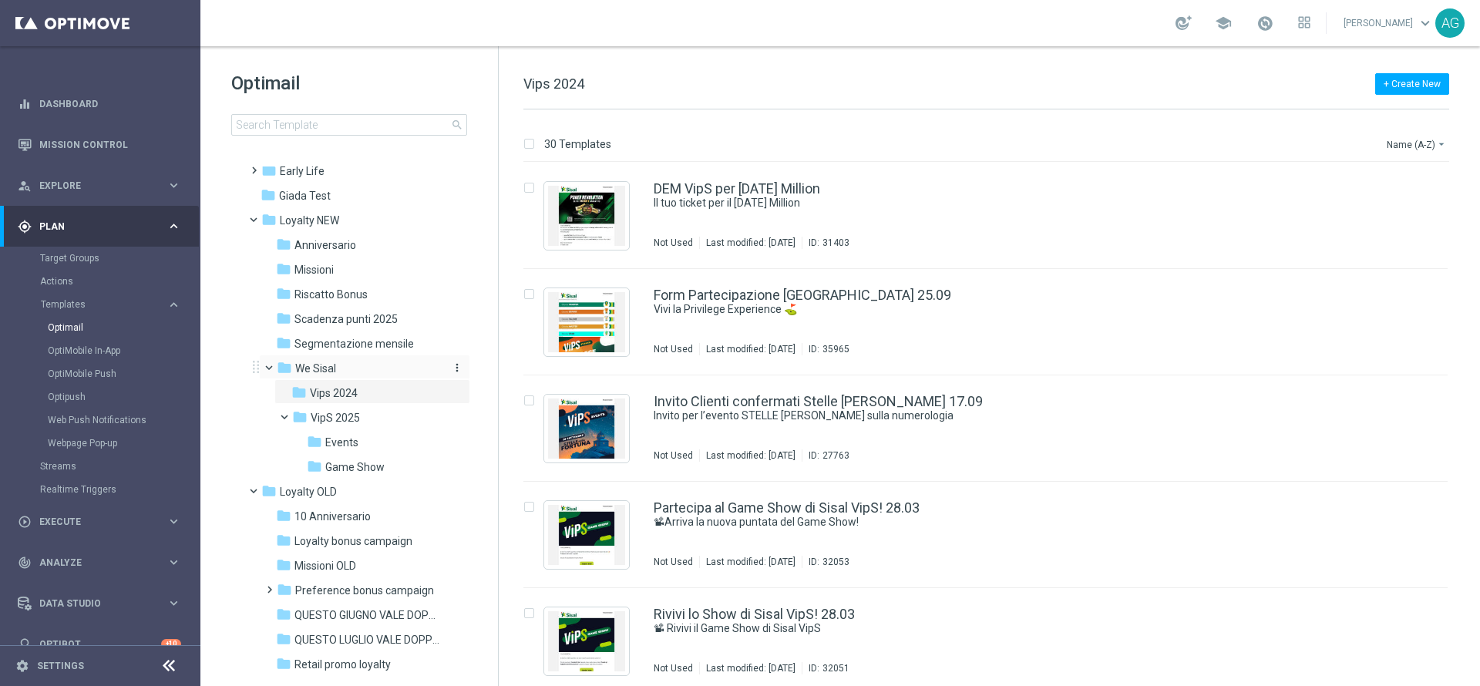
click at [345, 363] on div "folder We Sisal" at bounding box center [359, 369] width 164 height 18
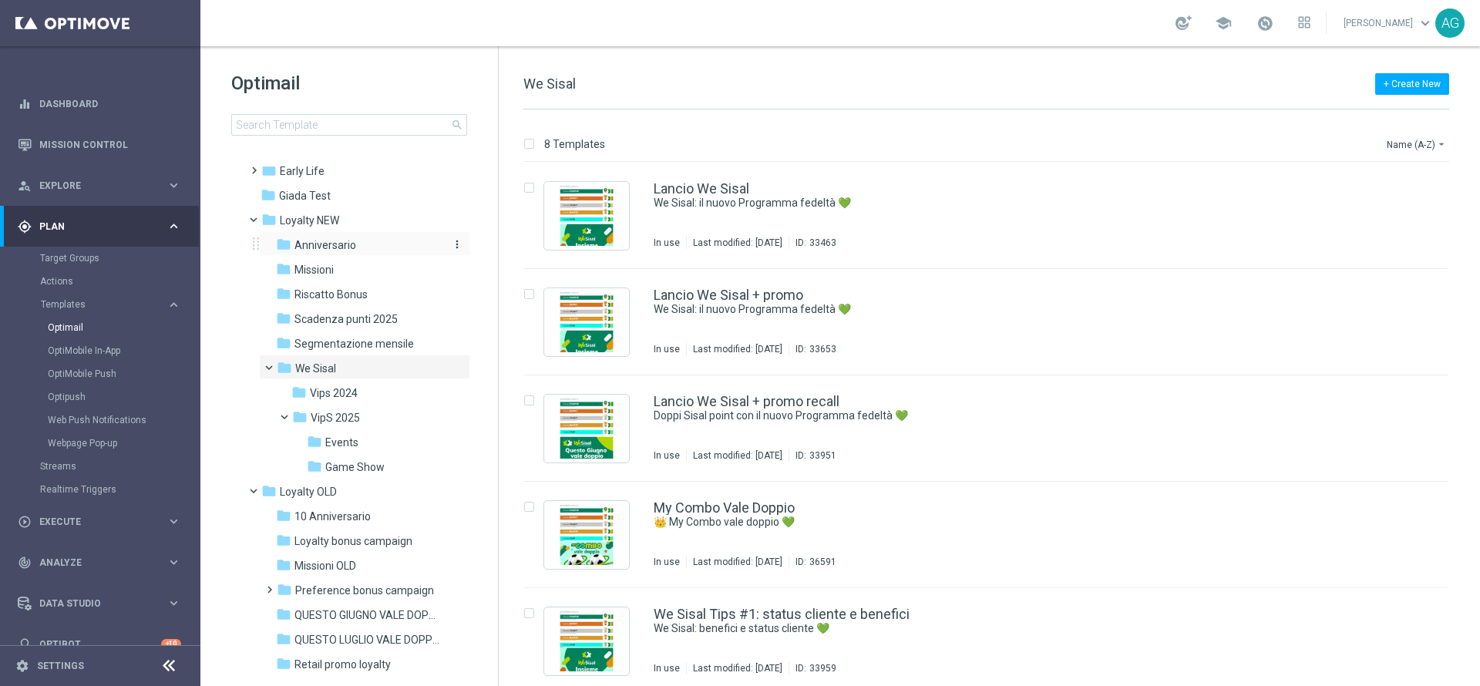
click at [328, 243] on span "Anniversario" at bounding box center [326, 245] width 62 height 14
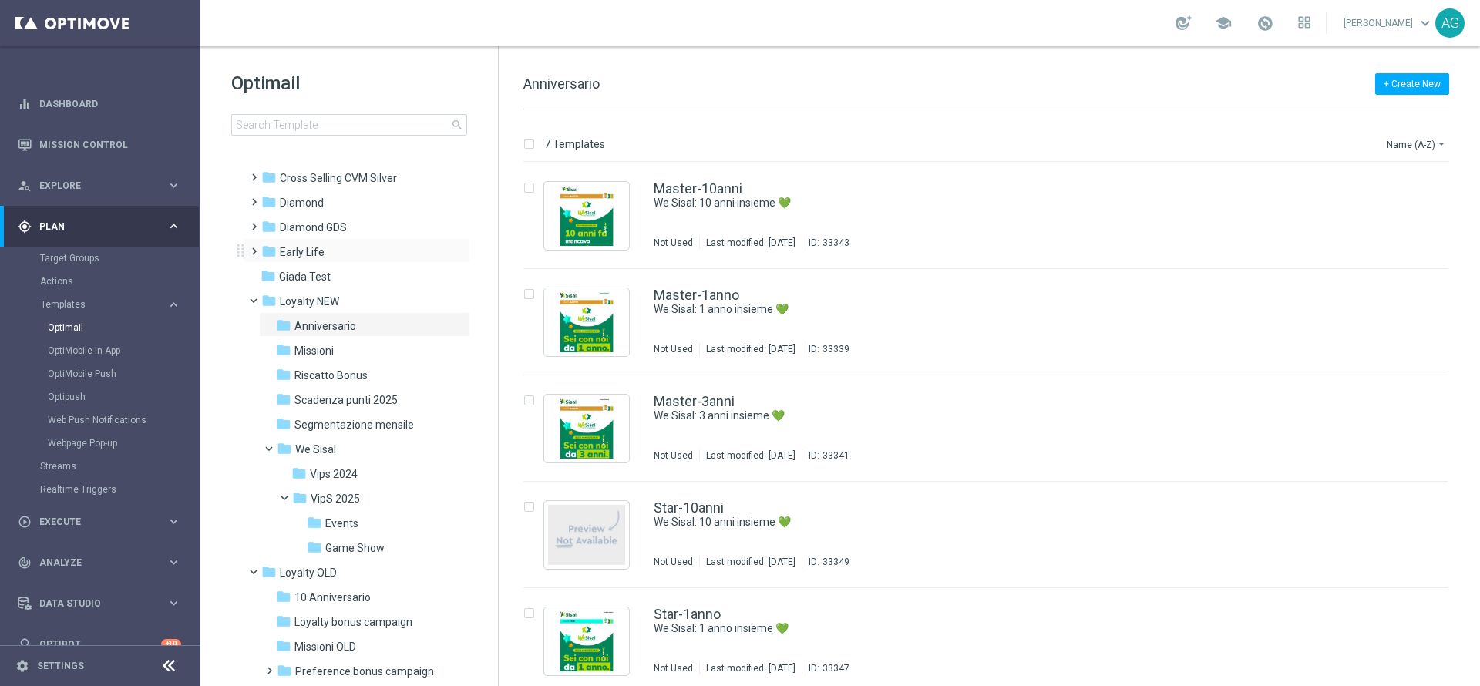
scroll to position [116, 0]
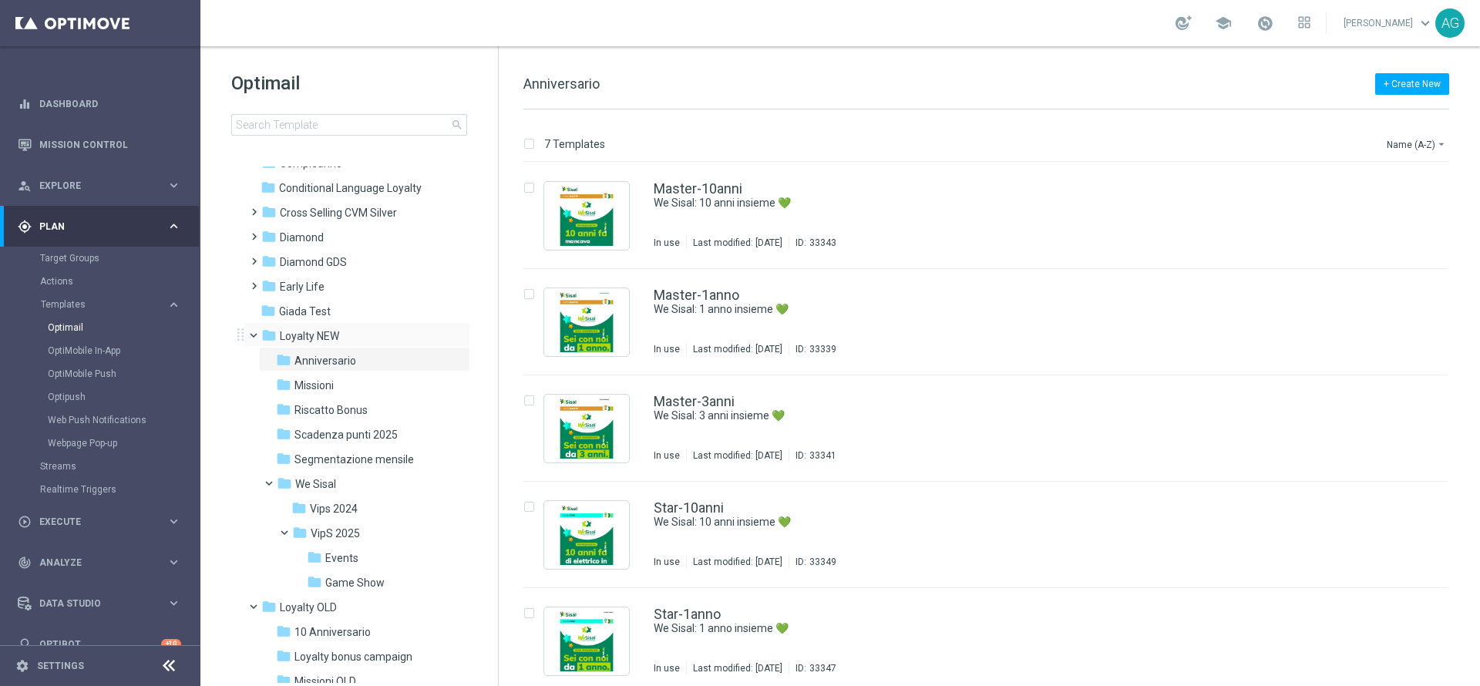
click at [329, 325] on div "folder Loyalty NEW more_vert" at bounding box center [357, 334] width 227 height 25
click at [334, 328] on div "folder Loyalty NEW" at bounding box center [349, 337] width 177 height 18
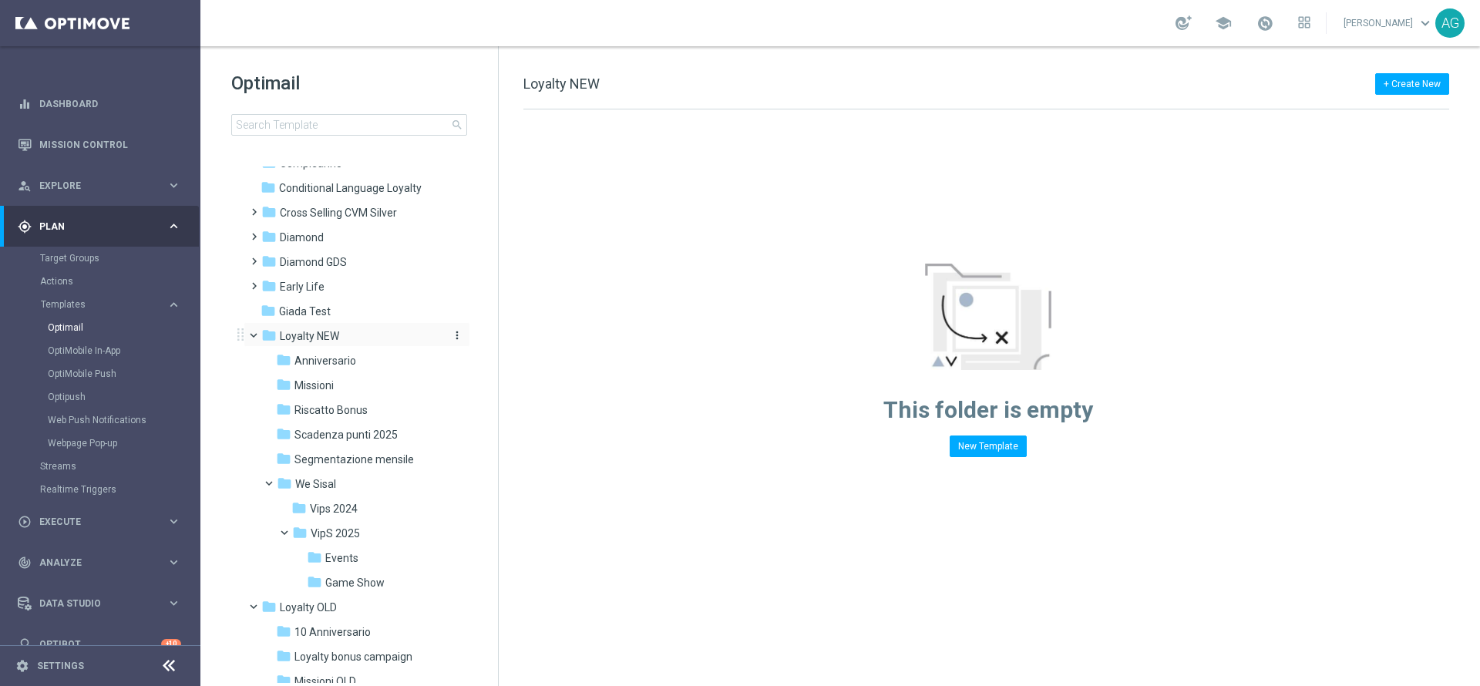
click at [370, 342] on div "folder Loyalty NEW" at bounding box center [349, 337] width 177 height 18
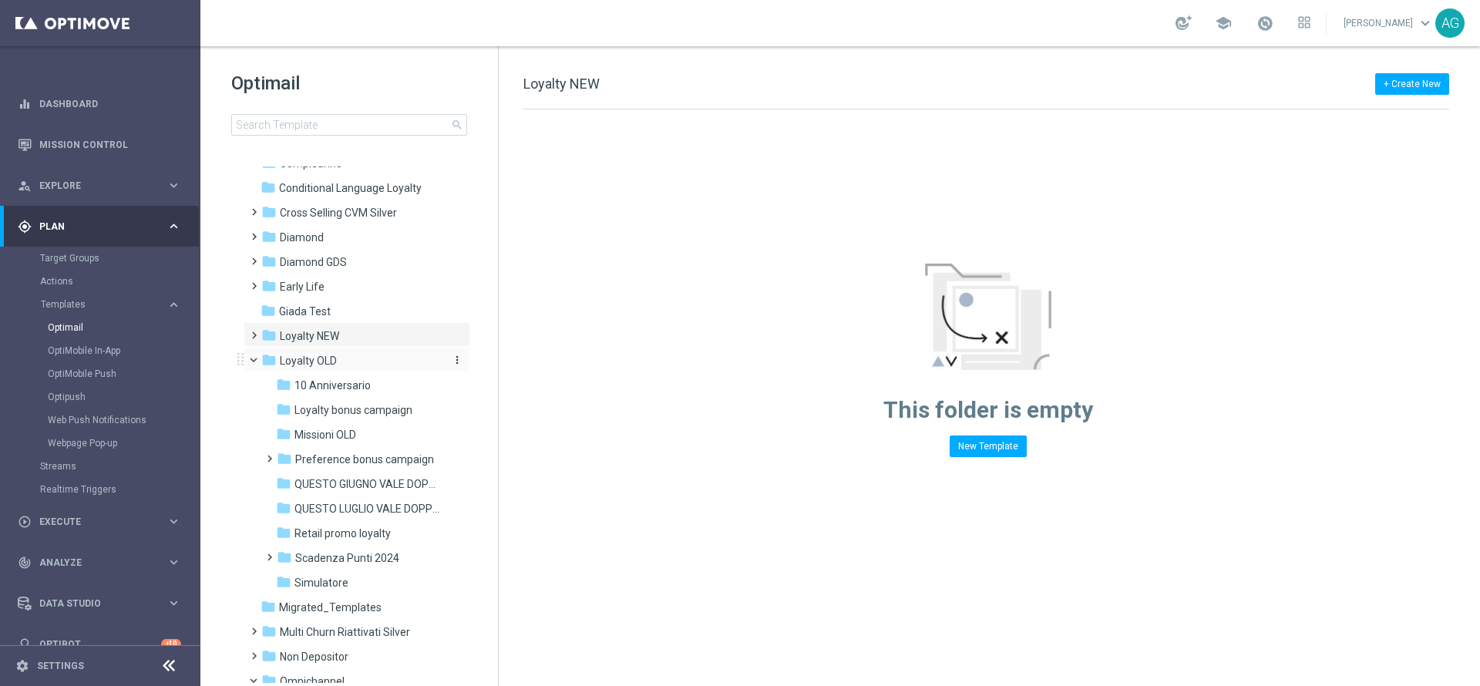
click at [367, 365] on div "folder Loyalty OLD" at bounding box center [349, 361] width 177 height 18
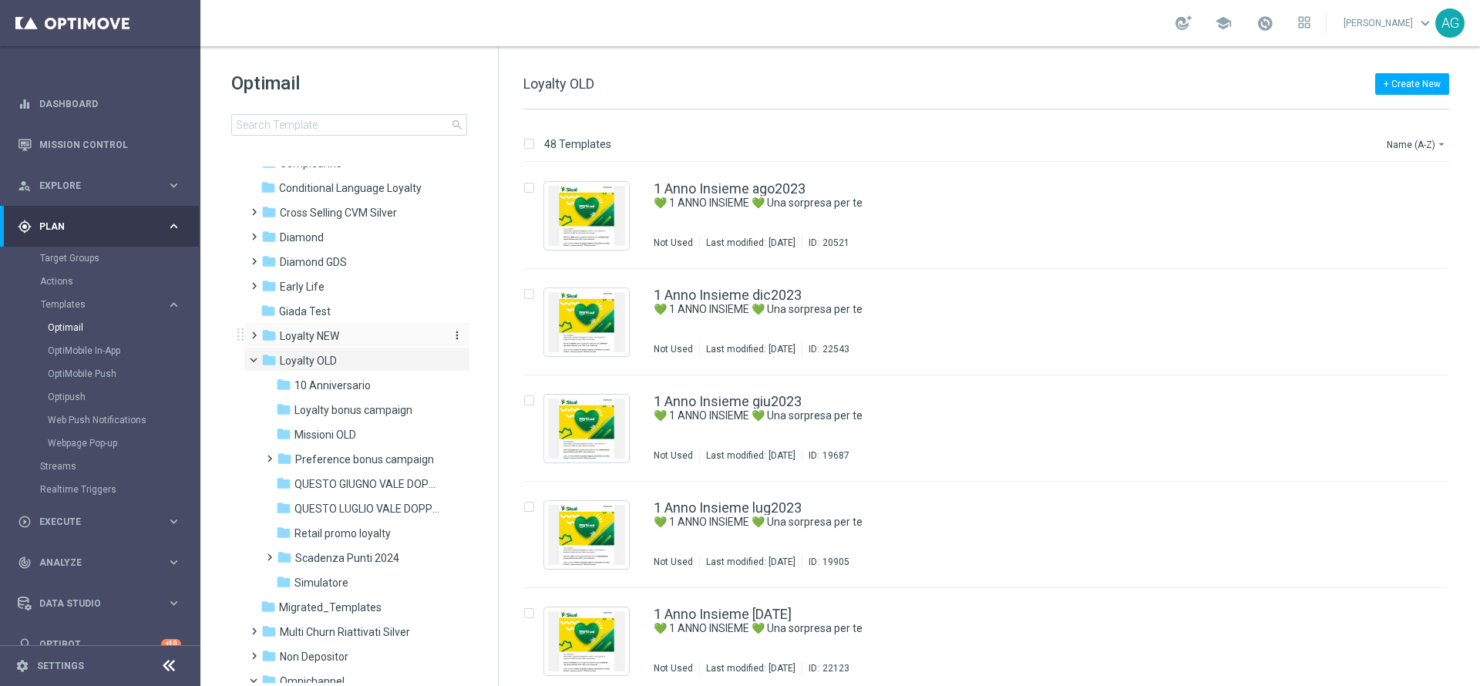
click at [360, 338] on div "folder Loyalty NEW" at bounding box center [349, 337] width 177 height 18
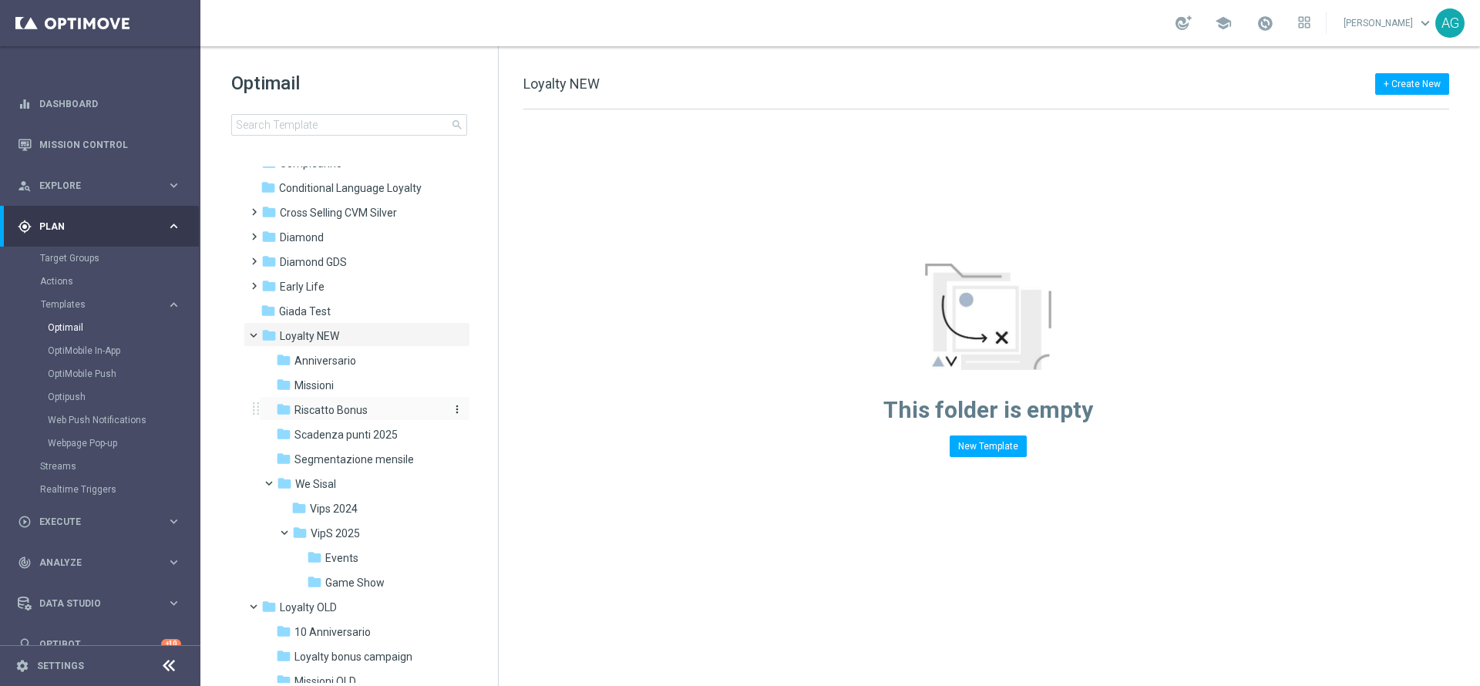
click at [345, 413] on span "Riscatto Bonus" at bounding box center [331, 410] width 73 height 14
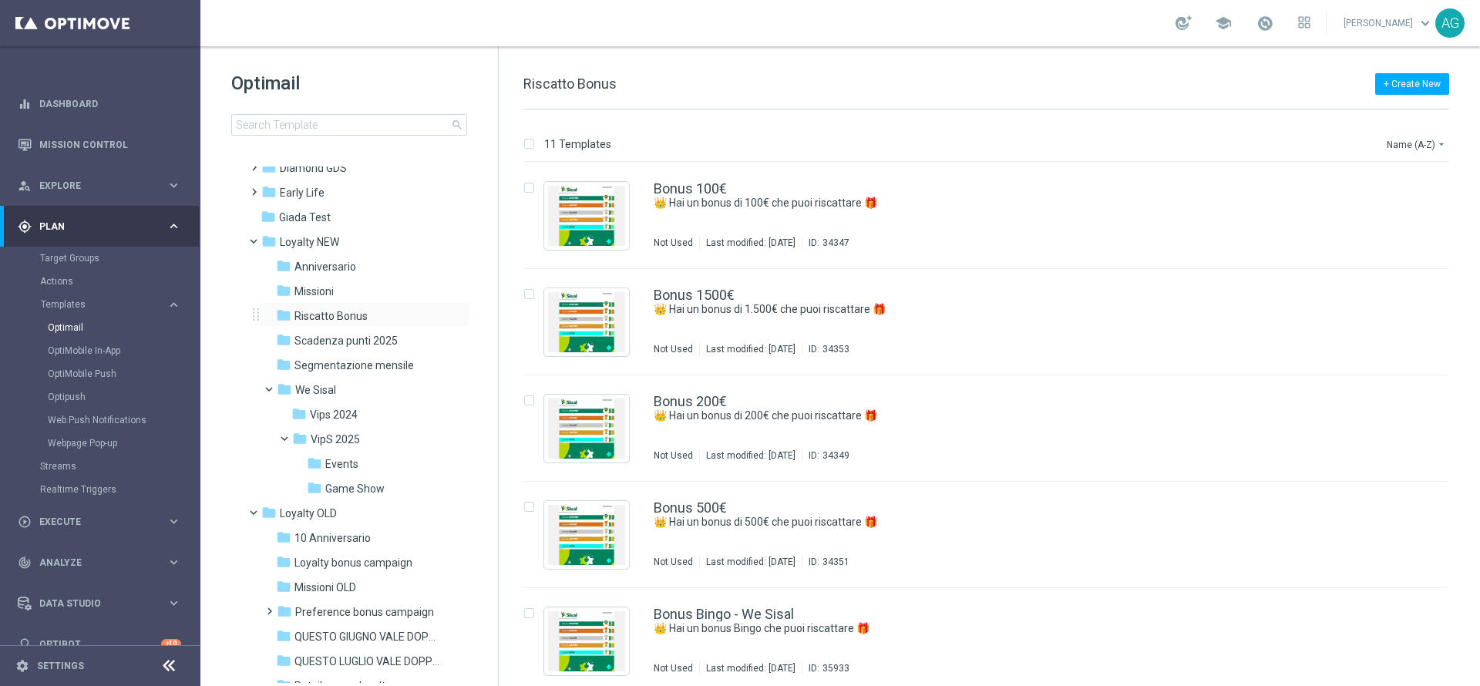
scroll to position [231, 0]
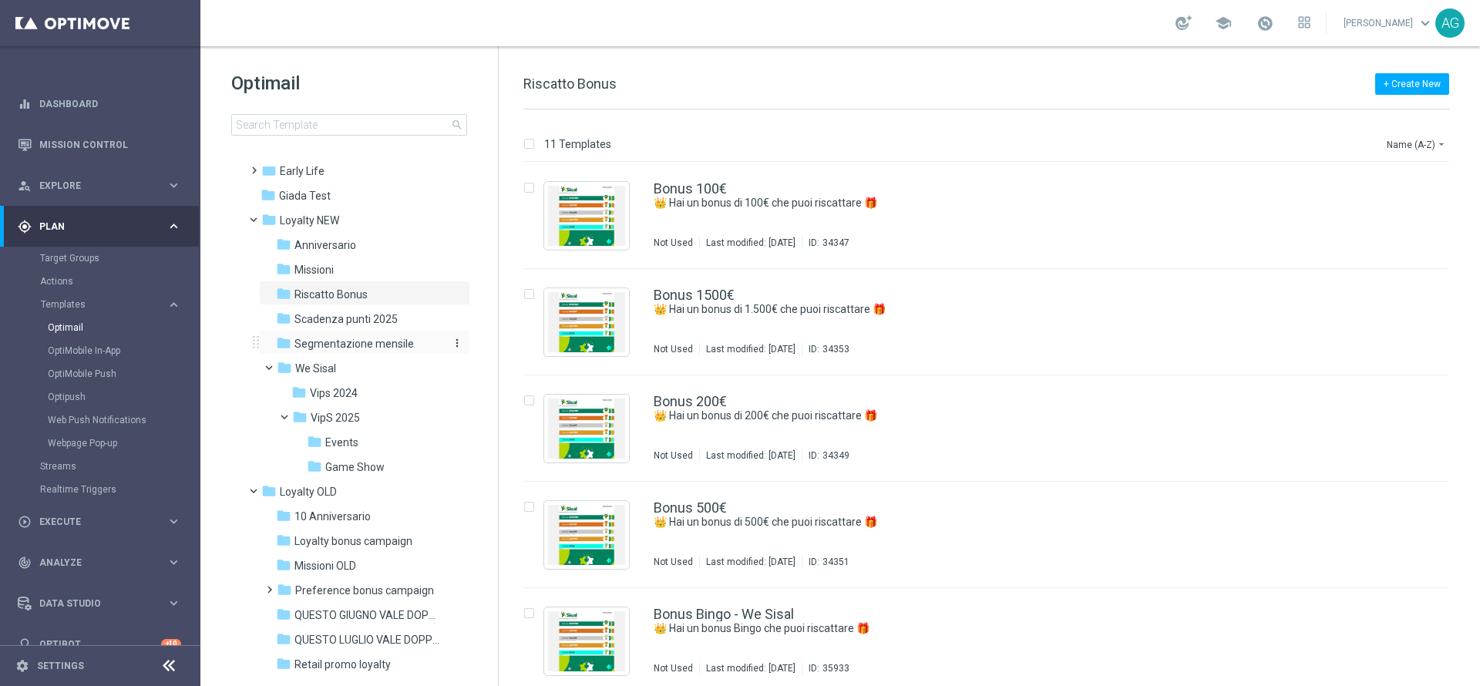
click at [350, 345] on span "Segmentazione mensile" at bounding box center [355, 344] width 120 height 14
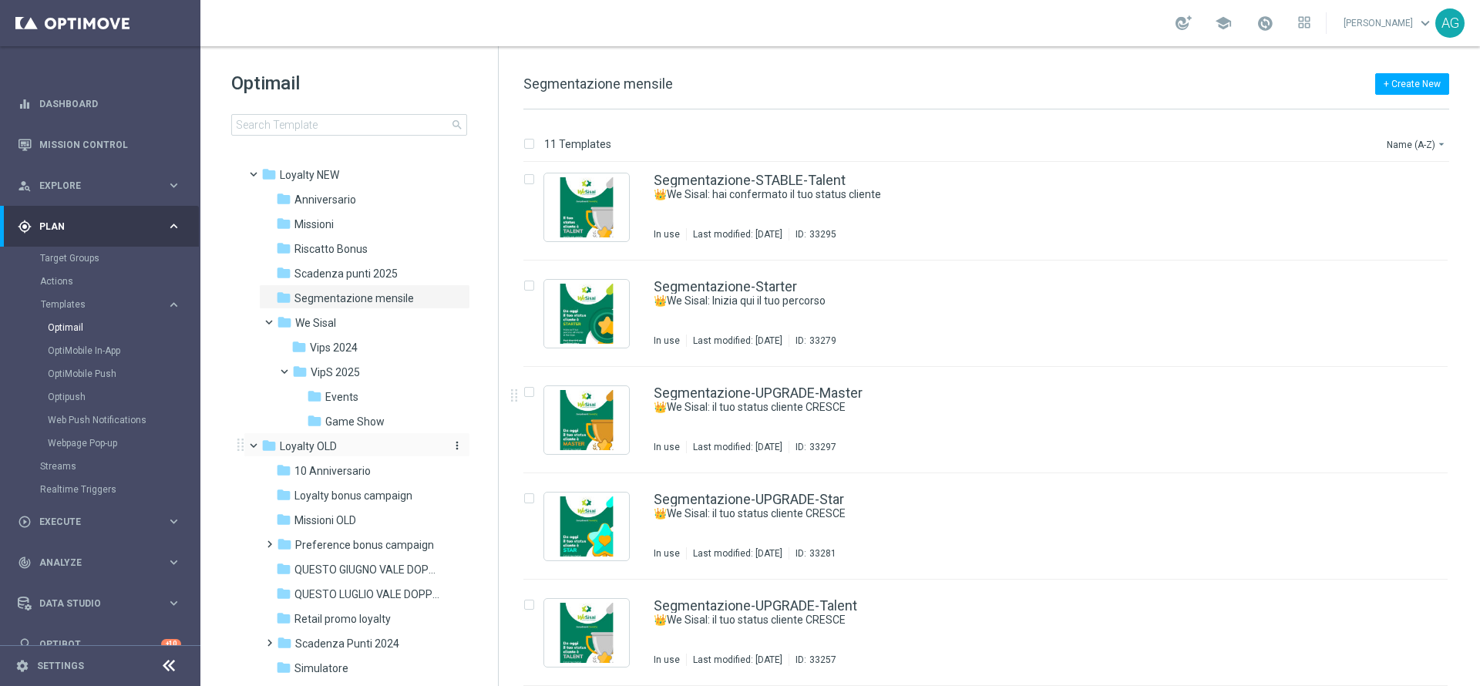
scroll to position [347, 0]
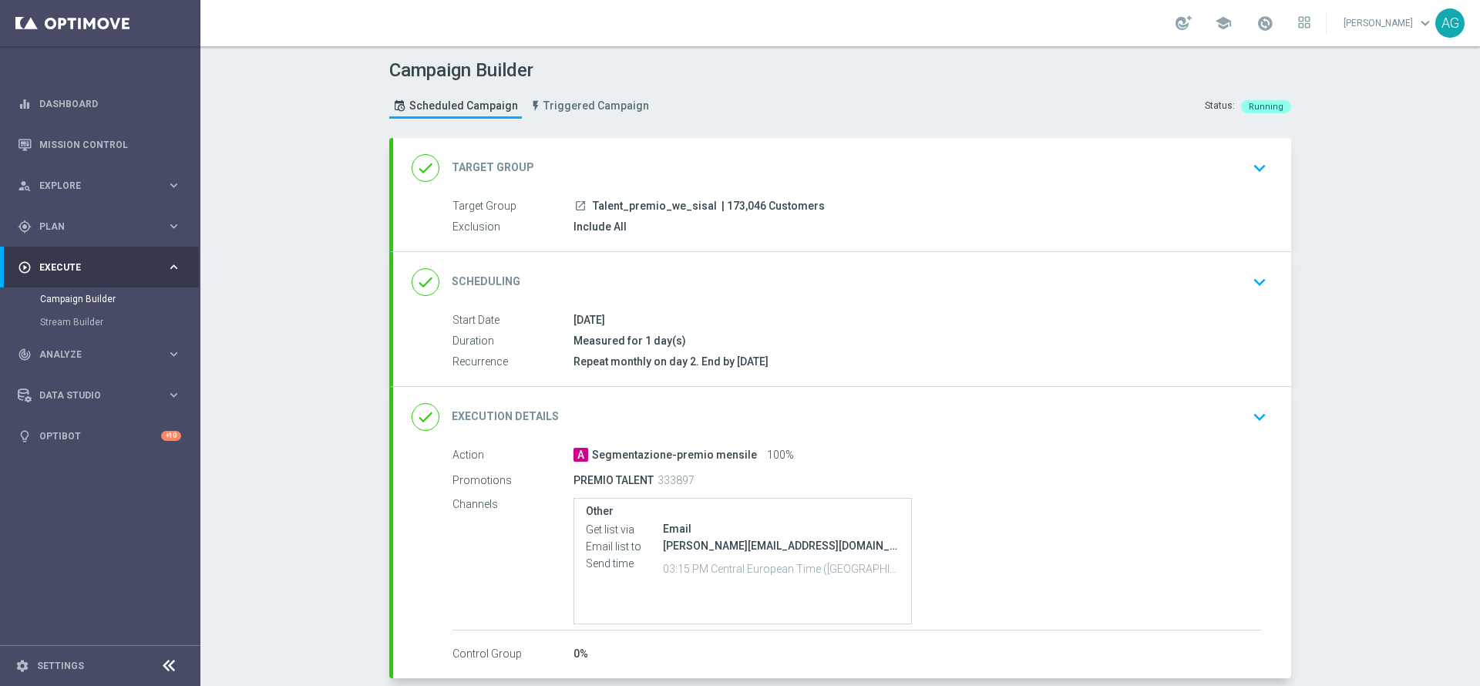
click at [84, 305] on div "Campaign Builder" at bounding box center [119, 299] width 159 height 23
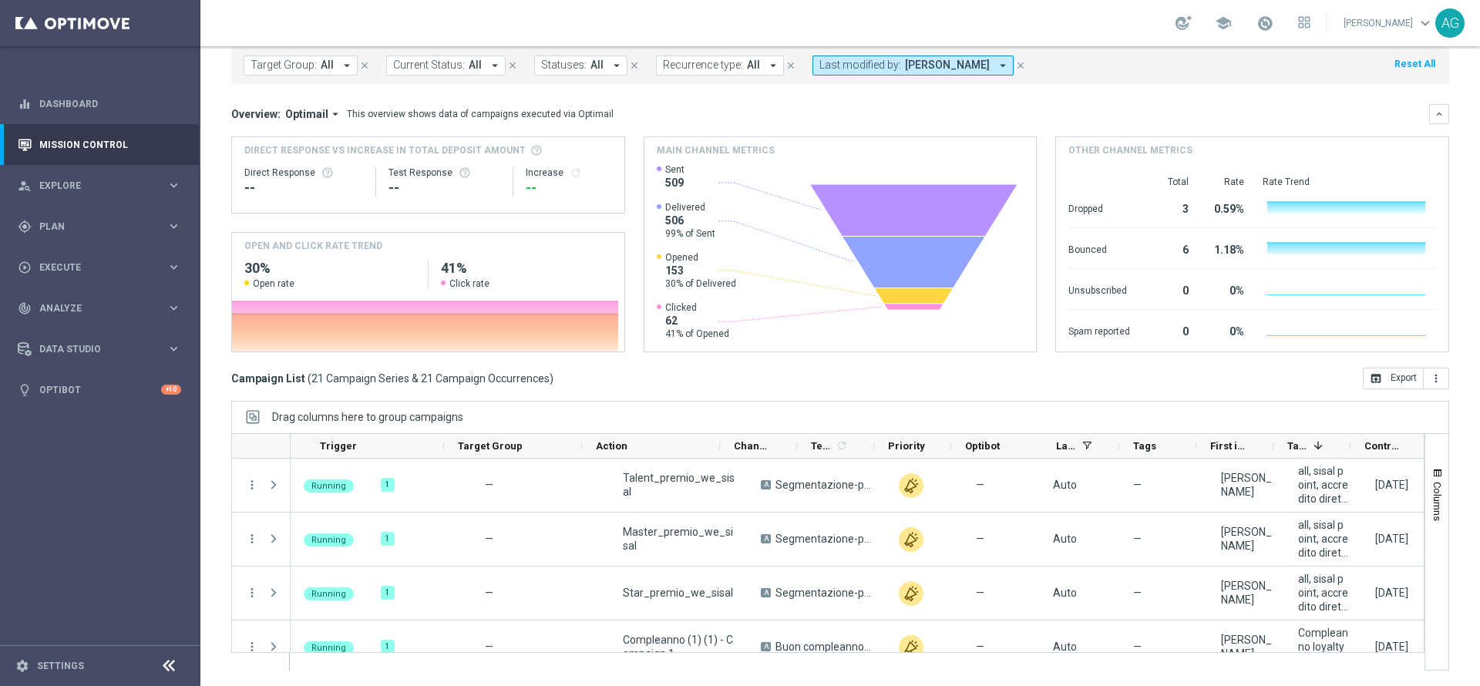
drag, startPoint x: 914, startPoint y: 669, endPoint x: 551, endPoint y: 627, distance: 364.8
click at [570, 634] on div at bounding box center [828, 551] width 1194 height 237
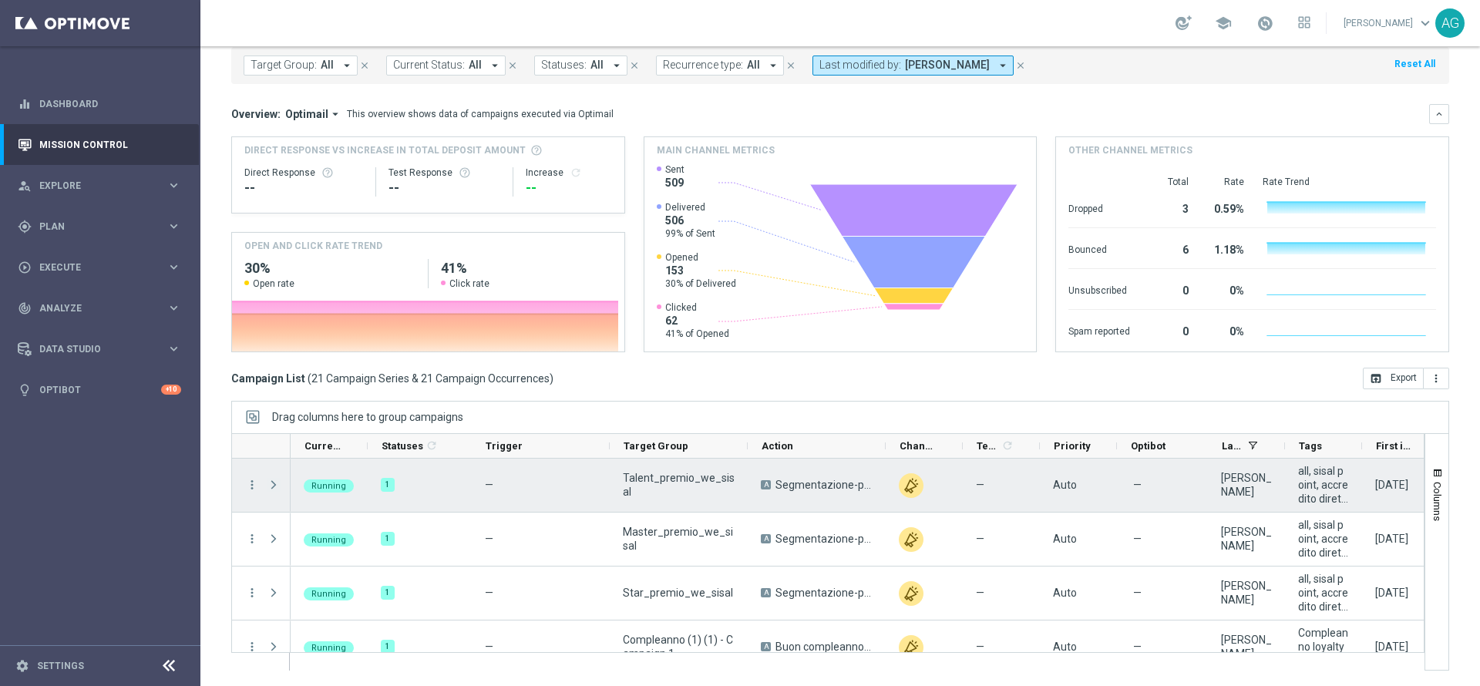
click at [274, 484] on span "Press SPACE to select this row." at bounding box center [274, 485] width 14 height 12
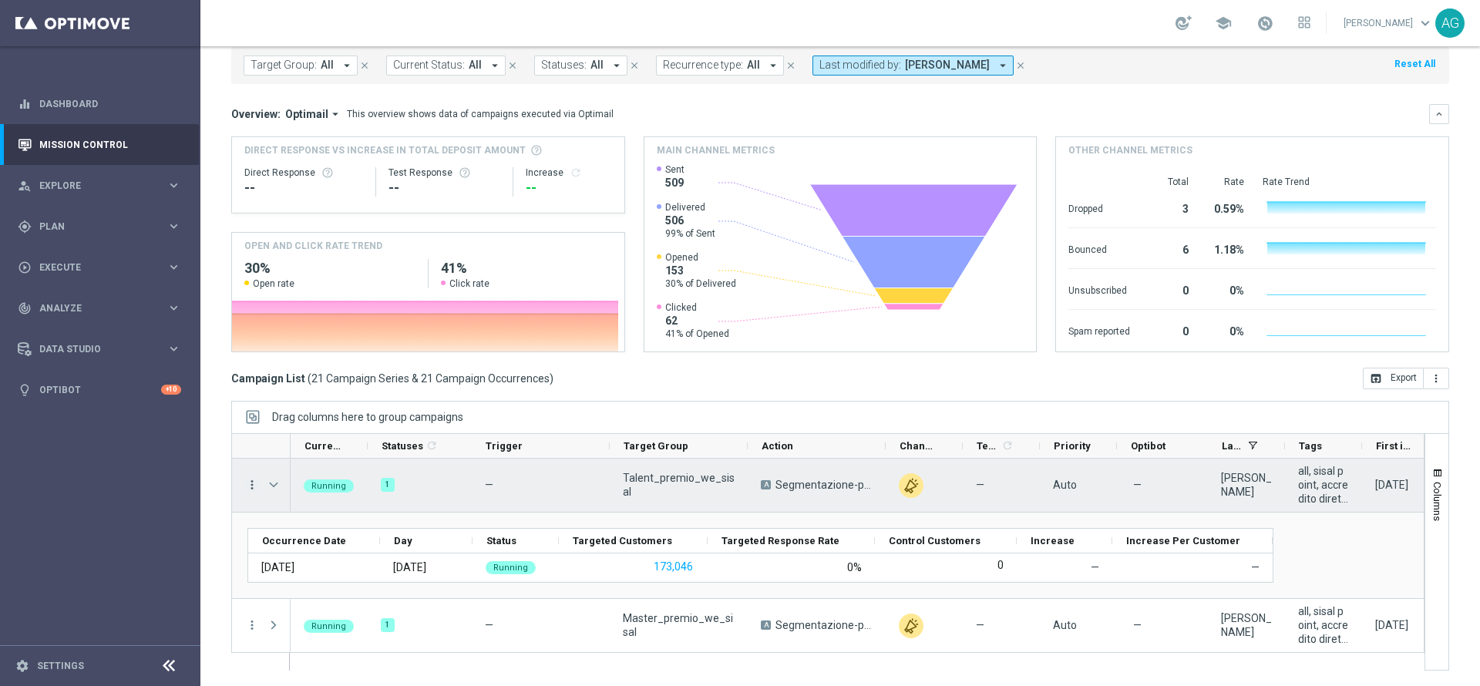
click at [250, 483] on icon "more_vert" at bounding box center [252, 485] width 14 height 14
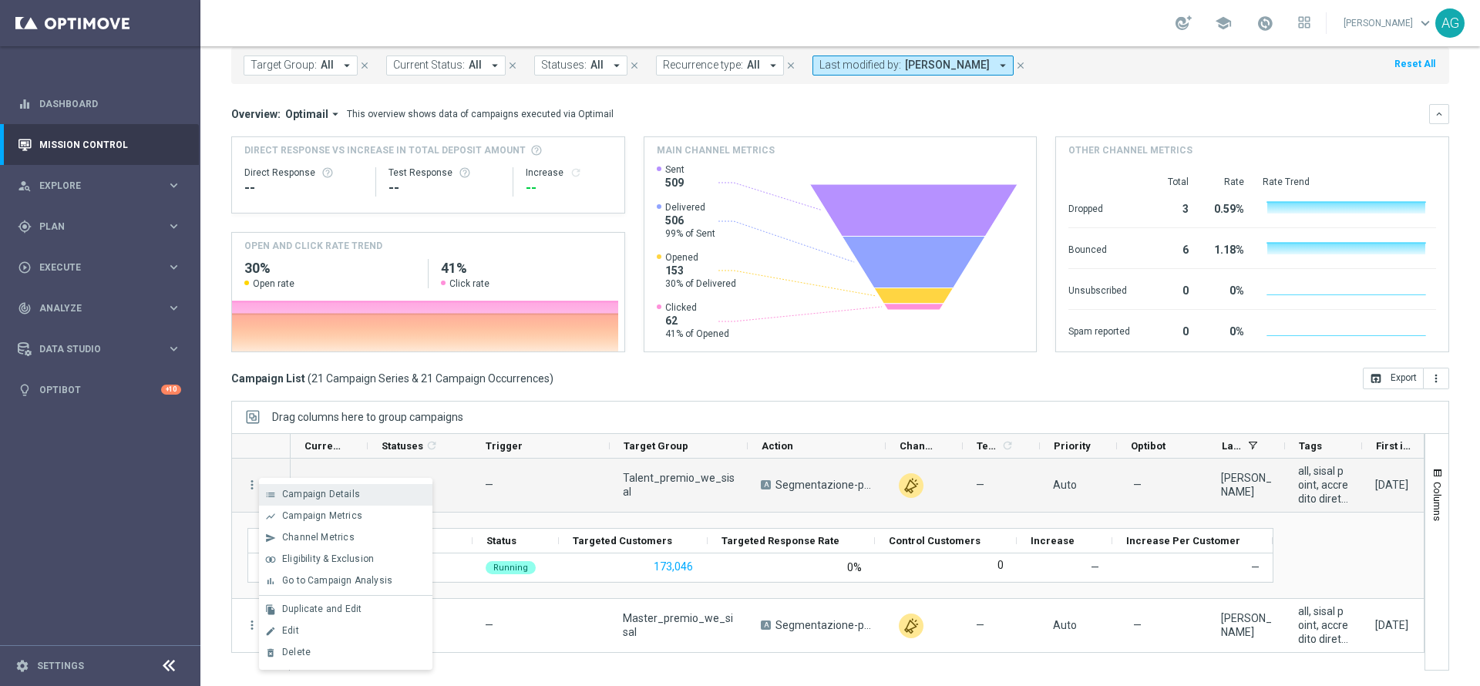
click at [306, 489] on span "Campaign Details" at bounding box center [321, 494] width 78 height 11
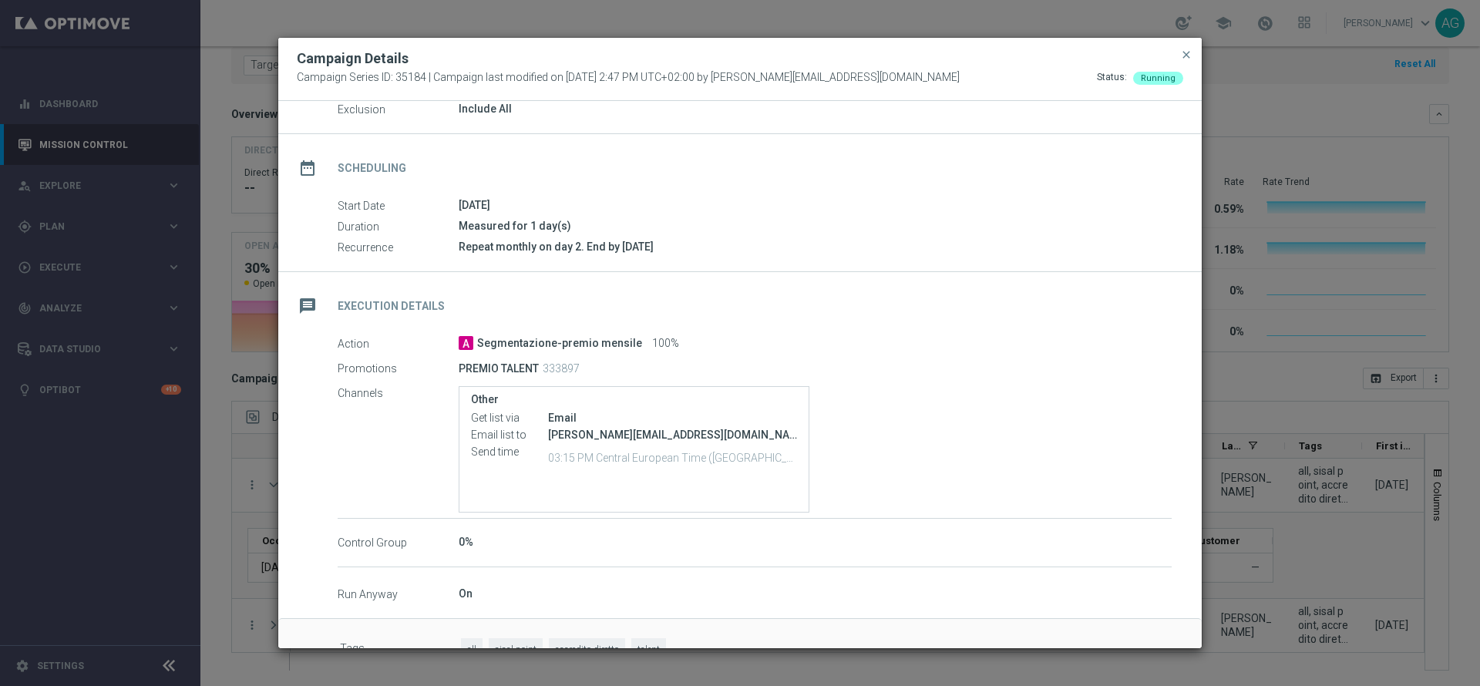
scroll to position [120, 0]
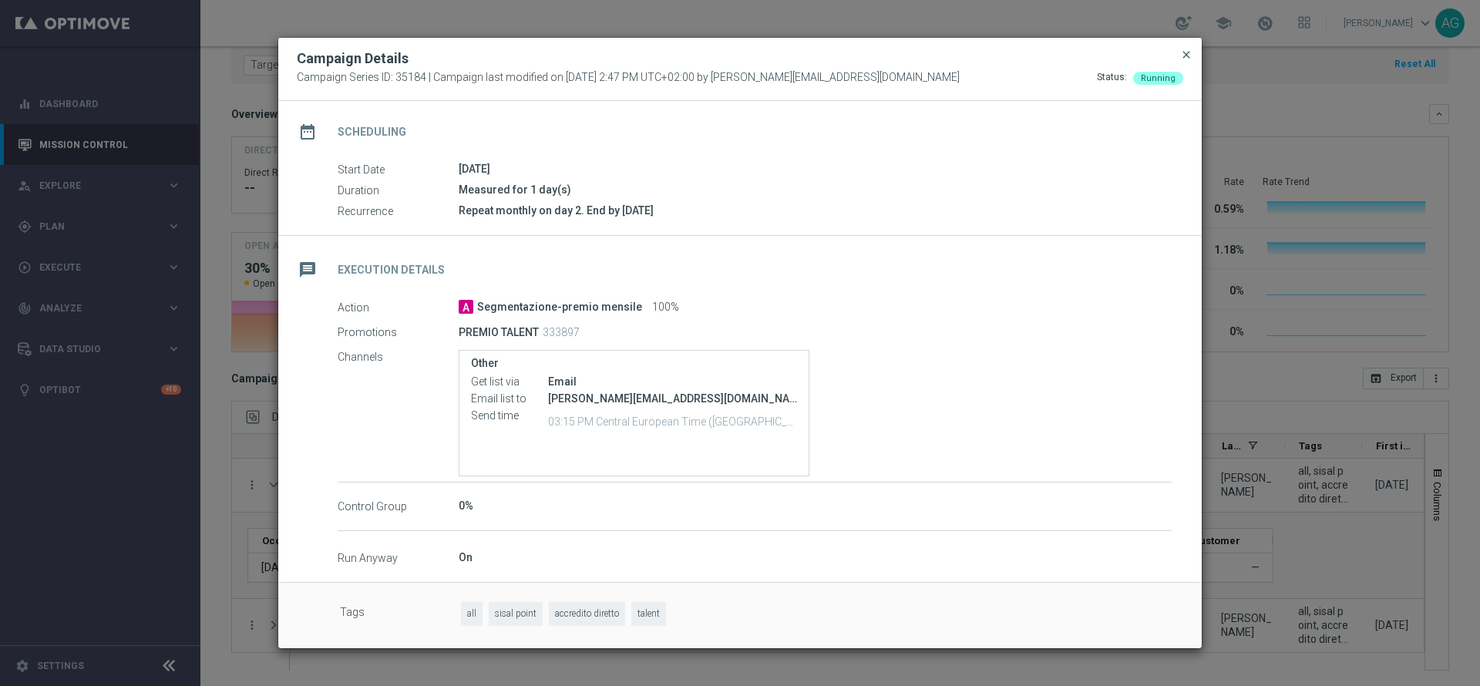
click at [1181, 56] on span "close" at bounding box center [1186, 55] width 12 height 12
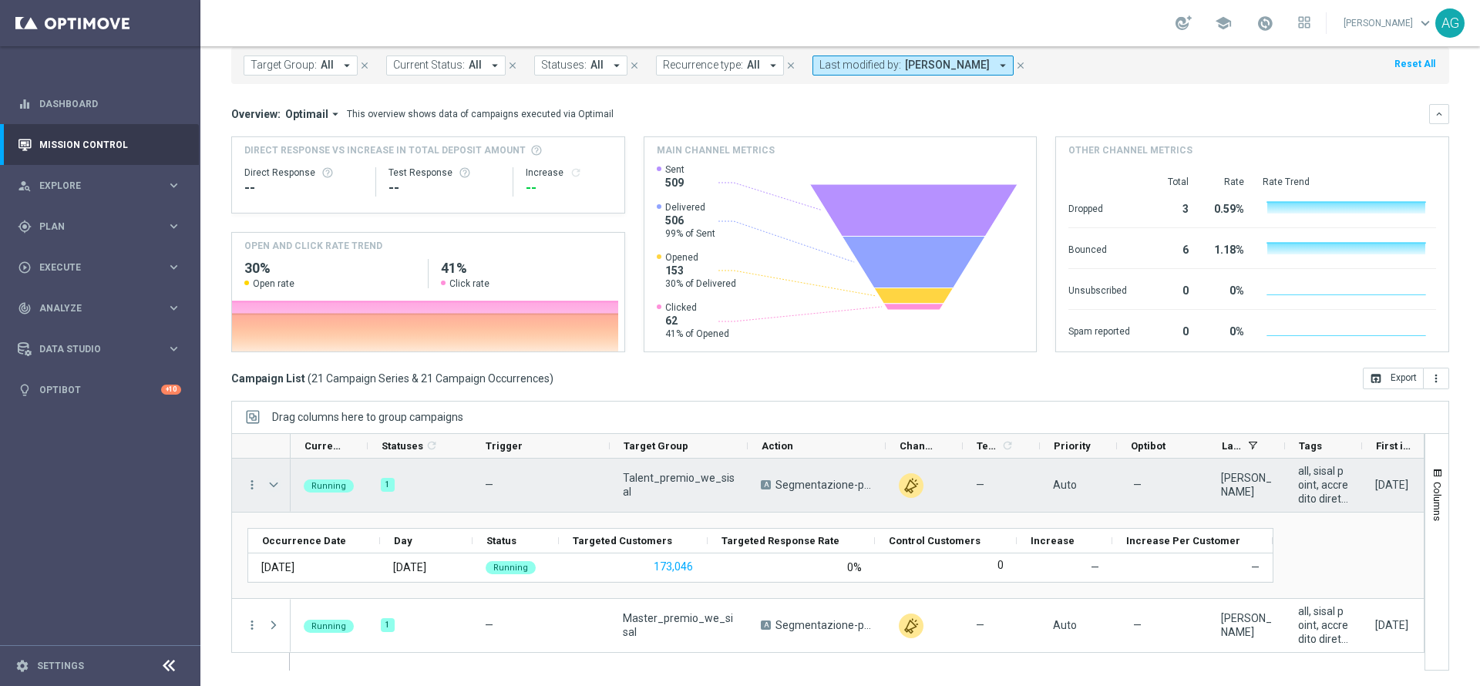
click at [274, 488] on span "Press SPACE to select this row." at bounding box center [274, 485] width 14 height 12
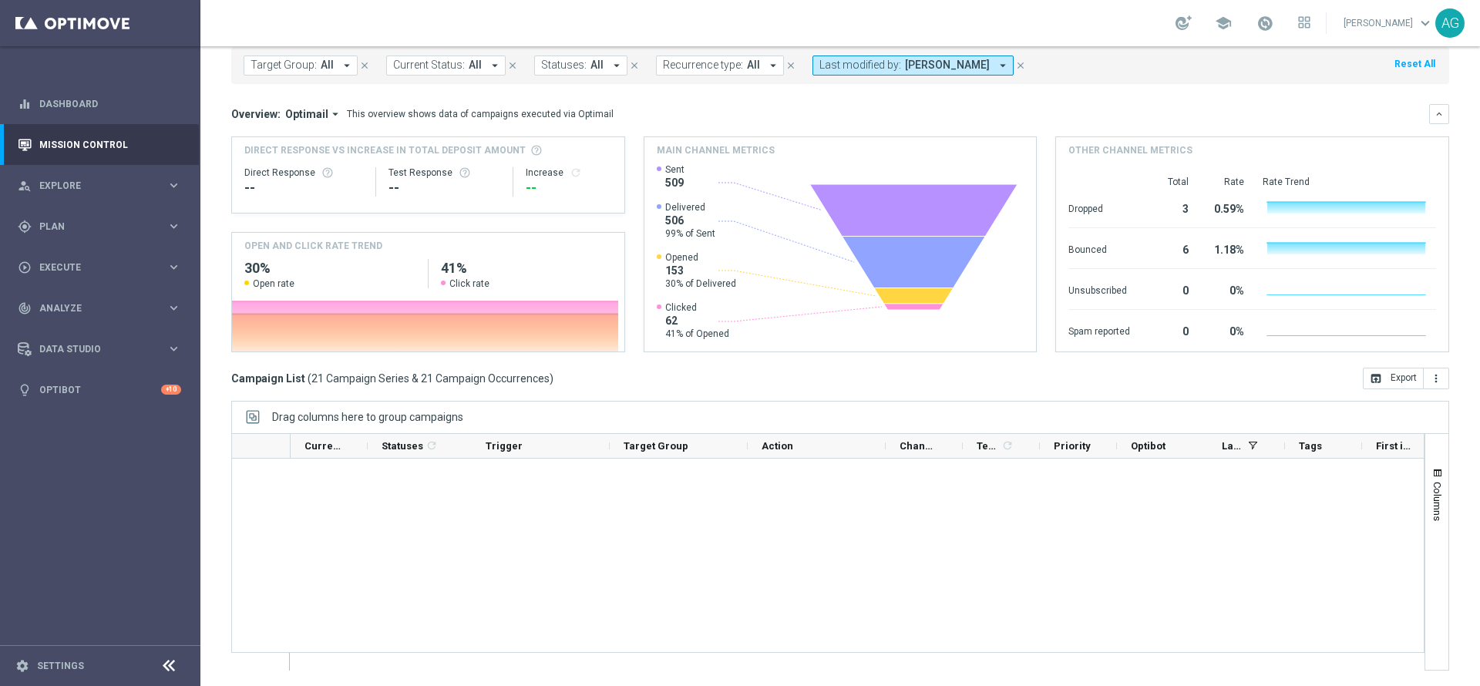
scroll to position [0, 0]
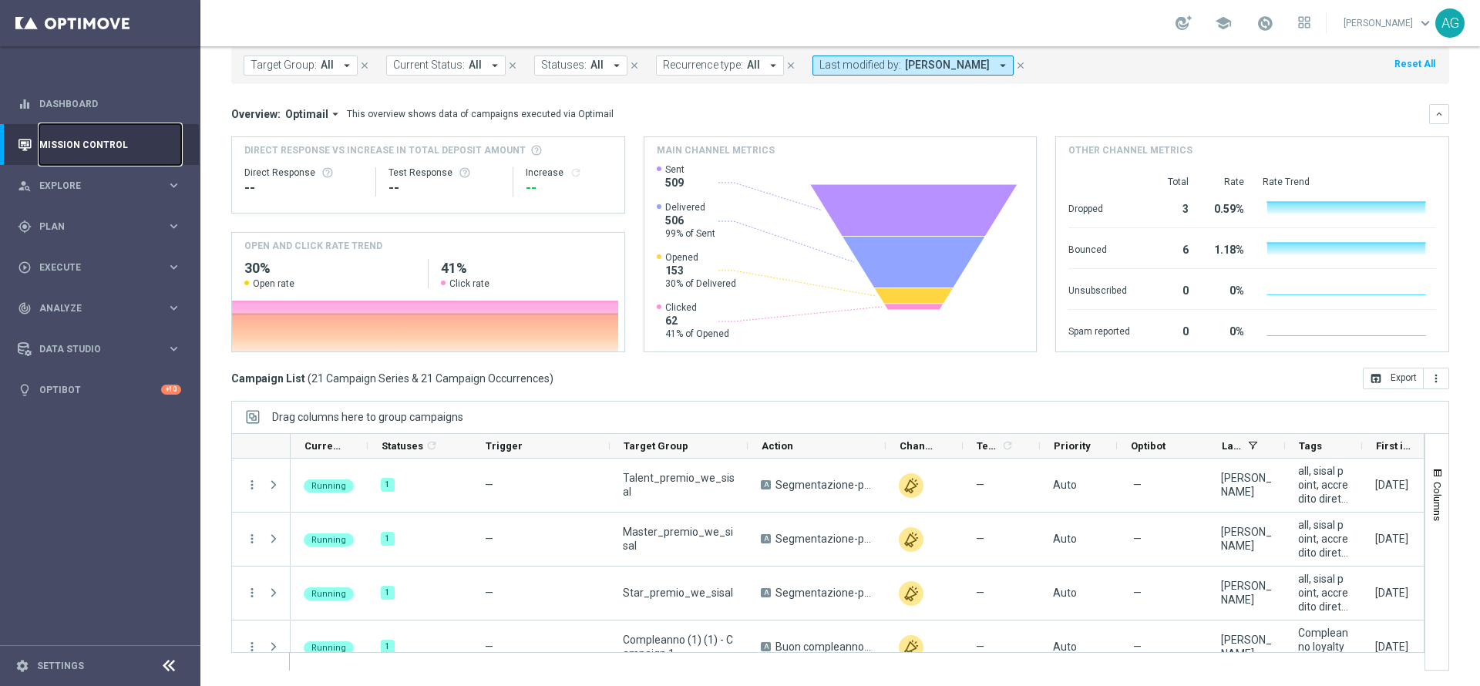
click at [75, 149] on link "Mission Control" at bounding box center [110, 144] width 142 height 41
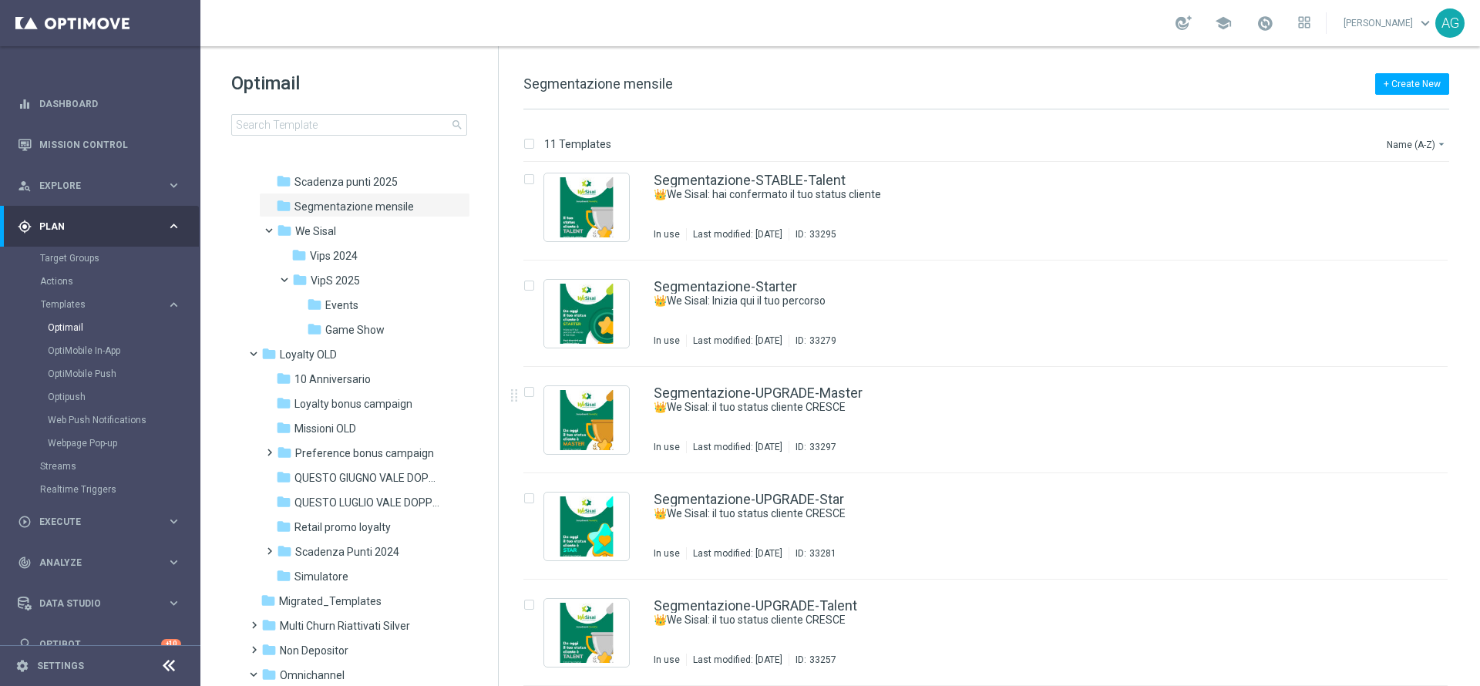
scroll to position [253, 0]
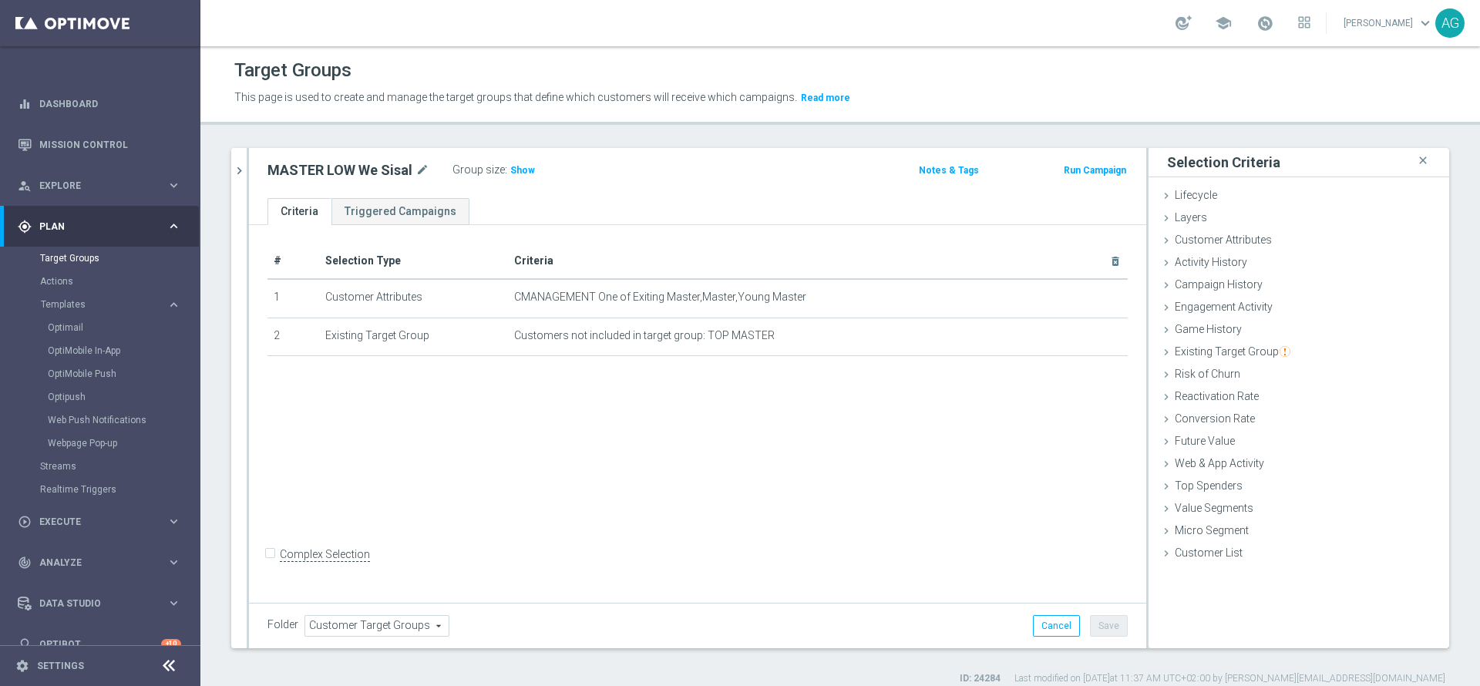
click at [667, 452] on div "# Selection Type Criteria delete_forever 1 Customer Attributes CMANAGEMENT One …" at bounding box center [697, 412] width 897 height 374
click at [693, 429] on div "# Selection Type Criteria delete_forever 1 Customer Attributes CMANAGEMENT One …" at bounding box center [697, 412] width 897 height 374
drag, startPoint x: 771, startPoint y: 333, endPoint x: 499, endPoint y: 293, distance: 275.1
click at [499, 293] on tbody "1 Customer Attributes CMANAGEMENT One of Exiting Master,Master,Young Master mod…" at bounding box center [698, 317] width 860 height 77
click at [500, 295] on td "Customer Attributes" at bounding box center [414, 298] width 190 height 39
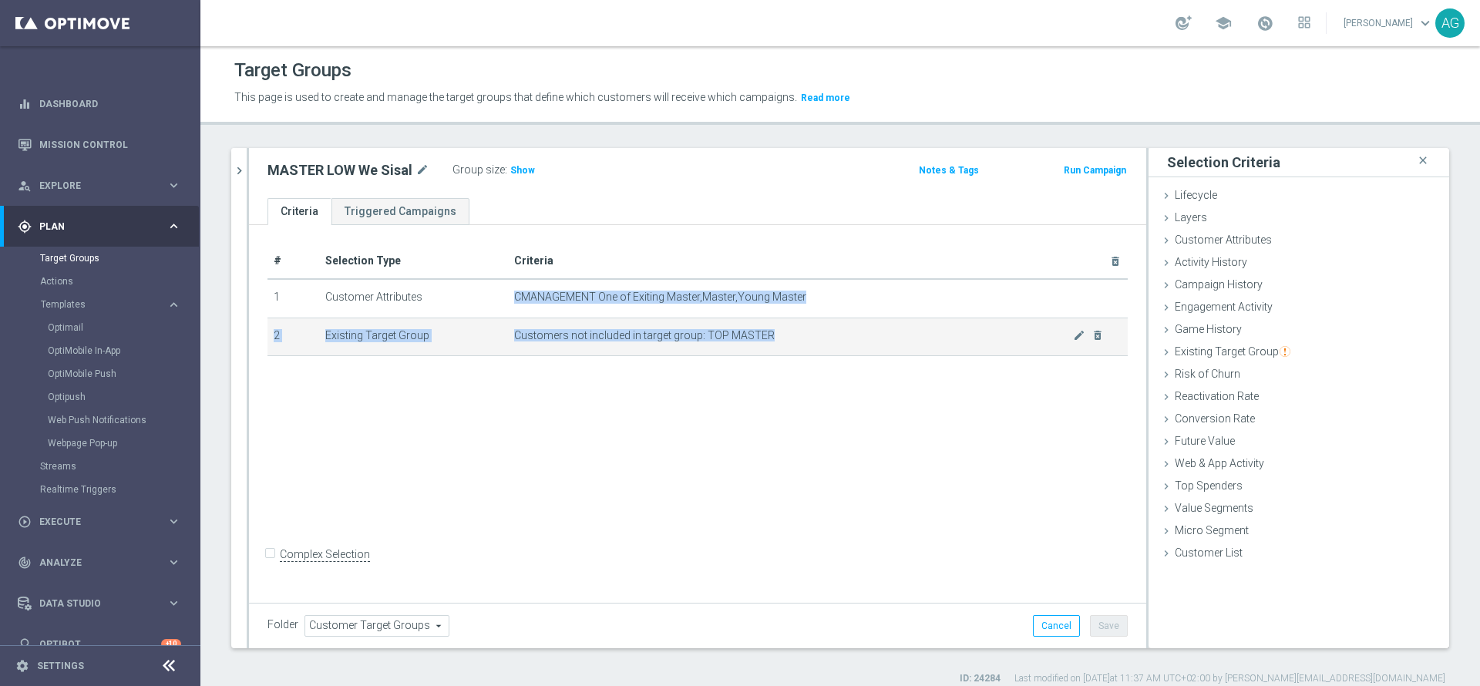
drag, startPoint x: 507, startPoint y: 295, endPoint x: 778, endPoint y: 337, distance: 274.6
click at [778, 337] on tbody "1 Customer Attributes CMANAGEMENT One of Exiting Master,Master,Young Master mod…" at bounding box center [698, 317] width 860 height 77
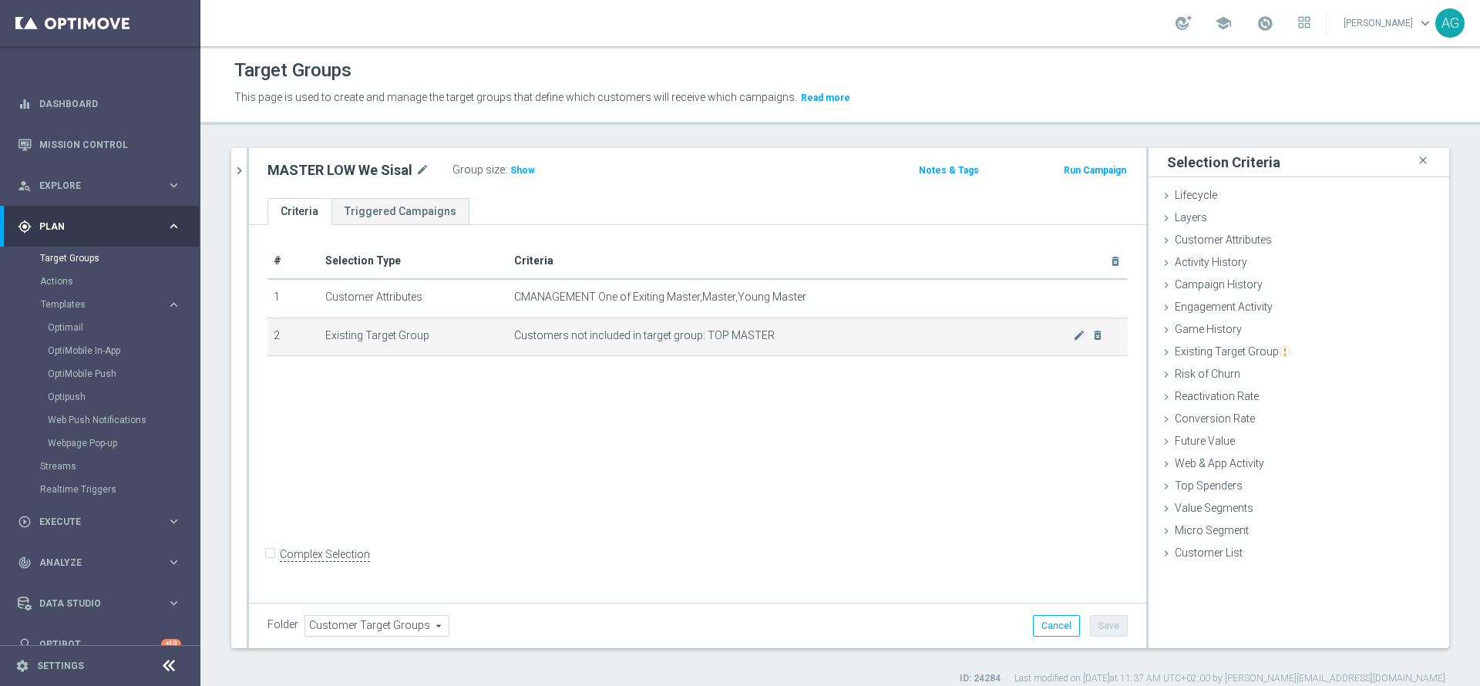
click at [776, 355] on td "Customers not included in target group: TOP MASTER mode_edit delete_forever" at bounding box center [818, 337] width 620 height 39
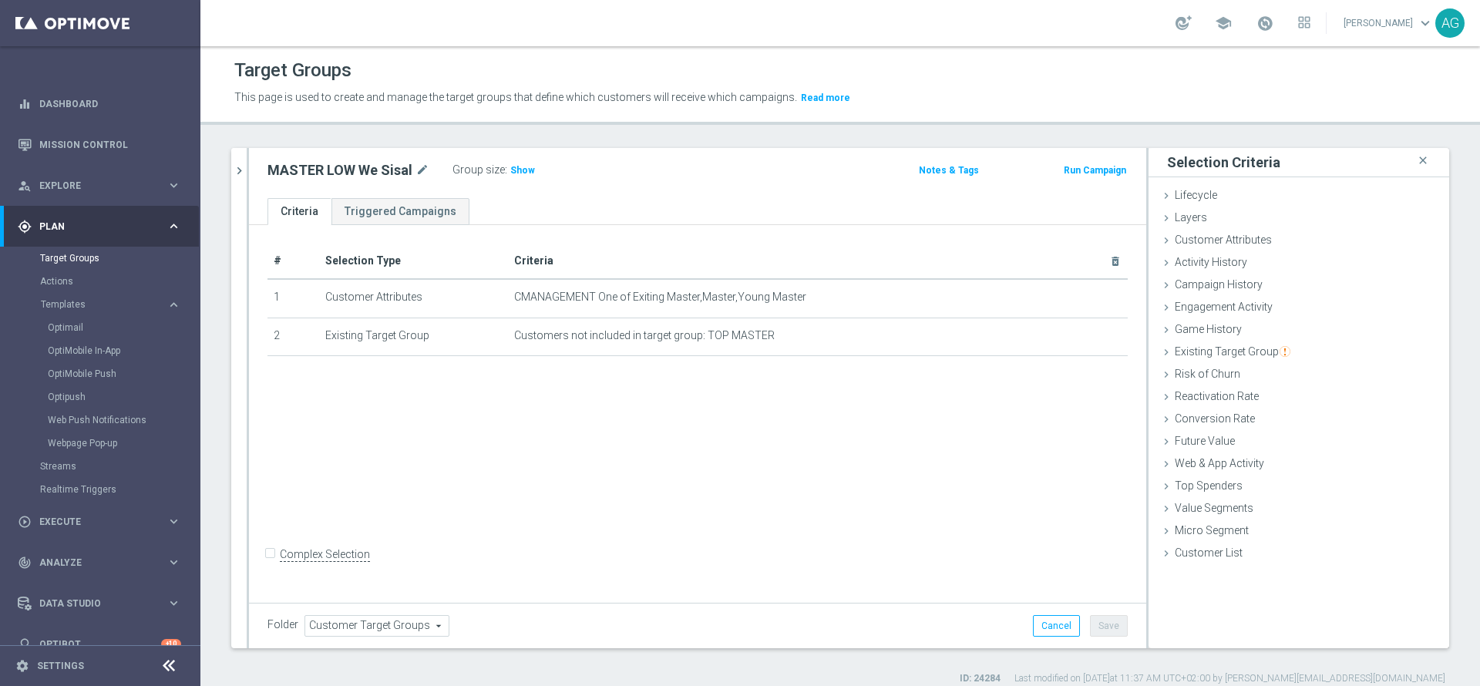
click at [695, 178] on div "MASTER LOW We Sisal mode_edit Group size : Show" at bounding box center [550, 171] width 589 height 22
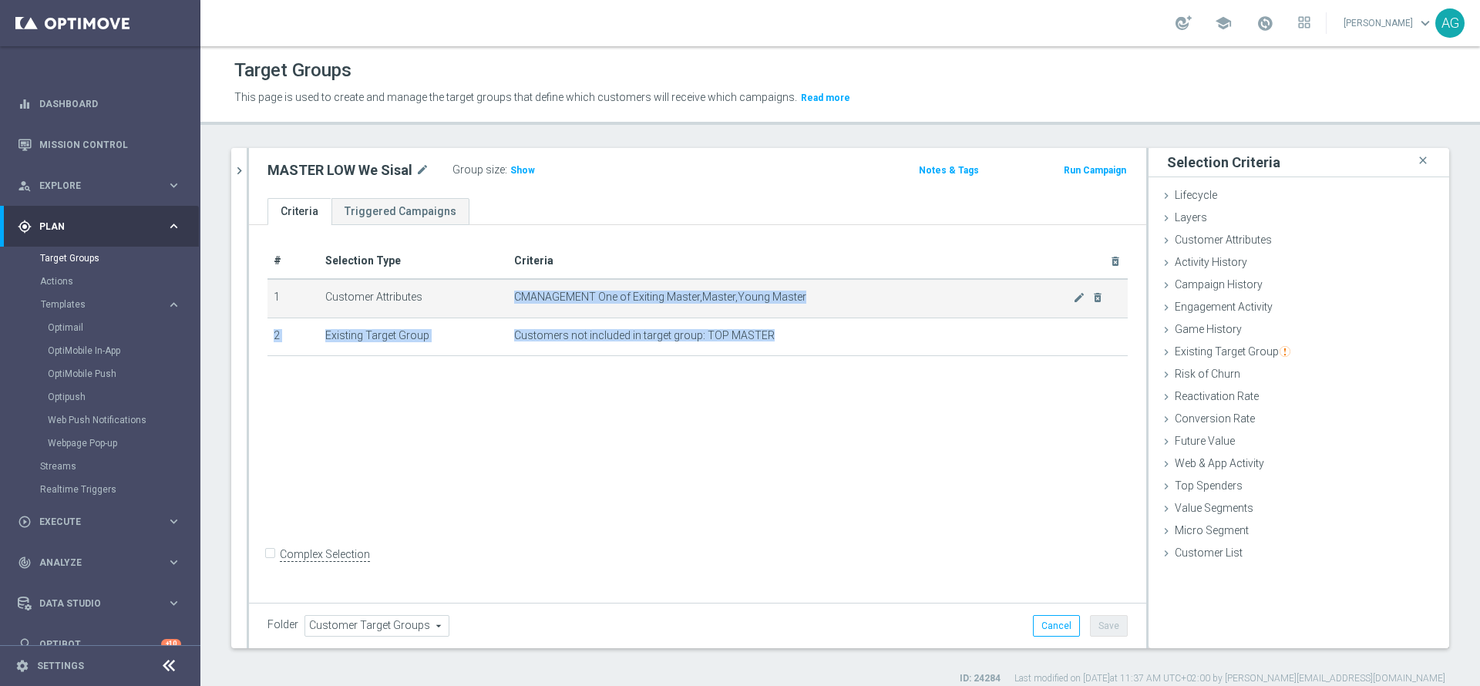
drag, startPoint x: 777, startPoint y: 332, endPoint x: 515, endPoint y: 290, distance: 265.6
click at [515, 290] on tbody "1 Customer Attributes CMANAGEMENT One of Exiting Master,Master,Young Master mod…" at bounding box center [698, 317] width 860 height 77
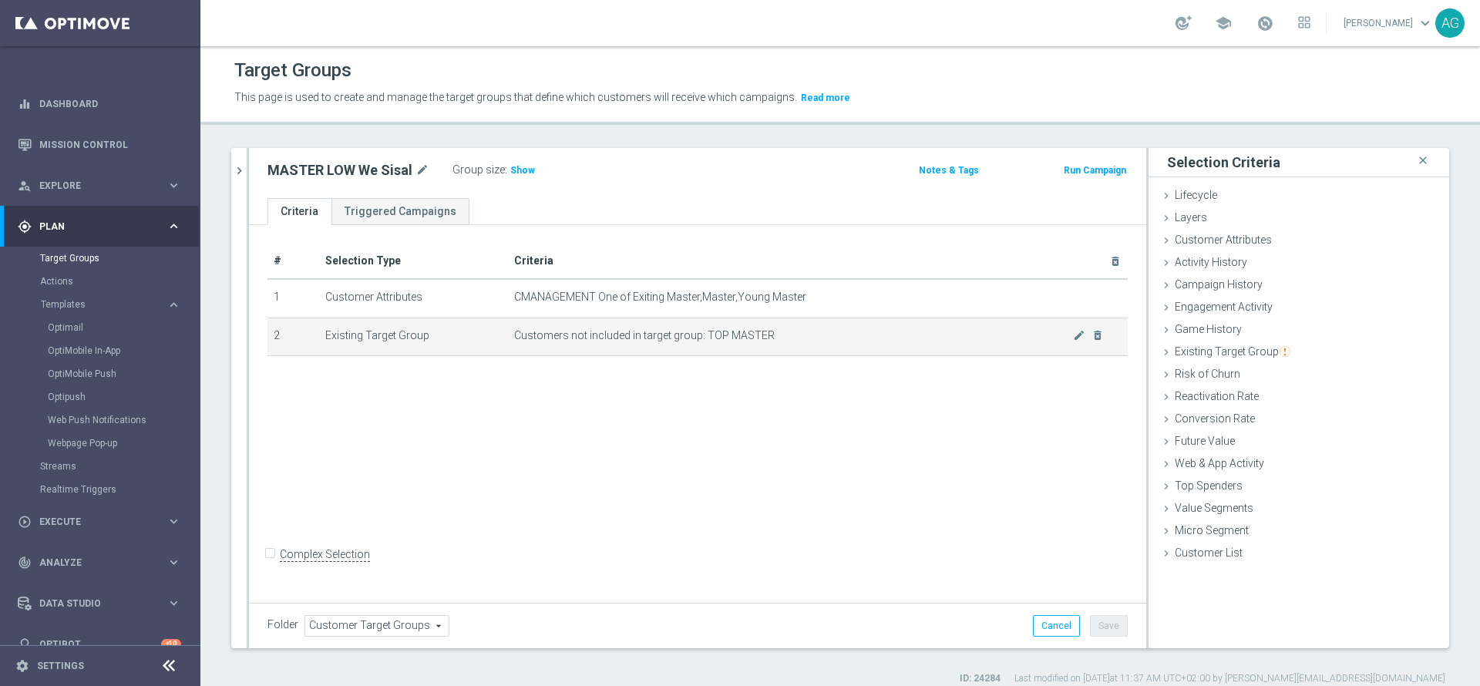
click at [543, 343] on td "Customers not included in target group: TOP MASTER mode_edit delete_forever" at bounding box center [818, 337] width 620 height 39
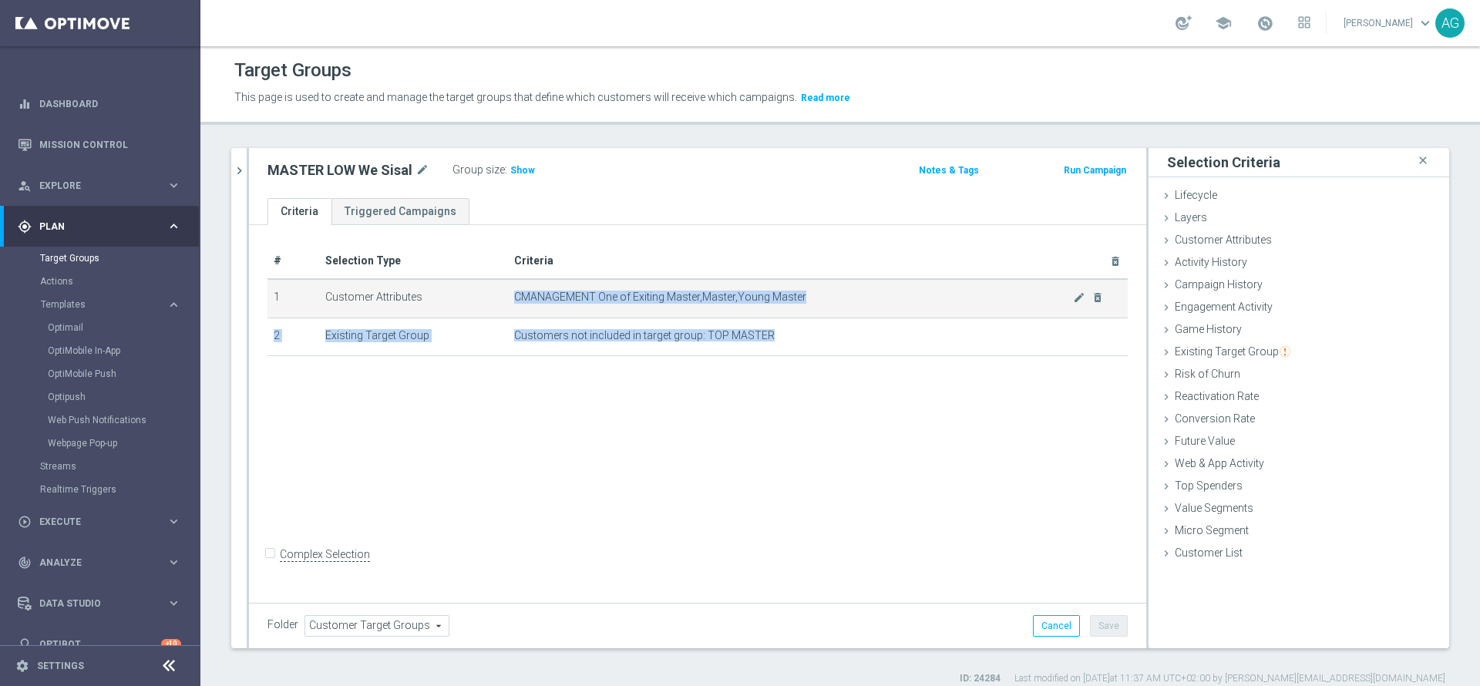
drag, startPoint x: 764, startPoint y: 331, endPoint x: 508, endPoint y: 291, distance: 259.1
click at [508, 291] on tbody "1 Customer Attributes CMANAGEMENT One of Exiting Master,Master,Young Master mod…" at bounding box center [698, 317] width 860 height 77
click at [533, 309] on td "CMANAGEMENT One of Exiting Master,Master,Young Master mode_edit delete_forever" at bounding box center [818, 298] width 620 height 39
drag, startPoint x: 810, startPoint y: 331, endPoint x: 510, endPoint y: 300, distance: 302.3
click at [510, 300] on tbody "1 Customer Attributes CMANAGEMENT One of Exiting Master,Master,Young Master mod…" at bounding box center [698, 317] width 860 height 77
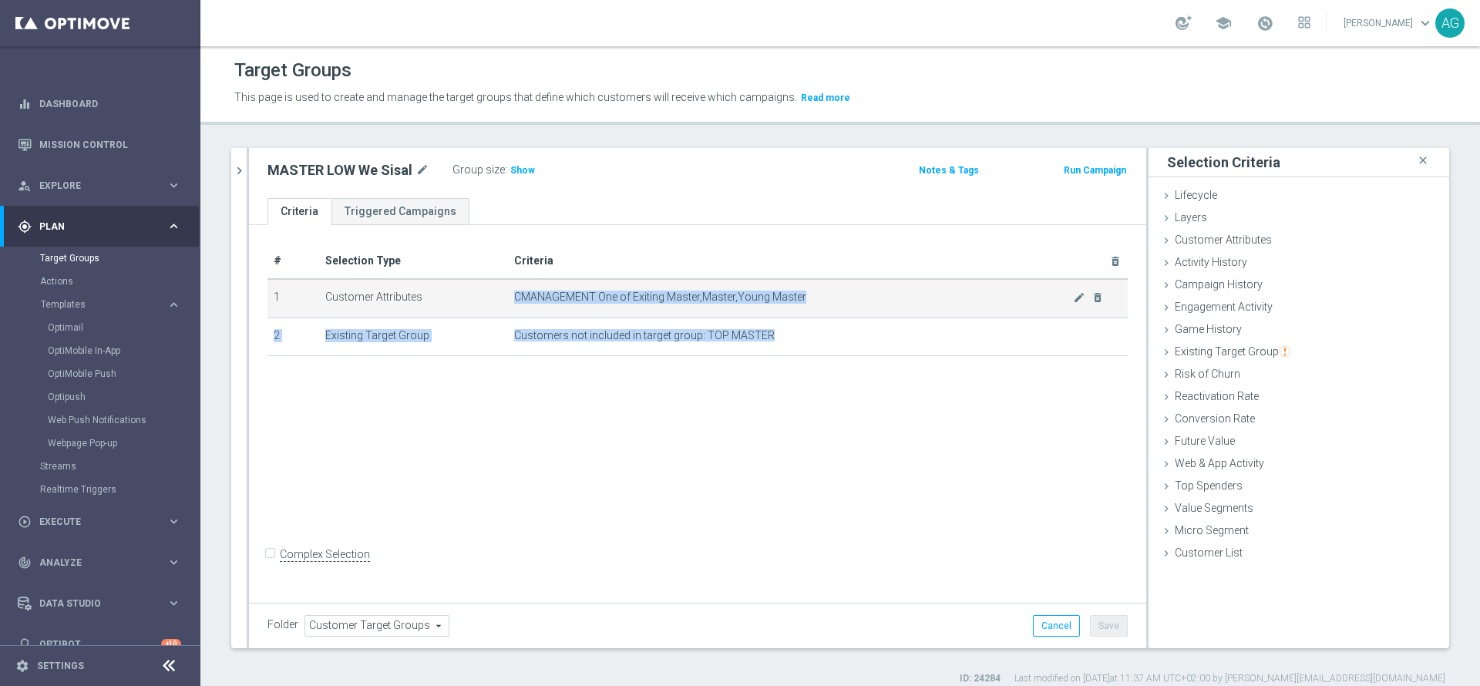
click at [522, 307] on td "CMANAGEMENT One of Exiting Master,Master,Young Master mode_edit delete_forever" at bounding box center [818, 298] width 620 height 39
drag, startPoint x: 772, startPoint y: 338, endPoint x: 507, endPoint y: 299, distance: 268.0
click at [507, 299] on tbody "1 Customer Attributes CMANAGEMENT One of Exiting Master,Master,Young Master mod…" at bounding box center [698, 317] width 860 height 77
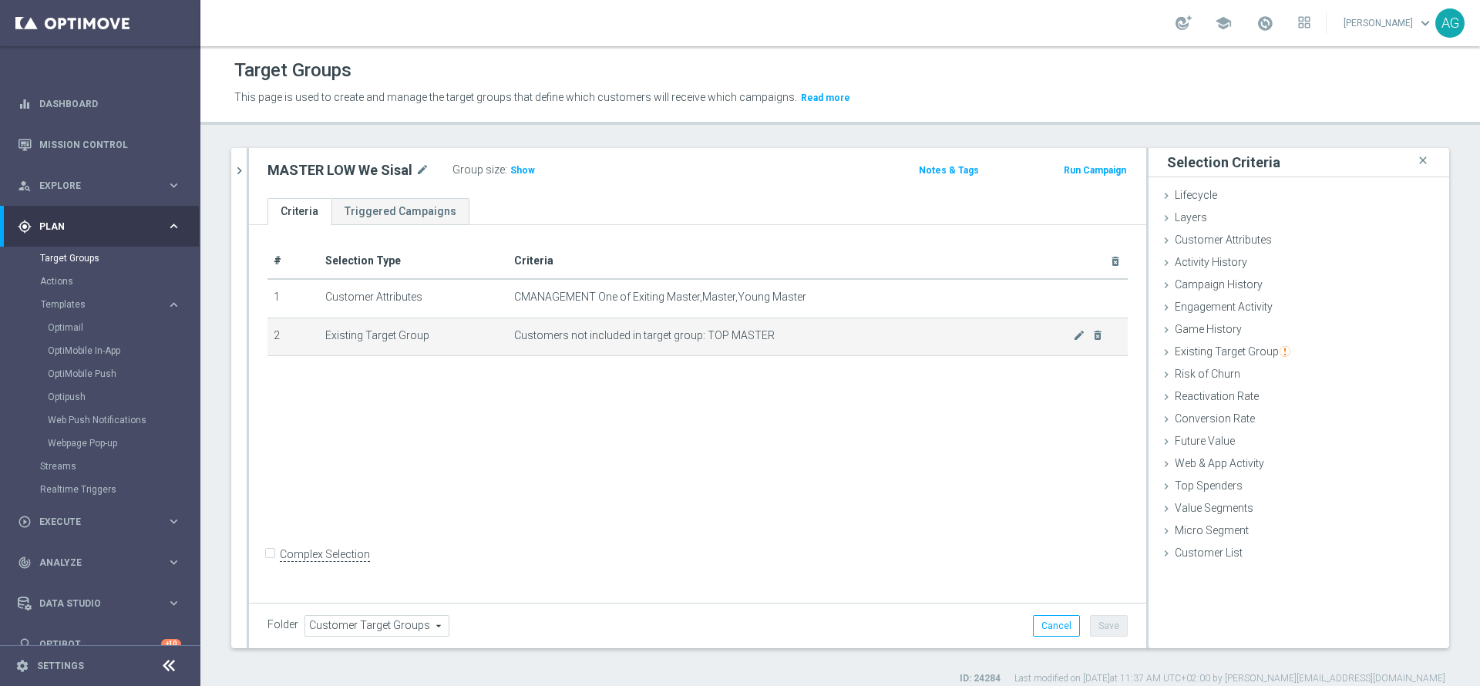
click at [581, 349] on td "Customers not included in target group: TOP MASTER mode_edit delete_forever" at bounding box center [818, 337] width 620 height 39
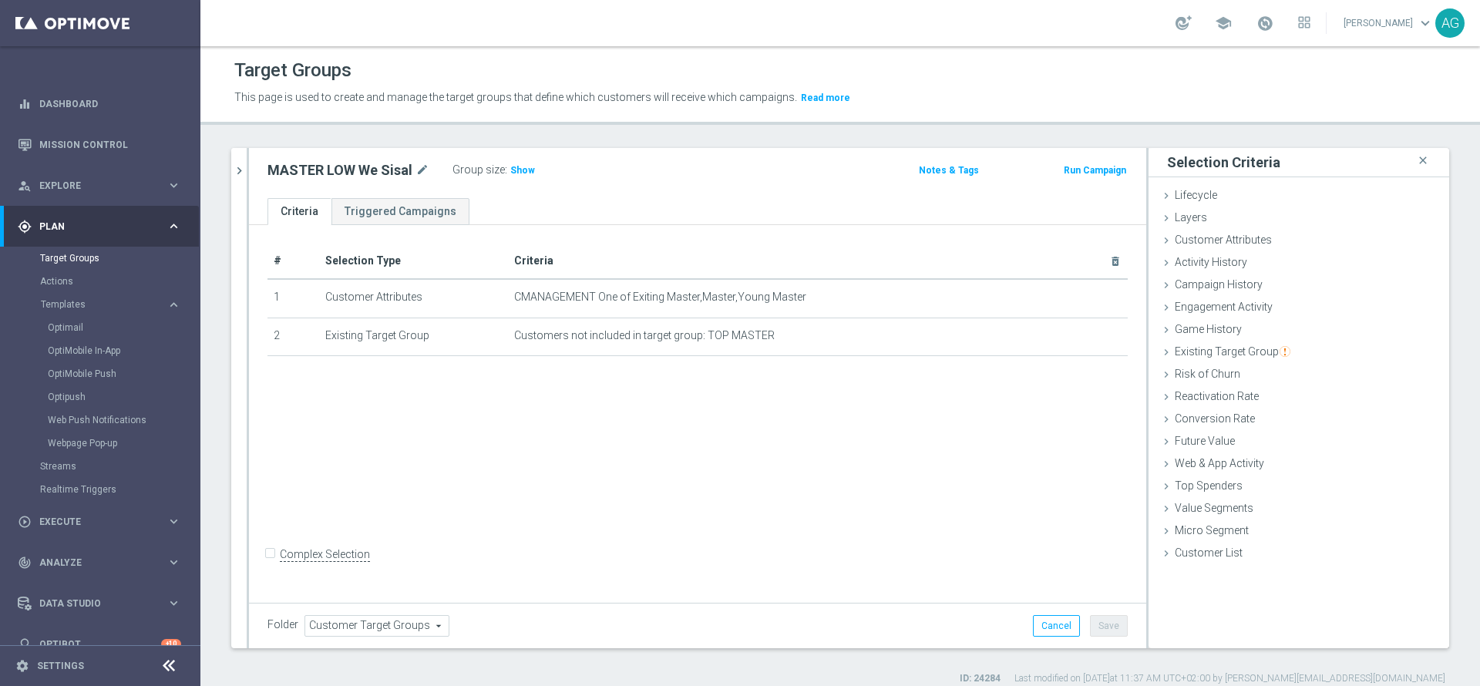
click at [931, 441] on div "# Selection Type Criteria delete_forever 1 Customer Attributes CMANAGEMENT One …" at bounding box center [697, 412] width 897 height 374
click at [69, 191] on div "person_search Explore" at bounding box center [92, 186] width 149 height 14
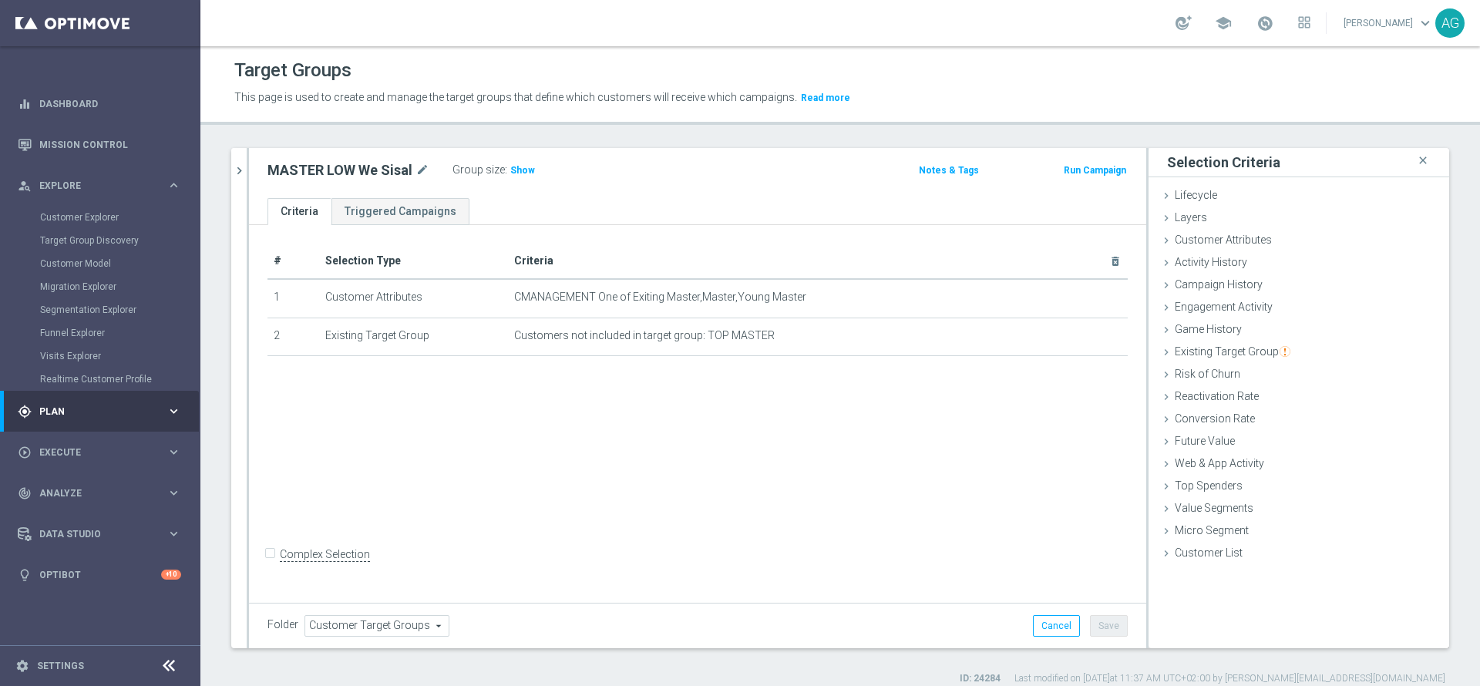
click at [74, 412] on span "Plan" at bounding box center [102, 411] width 127 height 9
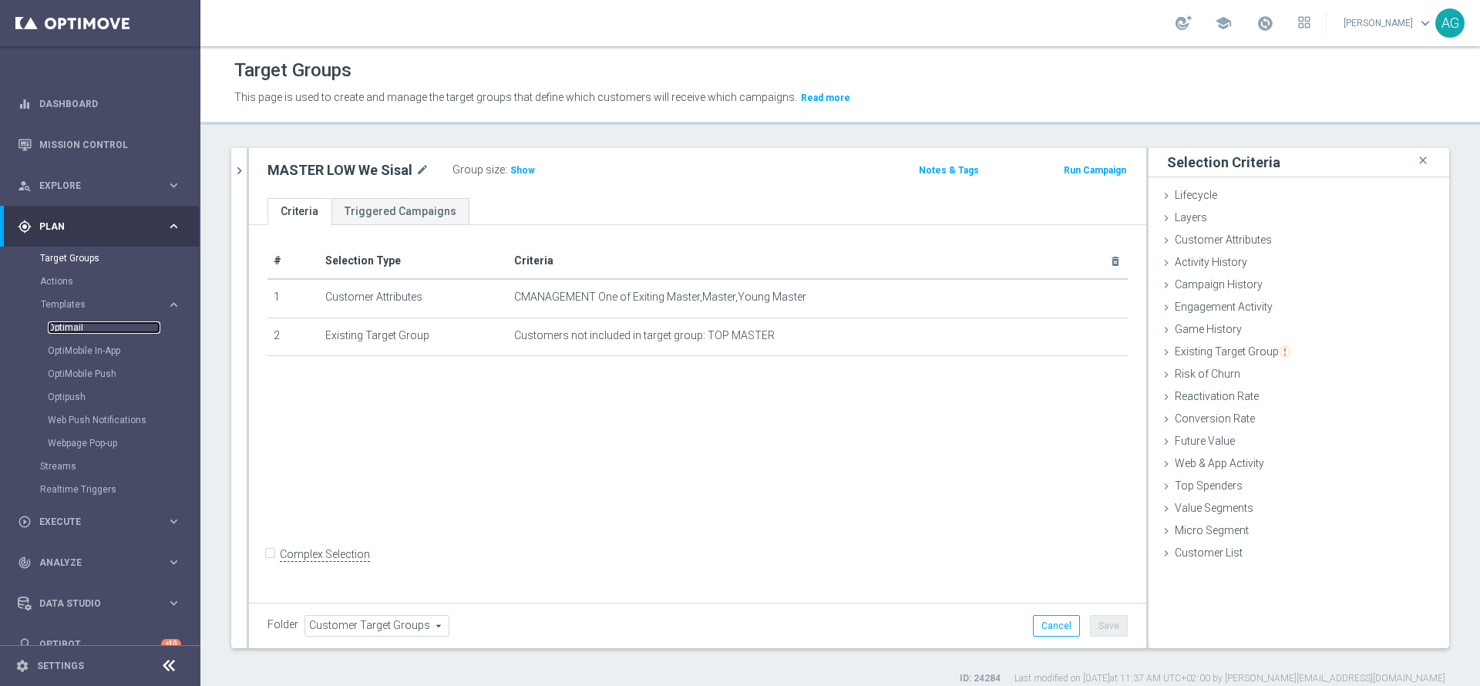
click at [70, 322] on link "Optimail" at bounding box center [104, 328] width 113 height 12
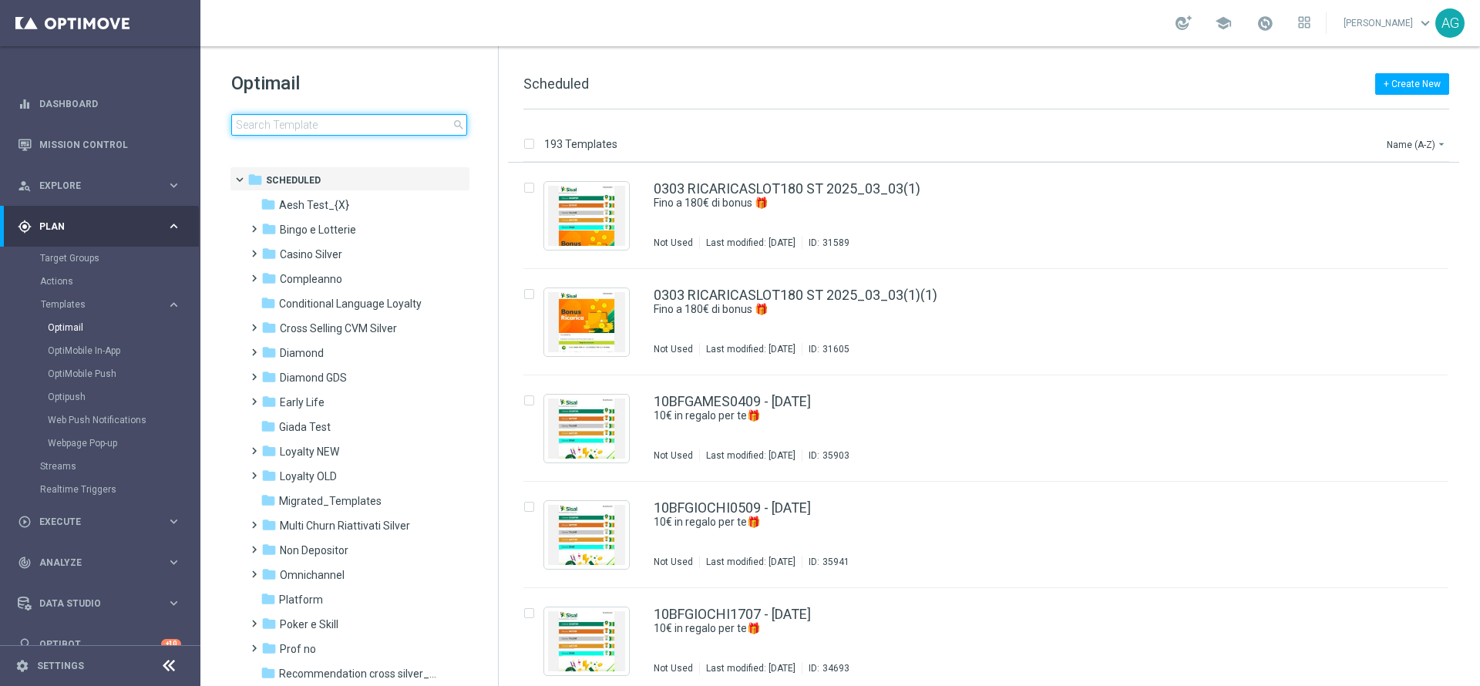
click at [301, 126] on input at bounding box center [349, 125] width 236 height 22
type input "t"
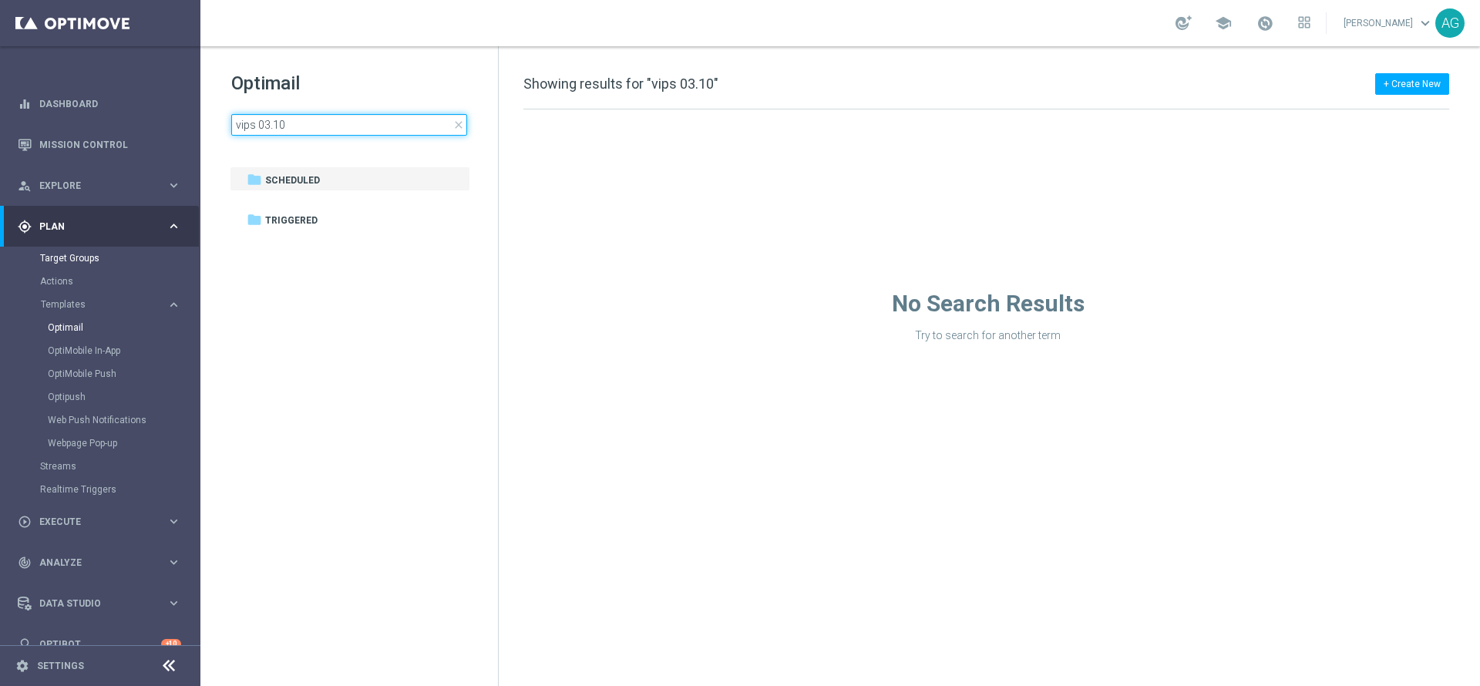
type input "vips 03.10"
click at [89, 253] on link "Target Groups" at bounding box center [100, 258] width 120 height 12
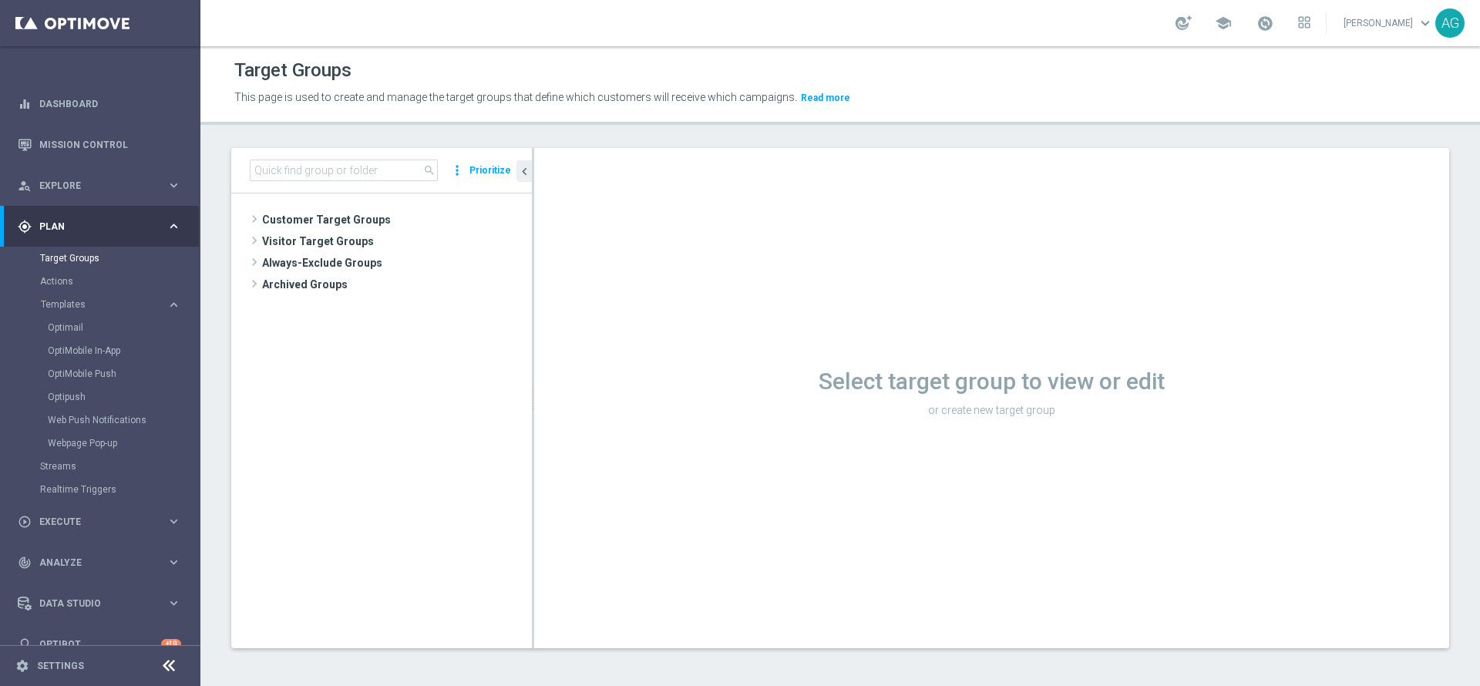
click at [312, 109] on div "This page is used to create and manage the target groups that define which cust…" at bounding box center [686, 98] width 927 height 25
click at [330, 174] on input at bounding box center [344, 171] width 188 height 22
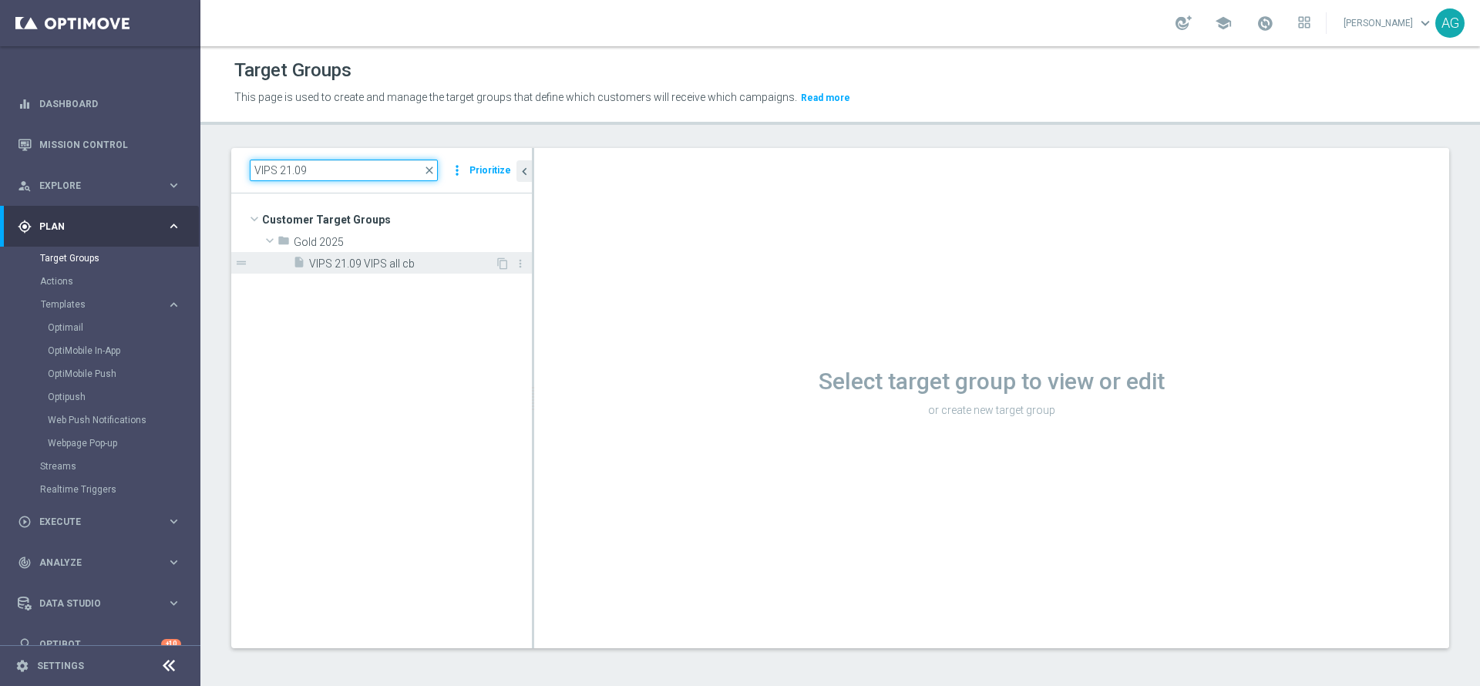
type input "VIPS 21.09"
click at [358, 271] on div "insert_drive_file VIPS 21.09 VIPS all cb" at bounding box center [394, 263] width 202 height 22
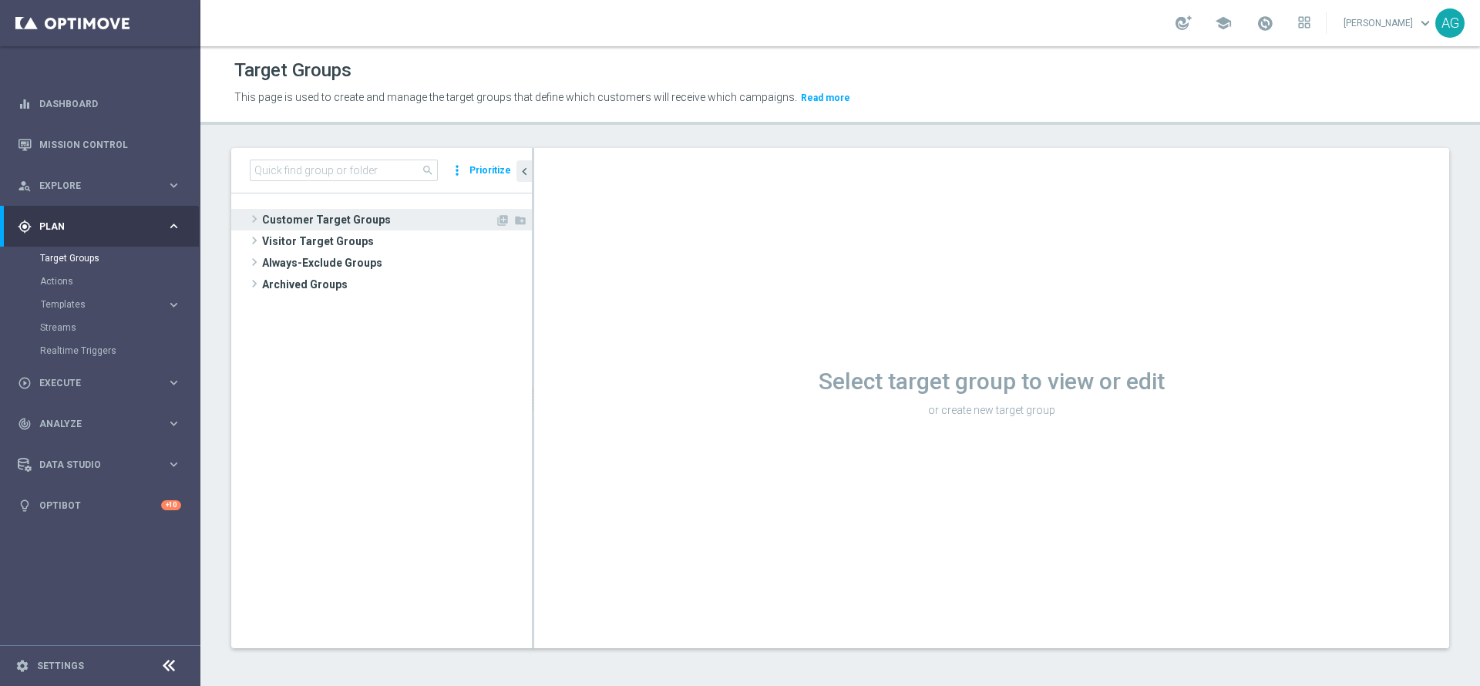
click at [317, 224] on span "Customer Target Groups" at bounding box center [378, 220] width 233 height 22
click at [326, 218] on span "Customer Target Groups" at bounding box center [397, 220] width 270 height 22
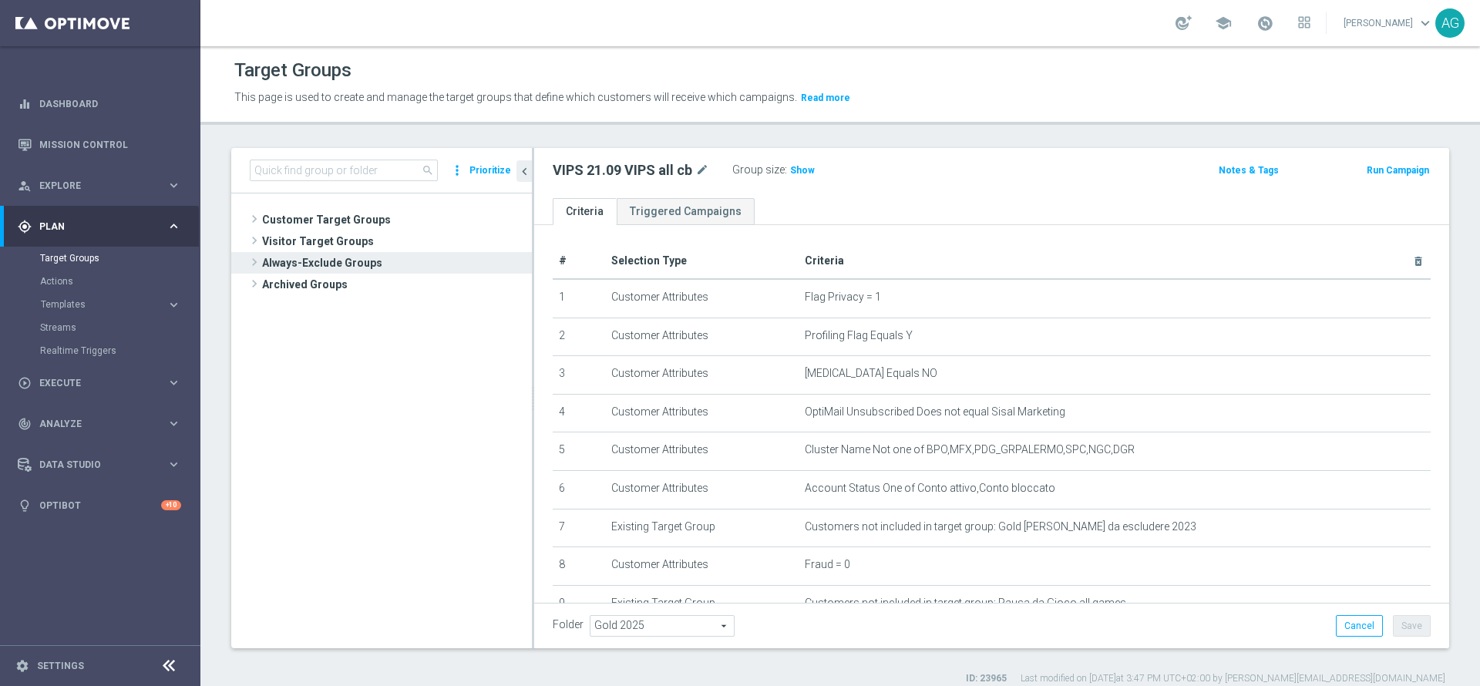
scroll to position [14, 0]
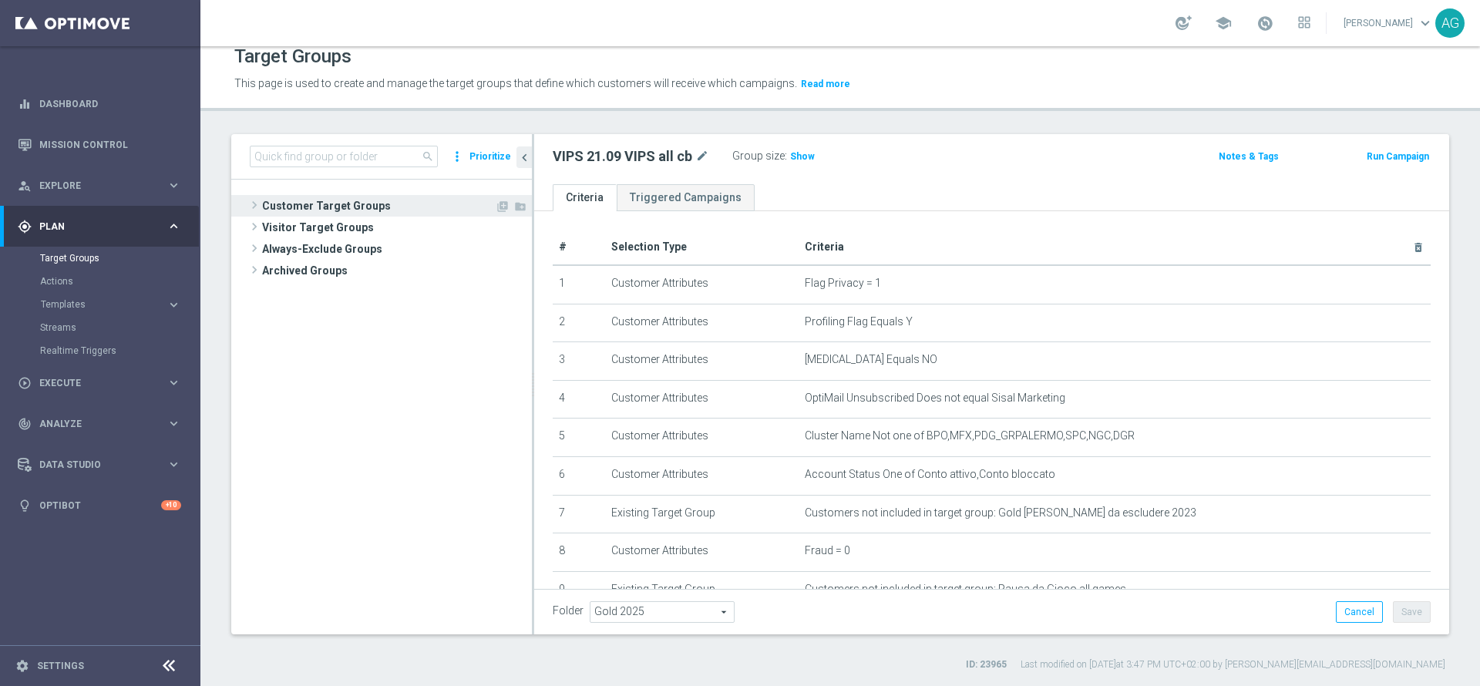
click at [325, 195] on span "Customer Target Groups" at bounding box center [378, 206] width 233 height 22
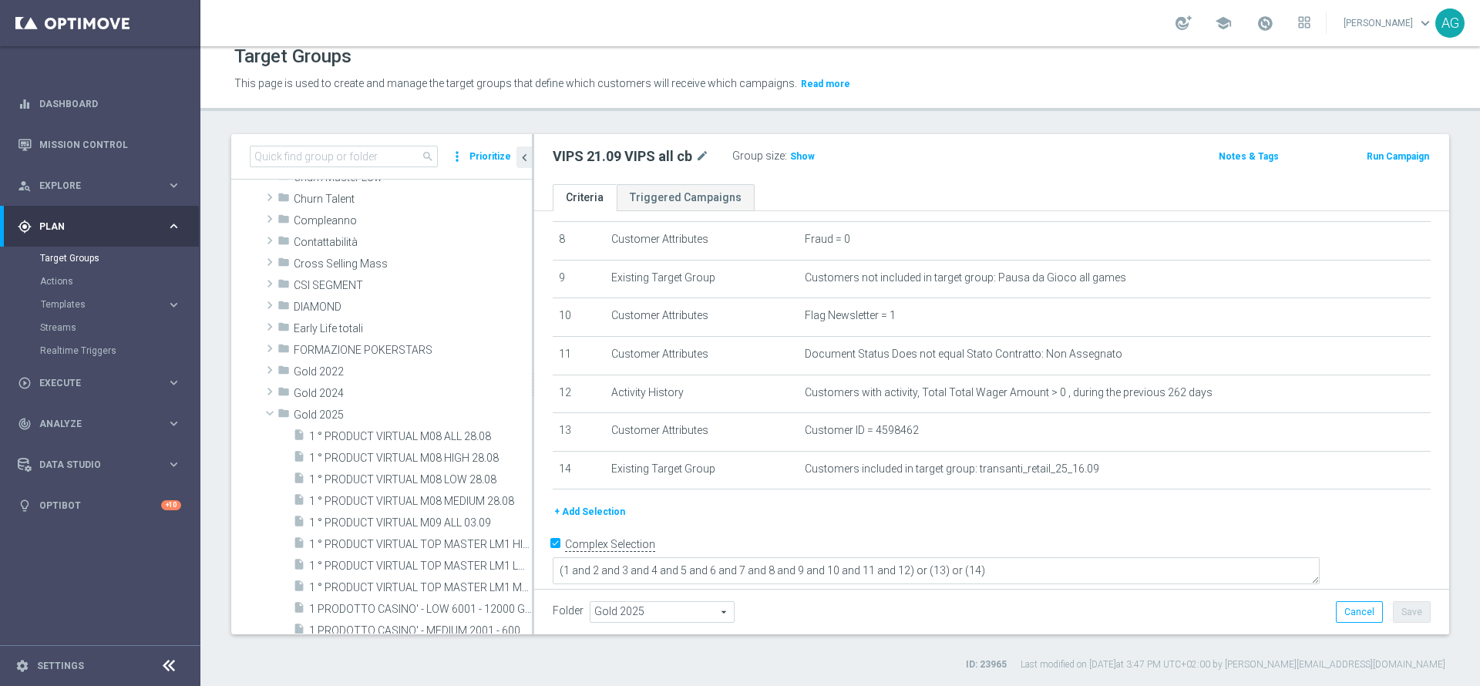
scroll to position [0, 0]
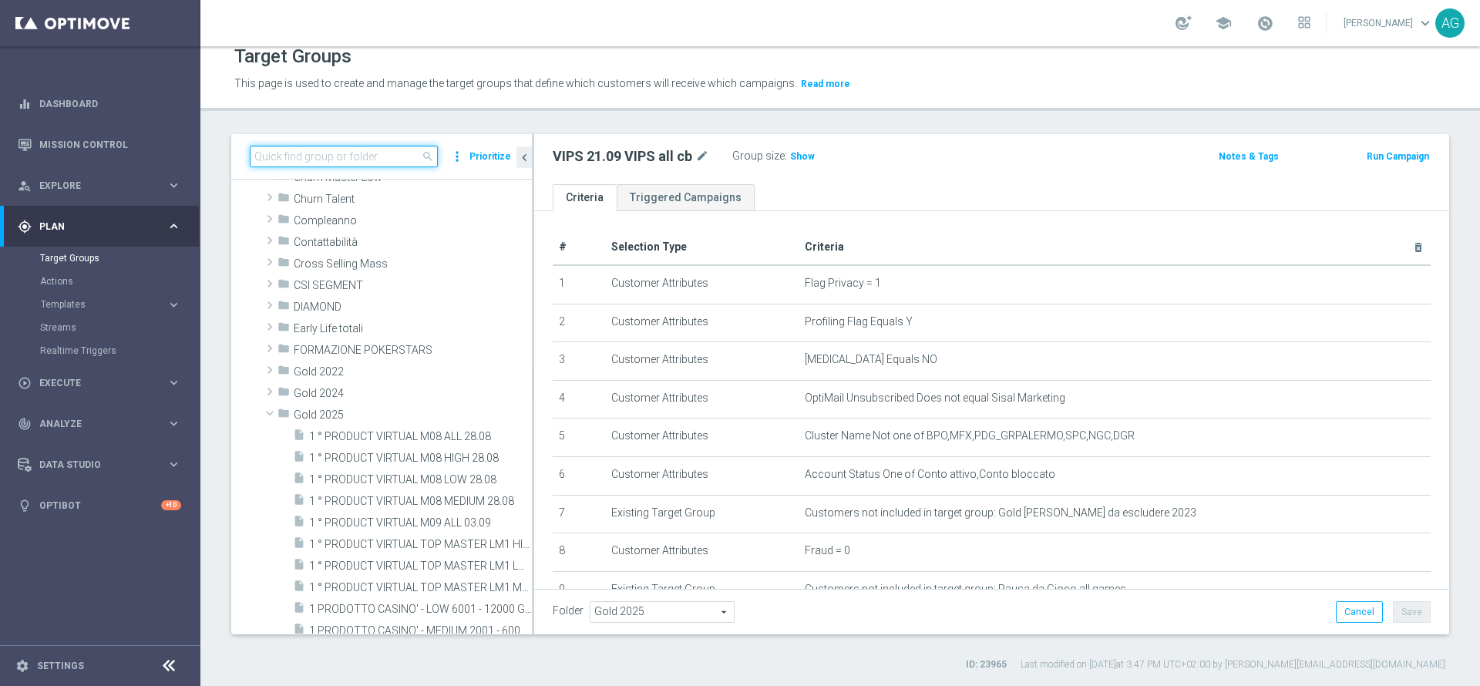
click at [306, 159] on input at bounding box center [344, 157] width 188 height 22
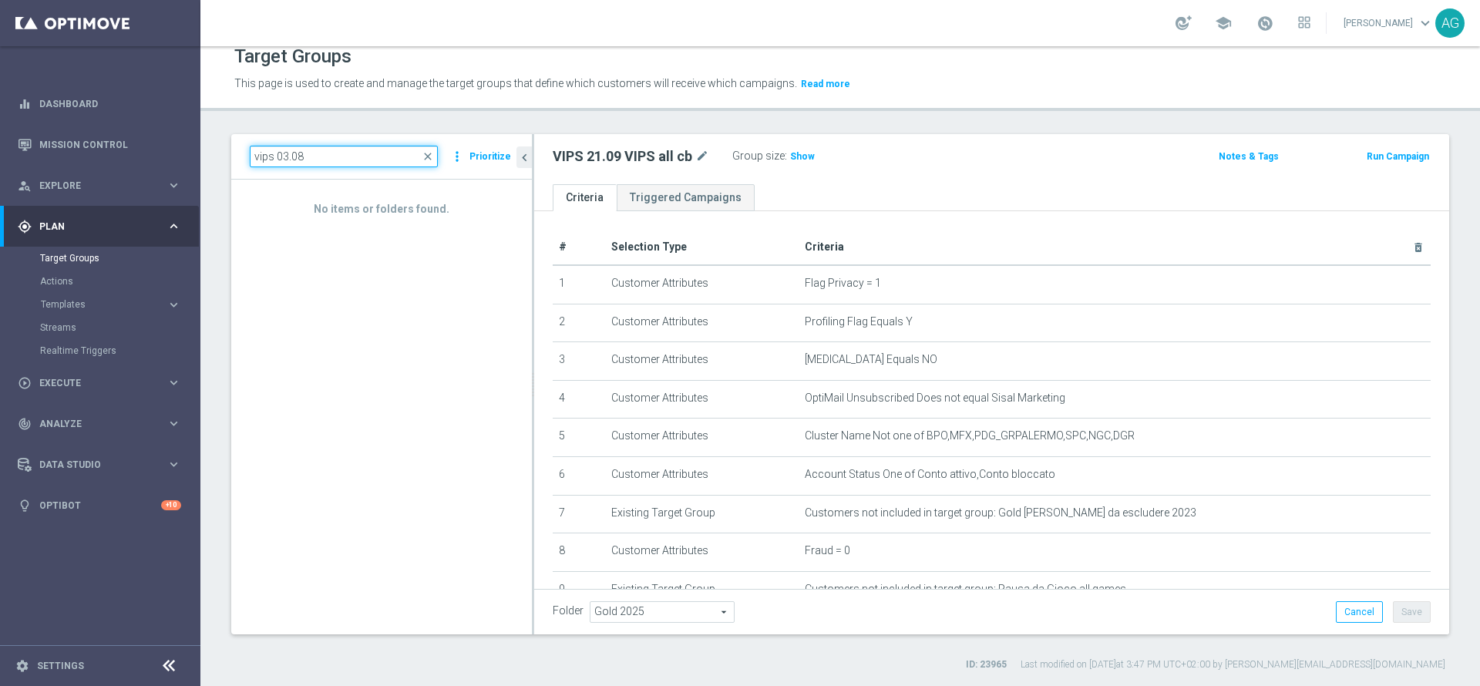
drag, startPoint x: 308, startPoint y: 155, endPoint x: 253, endPoint y: 163, distance: 55.4
click at [253, 163] on input "vips 03.08" at bounding box center [344, 157] width 188 height 22
click at [372, 150] on input "vips 03.08" at bounding box center [344, 157] width 188 height 22
drag, startPoint x: 372, startPoint y: 150, endPoint x: 248, endPoint y: 150, distance: 123.4
click at [248, 150] on div "vips 03.08 close more_vert Prioritize" at bounding box center [381, 156] width 301 height 45
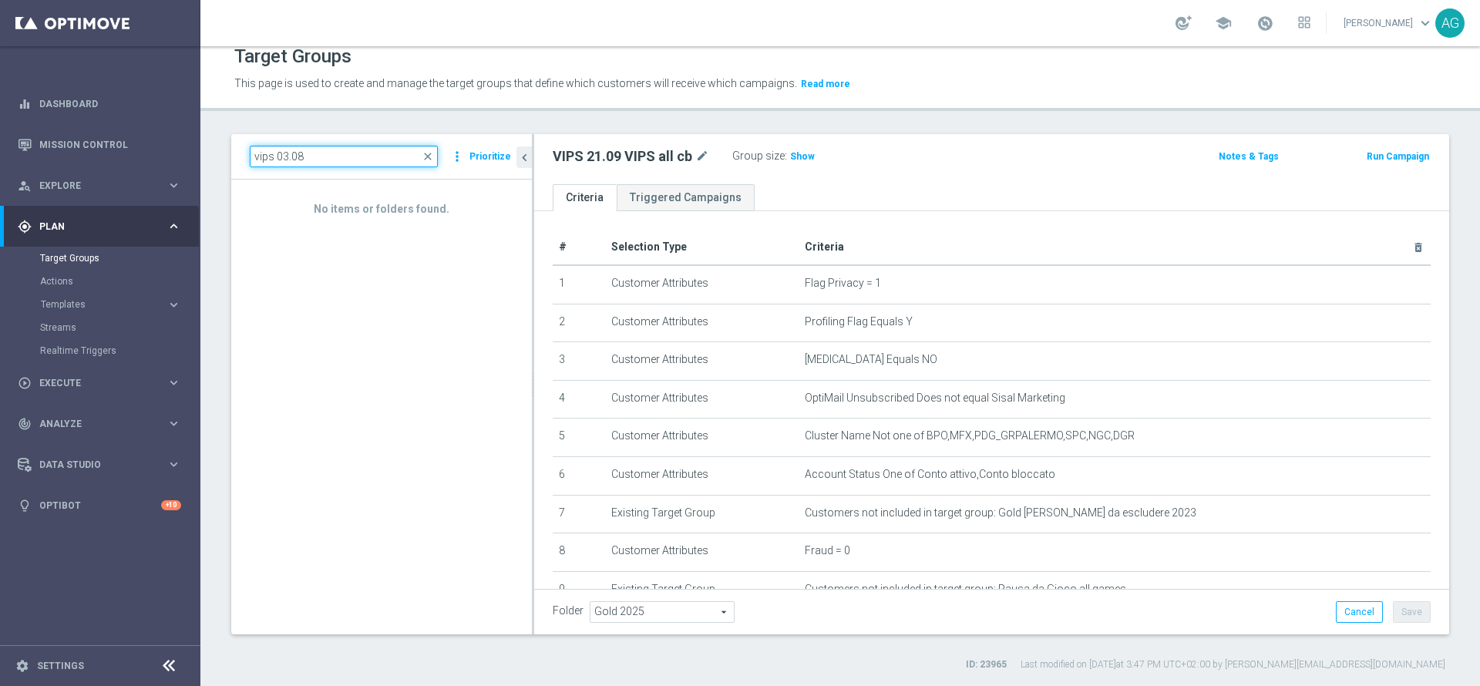
type input "vips 03.08"
click at [427, 153] on span "close" at bounding box center [428, 156] width 12 height 12
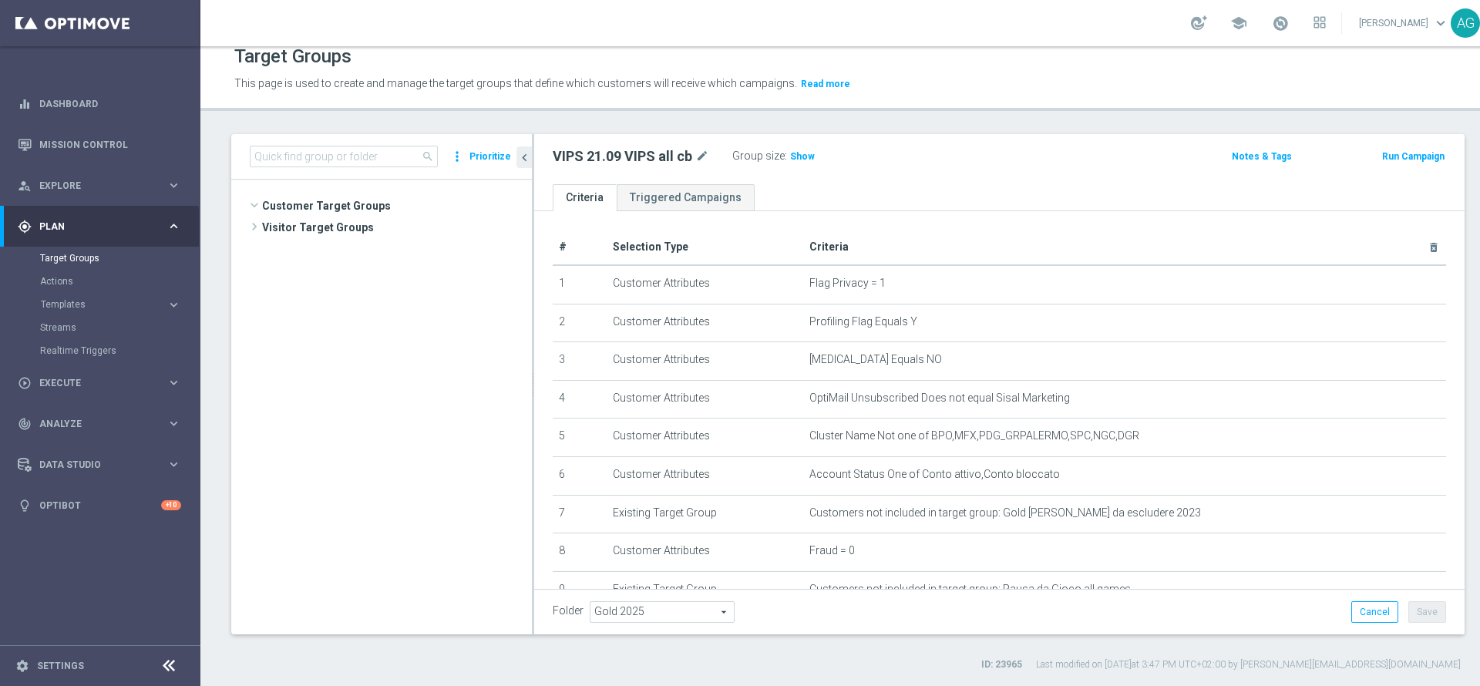
scroll to position [23348, 0]
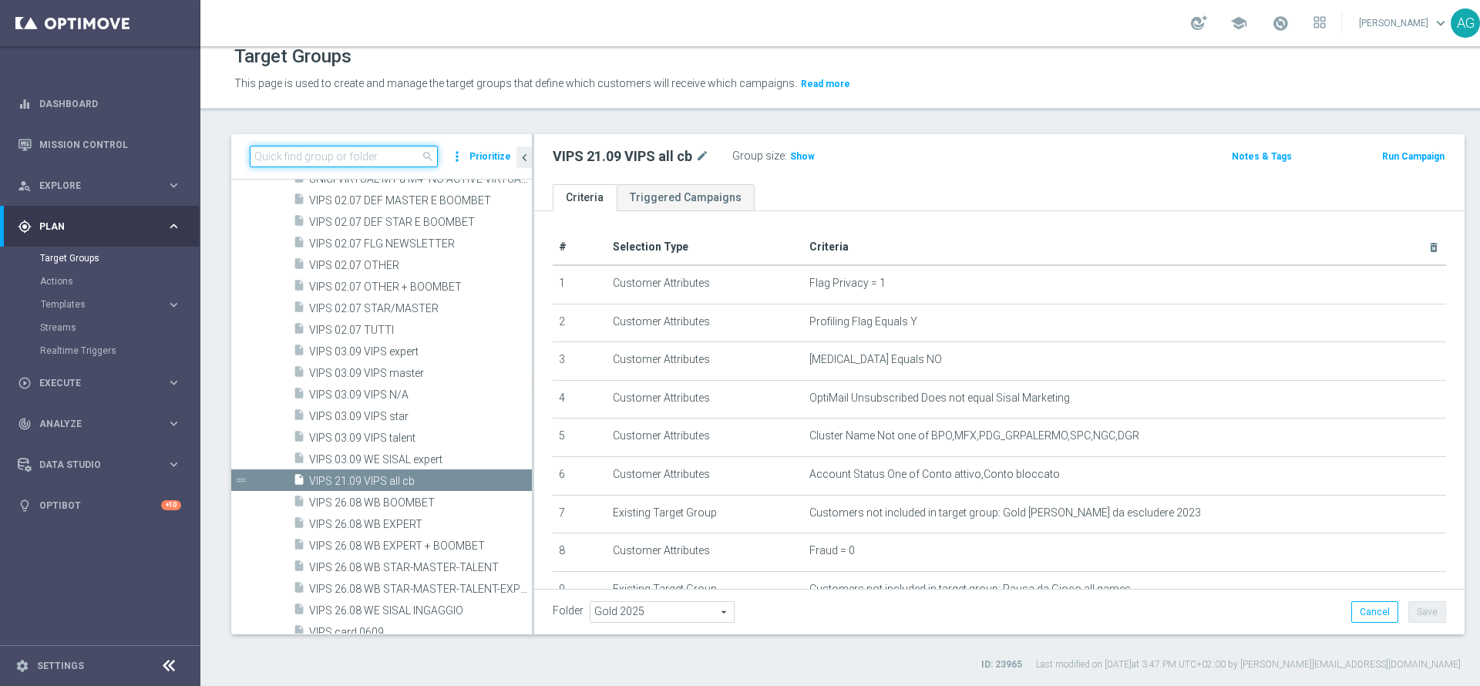
click at [373, 150] on input at bounding box center [344, 157] width 188 height 22
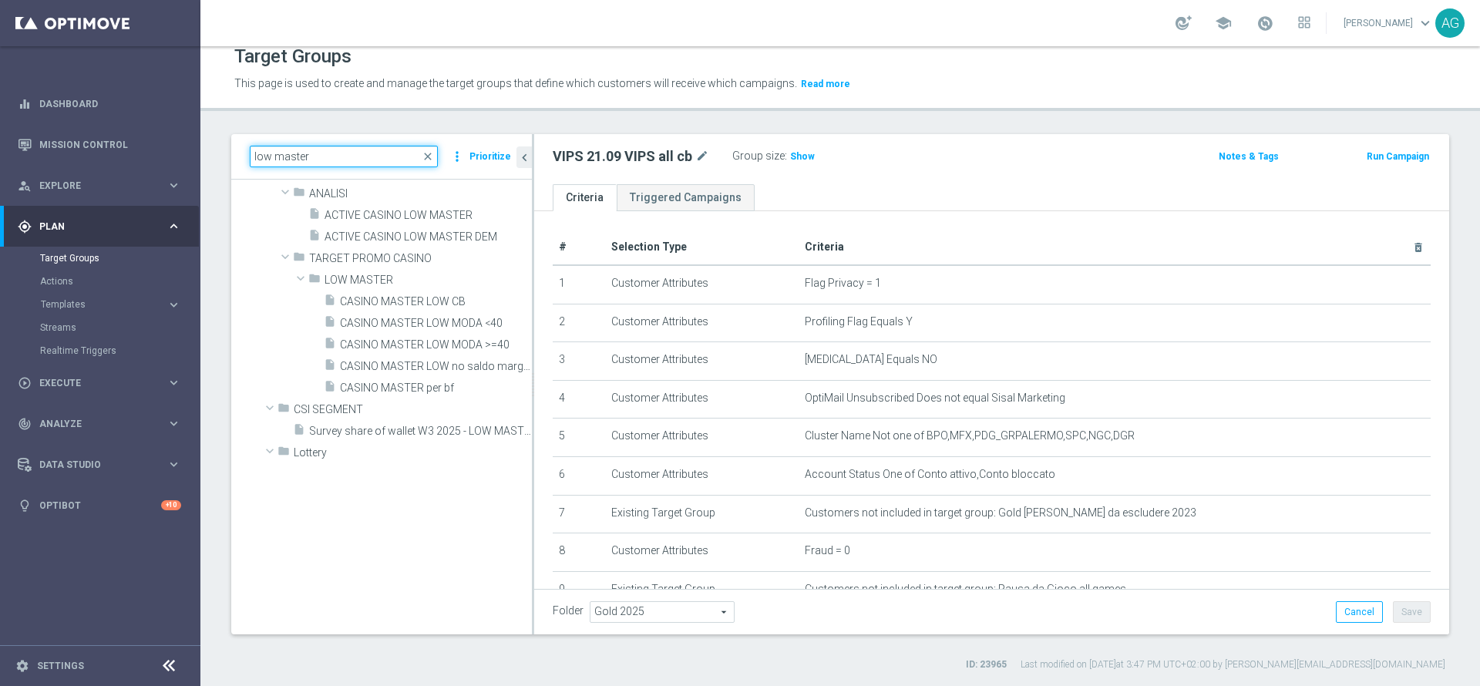
scroll to position [143, 0]
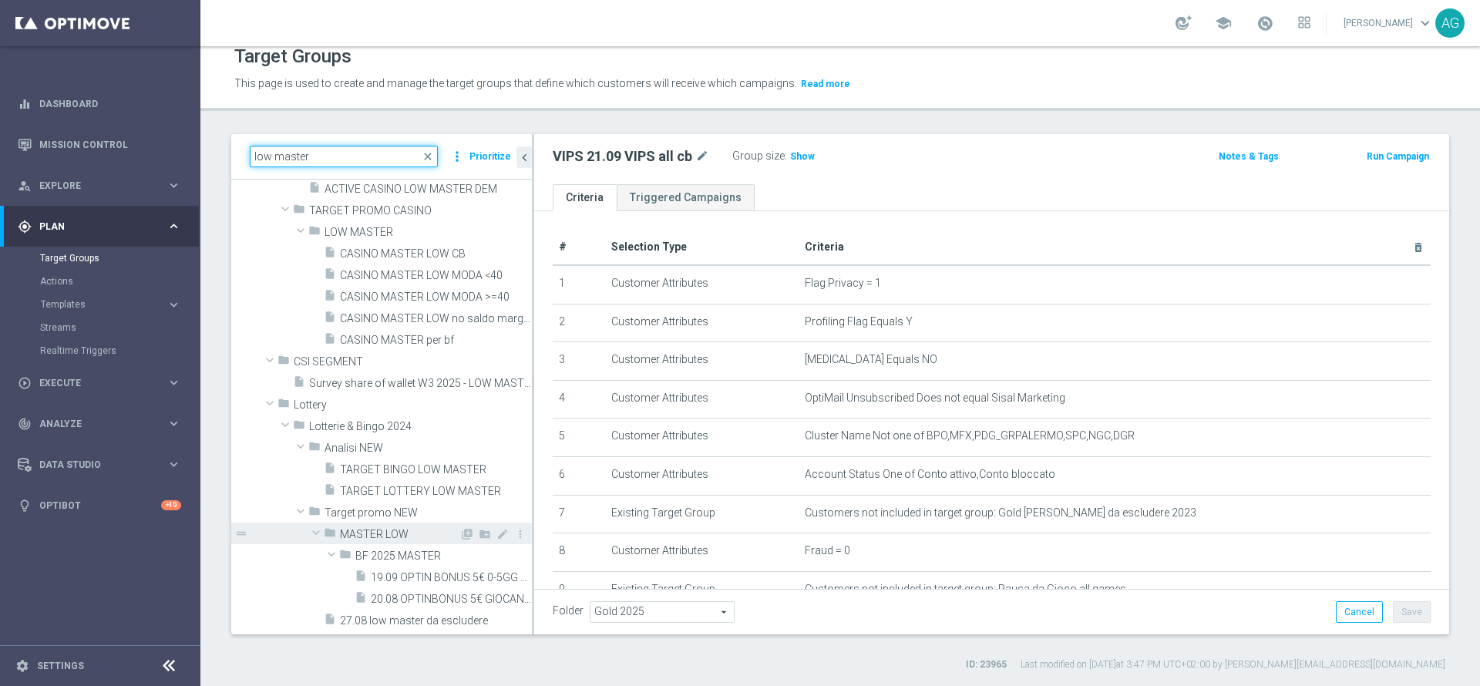
type input "low master"
click at [402, 531] on span "MASTER LOW" at bounding box center [400, 534] width 120 height 13
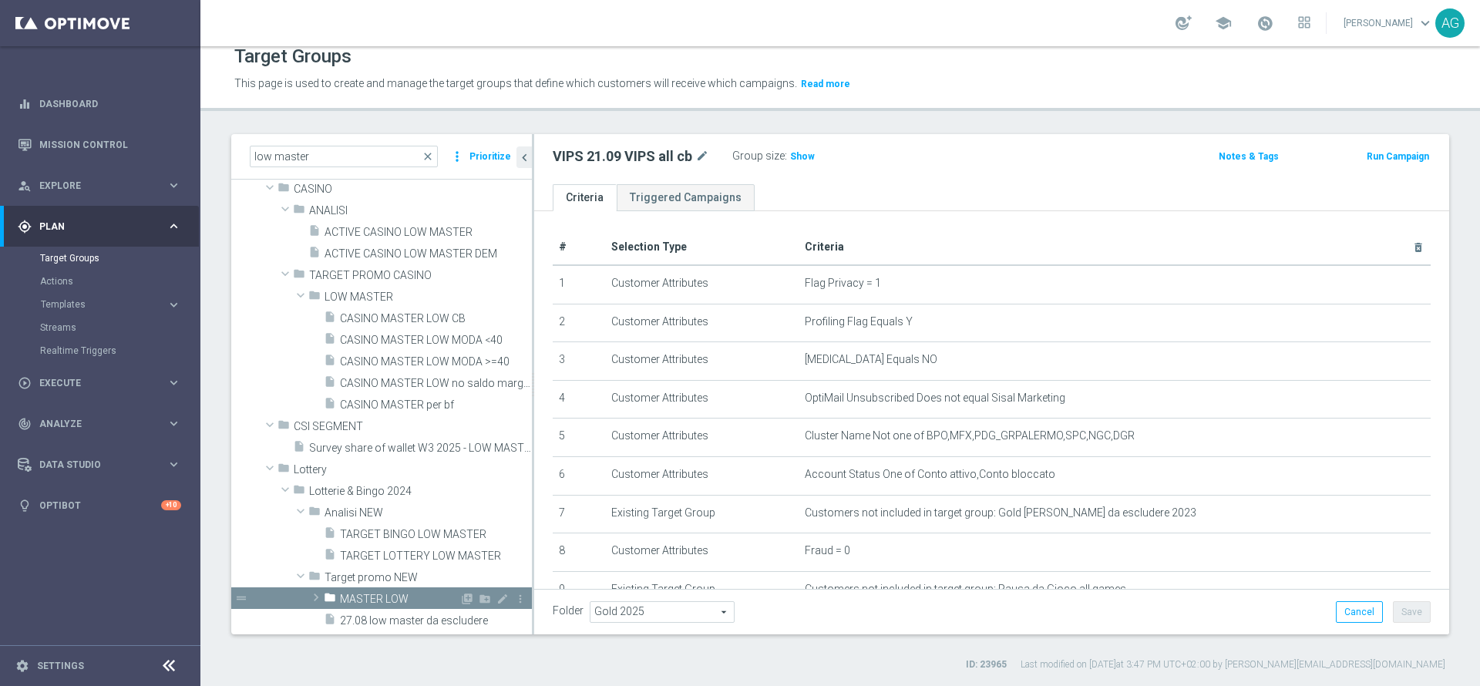
scroll to position [126, 0]
click at [408, 611] on div "insert_drive_file 27.08 low master da escludere" at bounding box center [409, 620] width 171 height 22
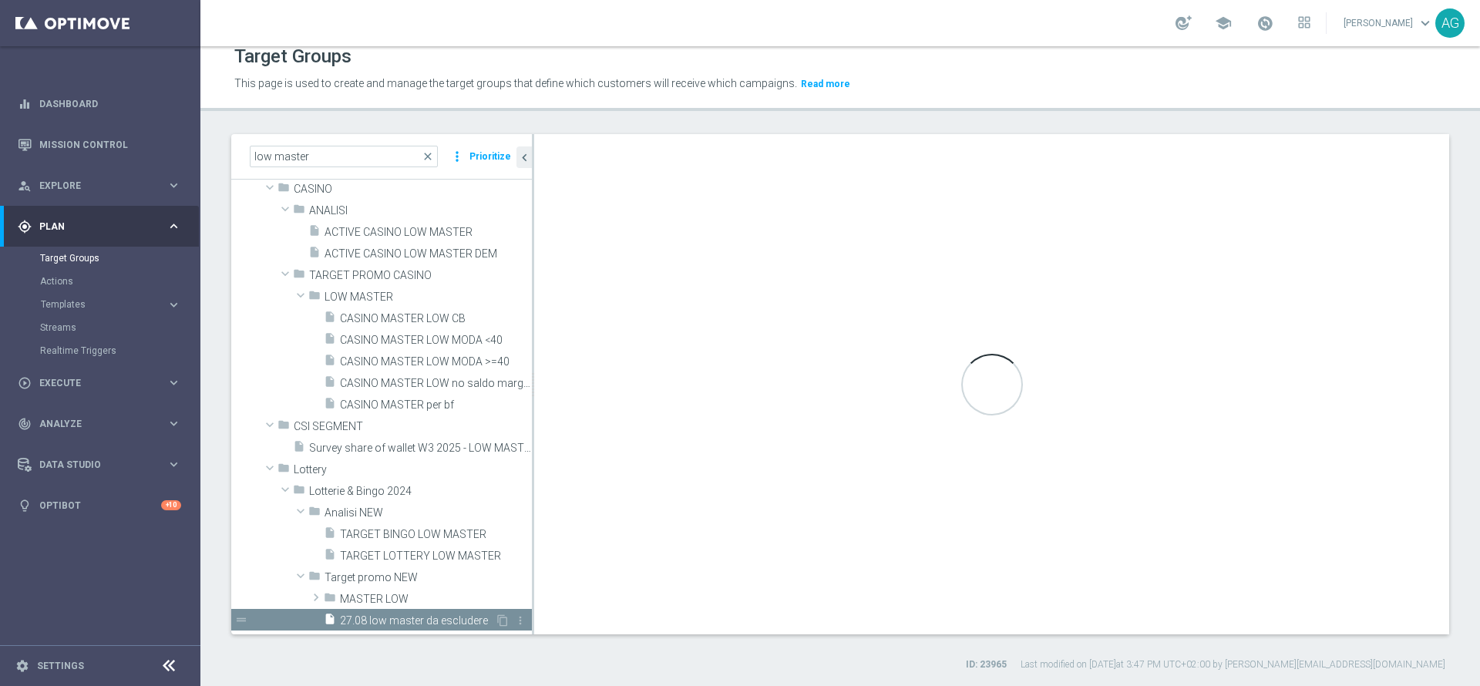
checkbox input "false"
type input "Target promo NEW"
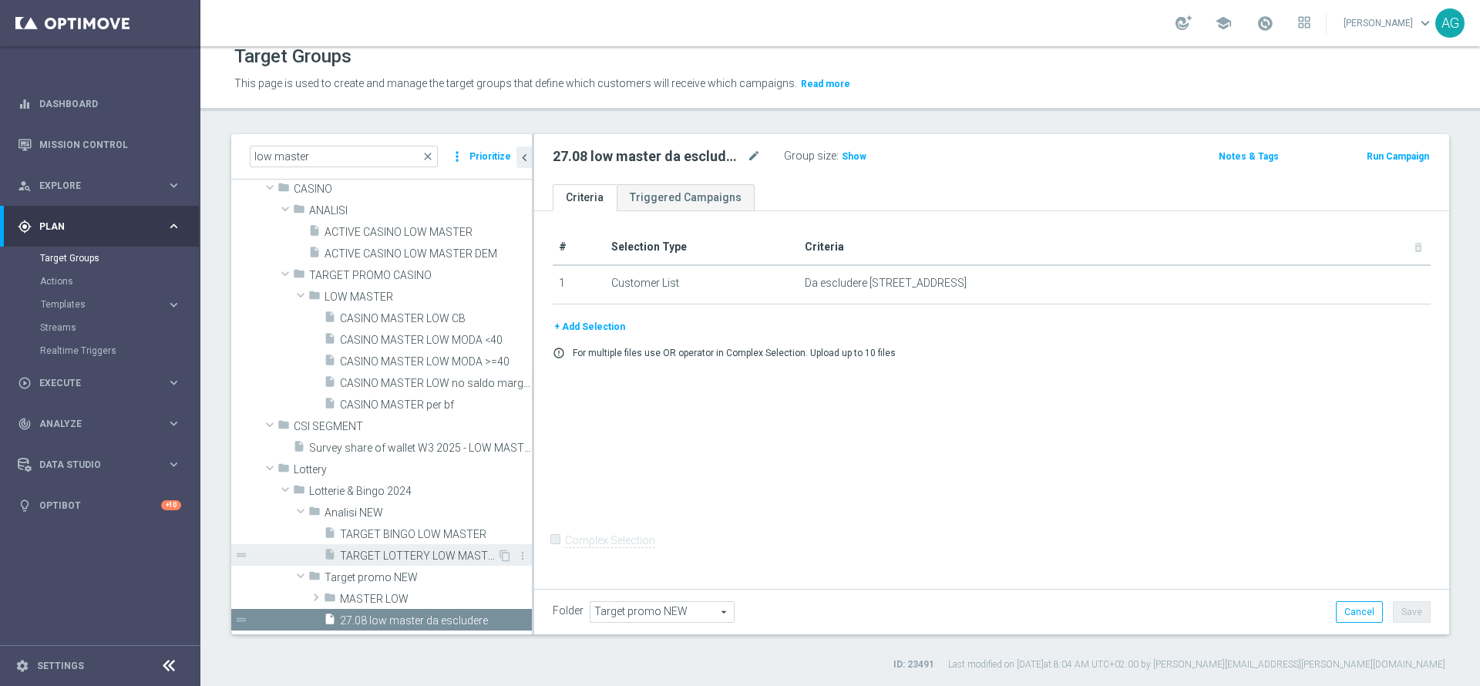
click at [397, 557] on span "TARGET LOTTERY LOW MASTER" at bounding box center [418, 556] width 157 height 13
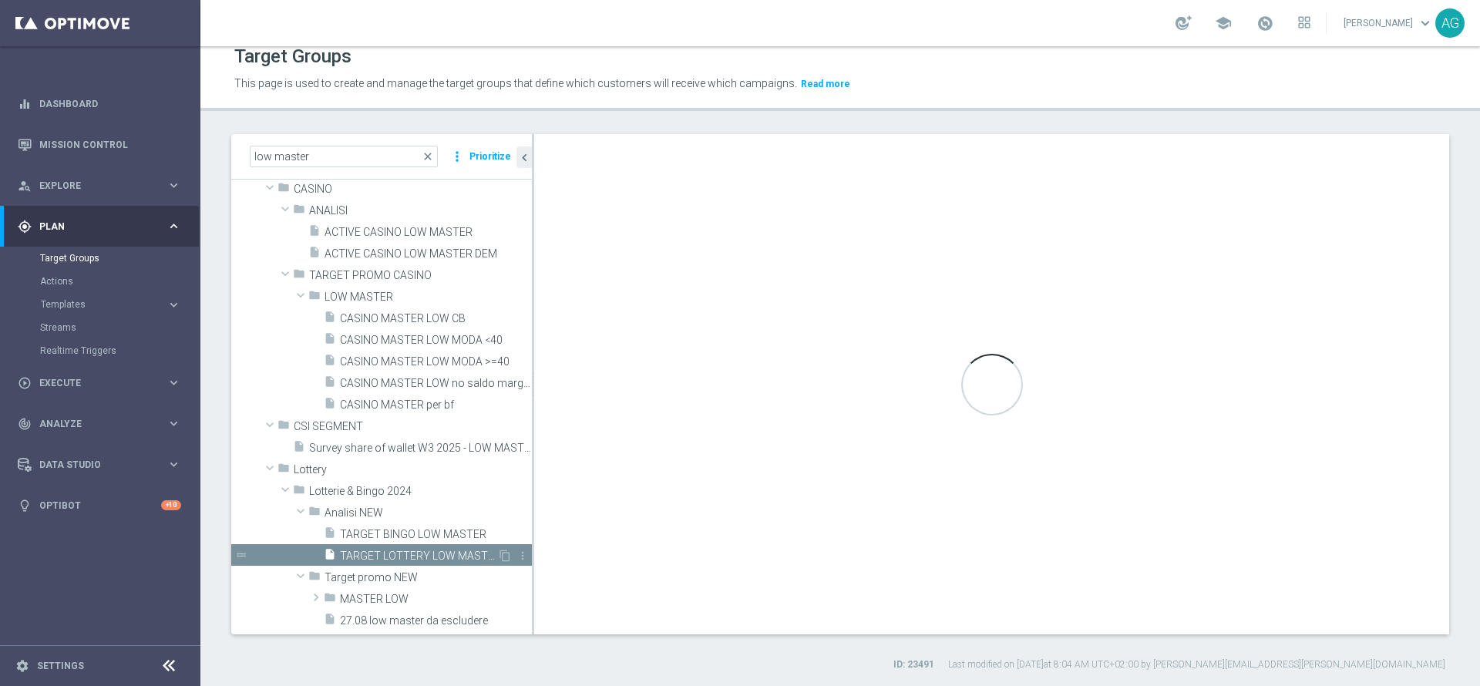
checkbox input "true"
type input "Analisi NEW"
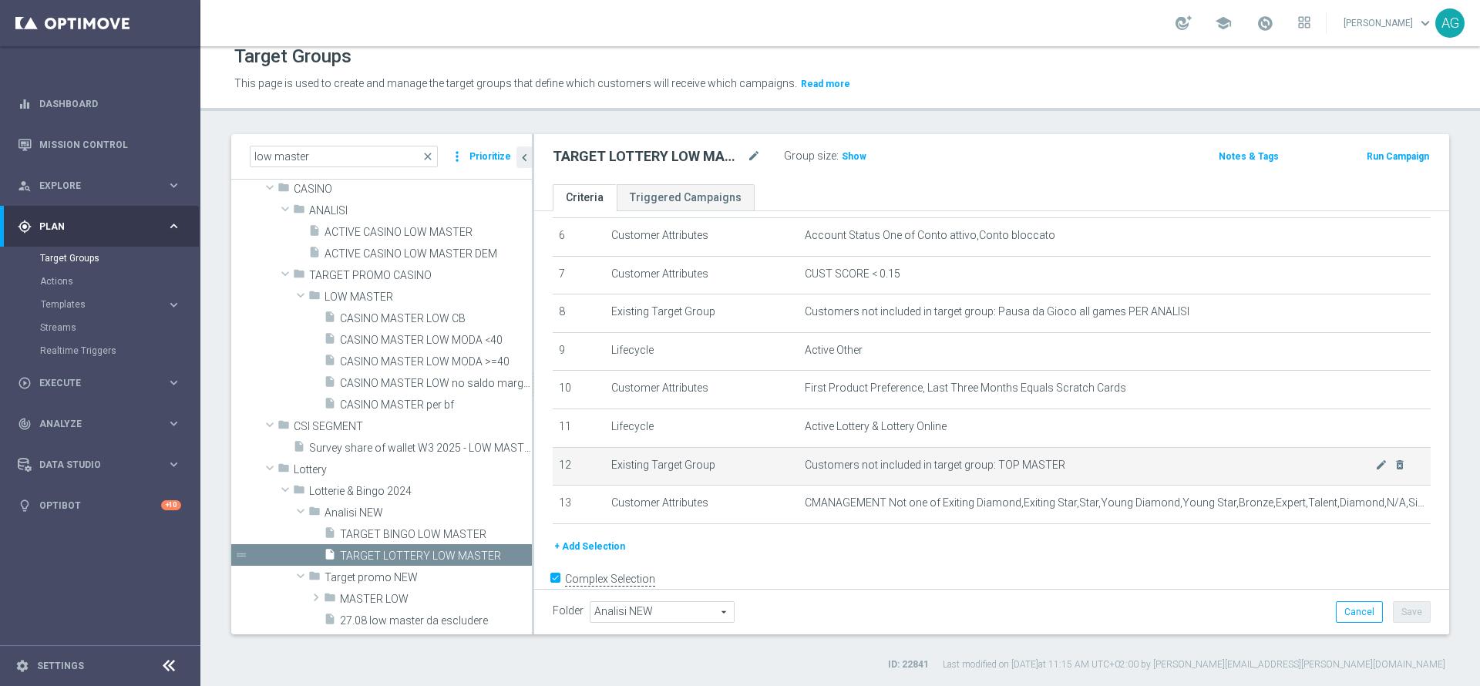
scroll to position [273, 0]
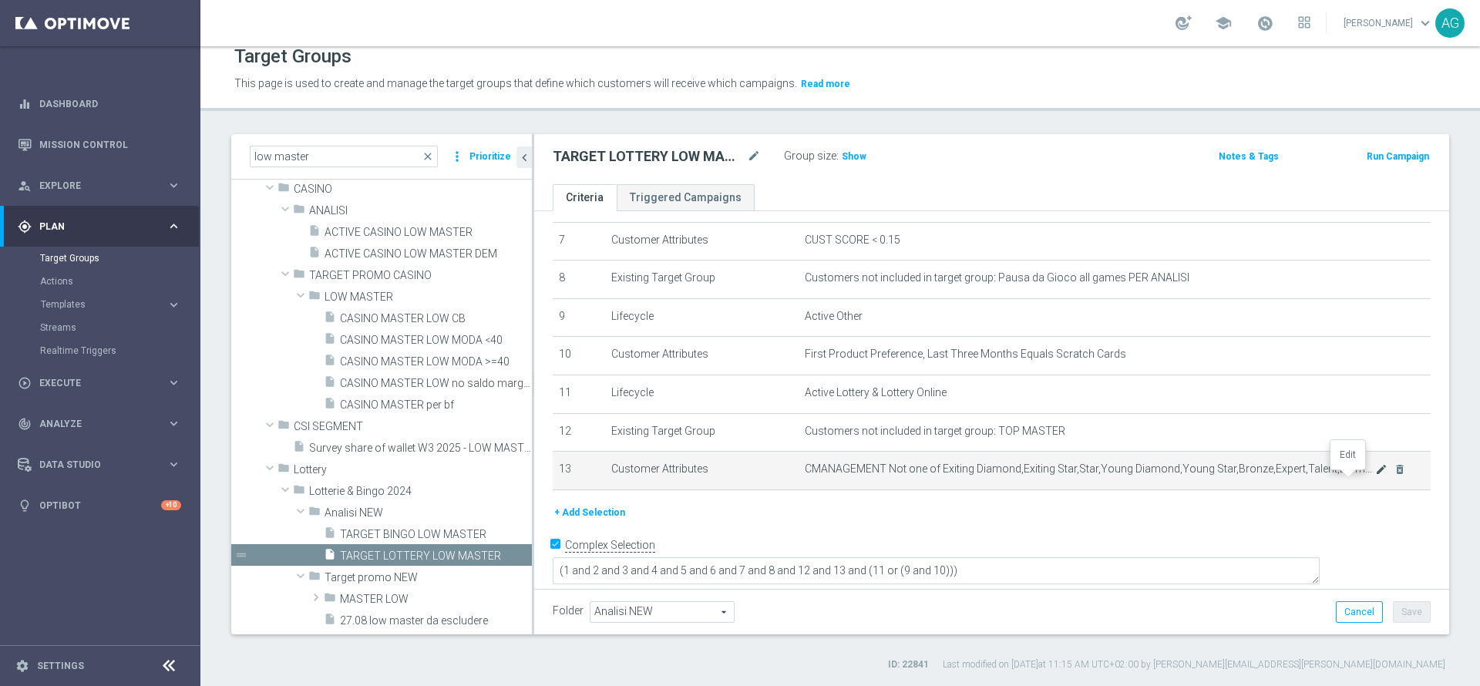
click at [1375, 476] on icon "mode_edit" at bounding box center [1381, 469] width 12 height 12
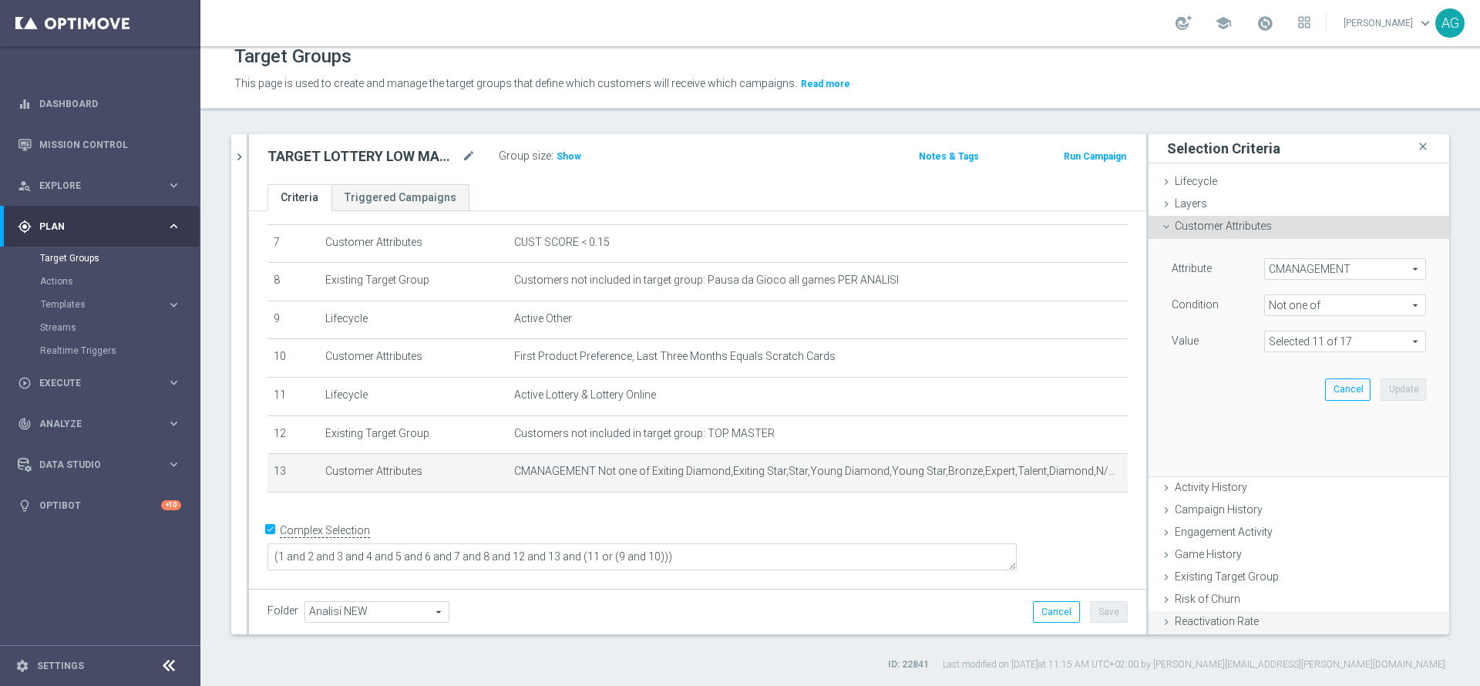
scroll to position [256, 0]
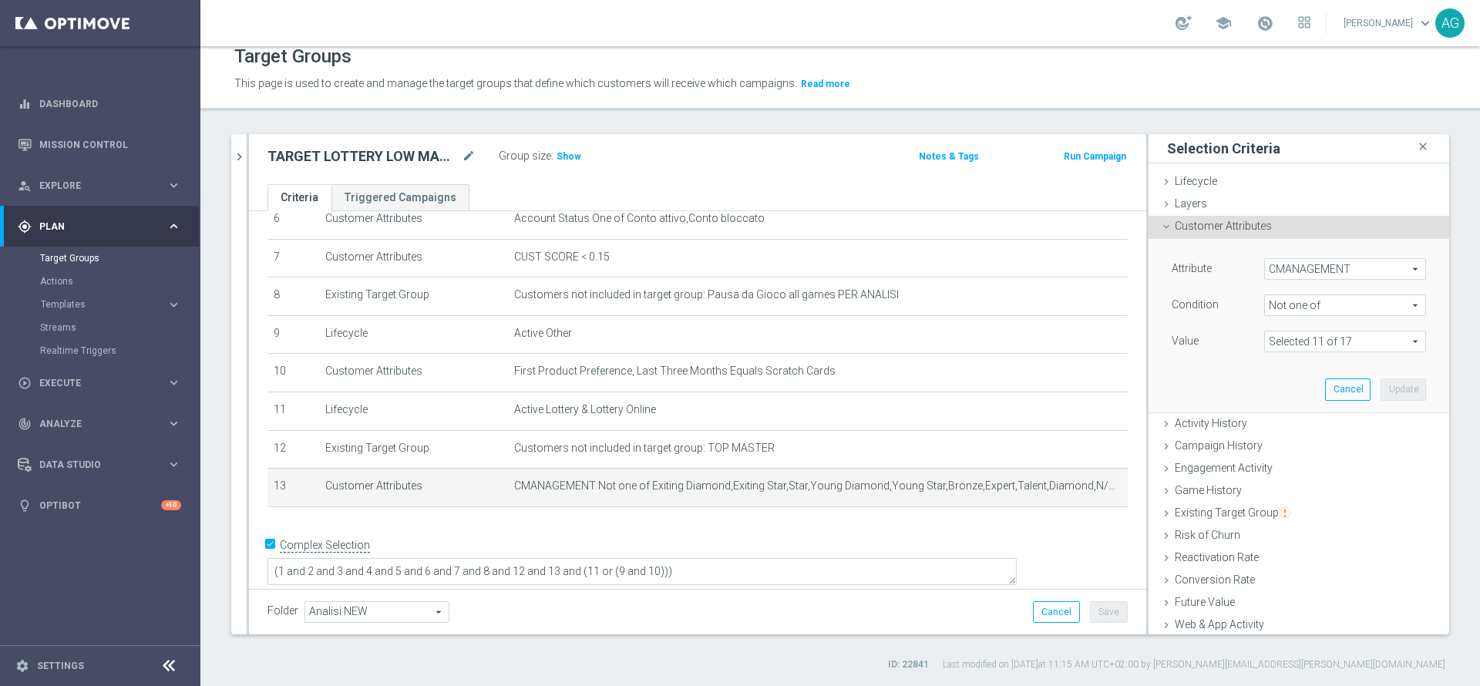
click at [1291, 335] on span at bounding box center [1345, 342] width 160 height 20
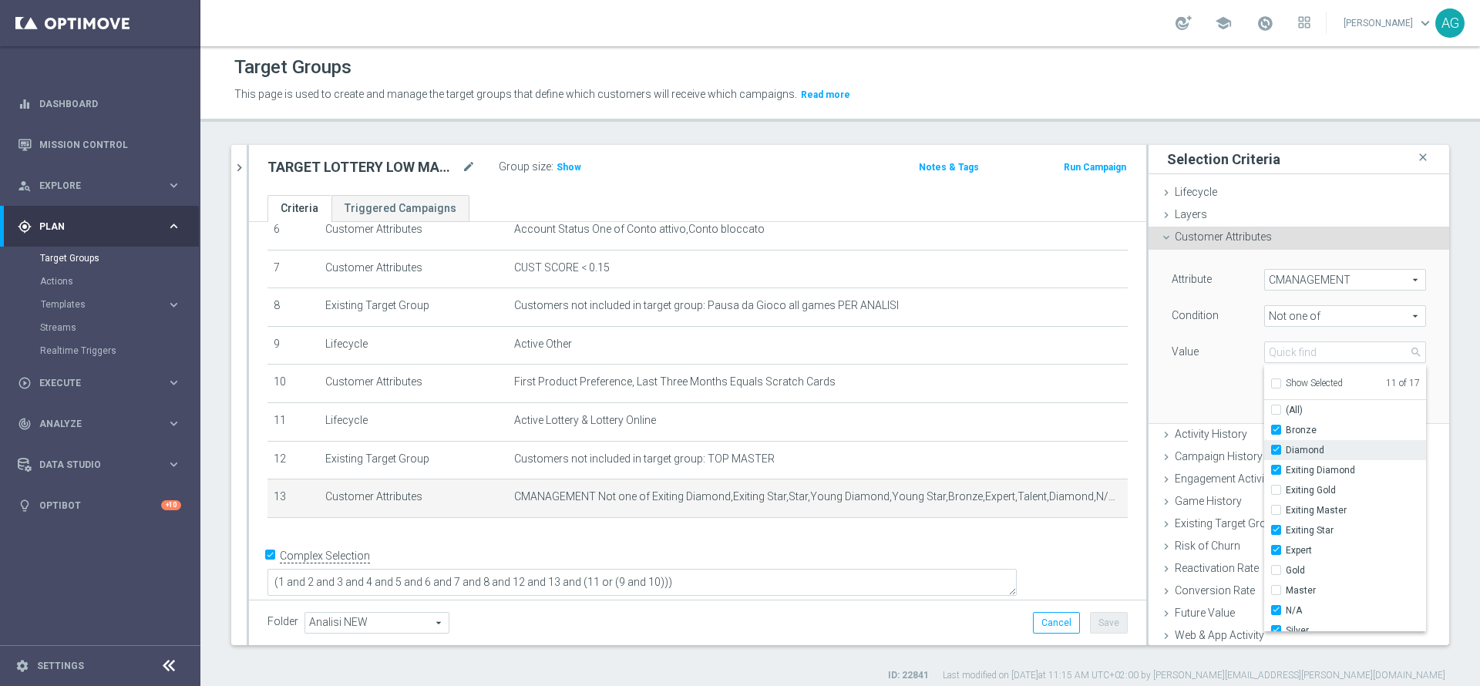
scroll to position [0, 0]
click at [1409, 291] on div "Attribute CMANAGEMENT CMANAGEMENT arrow_drop_down search Condition Not one of N…" at bounding box center [1299, 340] width 301 height 174
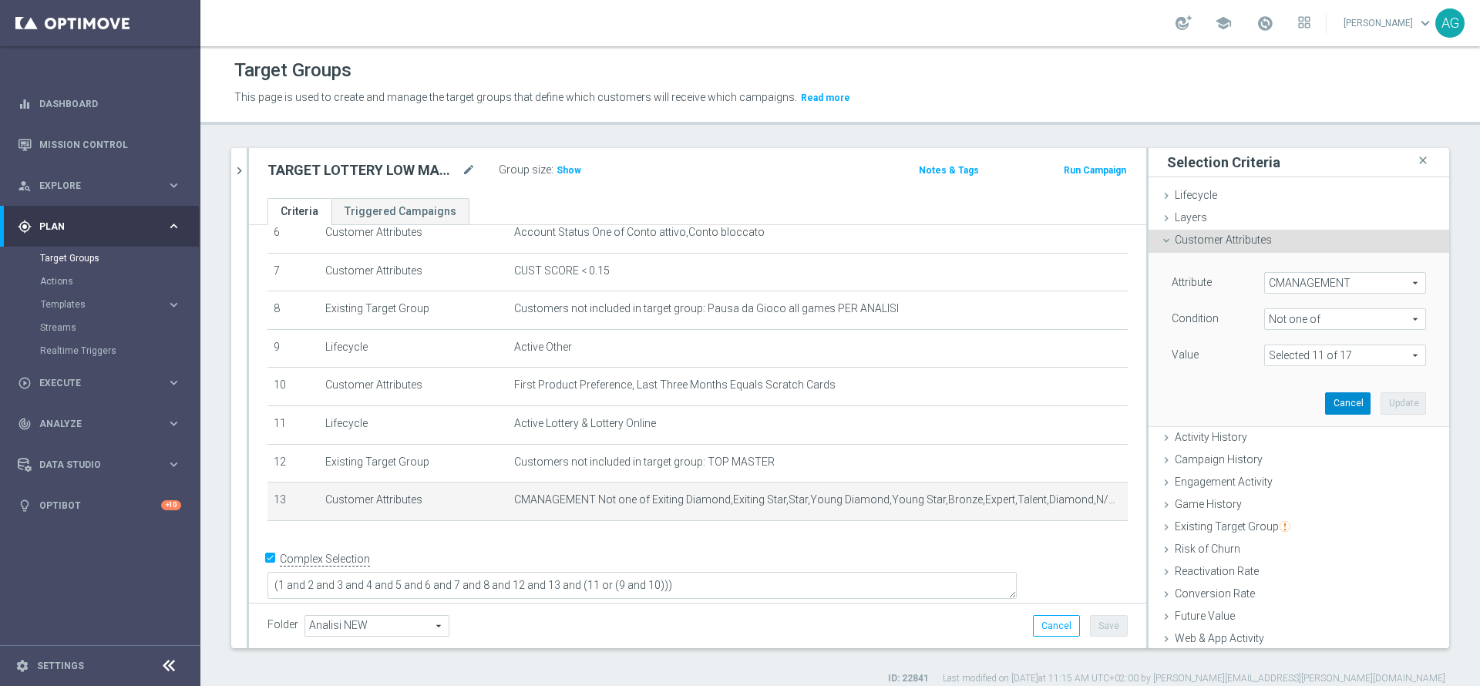
click at [1325, 405] on button "Cancel" at bounding box center [1347, 403] width 45 height 22
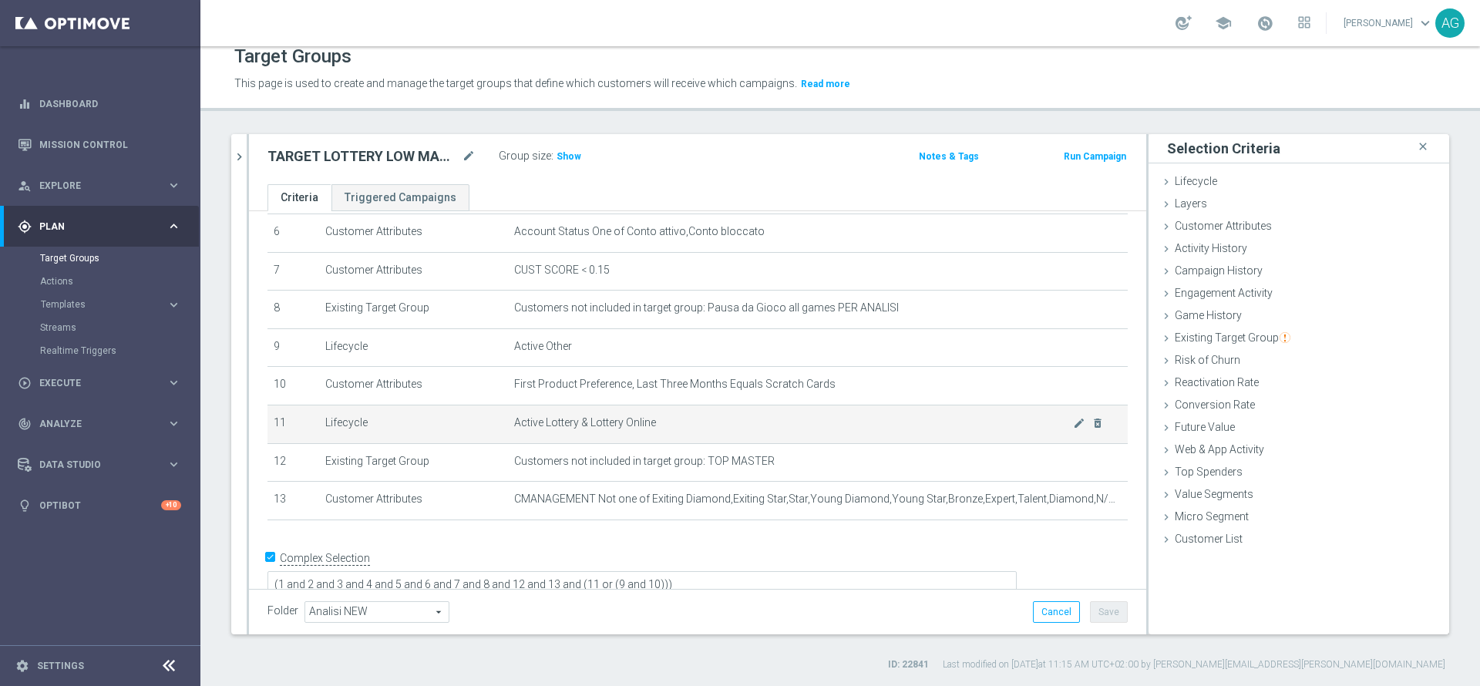
scroll to position [256, 0]
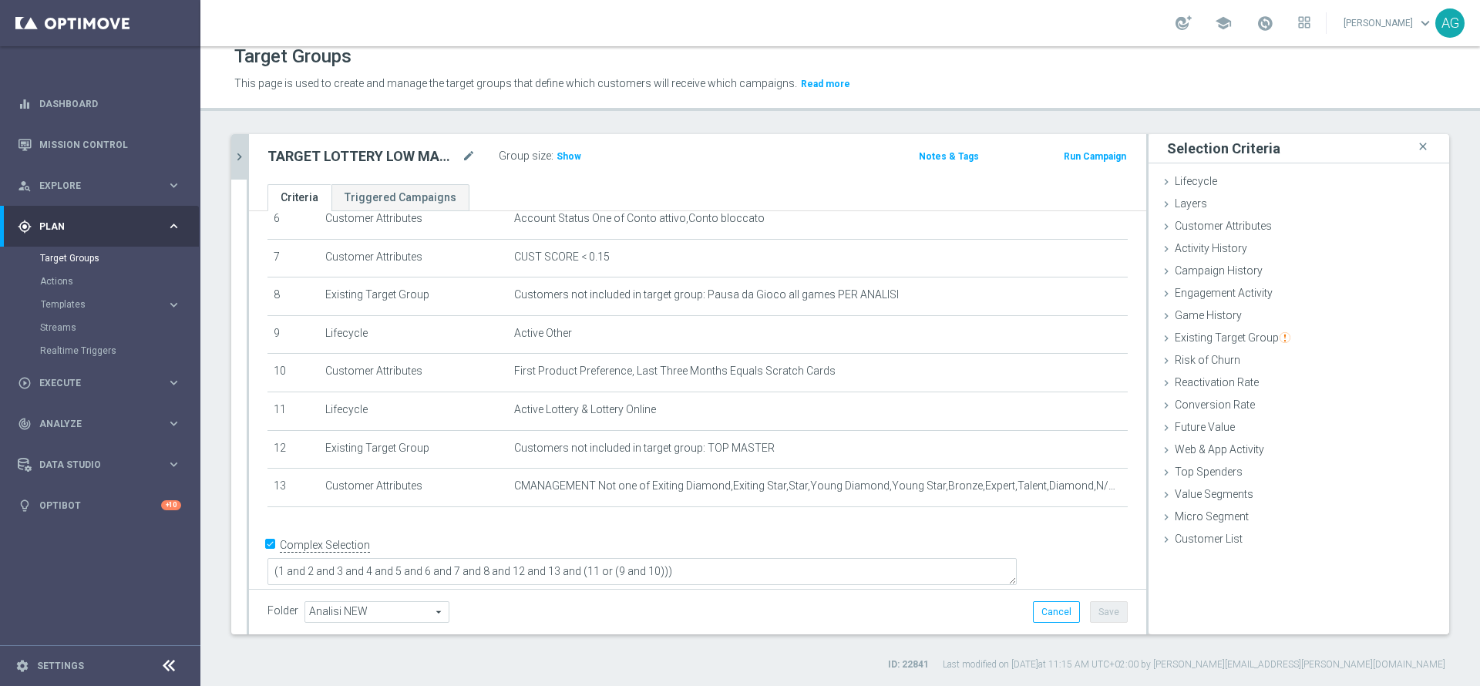
click at [245, 160] on icon "chevron_right" at bounding box center [239, 157] width 15 height 15
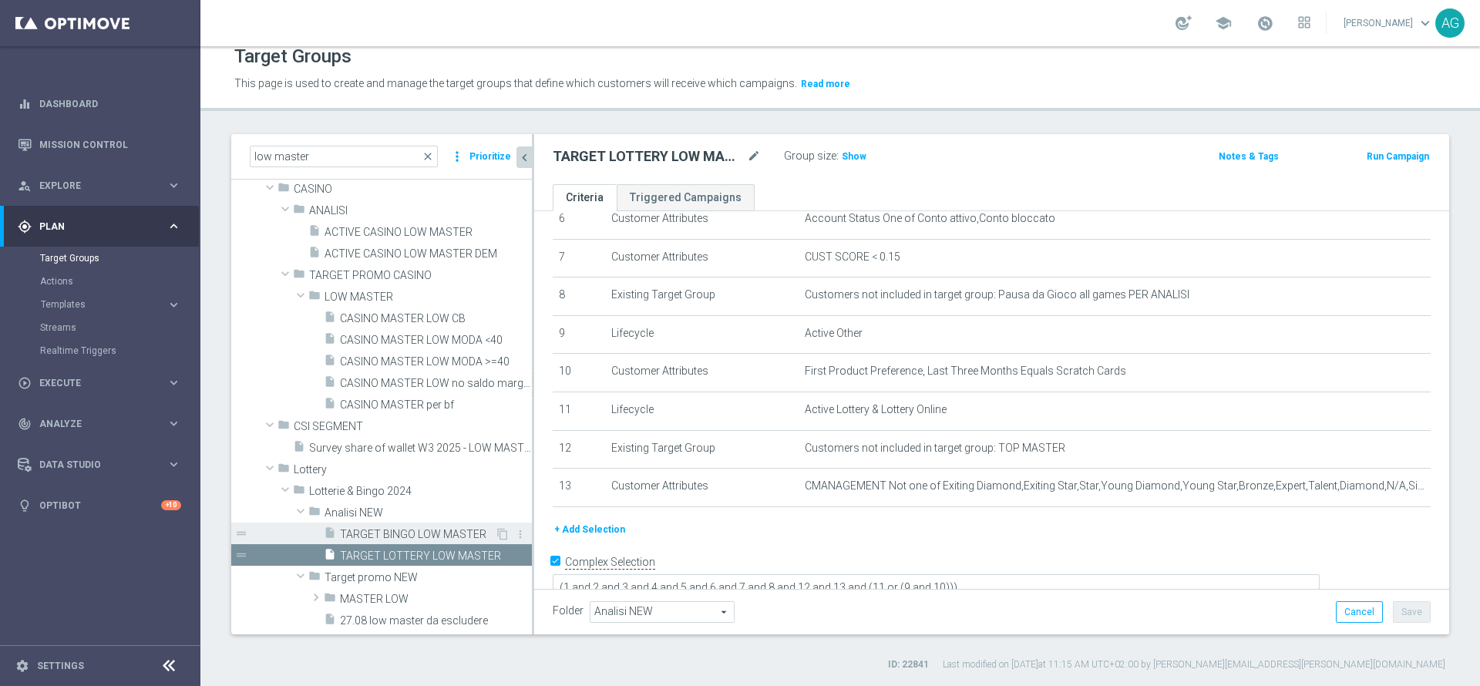
click at [412, 530] on span "TARGET BINGO LOW MASTER" at bounding box center [417, 534] width 155 height 13
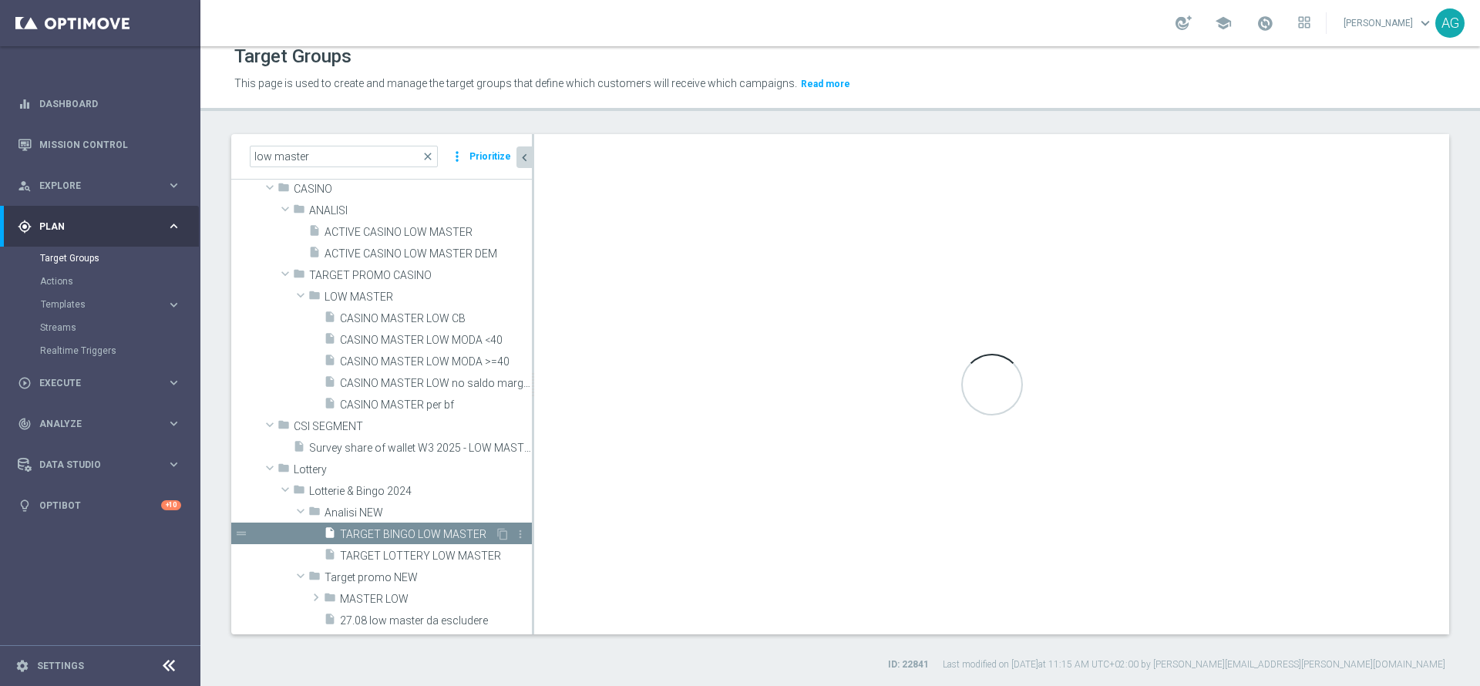
type textarea "1 and 2 and 3 and 4 and 5 and 6 and 7 and 8 and 9 and 10 and 11 and 12"
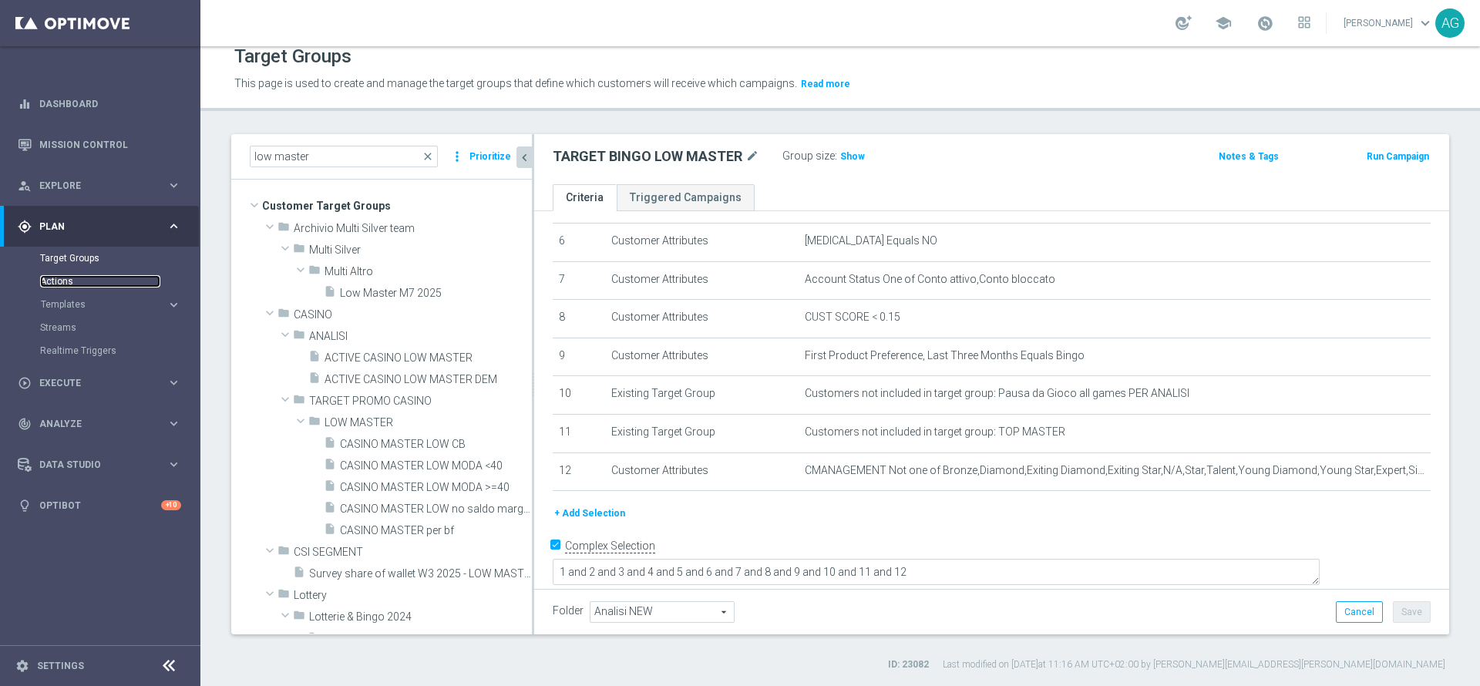
click at [99, 282] on link "Actions" at bounding box center [100, 281] width 120 height 12
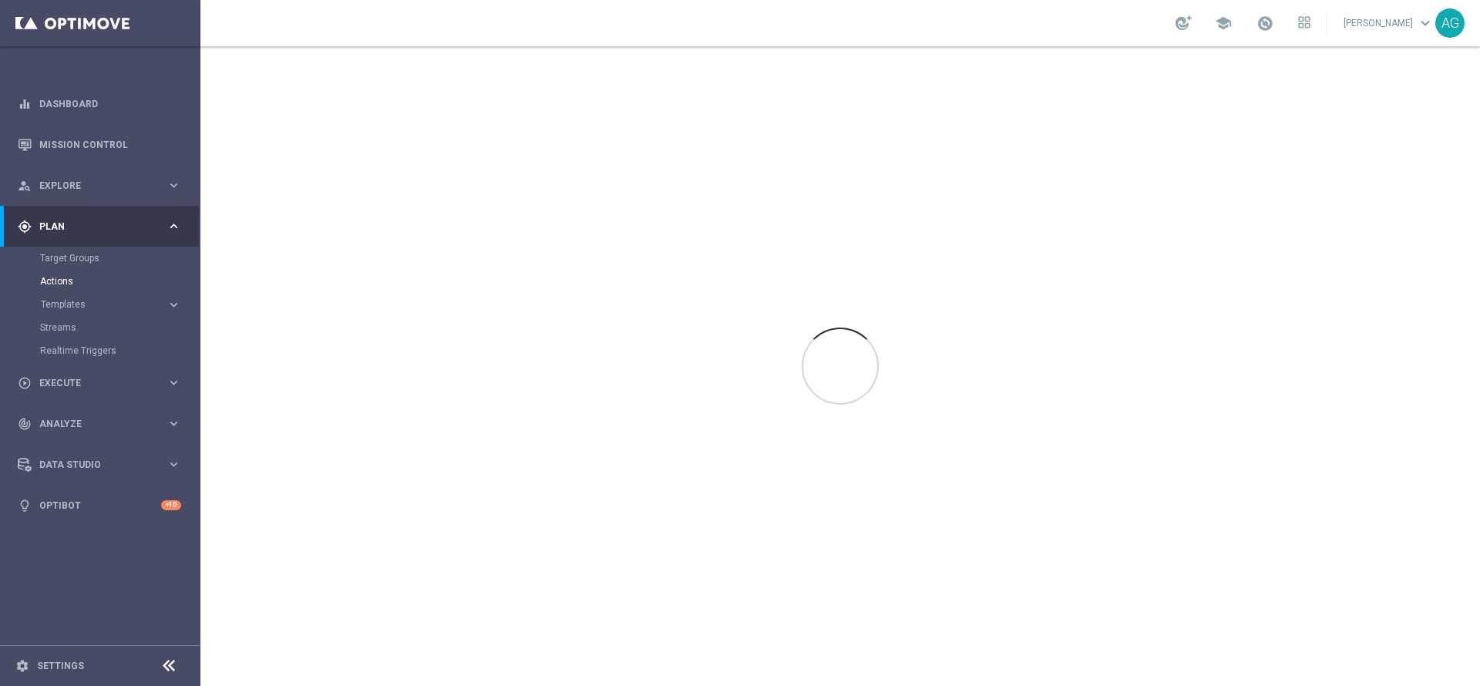
click at [75, 296] on accordion "Templates keyboard_arrow_right Optimail OptiMobile In-App OptiMobile Push Optip…" at bounding box center [119, 304] width 159 height 23
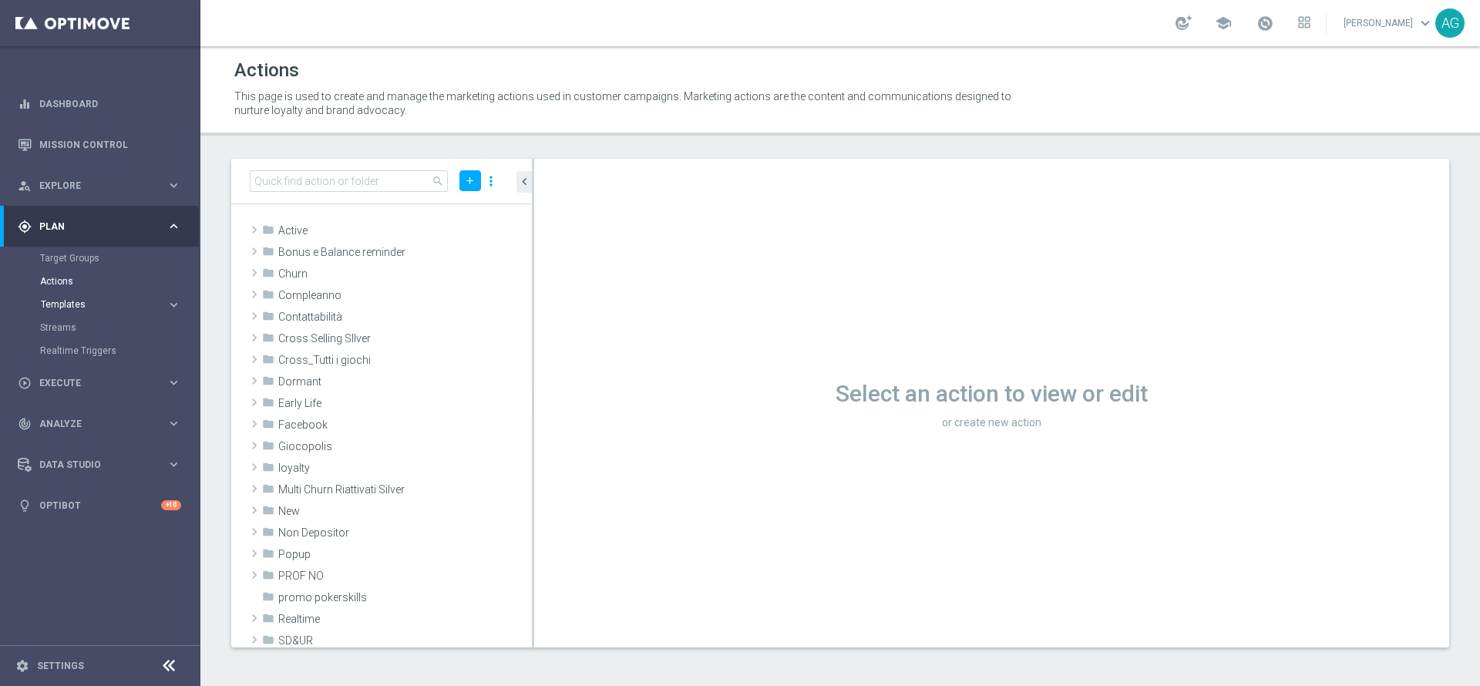
click at [68, 303] on span "Templates" at bounding box center [96, 304] width 110 height 9
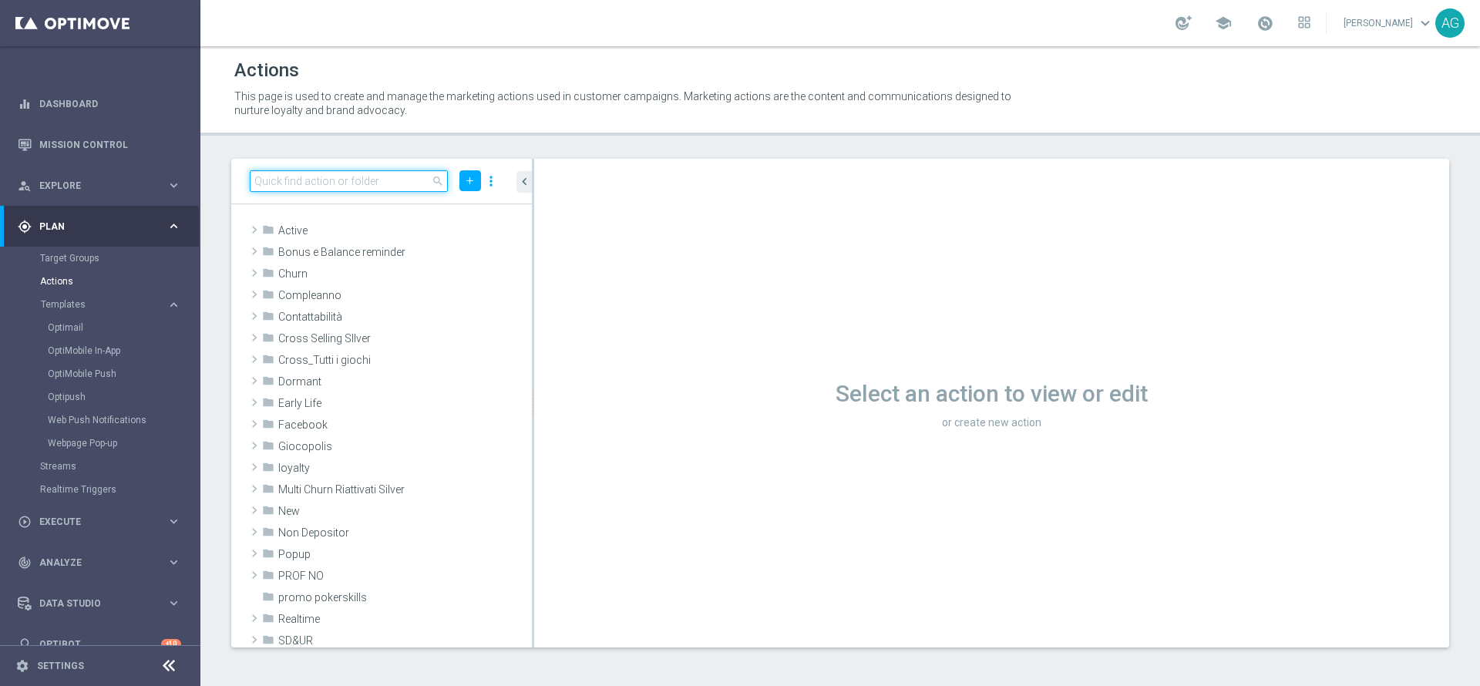
click at [293, 174] on input at bounding box center [349, 181] width 198 height 22
click at [77, 257] on link "Target Groups" at bounding box center [100, 258] width 120 height 12
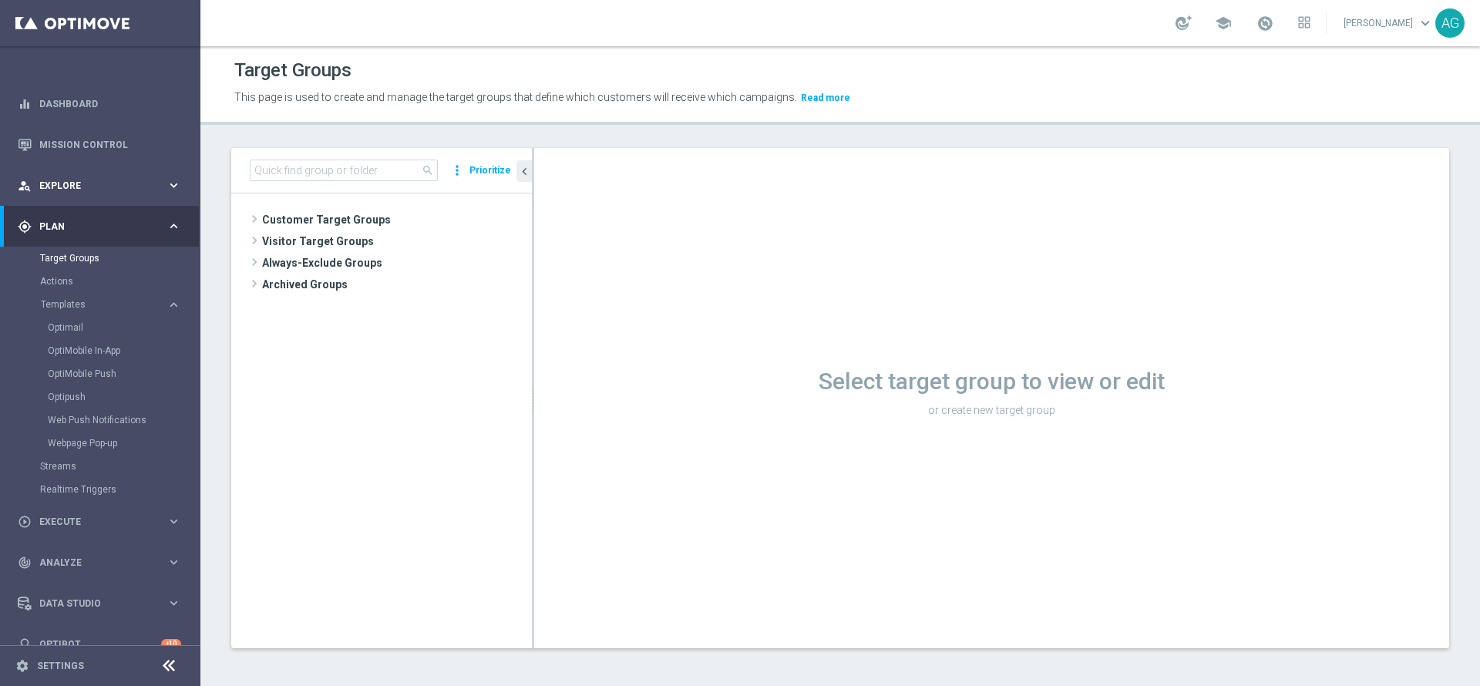
click at [62, 180] on div "person_search Explore" at bounding box center [92, 186] width 149 height 14
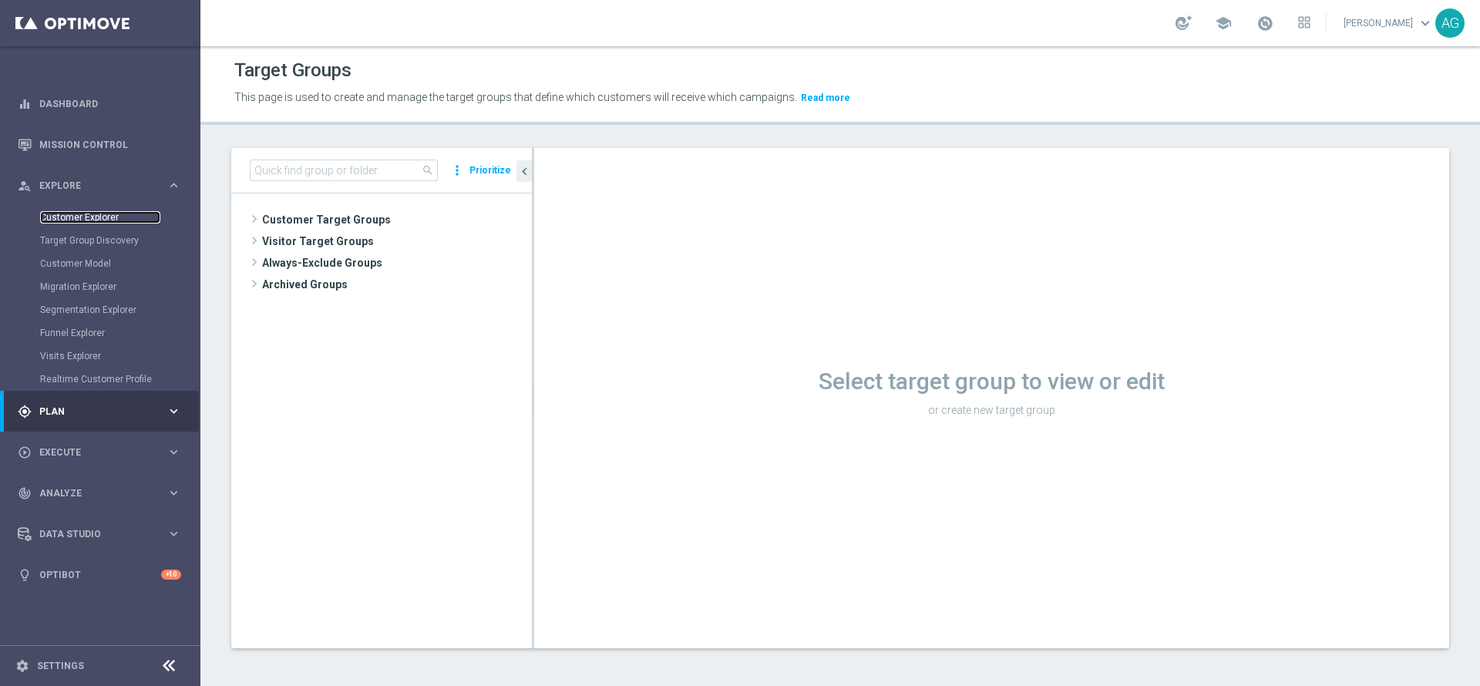
click at [72, 221] on link "Customer Explorer" at bounding box center [100, 217] width 120 height 12
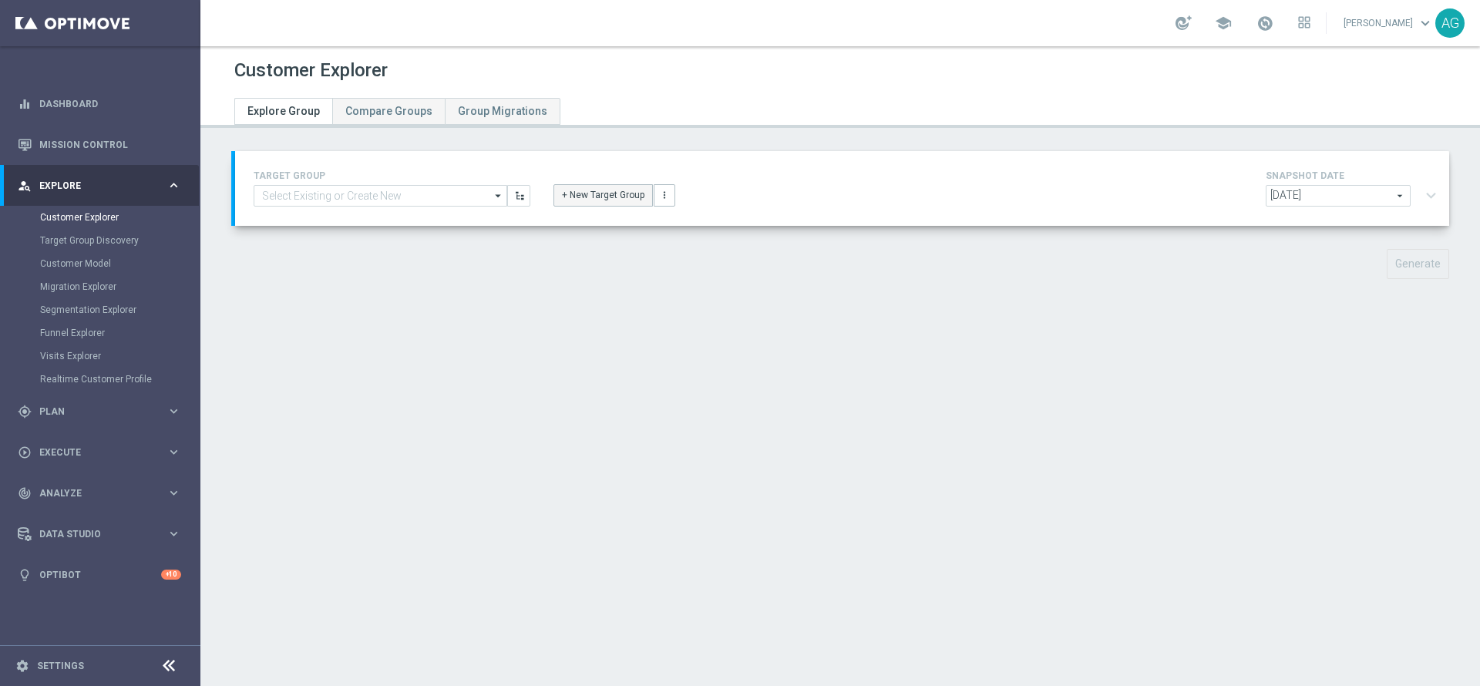
click at [576, 194] on button "+ New Target Group" at bounding box center [603, 195] width 99 height 22
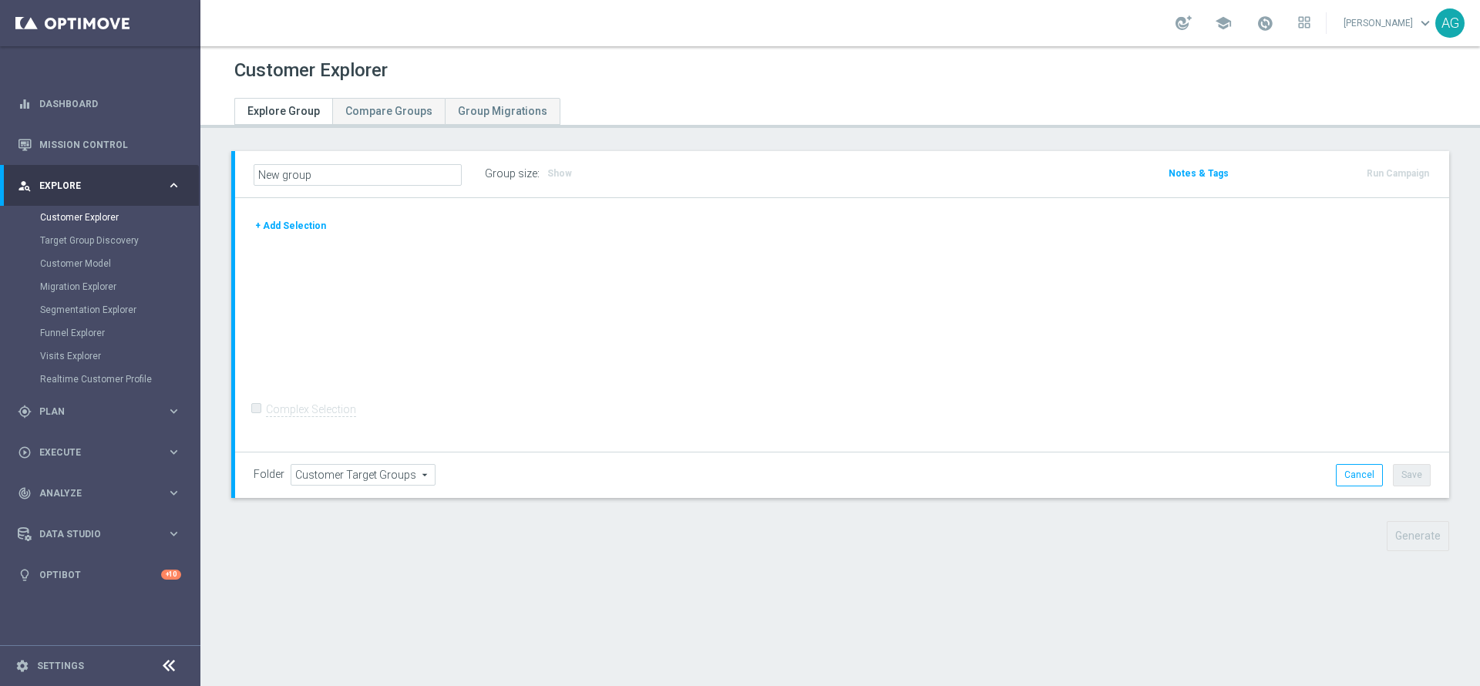
click at [308, 218] on button "+ Add Selection" at bounding box center [291, 225] width 74 height 17
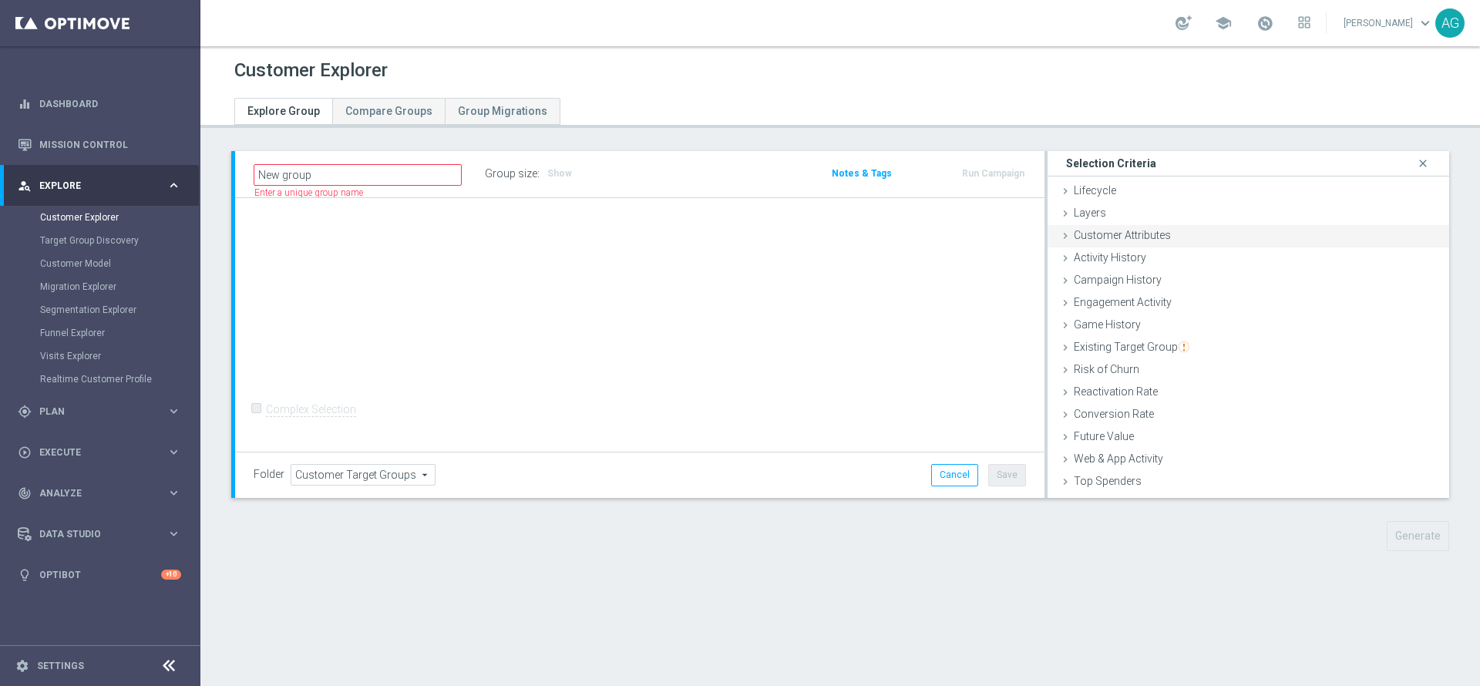
click at [1098, 229] on span "Customer Attributes" at bounding box center [1122, 235] width 97 height 12
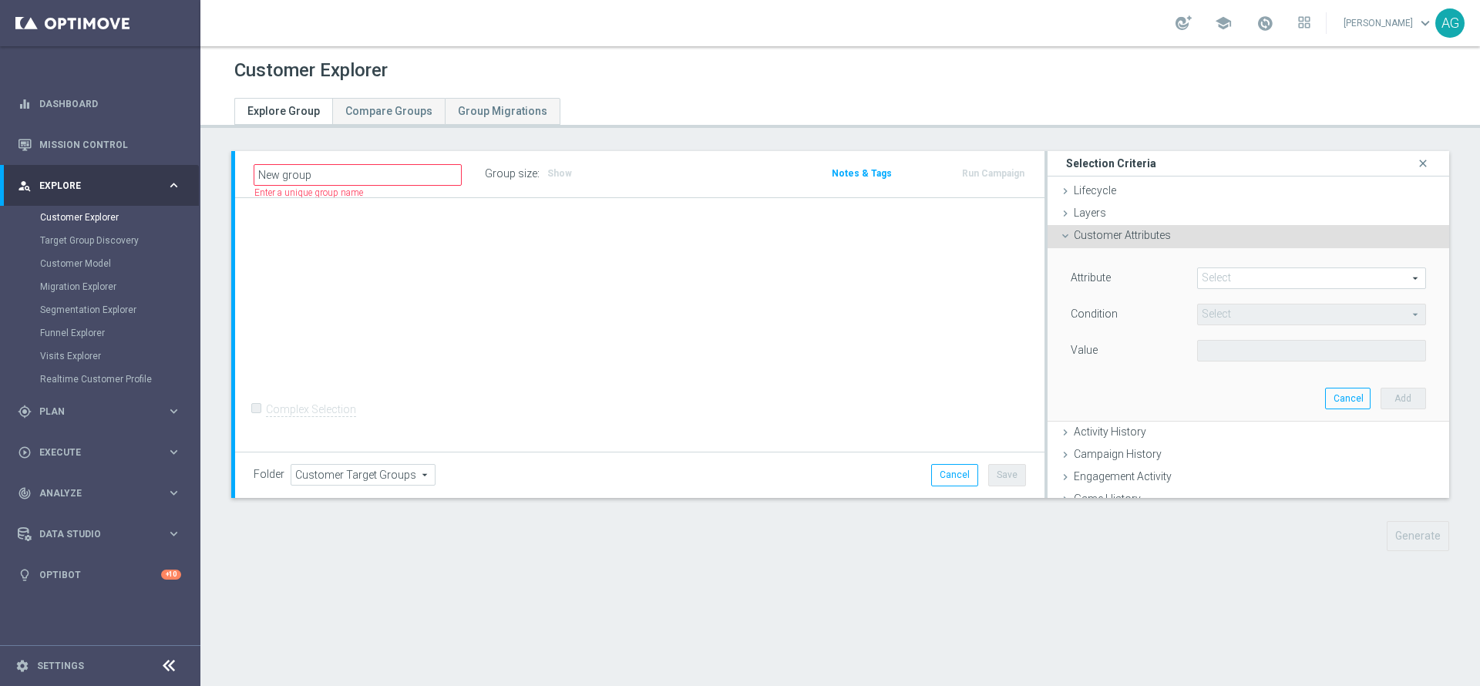
click at [1231, 283] on span at bounding box center [1311, 278] width 227 height 20
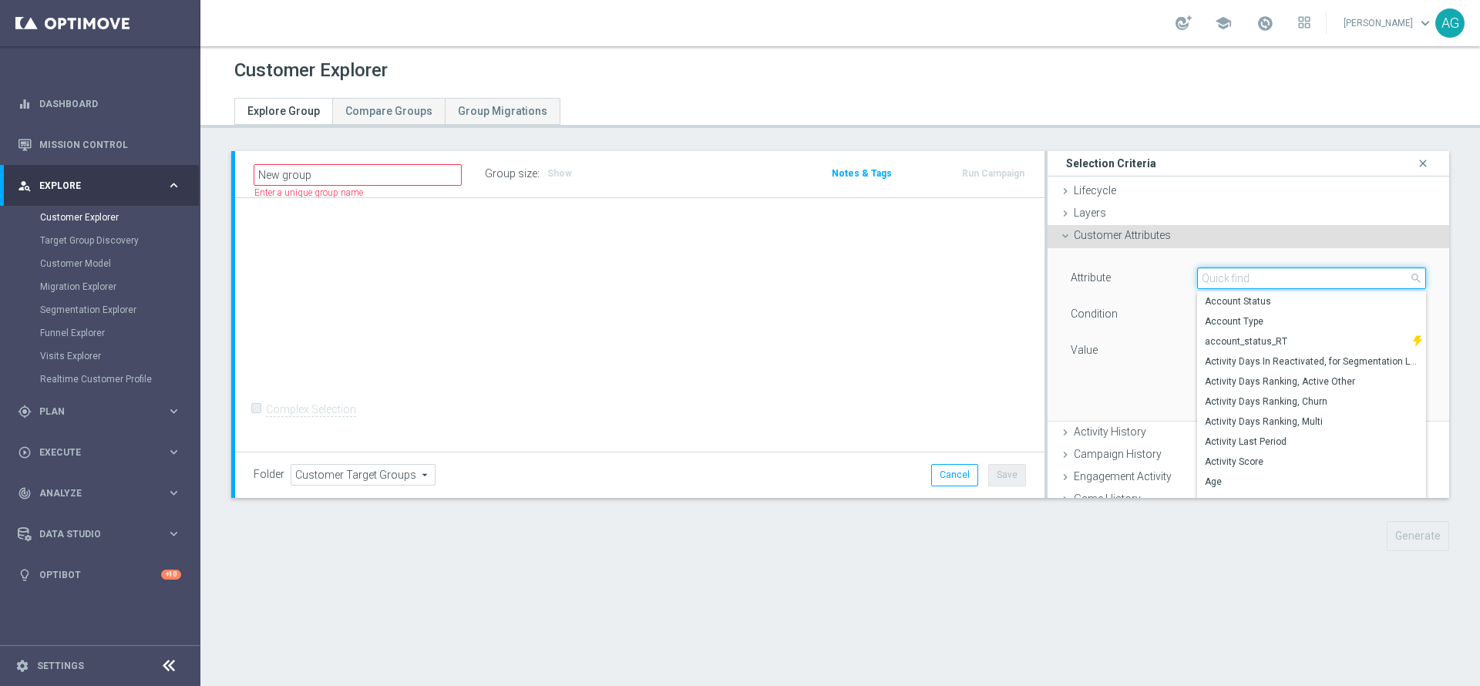
click at [1223, 280] on input "search" at bounding box center [1311, 279] width 229 height 22
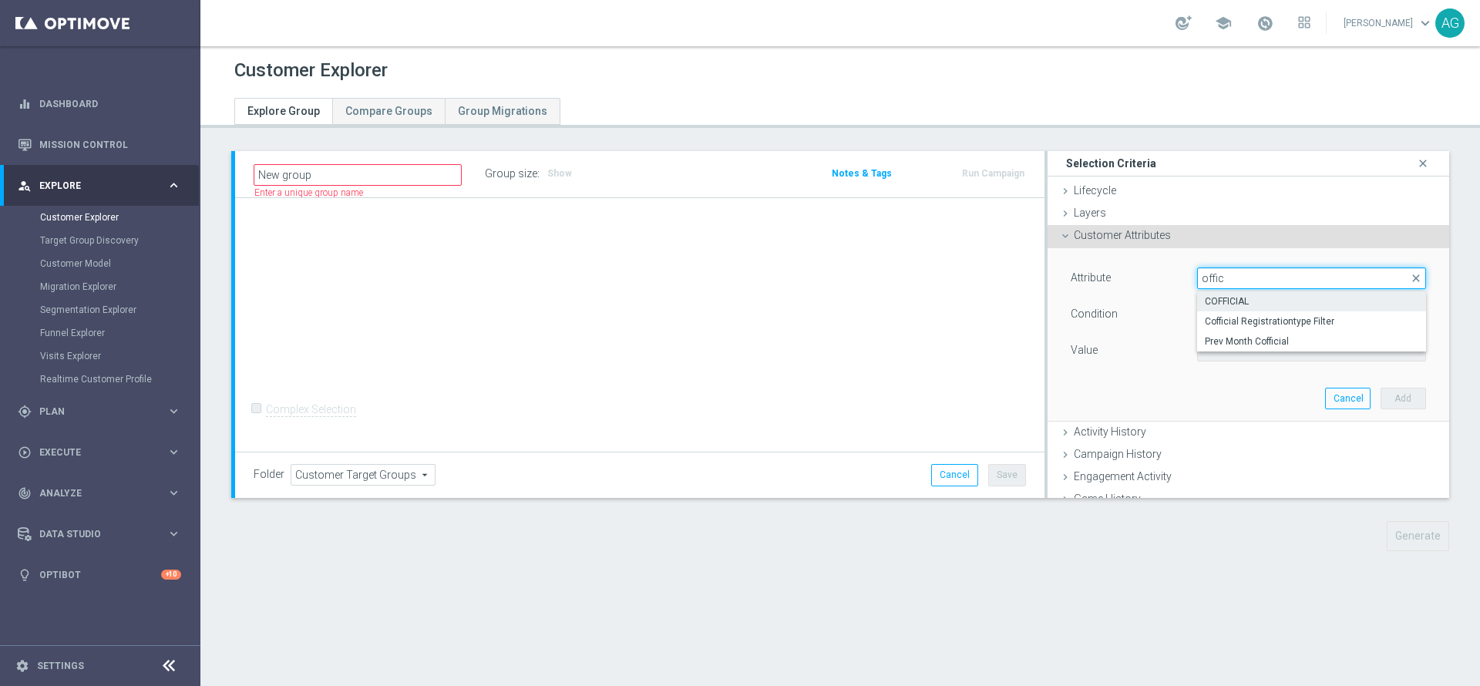
type input "offic"
click at [1225, 299] on span "COFFICIAL" at bounding box center [1312, 301] width 214 height 12
type input "COFFICIAL"
type input "Equals"
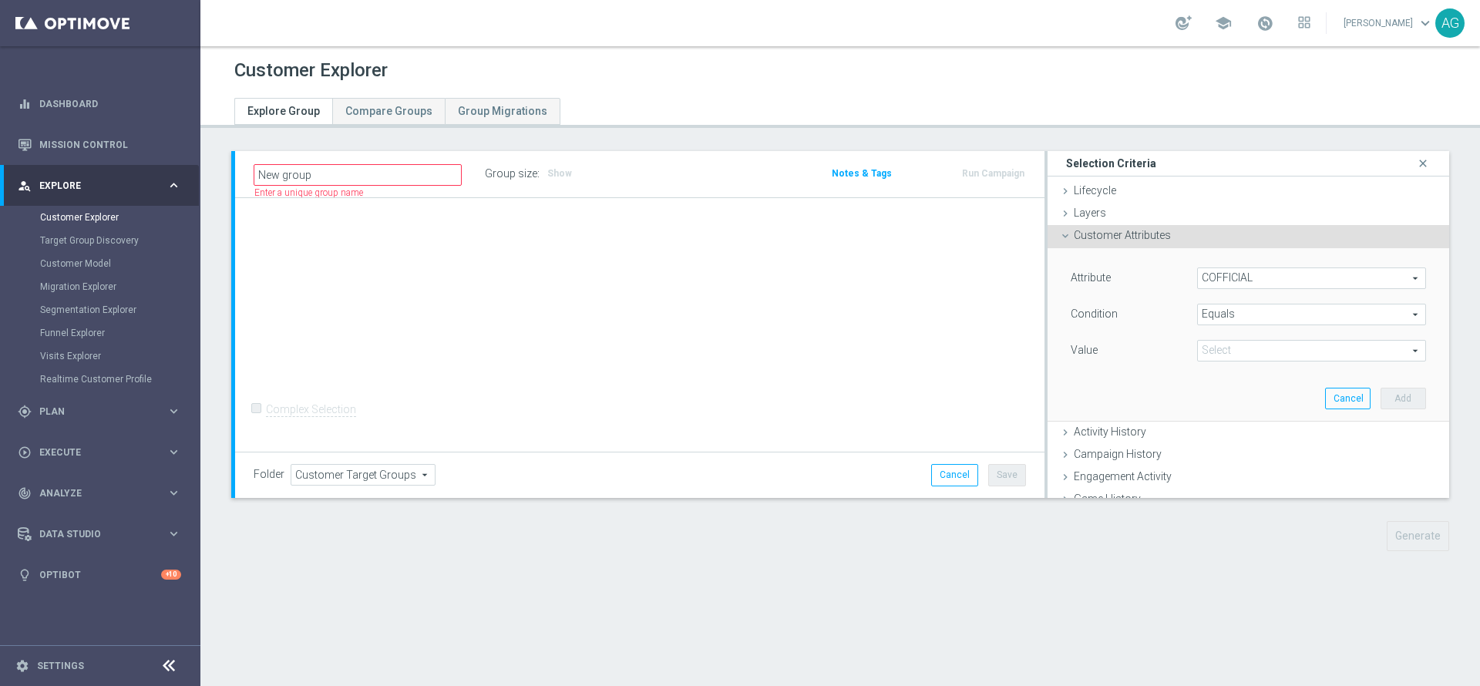
click at [1222, 349] on span at bounding box center [1311, 351] width 227 height 20
click at [1215, 433] on span "Master" at bounding box center [1312, 434] width 214 height 12
type input "Master"
click at [1381, 396] on button "Add" at bounding box center [1403, 399] width 45 height 22
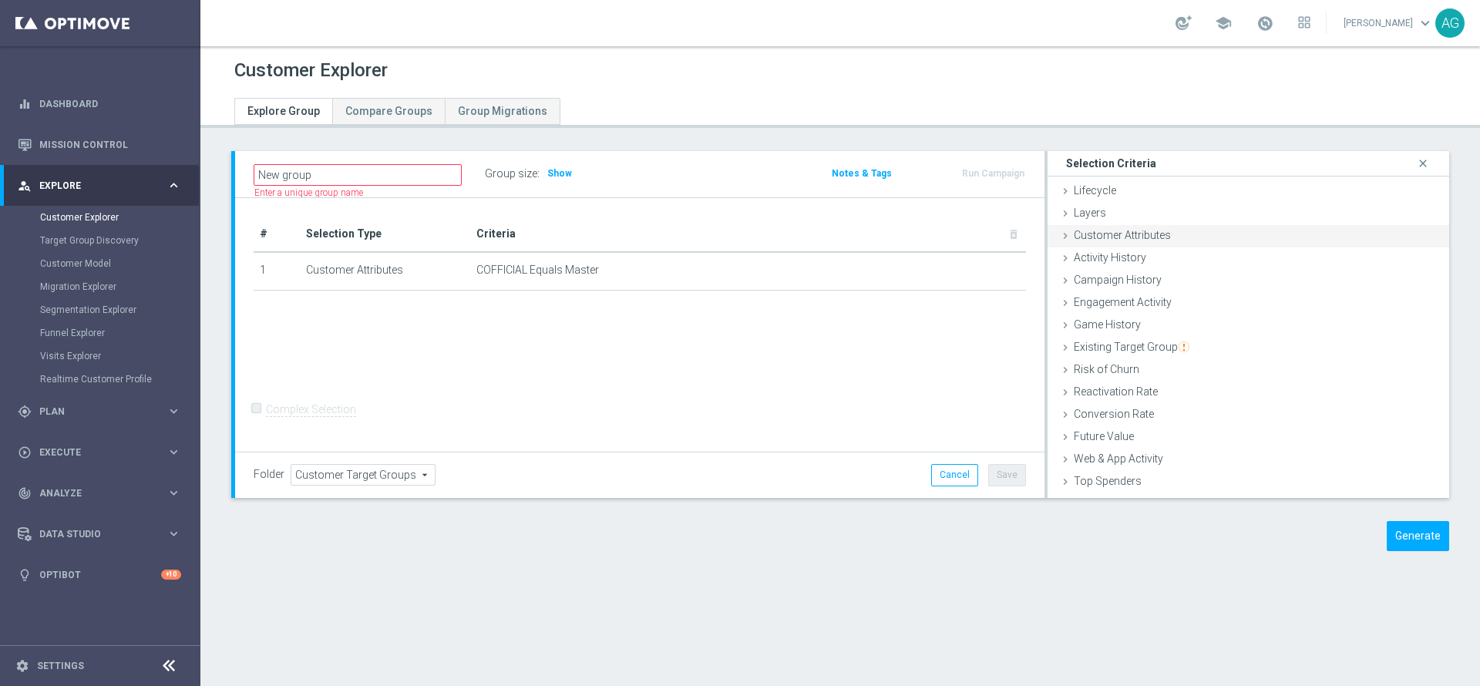
click at [1156, 241] on span "Customer Attributes" at bounding box center [1122, 235] width 97 height 12
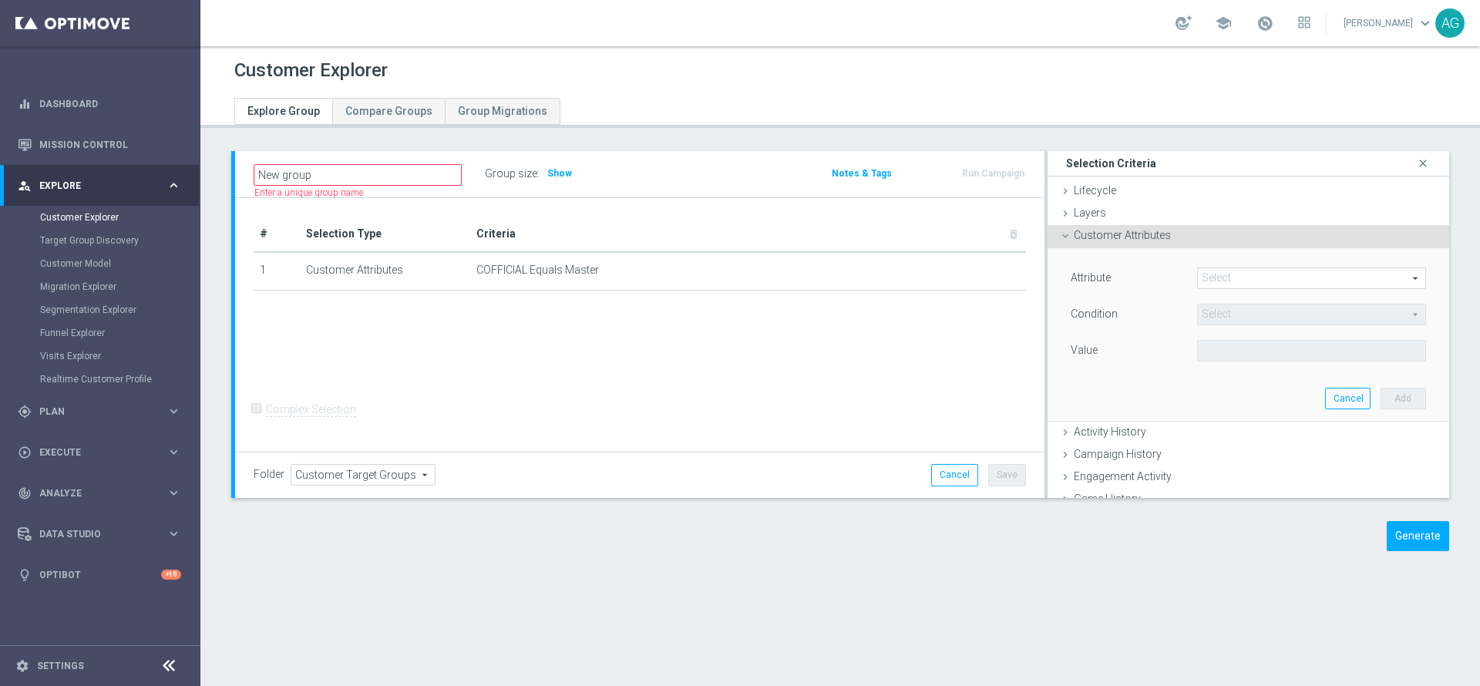
click at [1060, 228] on div "Customer Attributes done selection saved" at bounding box center [1249, 236] width 402 height 23
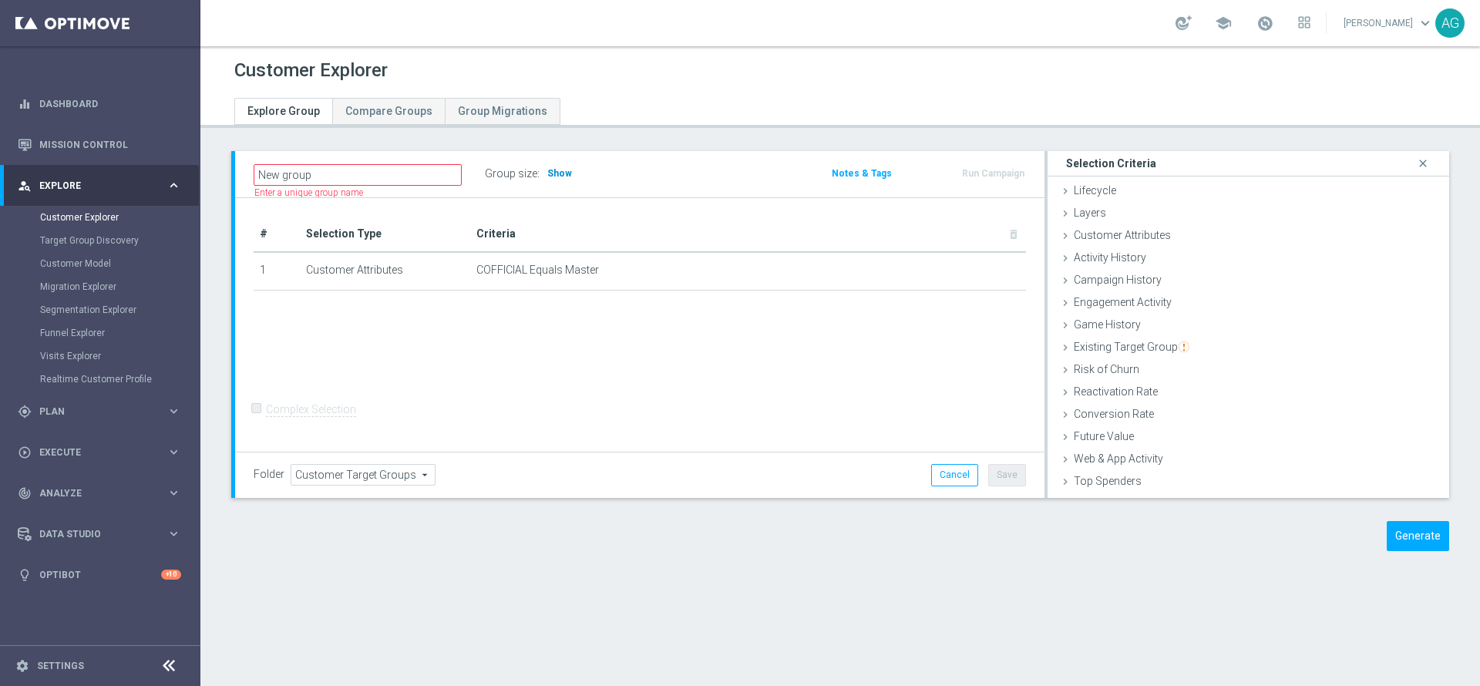
click at [556, 177] on span "Show" at bounding box center [559, 173] width 25 height 11
click at [1110, 342] on span "Existing Target Group" at bounding box center [1132, 347] width 116 height 12
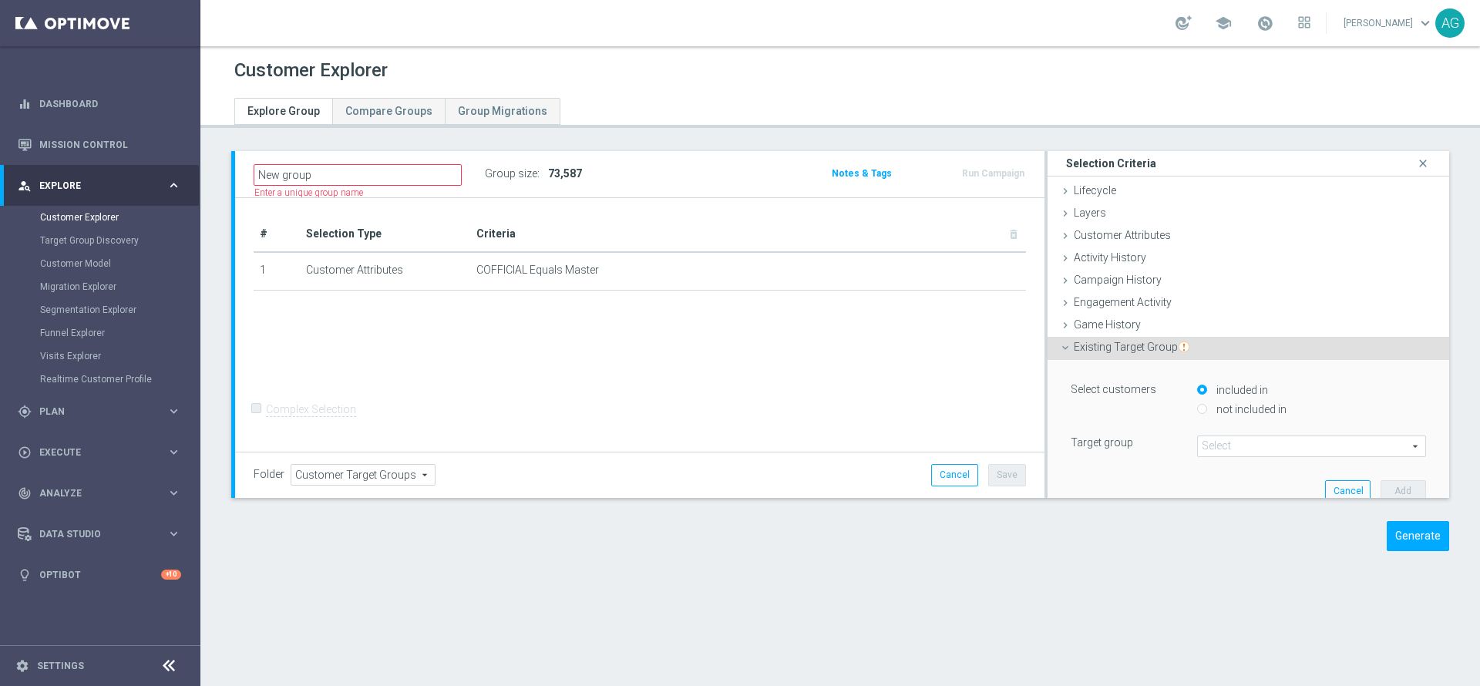
click at [1209, 438] on span at bounding box center [1311, 446] width 227 height 20
click at [1209, 439] on input "search" at bounding box center [1311, 447] width 229 height 22
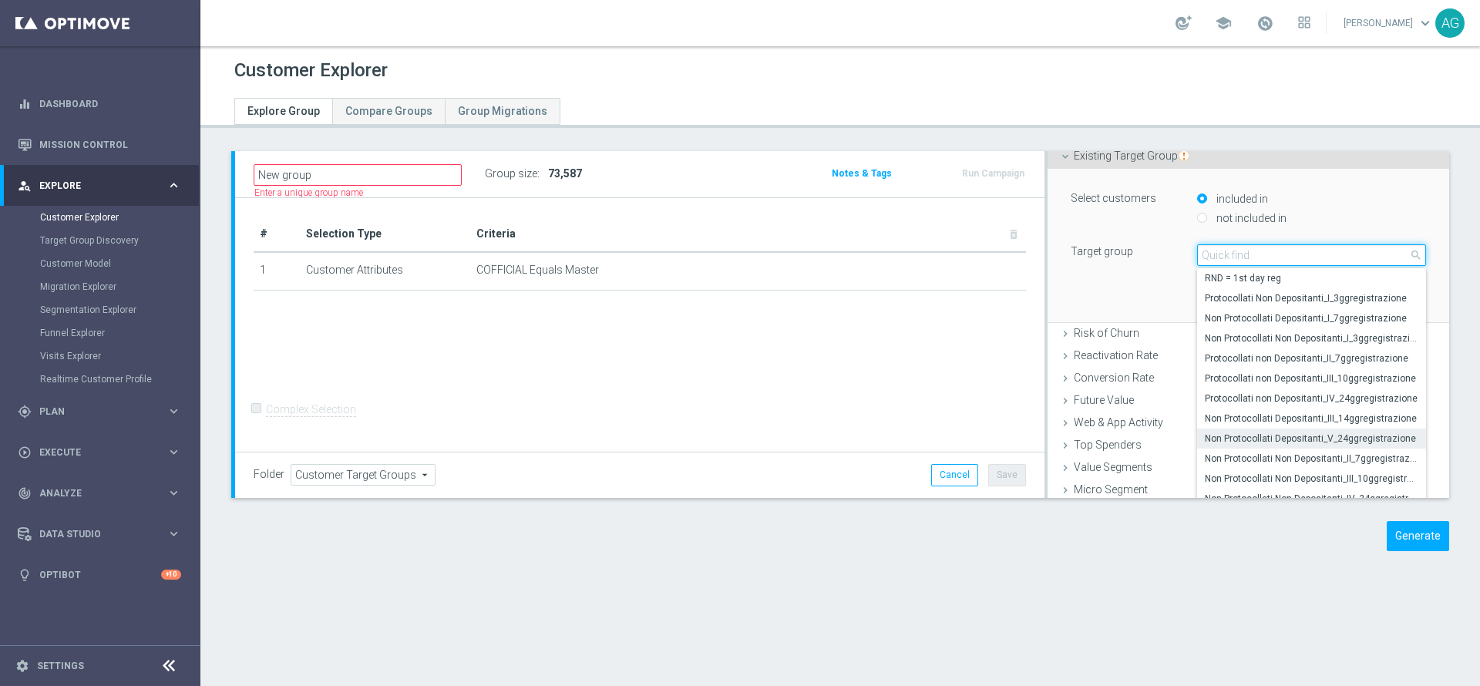
scroll to position [218, 0]
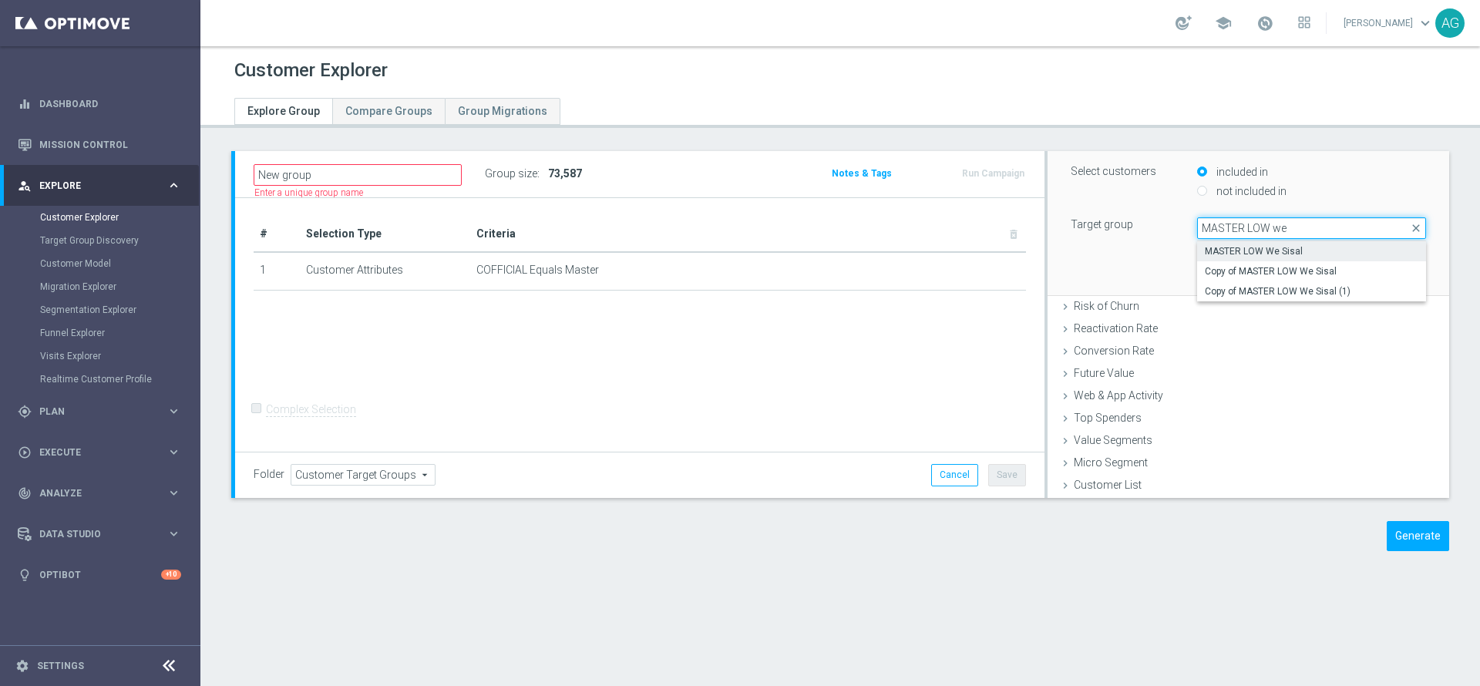
type input "MASTER LOW we"
click at [1238, 250] on span "MASTER LOW We Sisal" at bounding box center [1312, 251] width 214 height 12
type input "MASTER LOW We Sisal"
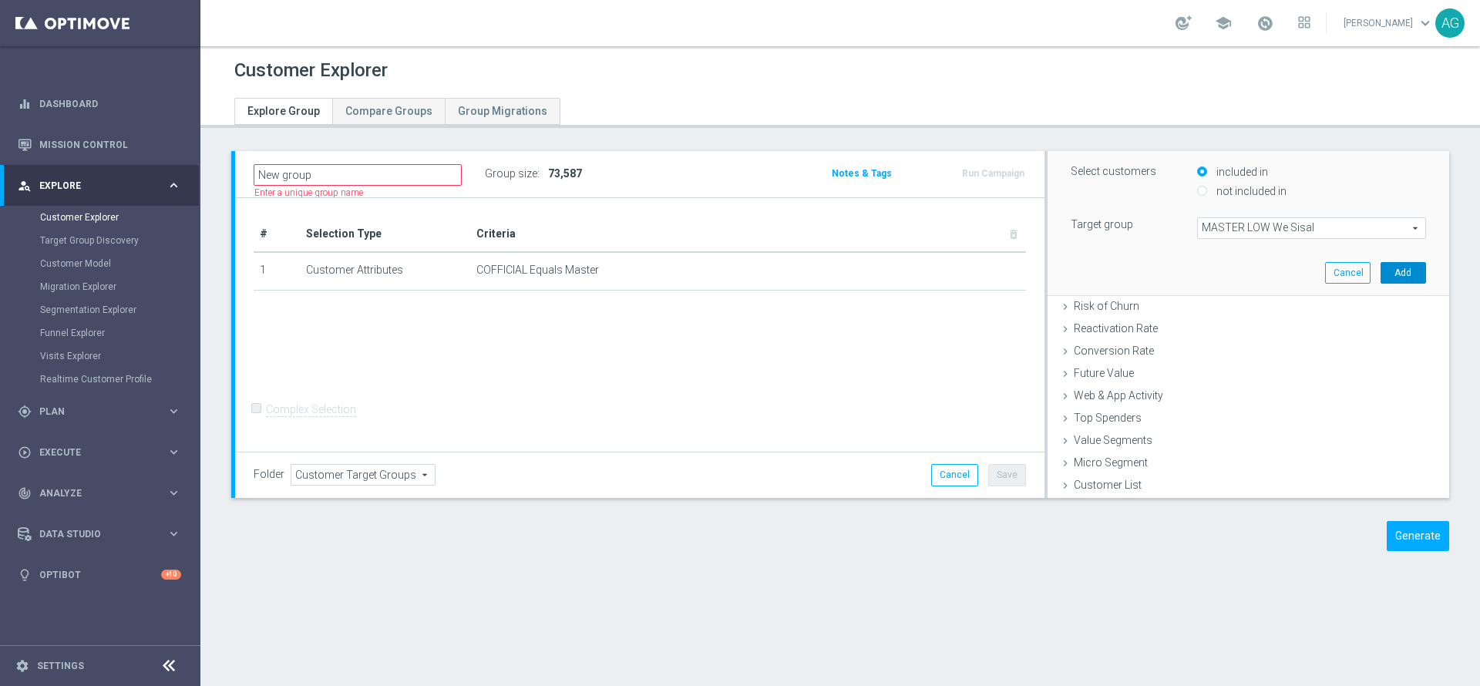
click at [1381, 280] on button "Add" at bounding box center [1403, 273] width 45 height 22
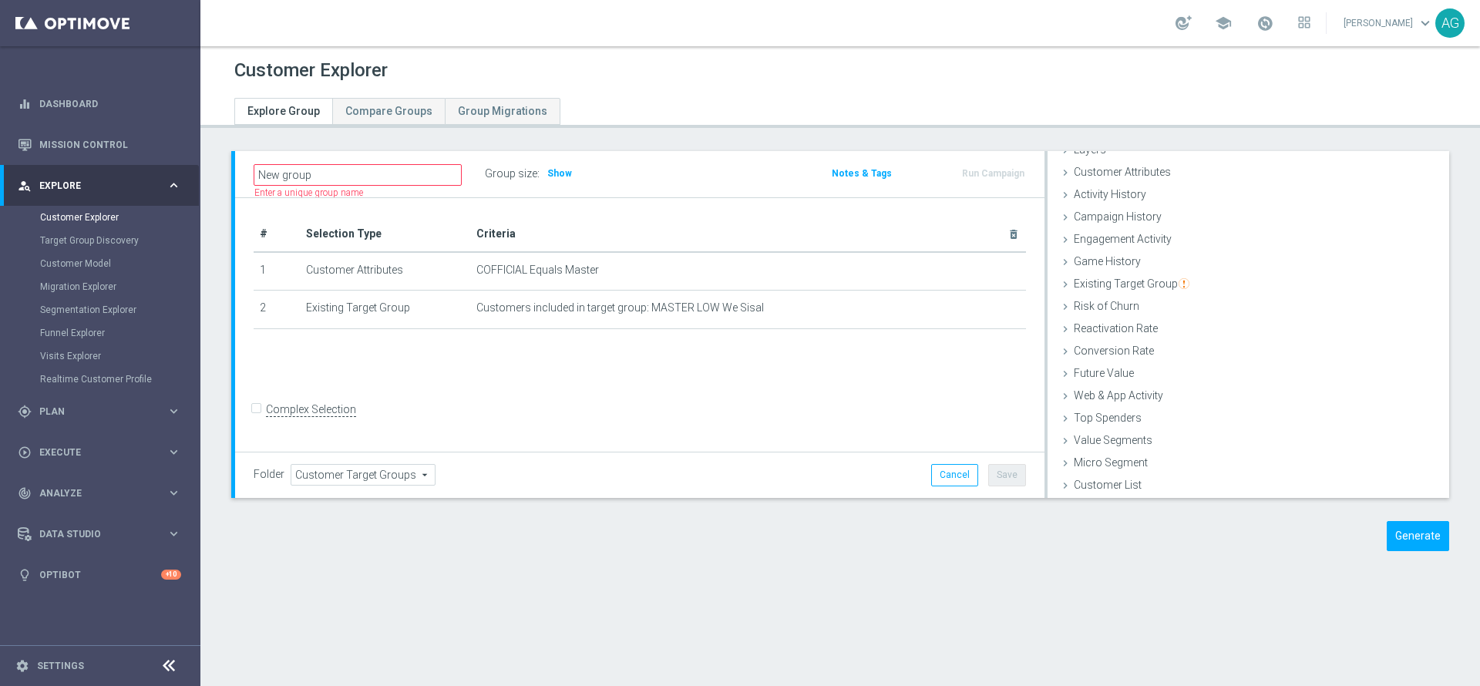
scroll to position [63, 0]
click at [549, 160] on div "New group Name length must be more than 2 characters Name length must be under …" at bounding box center [640, 174] width 810 height 46
click at [553, 165] on h3 "Show" at bounding box center [560, 173] width 28 height 17
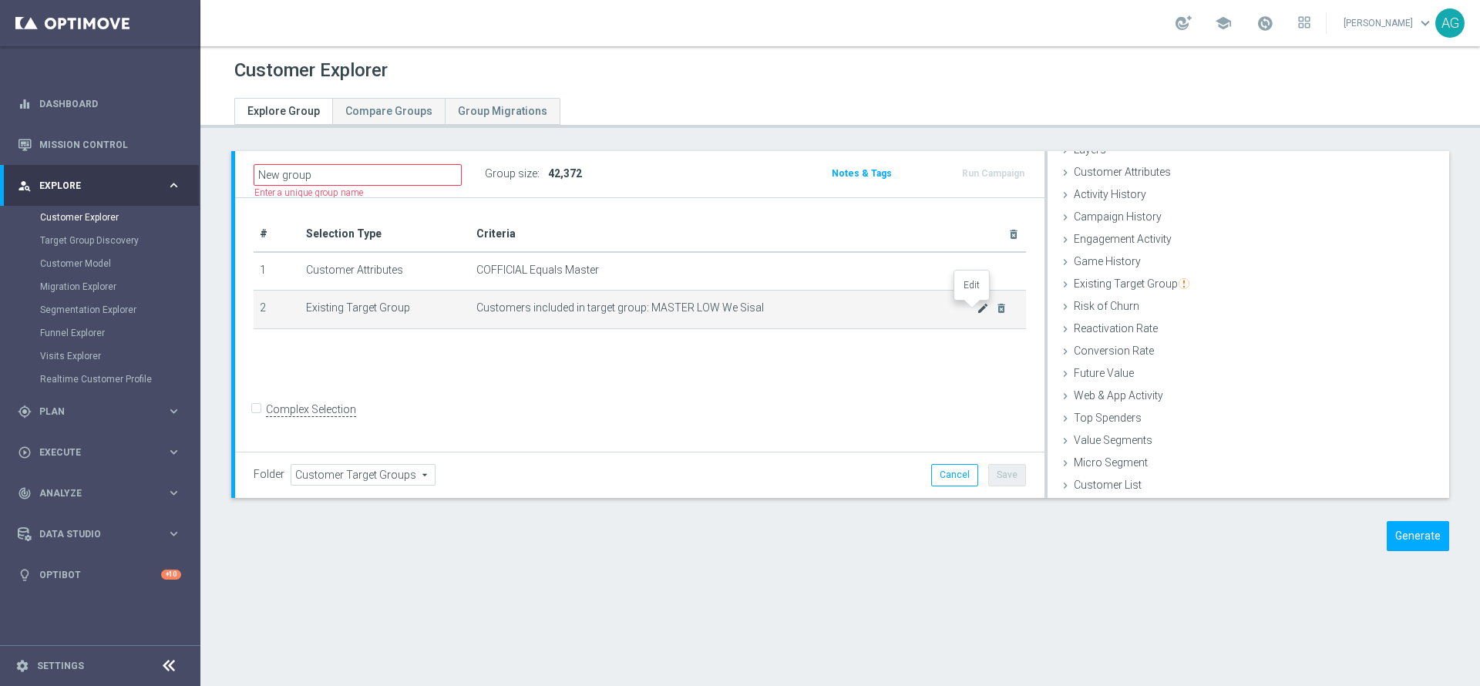
click at [977, 309] on icon "mode_edit" at bounding box center [983, 308] width 12 height 12
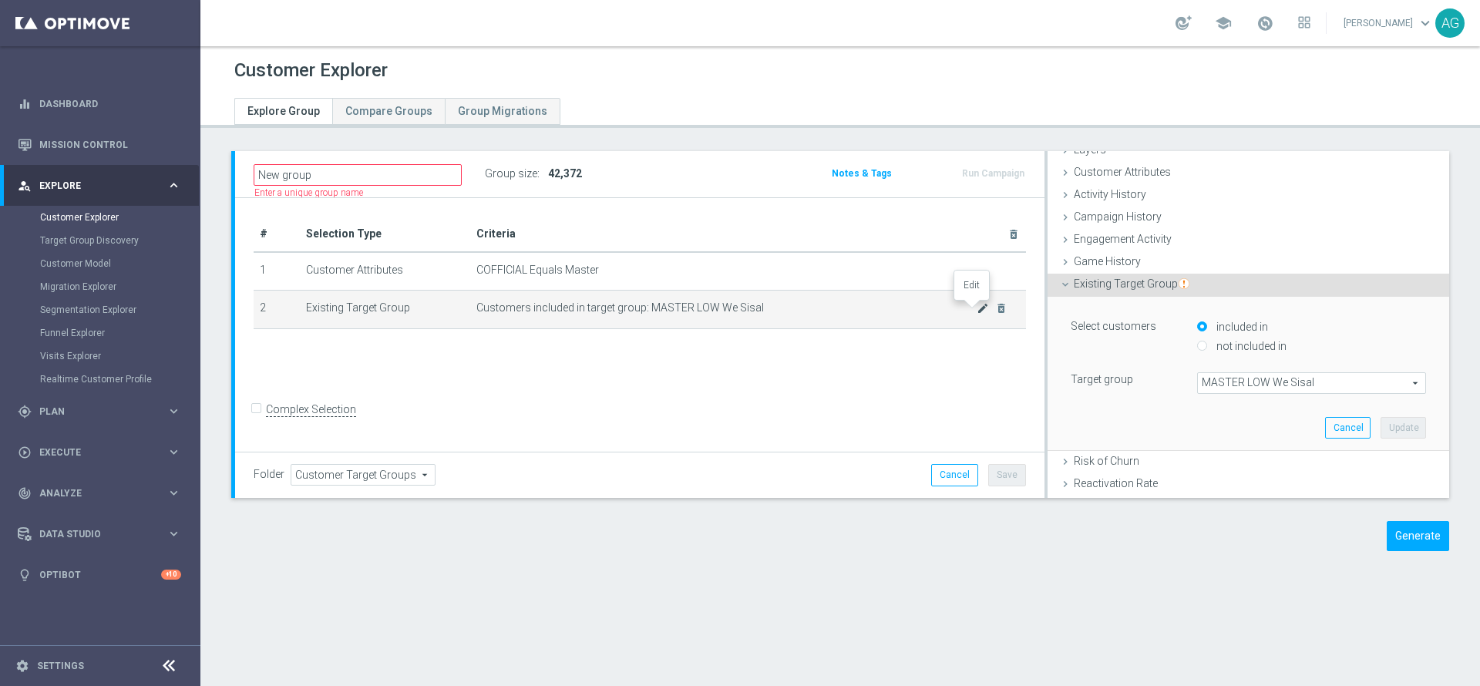
scroll to position [65, 0]
click at [1197, 346] on input "not included in" at bounding box center [1202, 345] width 10 height 10
radio input "true"
click at [1381, 433] on button "Update" at bounding box center [1403, 427] width 45 height 22
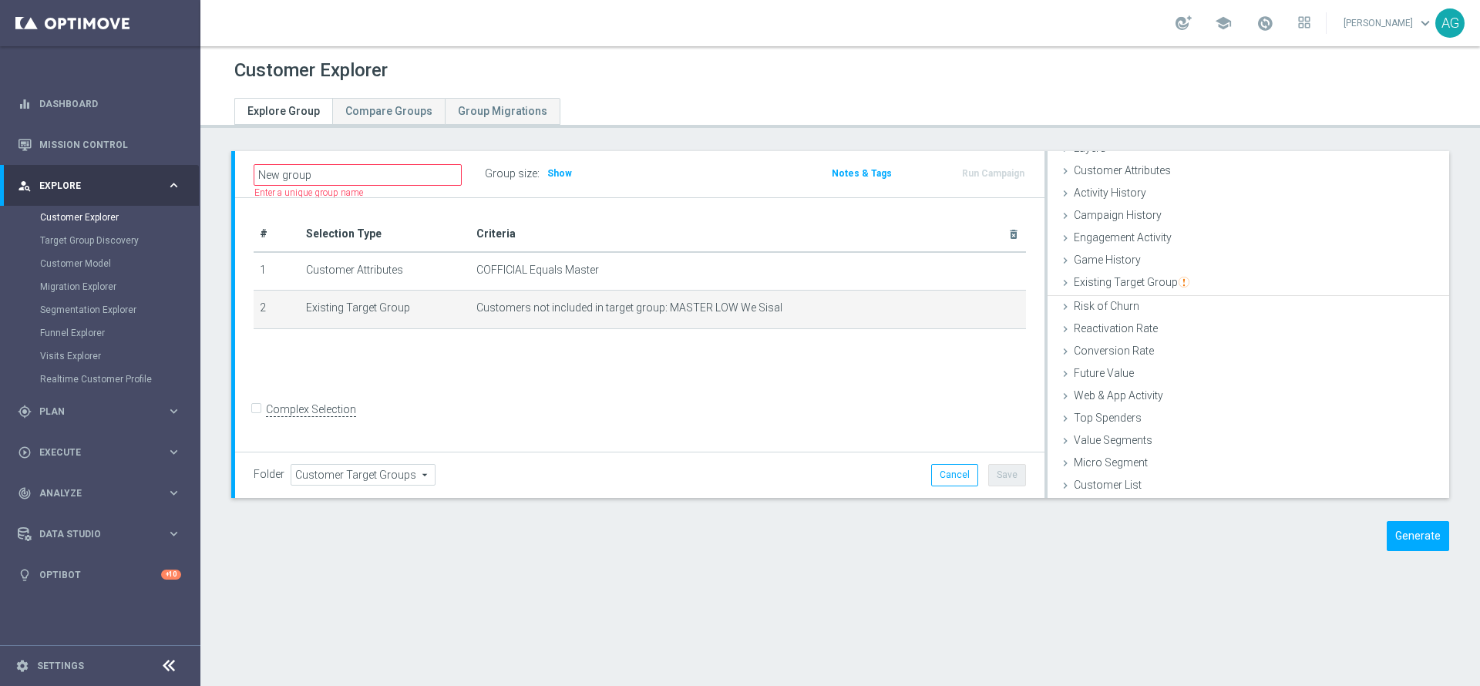
scroll to position [63, 0]
click at [547, 180] on h3 "Show" at bounding box center [560, 173] width 28 height 17
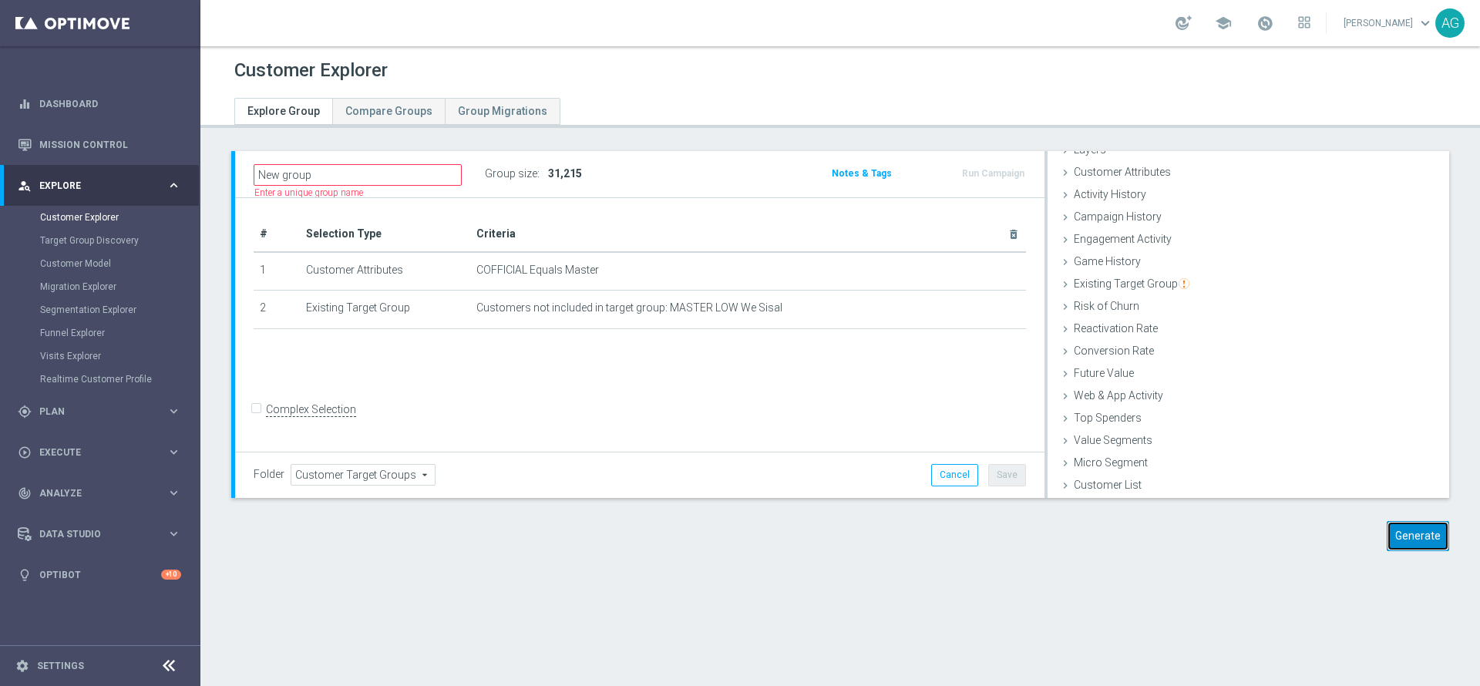
click at [1400, 534] on button "Generate" at bounding box center [1418, 536] width 62 height 30
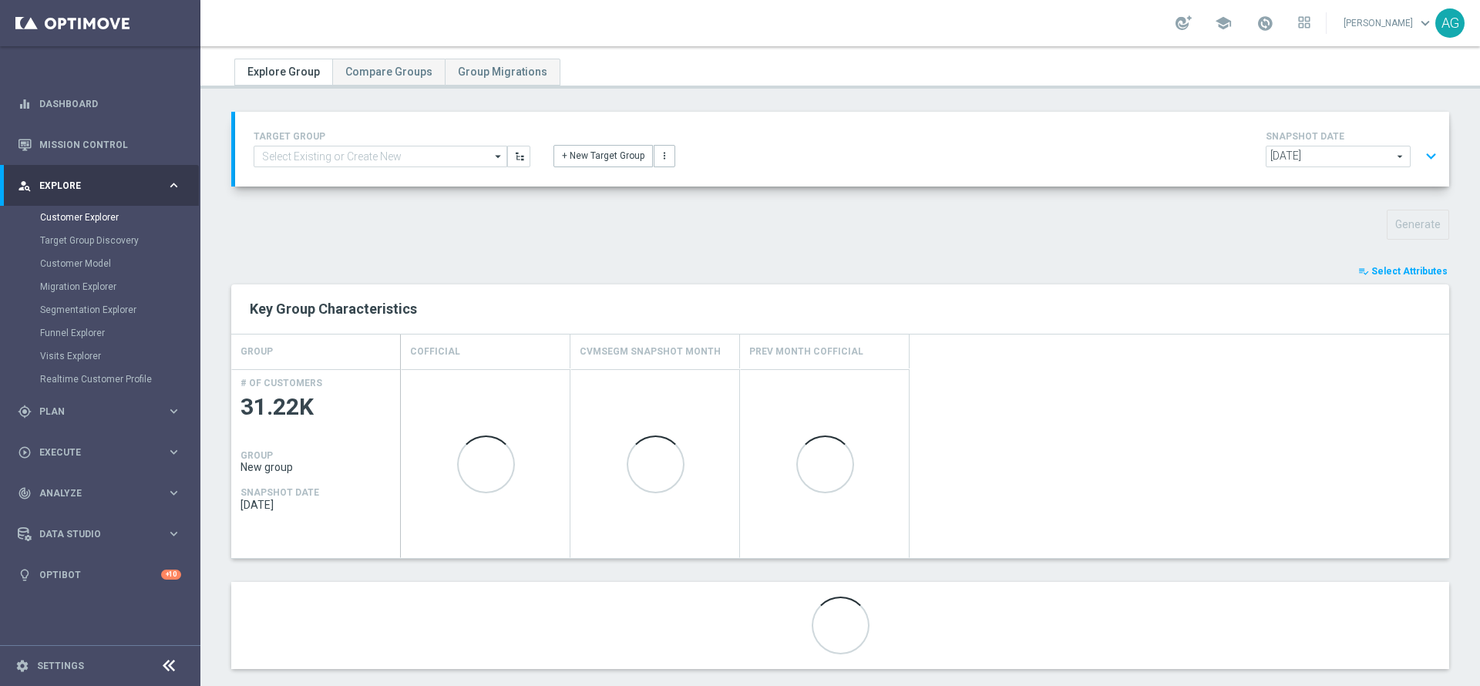
scroll to position [61, 0]
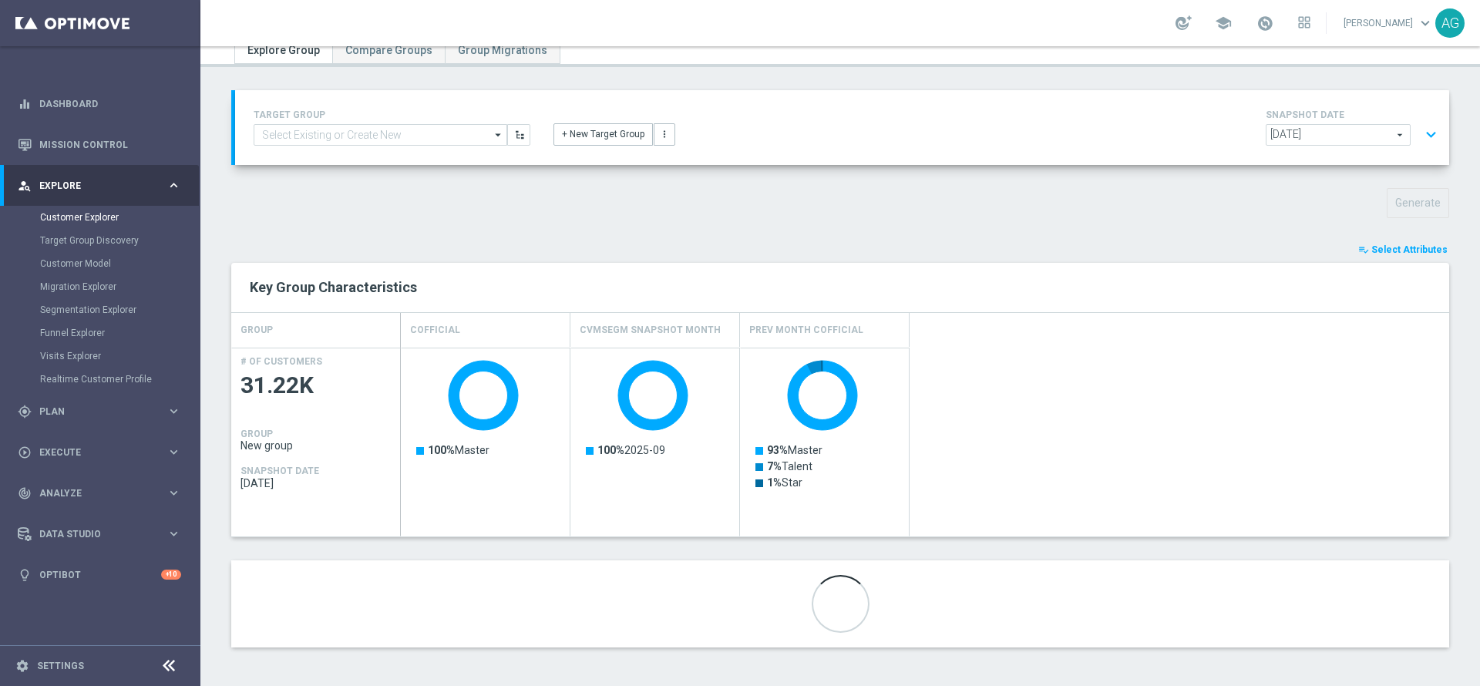
click at [1391, 249] on span "Select Attributes" at bounding box center [1410, 249] width 76 height 11
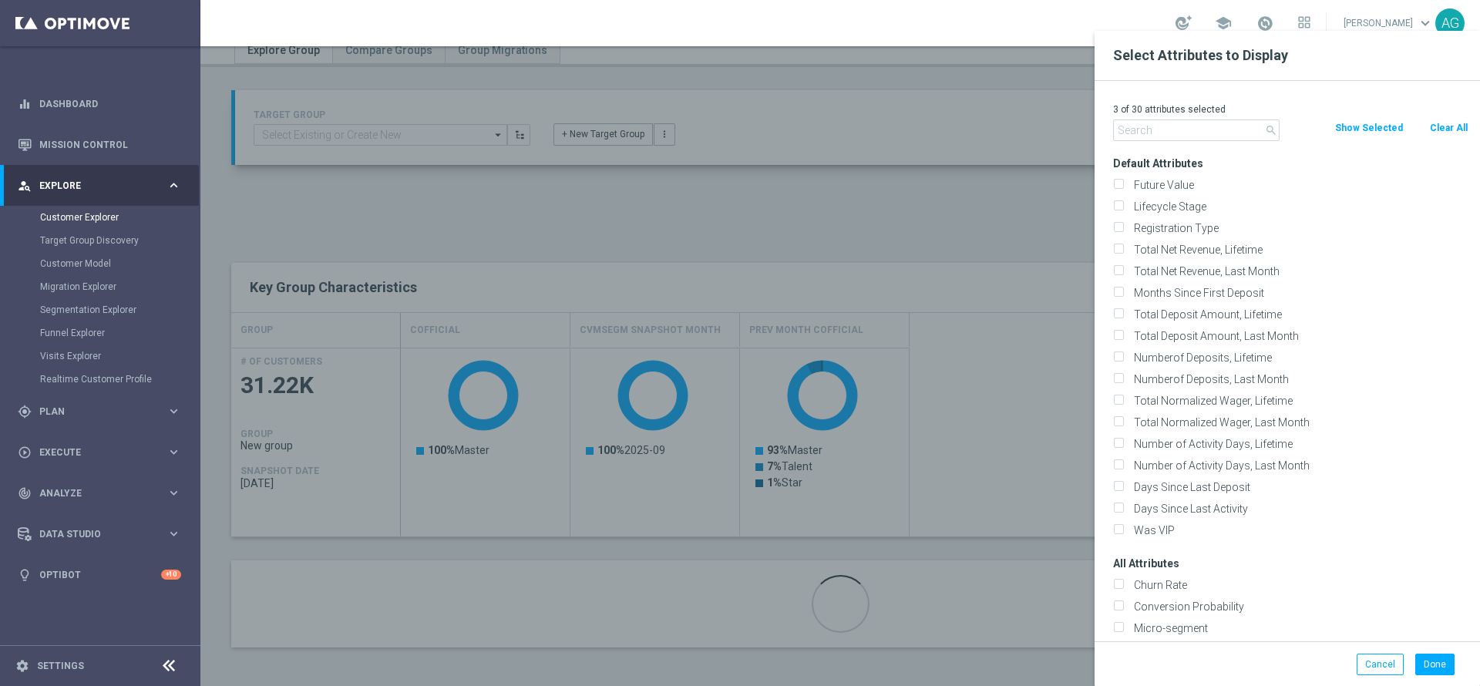
click at [1432, 125] on button "Clear All" at bounding box center [1449, 128] width 41 height 17
checkbox input "false"
click at [1187, 128] on input "text" at bounding box center [1196, 131] width 167 height 22
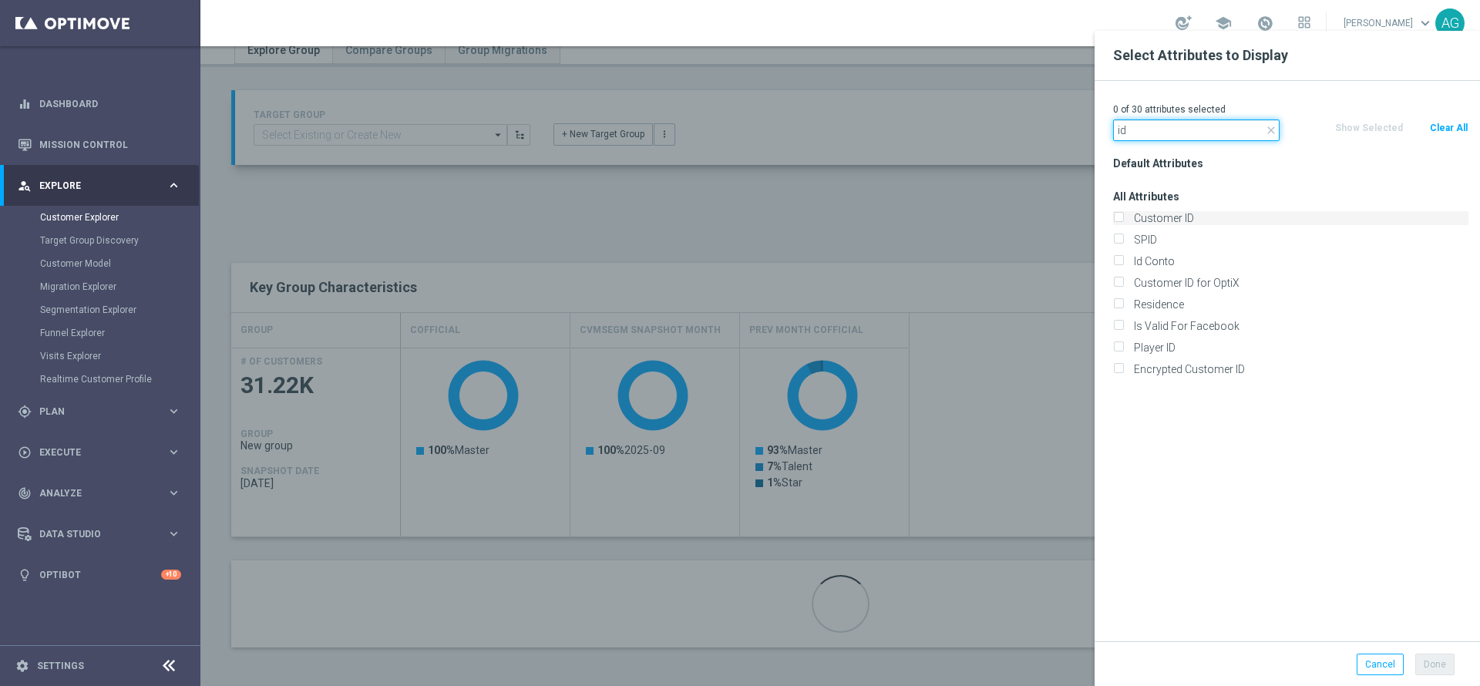
type input "id"
click at [1136, 218] on label "Customer ID" at bounding box center [1299, 218] width 340 height 14
click at [1123, 218] on input "Customer ID" at bounding box center [1118, 220] width 10 height 10
checkbox input "true"
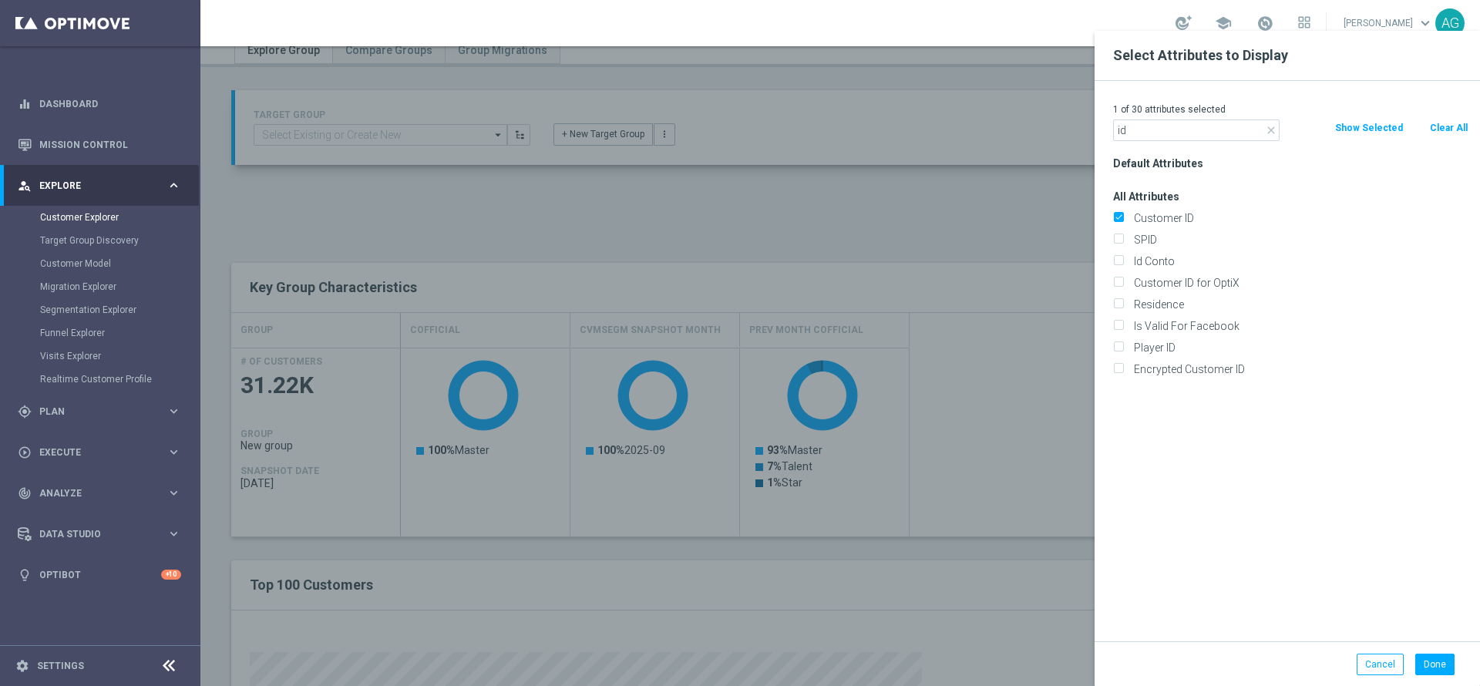
click at [1022, 213] on div at bounding box center [940, 374] width 1480 height 686
click at [1442, 663] on button "Done" at bounding box center [1435, 665] width 39 height 22
type input "Search"
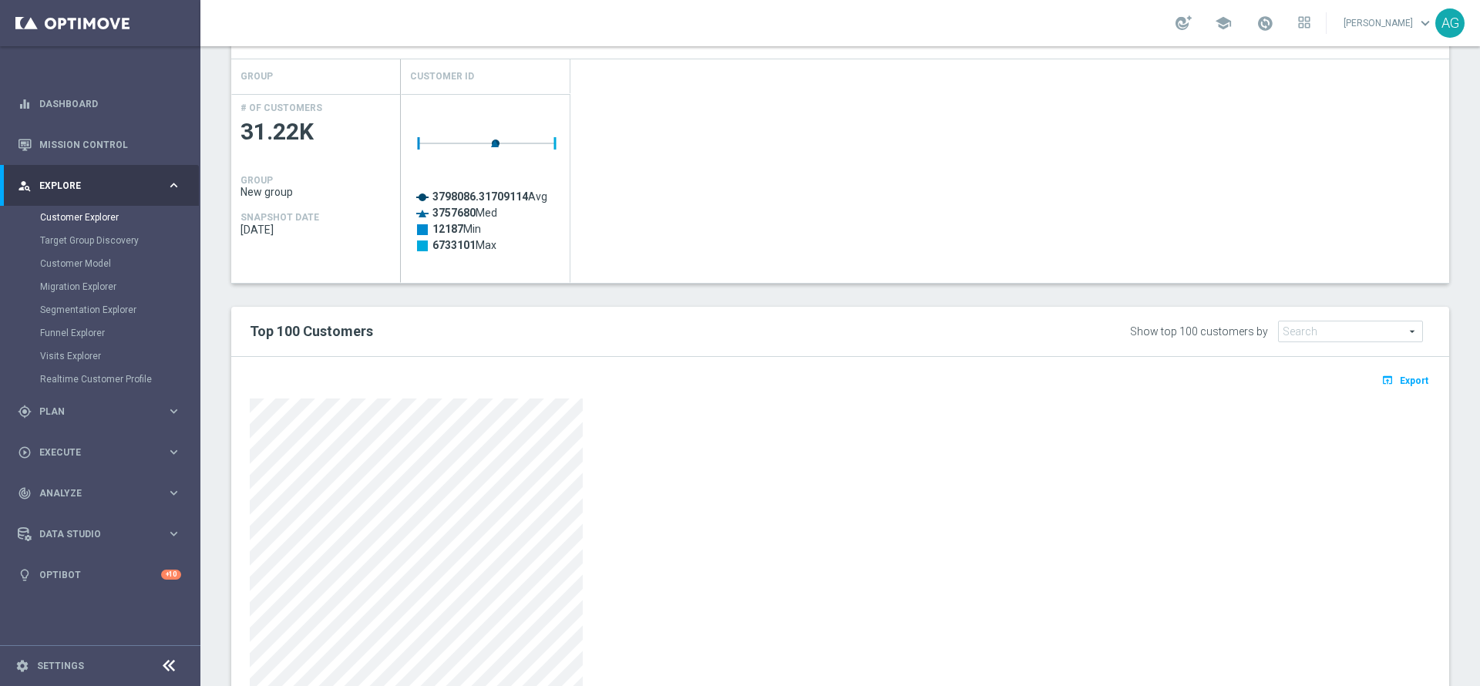
scroll to position [400, 0]
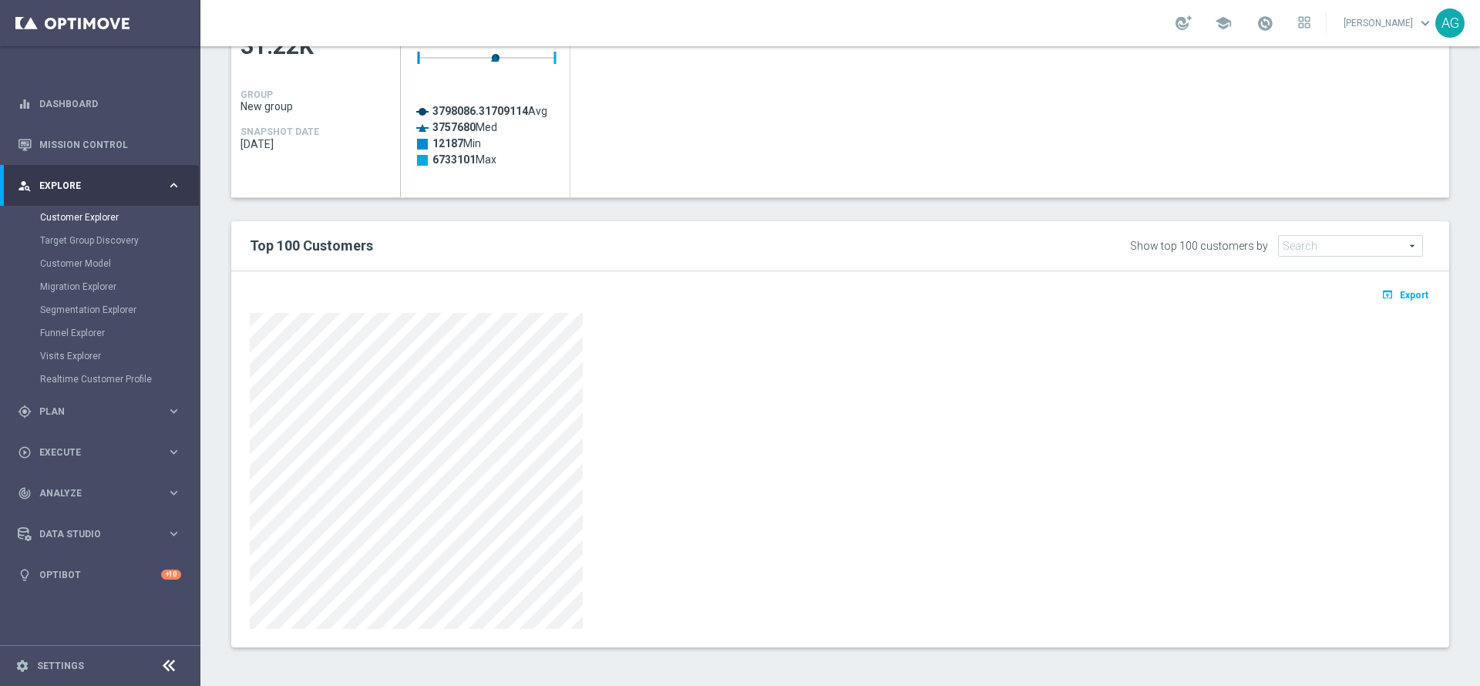
click at [1391, 301] on button "open_in_browser Export" at bounding box center [1405, 295] width 52 height 20
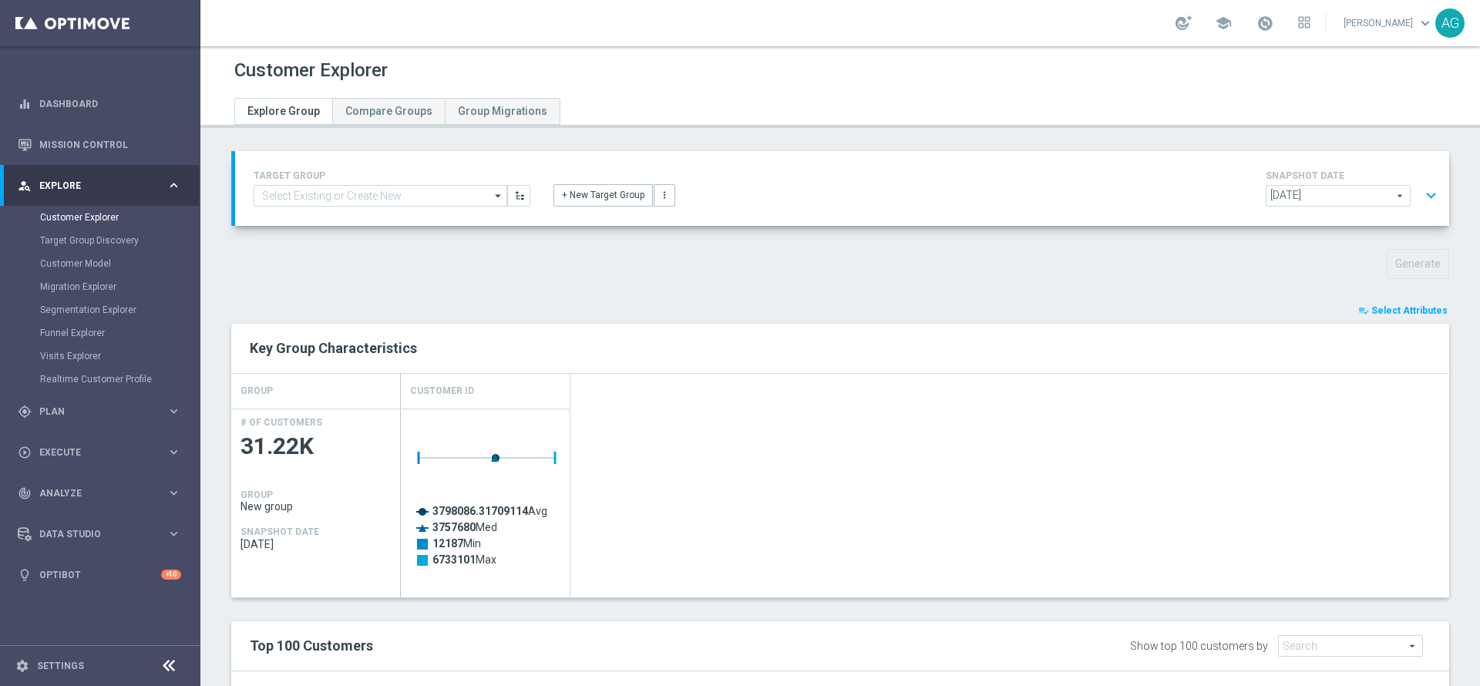
click at [1420, 184] on button "expand_more" at bounding box center [1431, 195] width 22 height 29
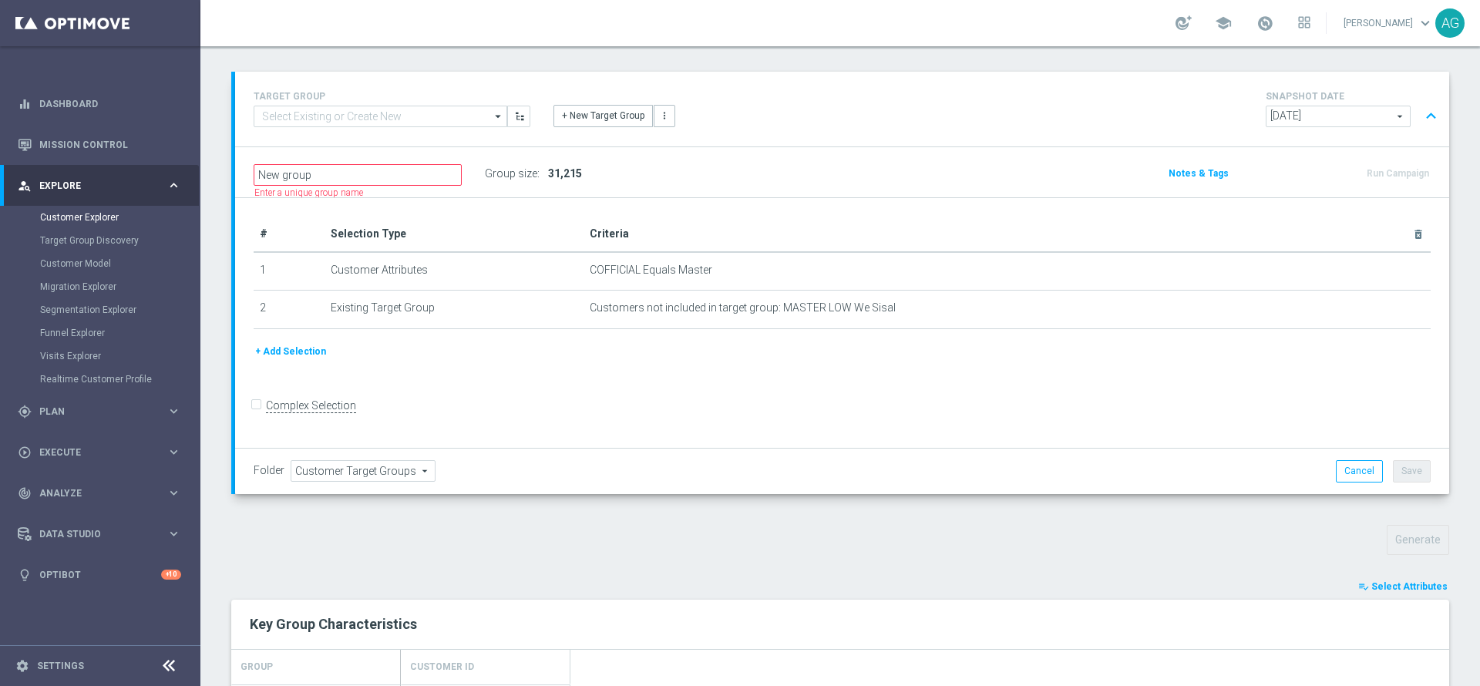
scroll to position [116, 0]
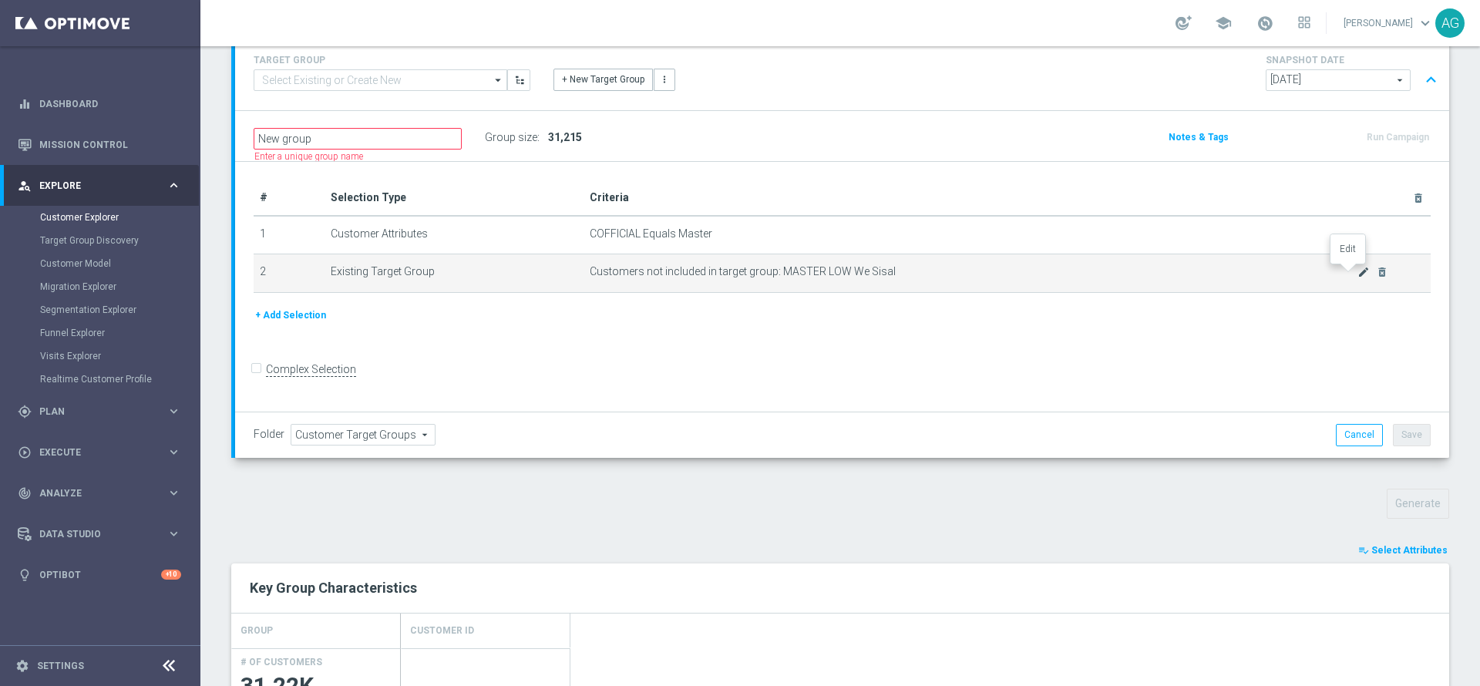
click at [1358, 271] on icon "mode_edit" at bounding box center [1364, 272] width 12 height 12
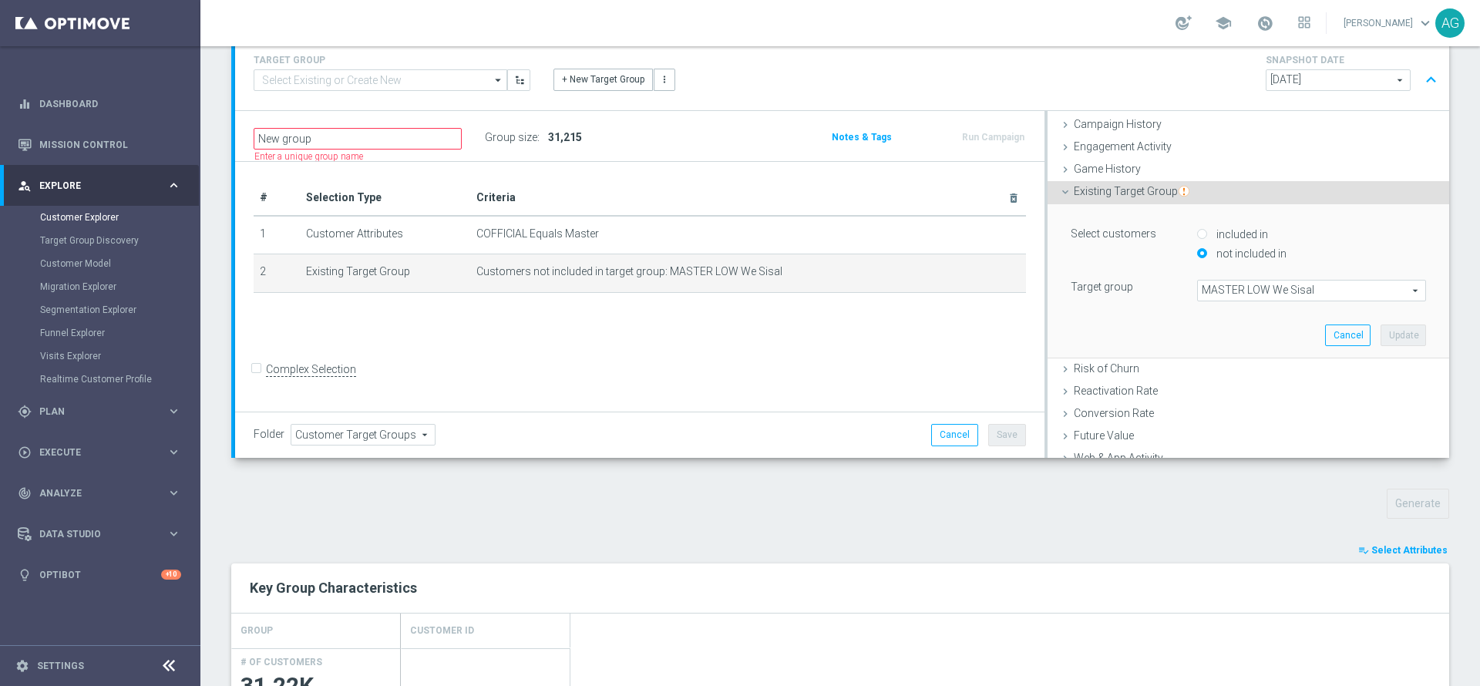
click at [1197, 233] on input "included in" at bounding box center [1202, 235] width 10 height 10
radio input "true"
click at [1295, 295] on span "MASTER LOW We Sisal" at bounding box center [1311, 291] width 227 height 20
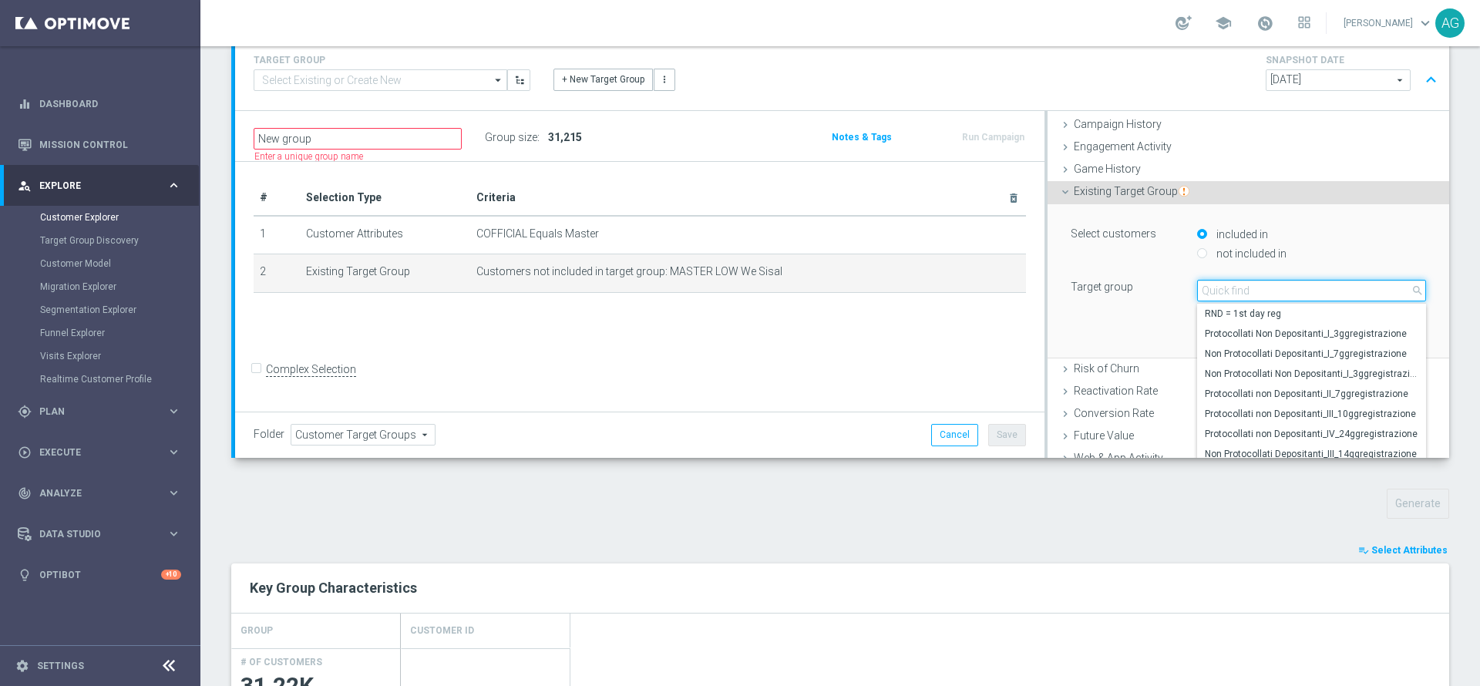
click at [1295, 295] on input "search" at bounding box center [1311, 291] width 229 height 22
type input "TOP MASTER"
click at [1252, 314] on span "TOP MASTER" at bounding box center [1312, 314] width 214 height 12
type input "TOP MASTER"
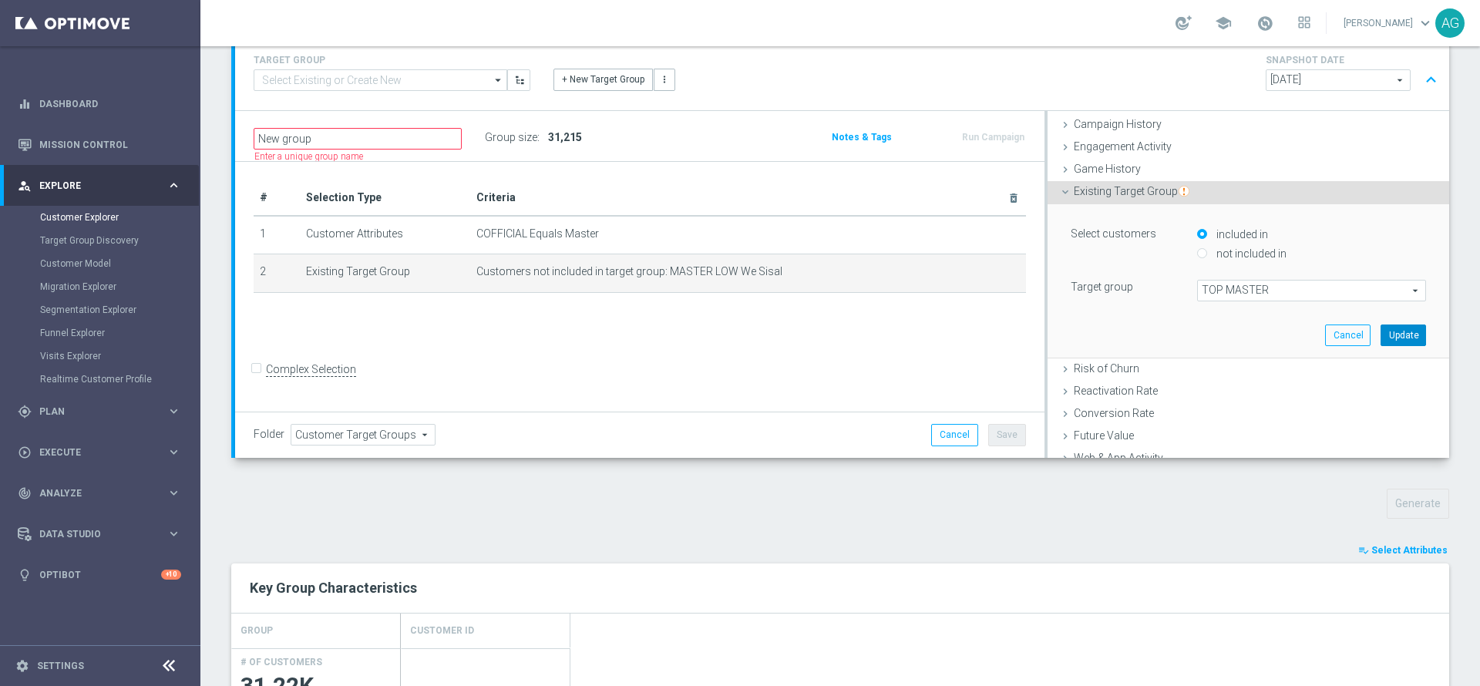
click at [1381, 342] on button "Update" at bounding box center [1403, 336] width 45 height 22
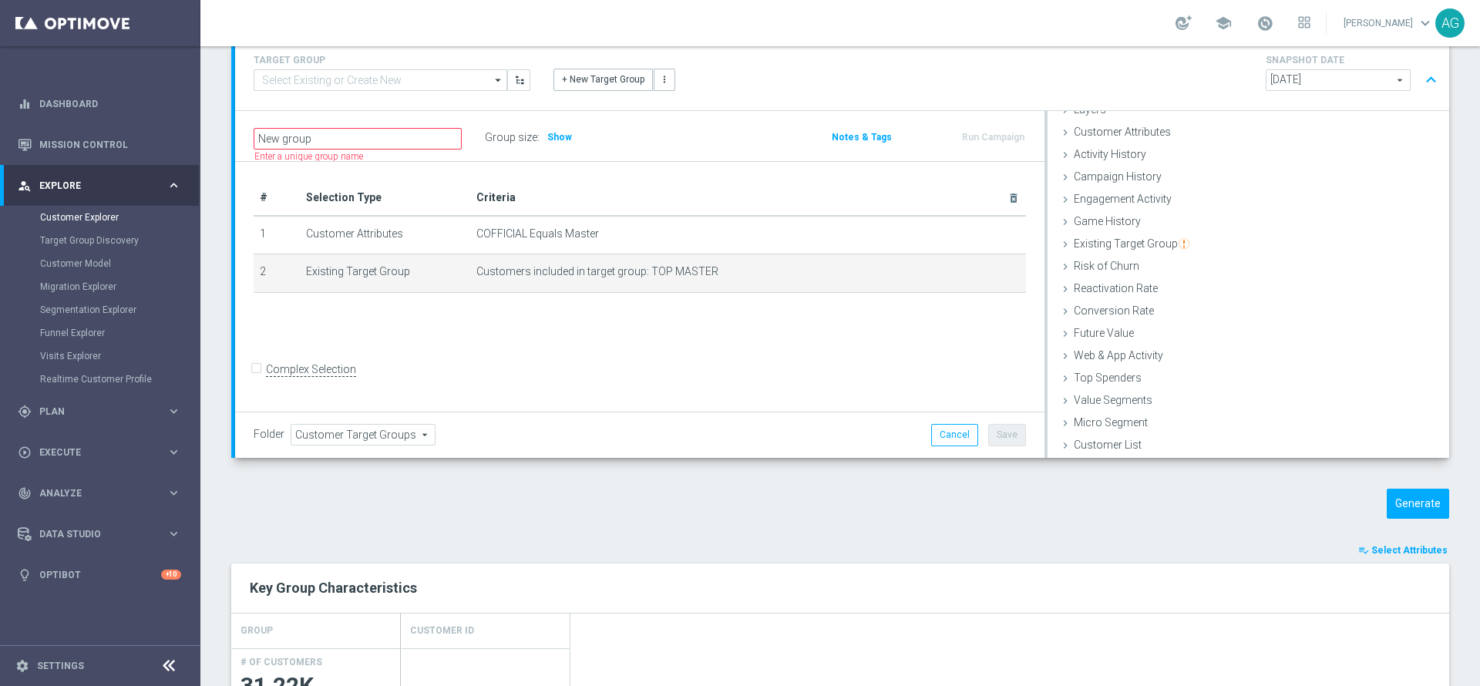
scroll to position [0, 0]
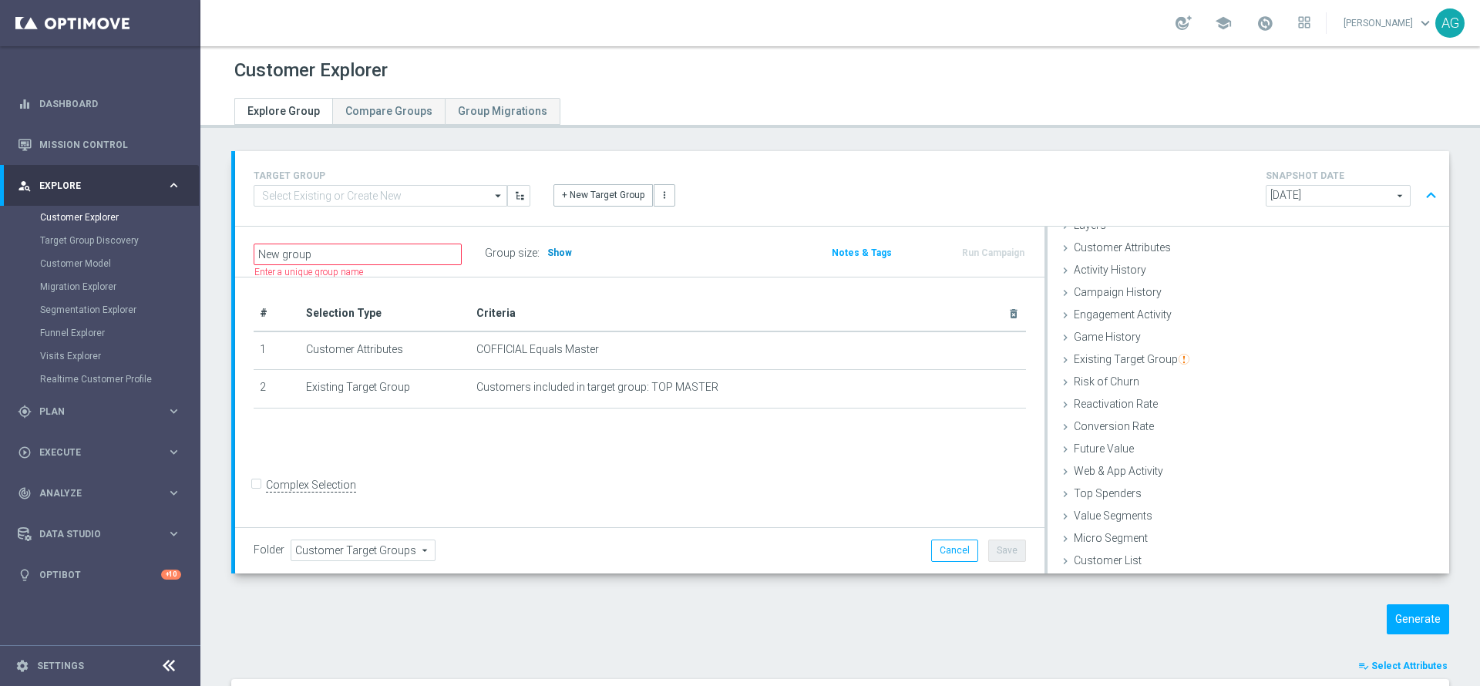
click at [547, 254] on span "Show" at bounding box center [559, 252] width 25 height 11
click at [604, 253] on div "Group size : 29,815" at bounding box center [562, 253] width 154 height 22
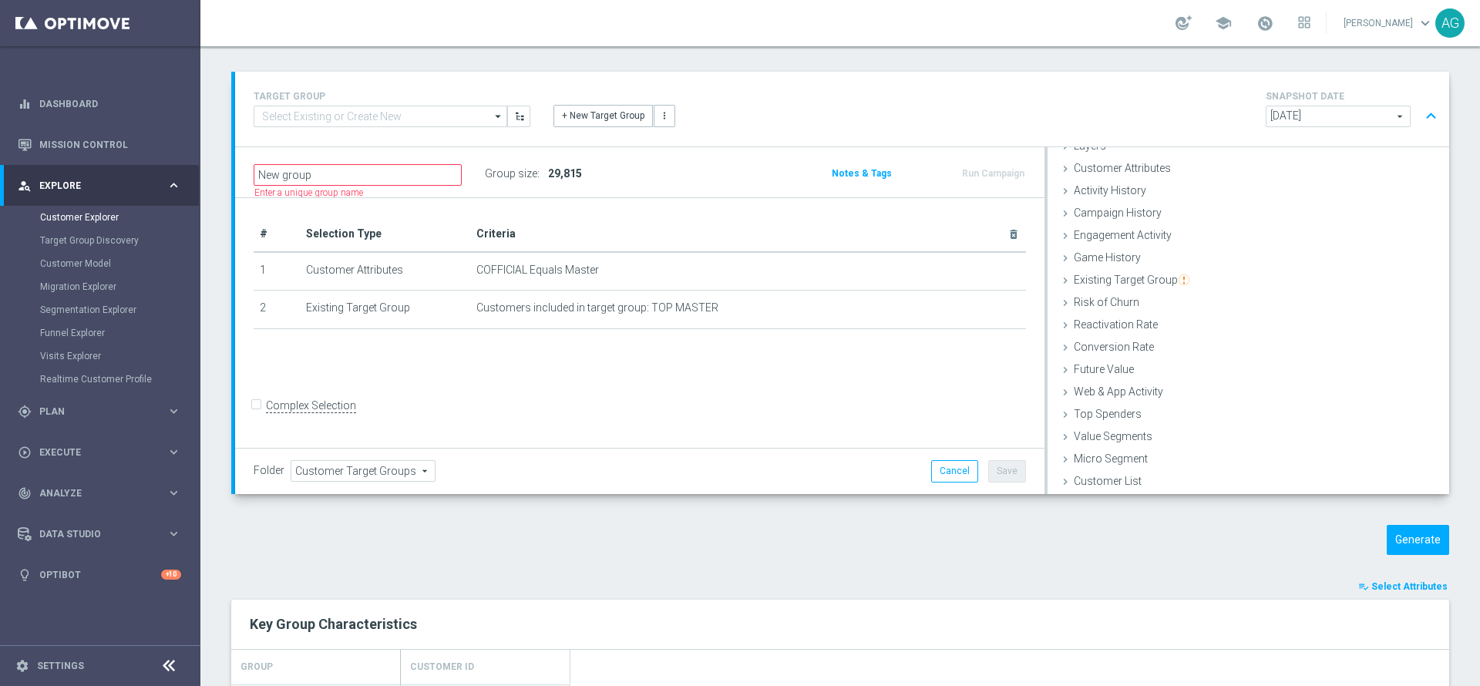
scroll to position [116, 0]
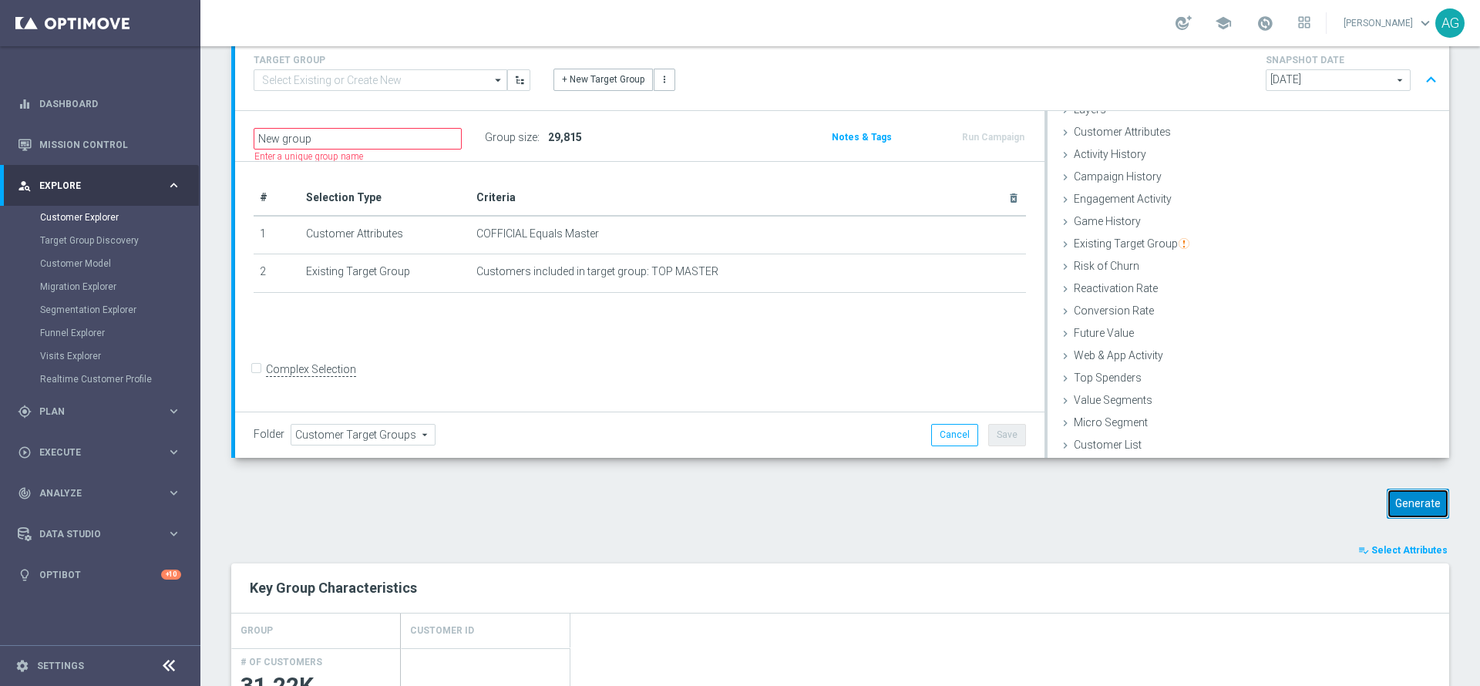
click at [1407, 510] on button "Generate" at bounding box center [1418, 504] width 62 height 30
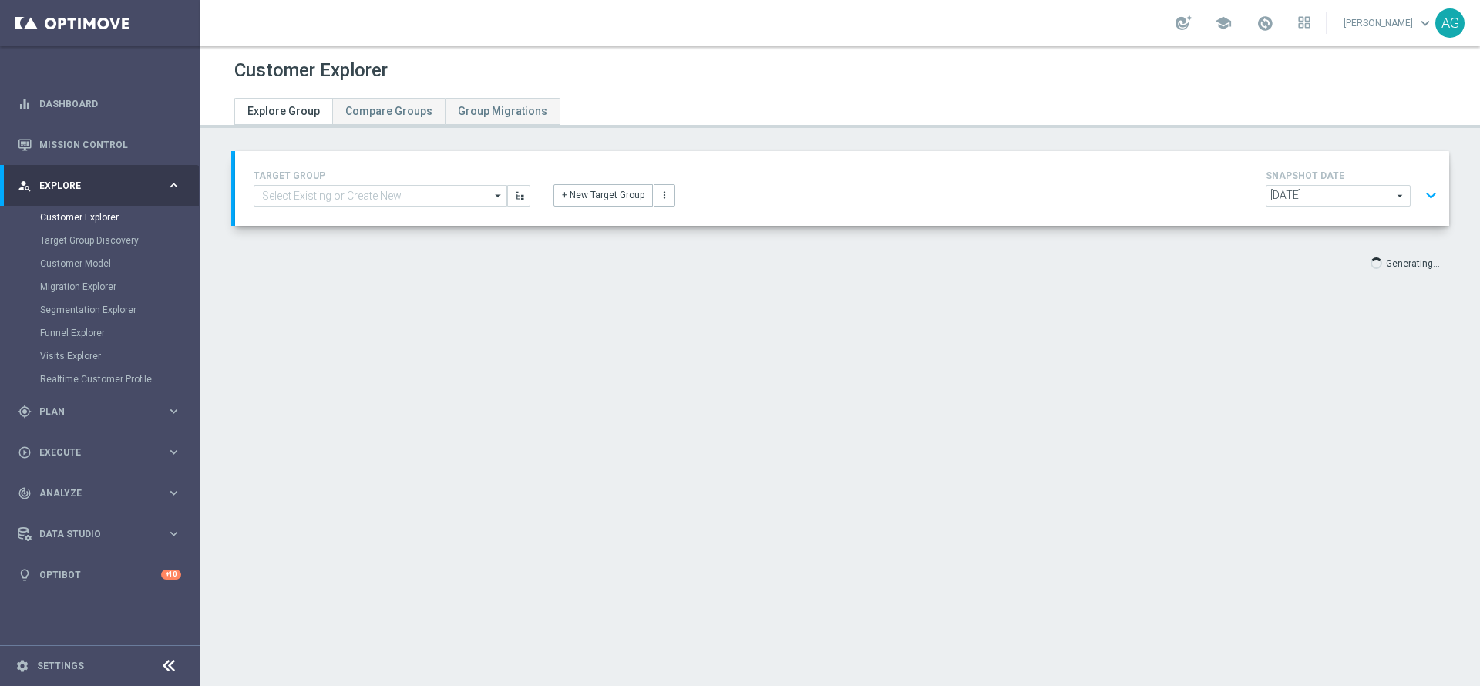
click at [1402, 193] on div "2025-10-01 2025-10-01 arrow_drop_down search expand_more" at bounding box center [1354, 197] width 177 height 25
click at [1420, 194] on button "expand_more" at bounding box center [1431, 195] width 22 height 29
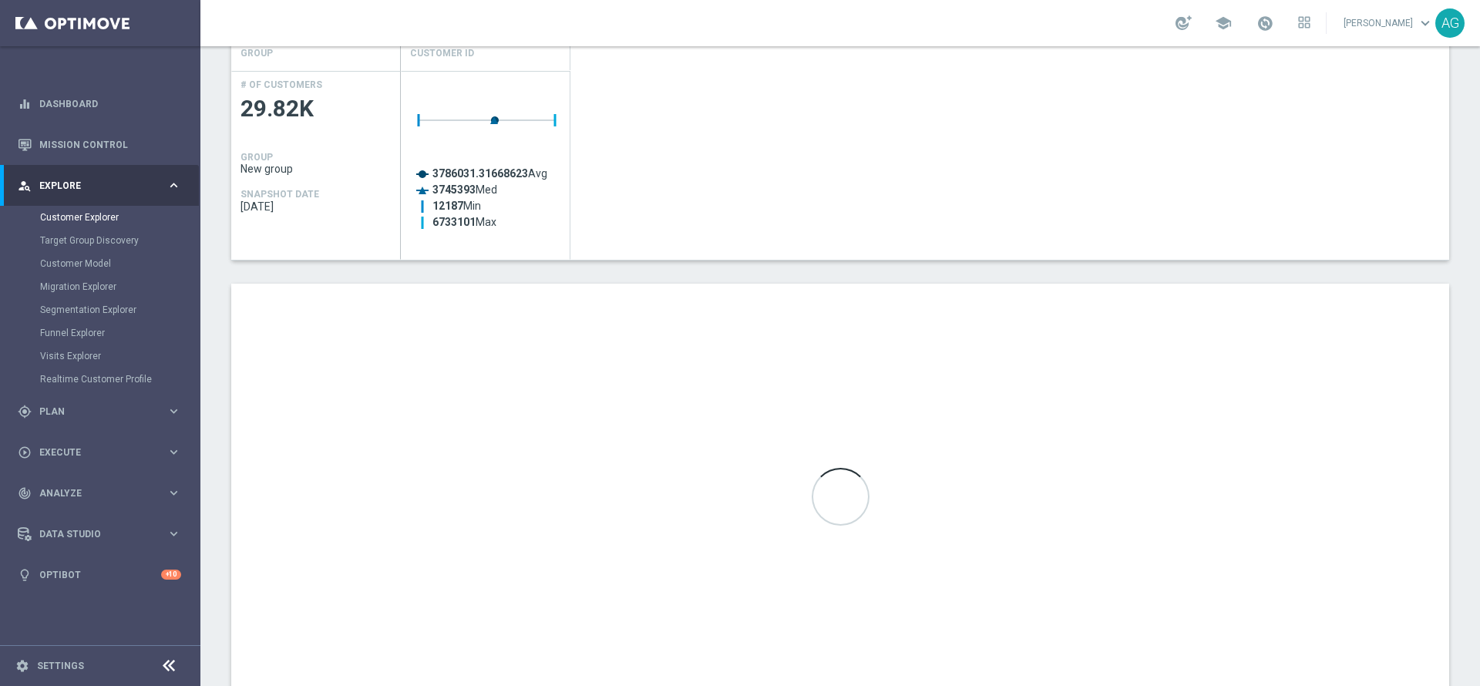
scroll to position [640, 0]
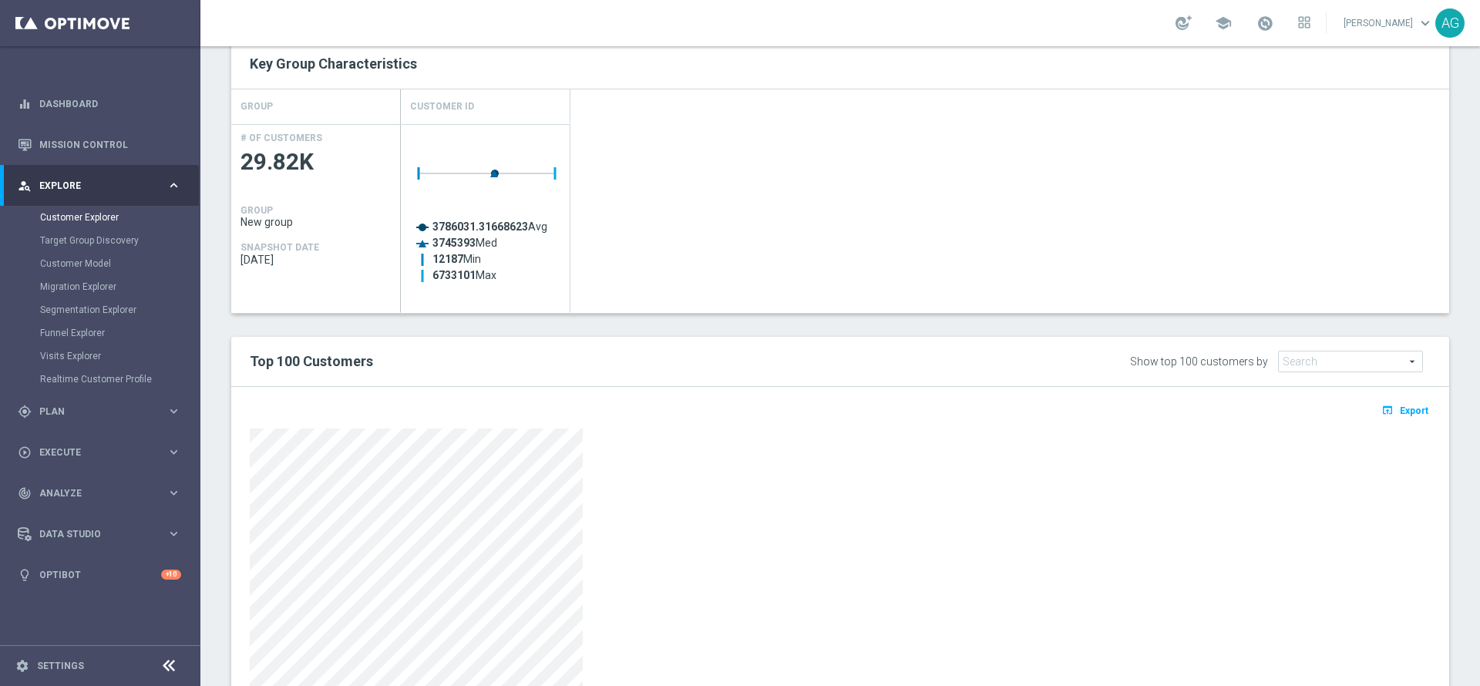
click at [1448, 210] on div "TARGET GROUP arrow_drop_down Show Selected 0 of NaN" at bounding box center [840, 148] width 1280 height 1275
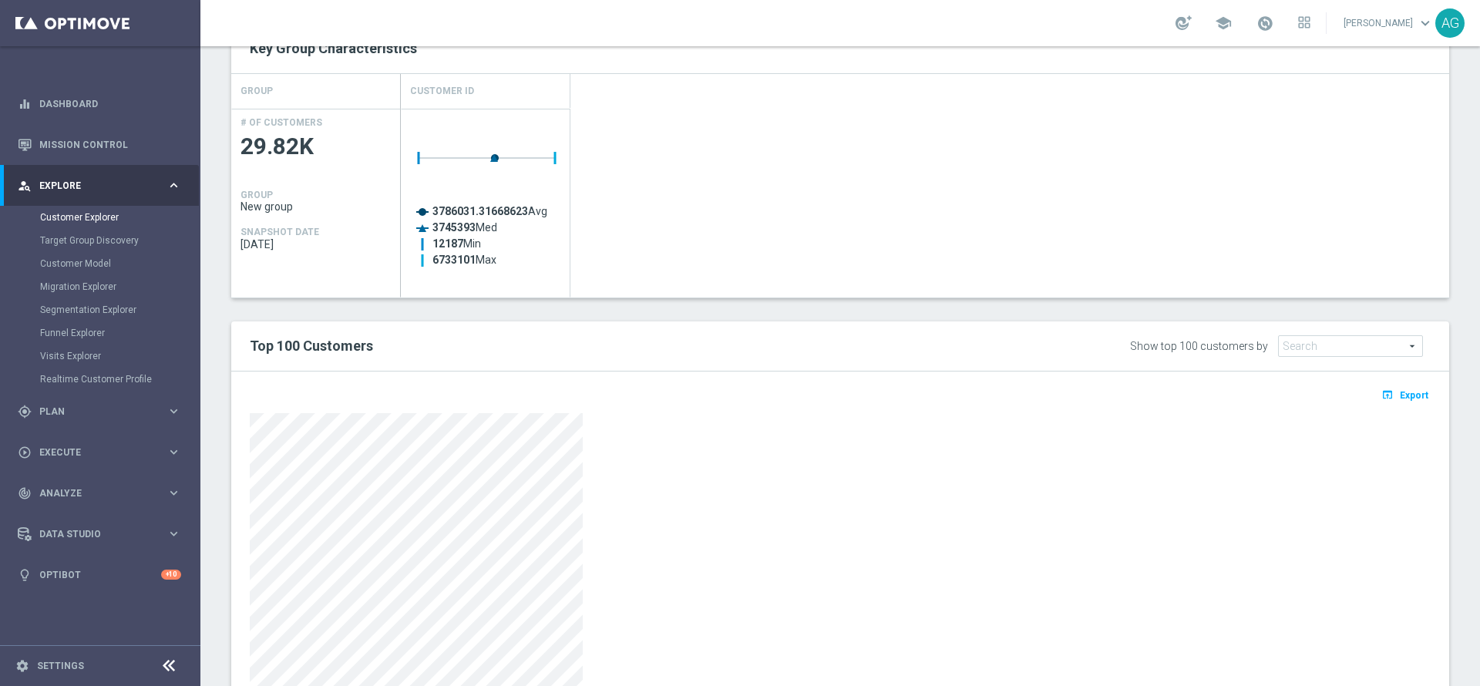
scroll to position [694, 0]
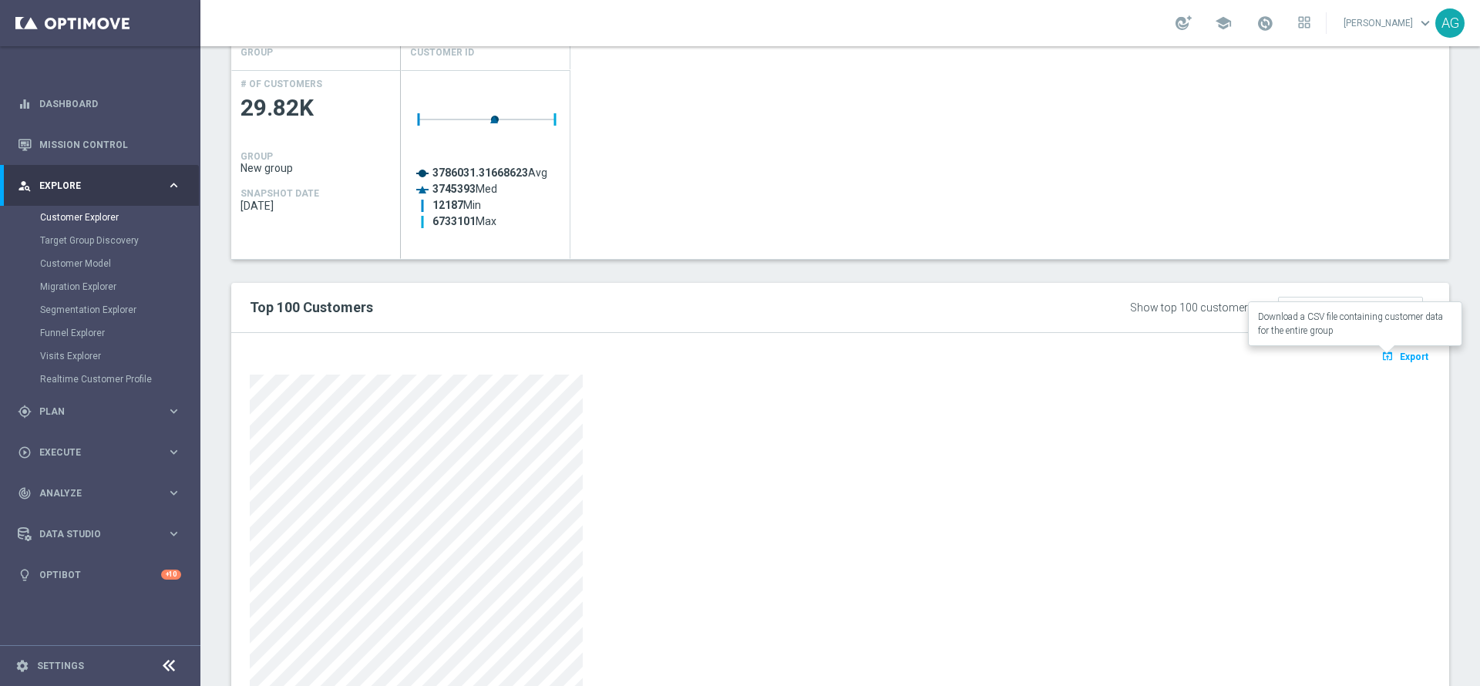
click at [1382, 354] on icon "open_in_browser" at bounding box center [1390, 356] width 16 height 12
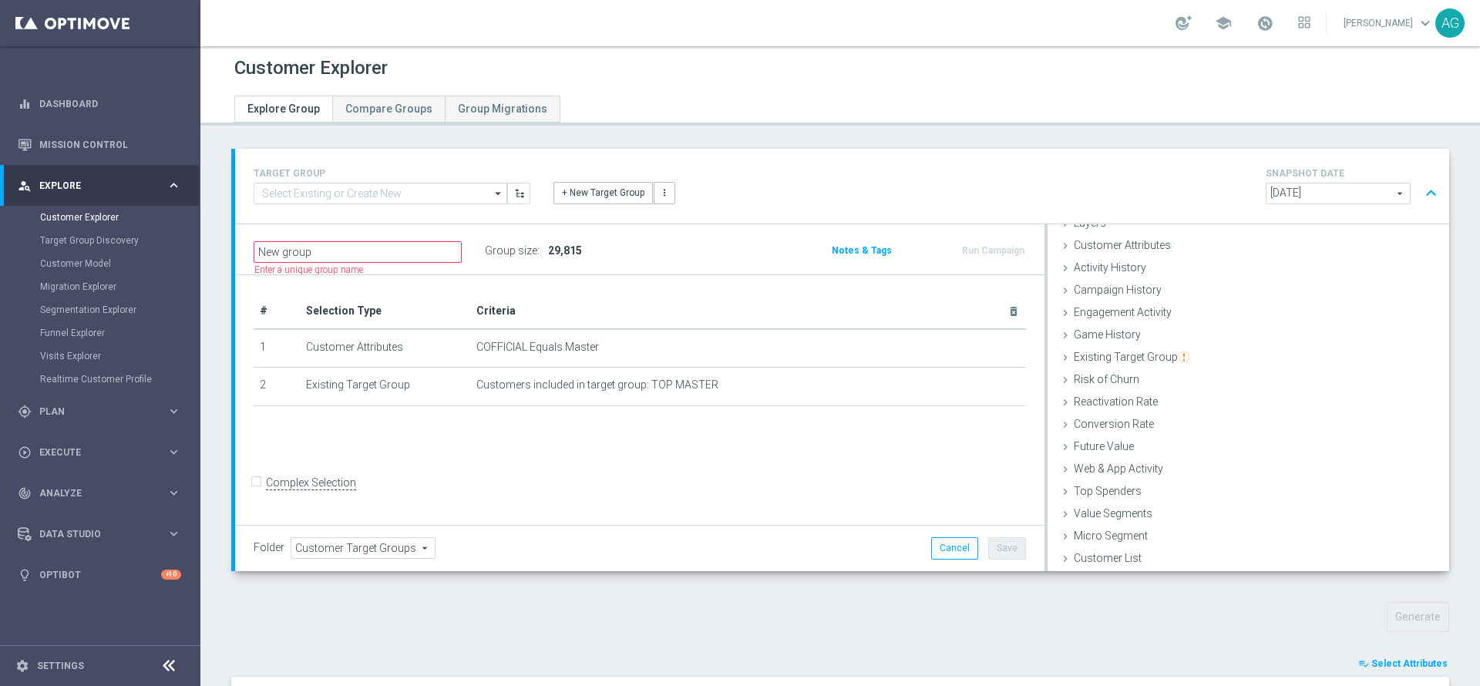
scroll to position [0, 0]
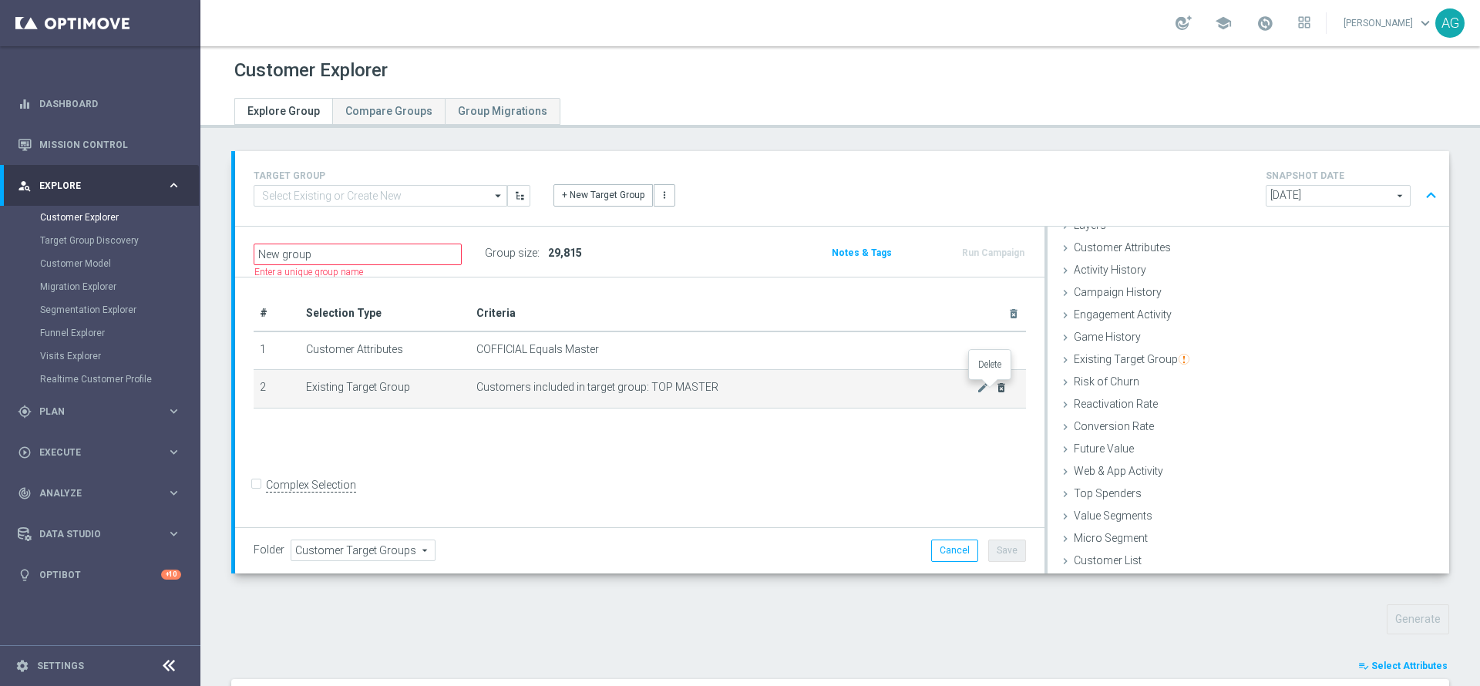
click at [995, 389] on icon "delete_forever" at bounding box center [1001, 388] width 12 height 12
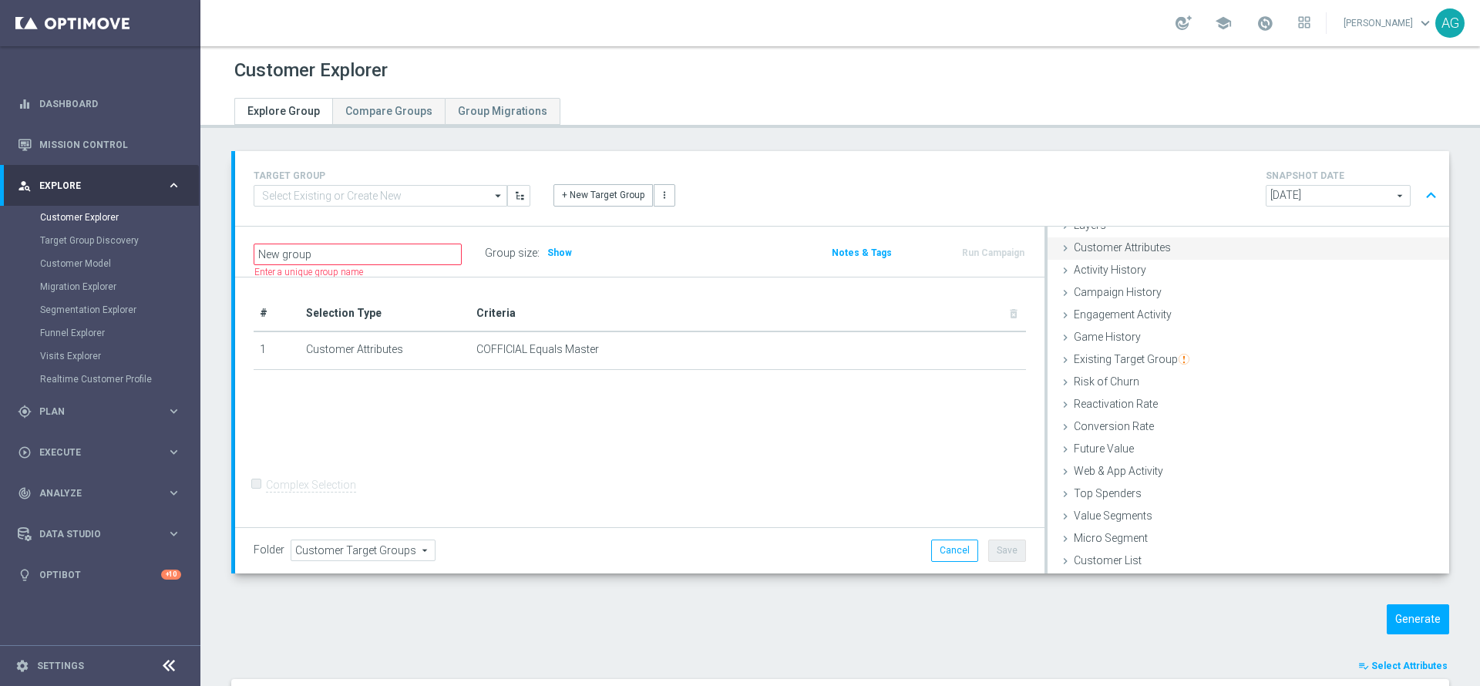
click at [1104, 252] on span "Customer Attributes" at bounding box center [1122, 247] width 97 height 12
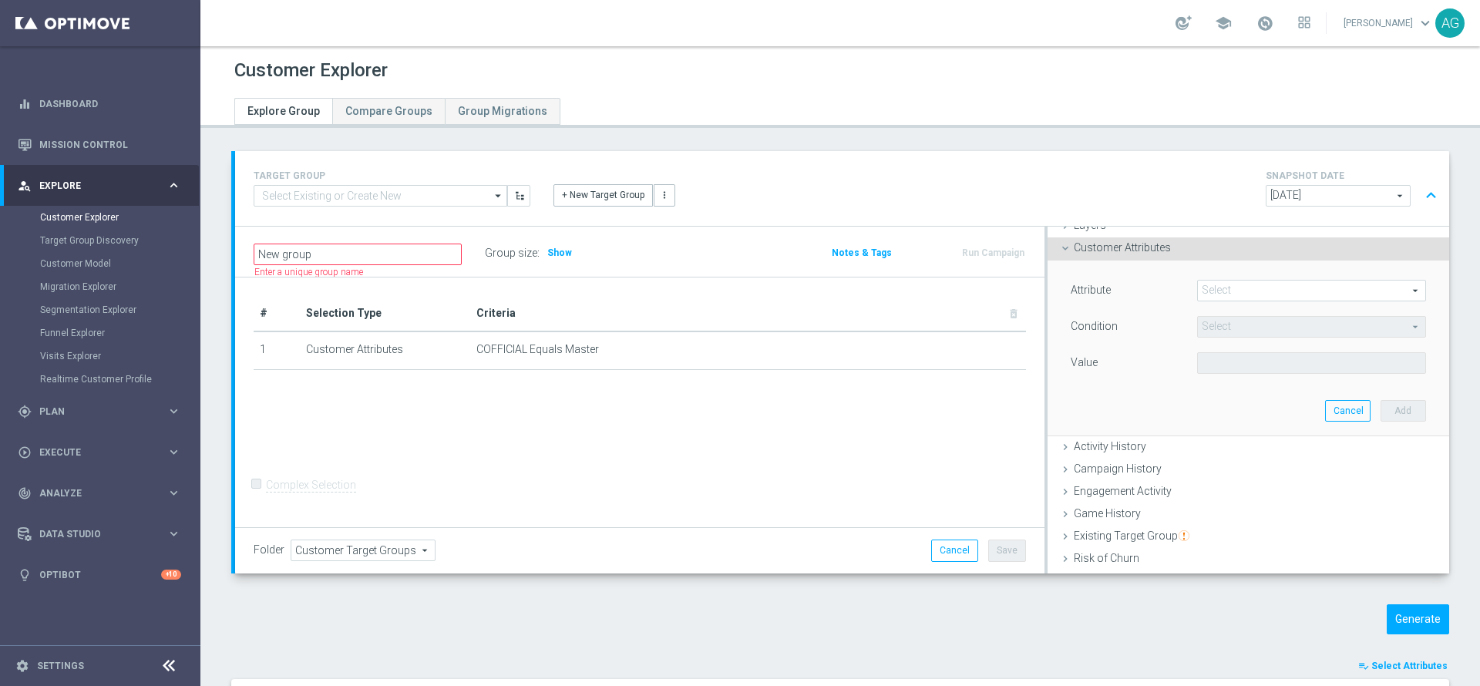
scroll to position [65, 0]
click at [1210, 284] on span at bounding box center [1311, 289] width 227 height 20
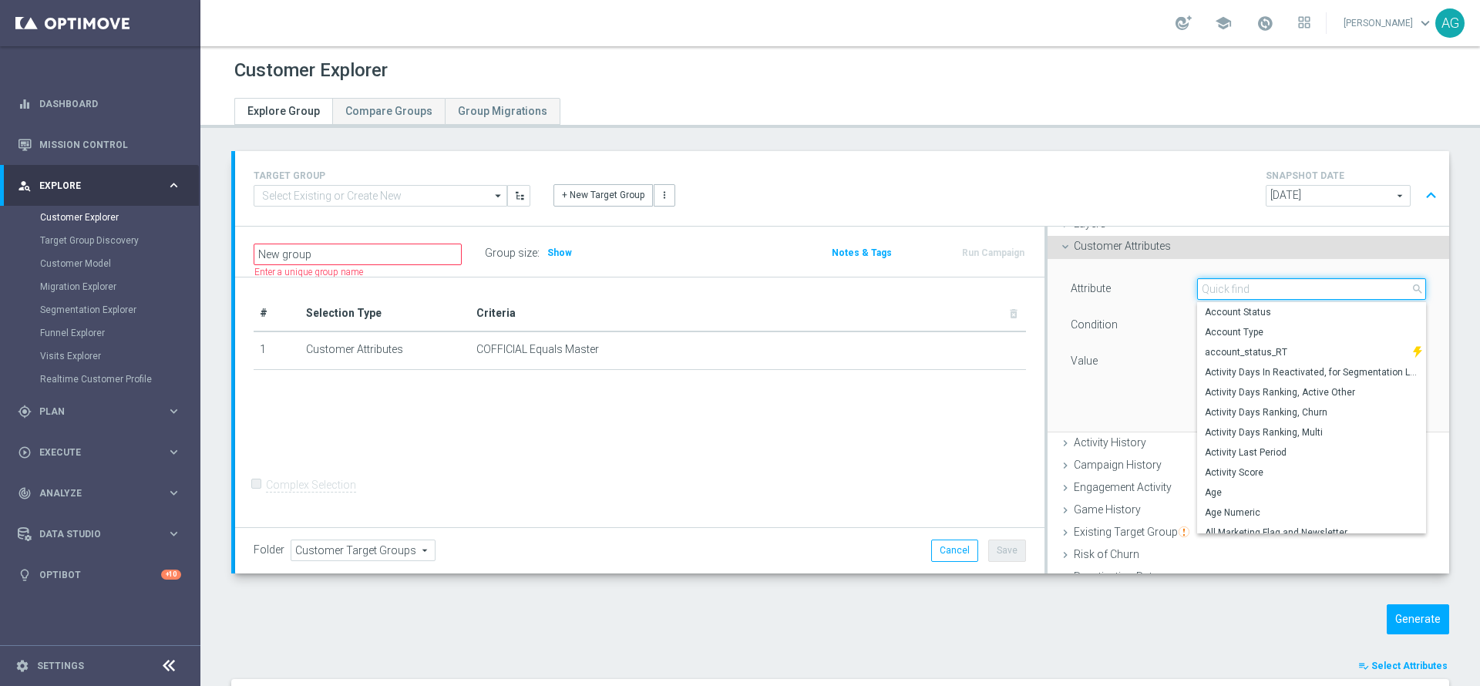
click at [1210, 285] on input "search" at bounding box center [1311, 289] width 229 height 22
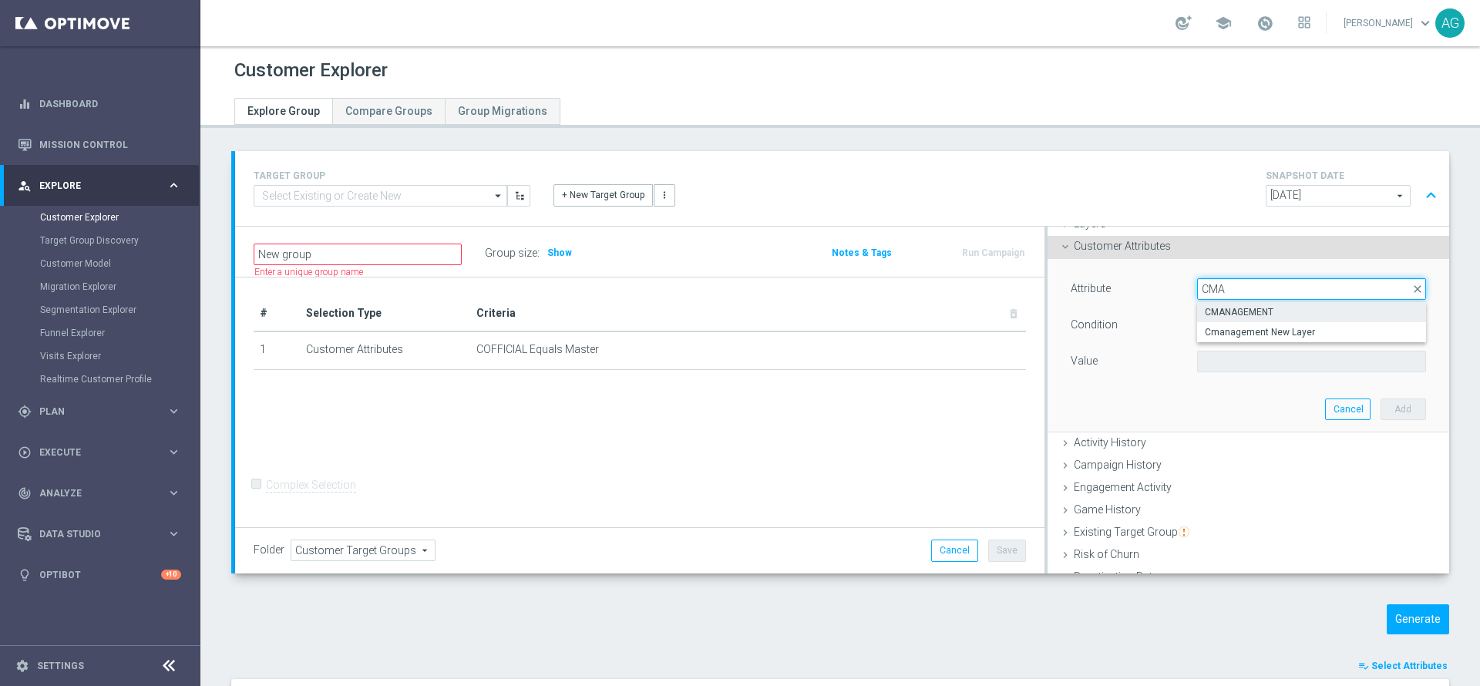
type input "CMA"
click at [1252, 310] on span "CMANAGEMENT" at bounding box center [1312, 312] width 214 height 12
type input "CMANAGEMENT"
type input "Equals"
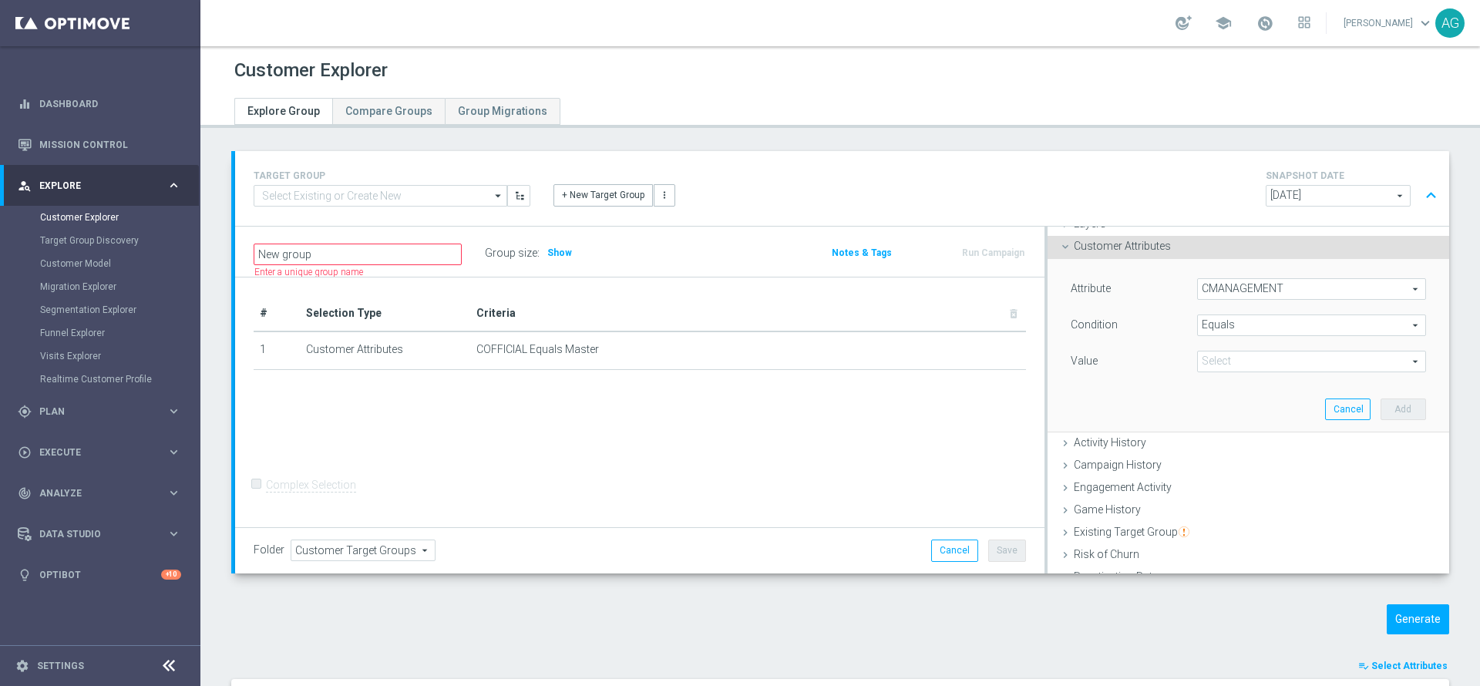
click at [1208, 367] on span at bounding box center [1311, 362] width 227 height 20
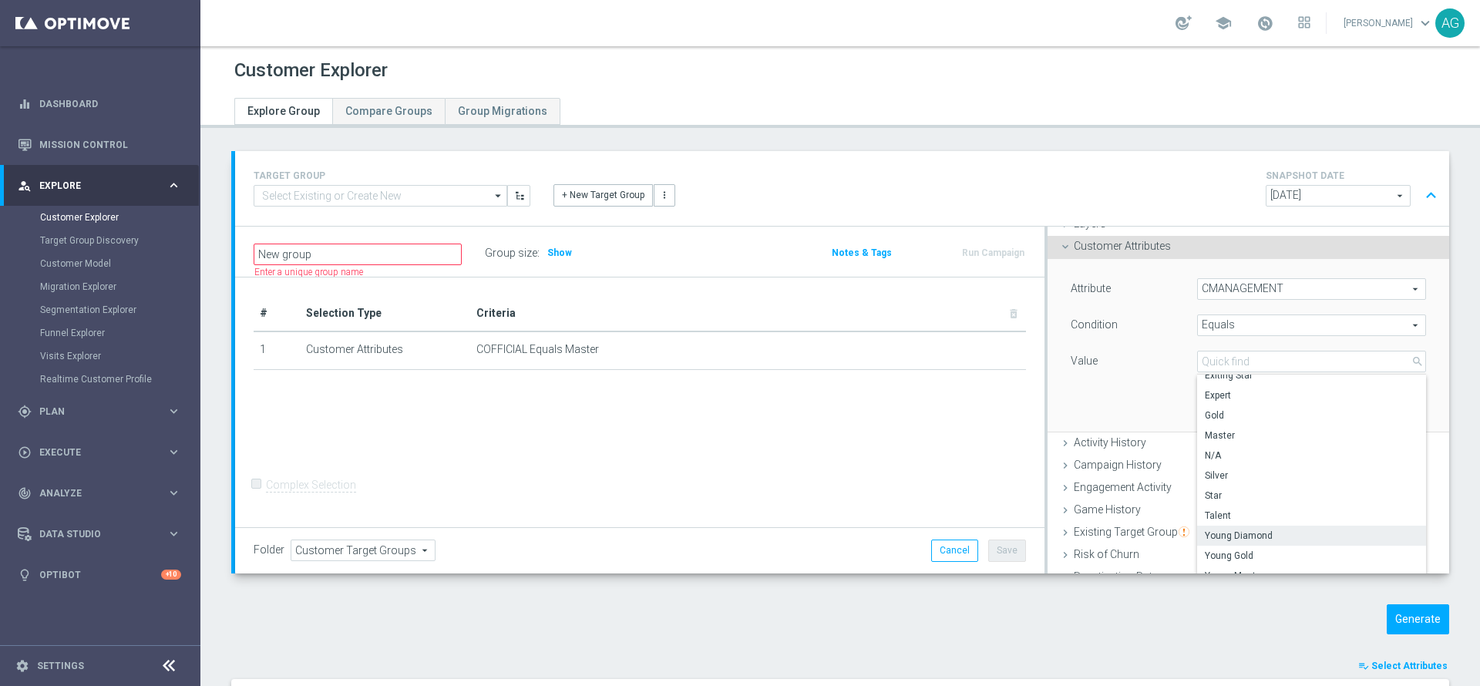
scroll to position [180, 0]
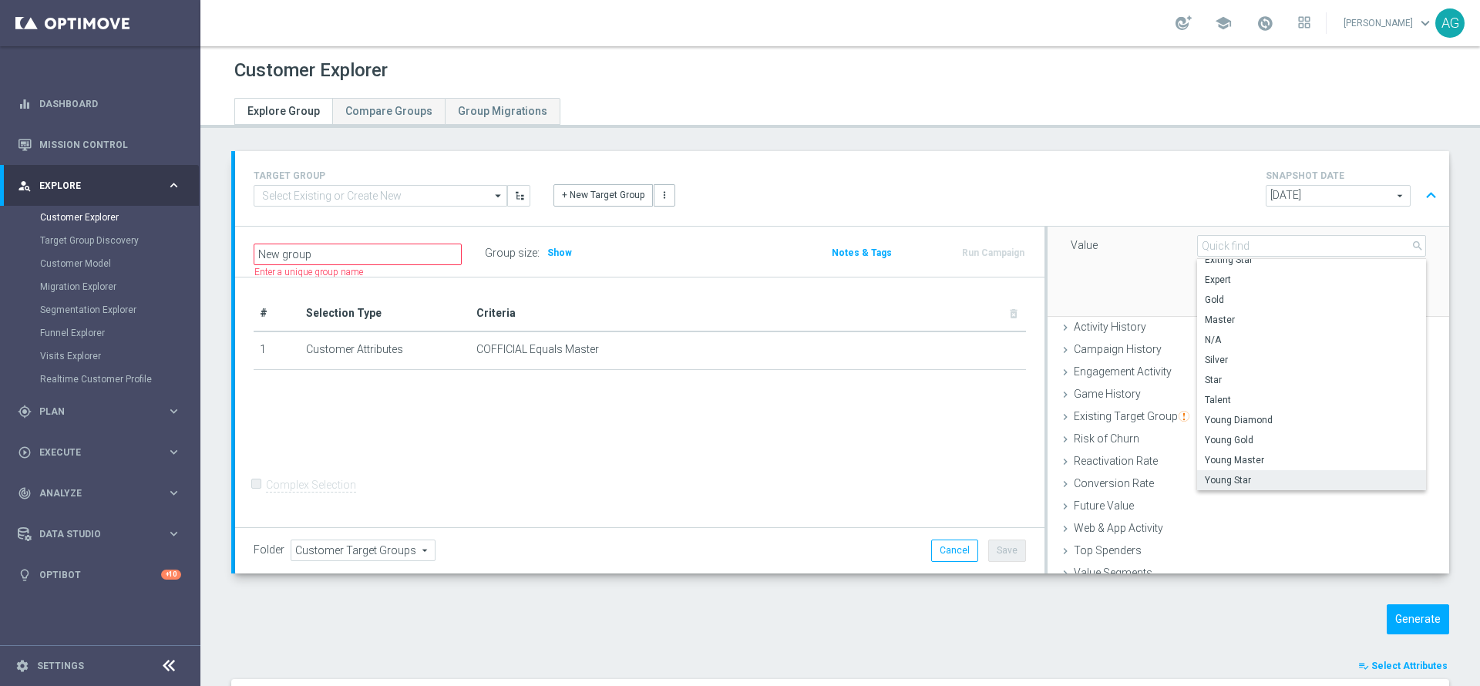
click at [1226, 476] on span "Young Star" at bounding box center [1312, 480] width 214 height 12
type input "Young Star"
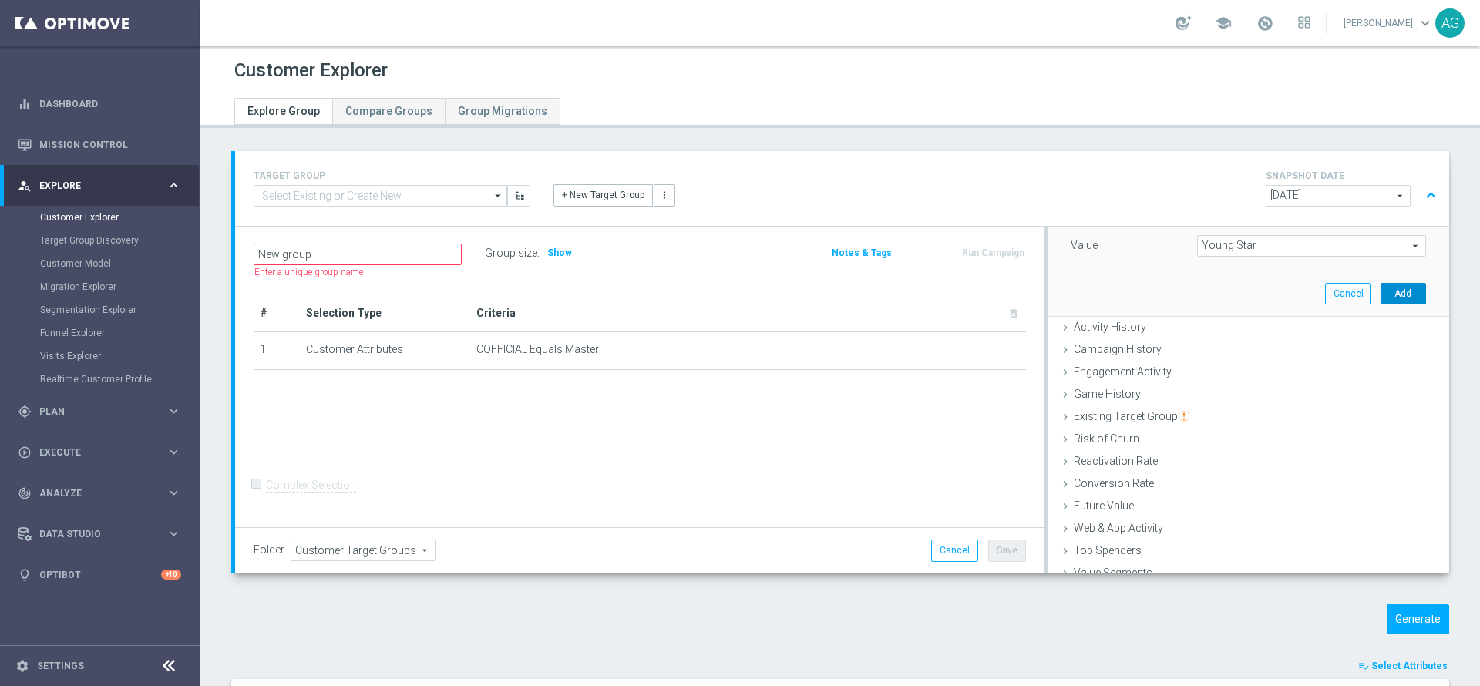
click at [1381, 295] on button "Add" at bounding box center [1403, 294] width 45 height 22
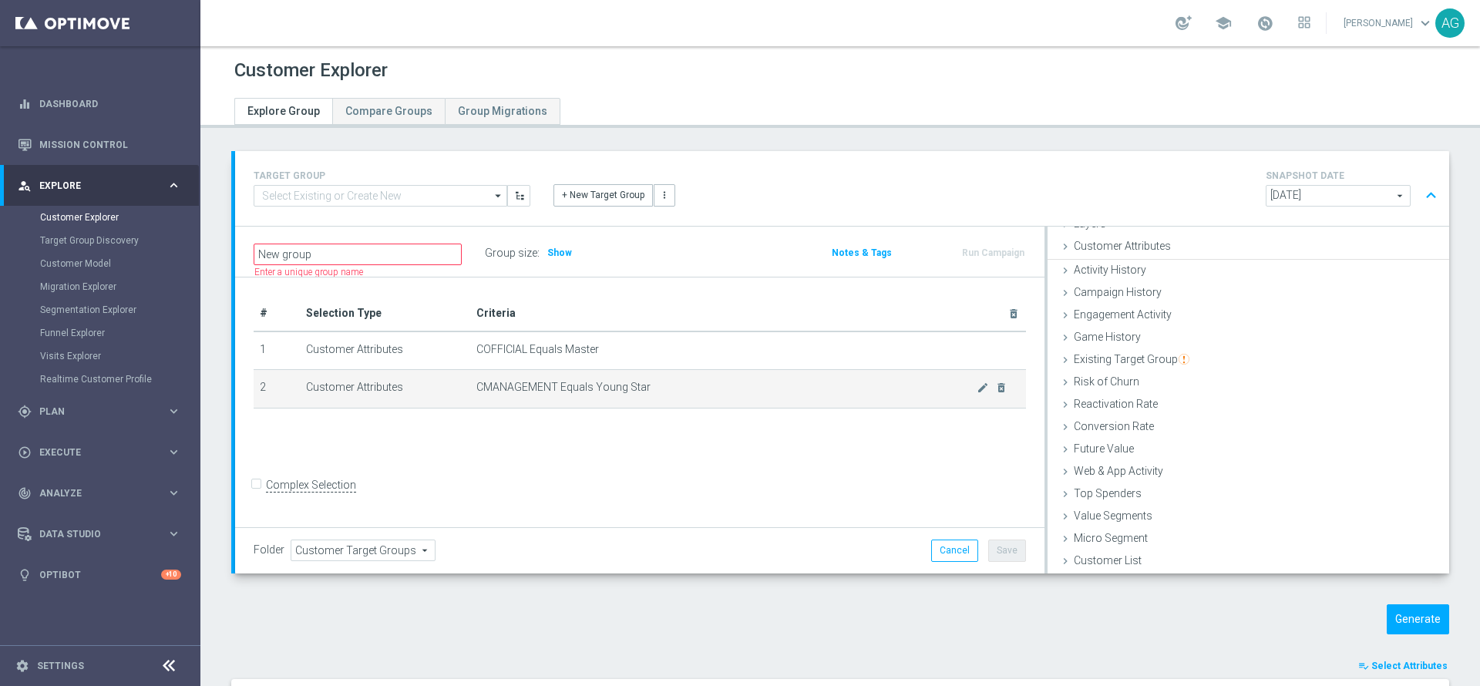
scroll to position [63, 0]
click at [559, 254] on span "Show" at bounding box center [559, 252] width 25 height 11
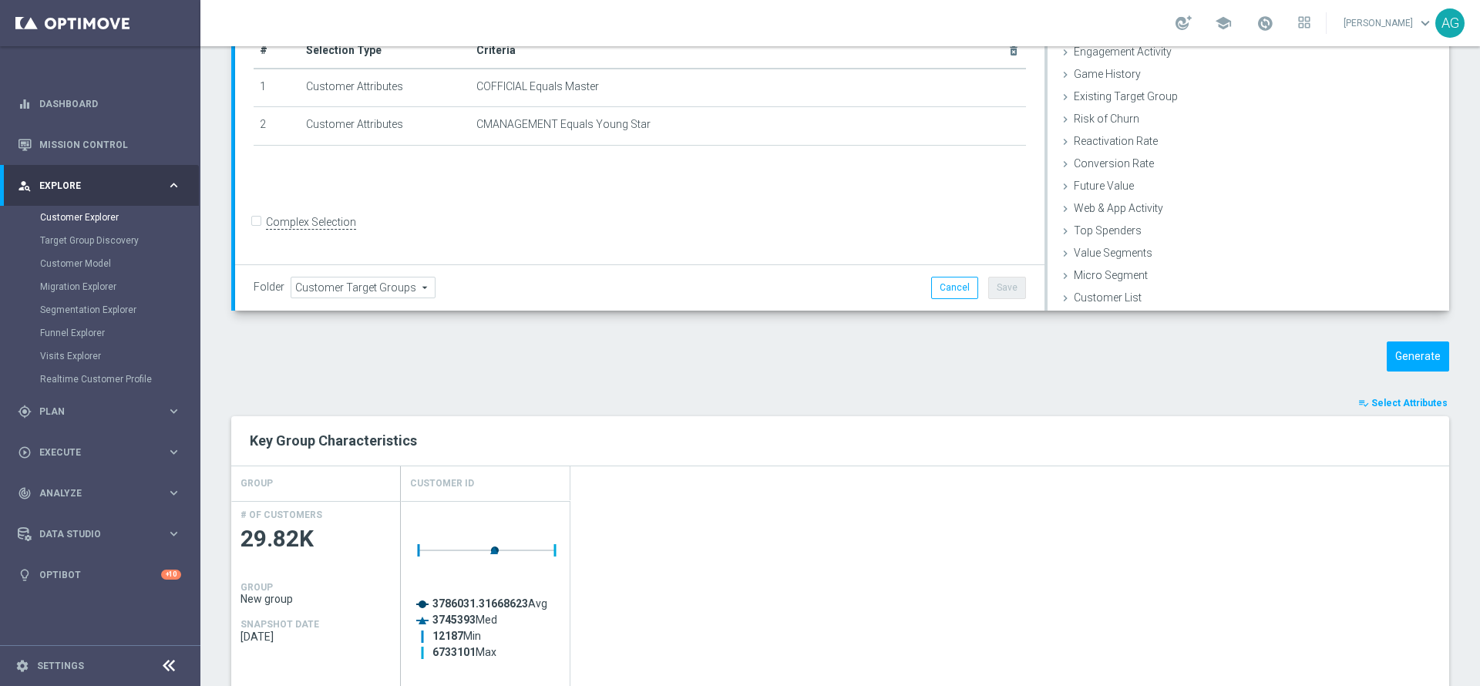
scroll to position [0, 0]
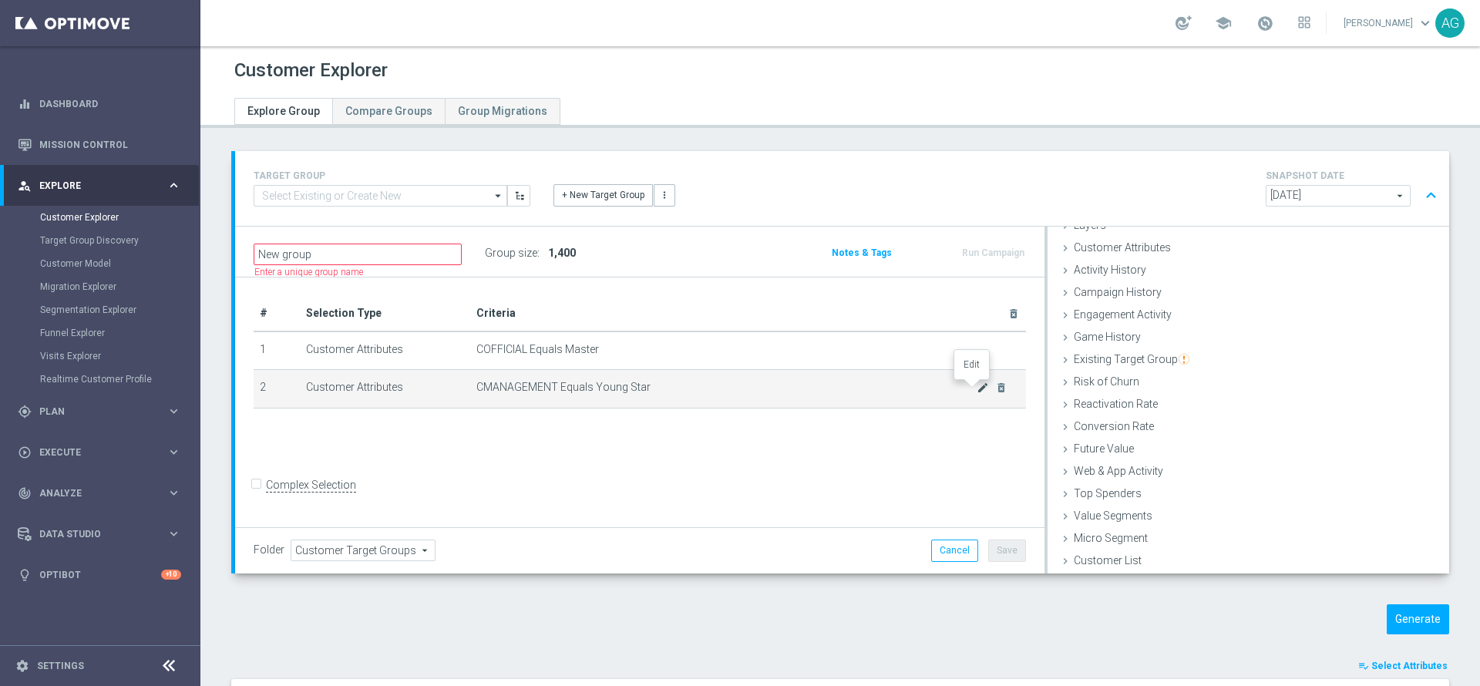
click at [977, 382] on icon "mode_edit" at bounding box center [983, 388] width 12 height 12
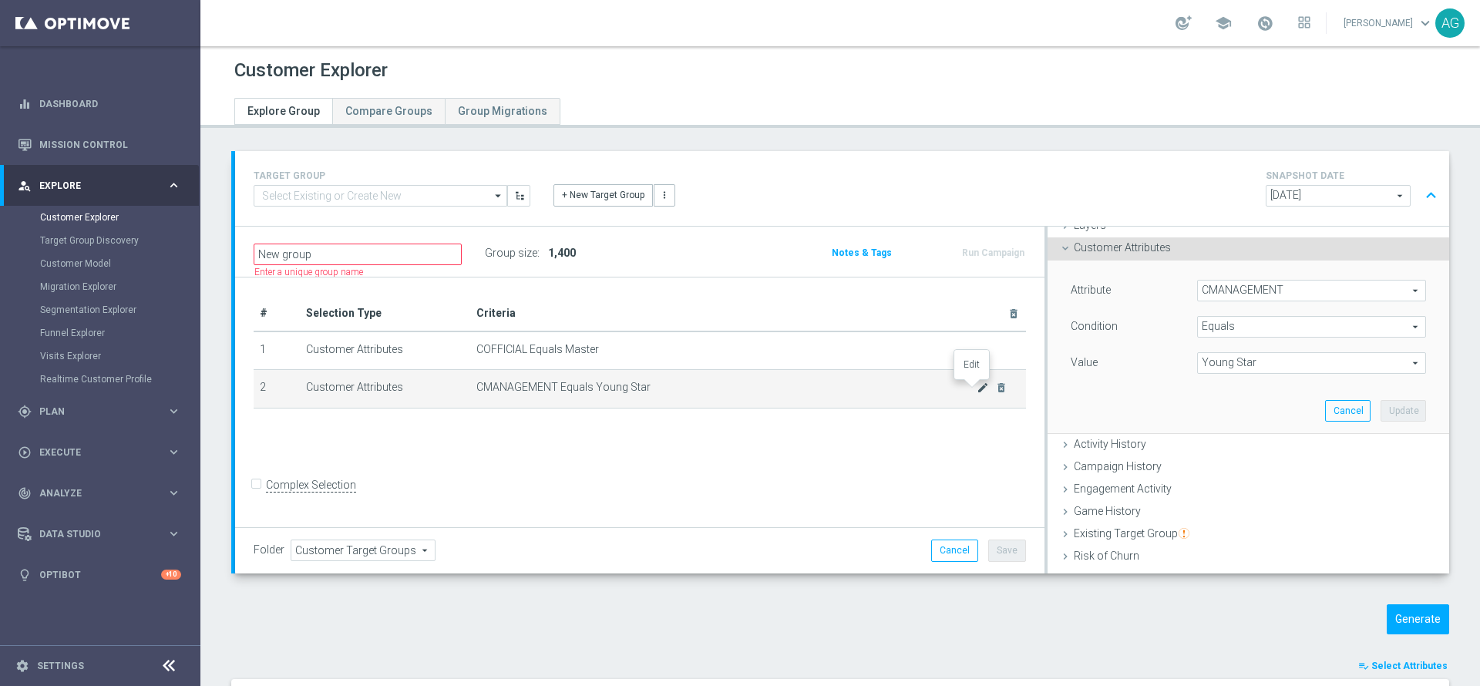
scroll to position [95, 0]
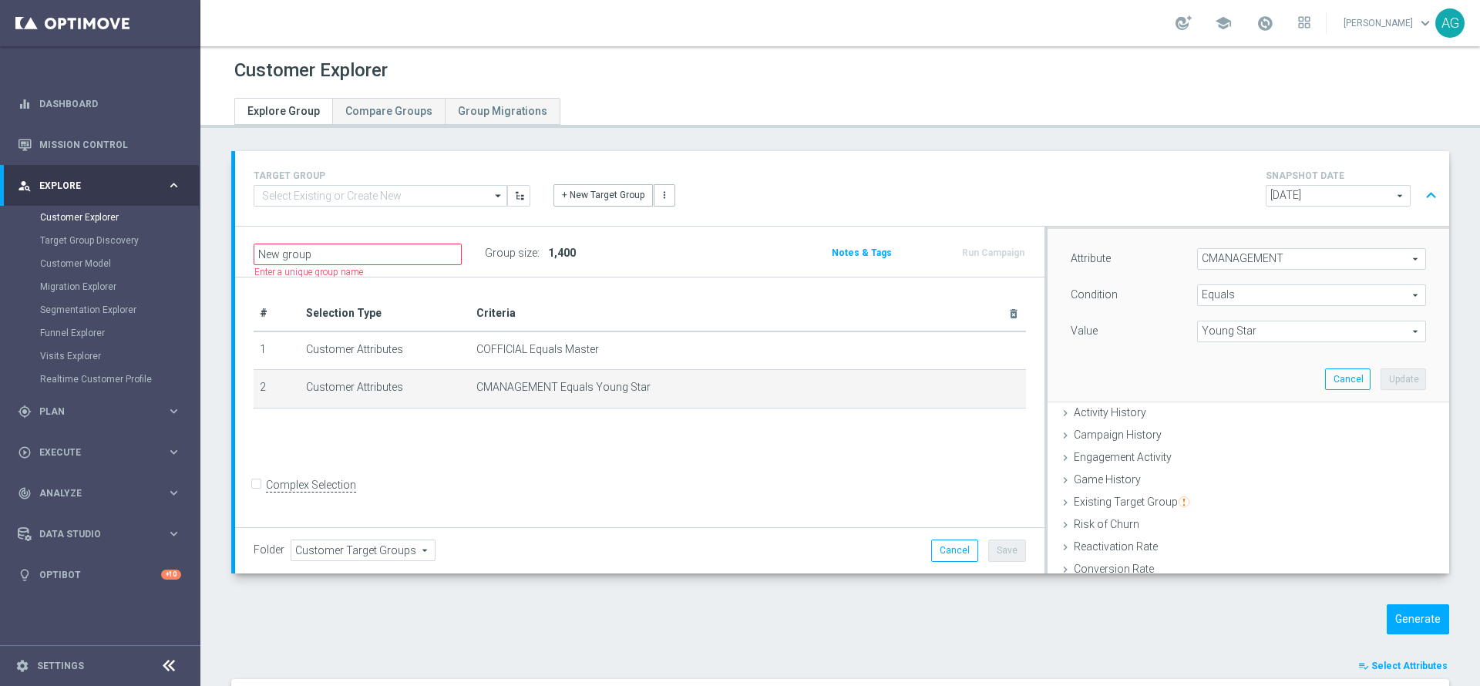
click at [1281, 328] on span "Young Star" at bounding box center [1311, 332] width 227 height 20
click at [1258, 307] on div "Condition Equals Equals arrow_drop_down search" at bounding box center [1248, 297] width 379 height 25
click at [1237, 298] on span "Equals" at bounding box center [1311, 295] width 227 height 20
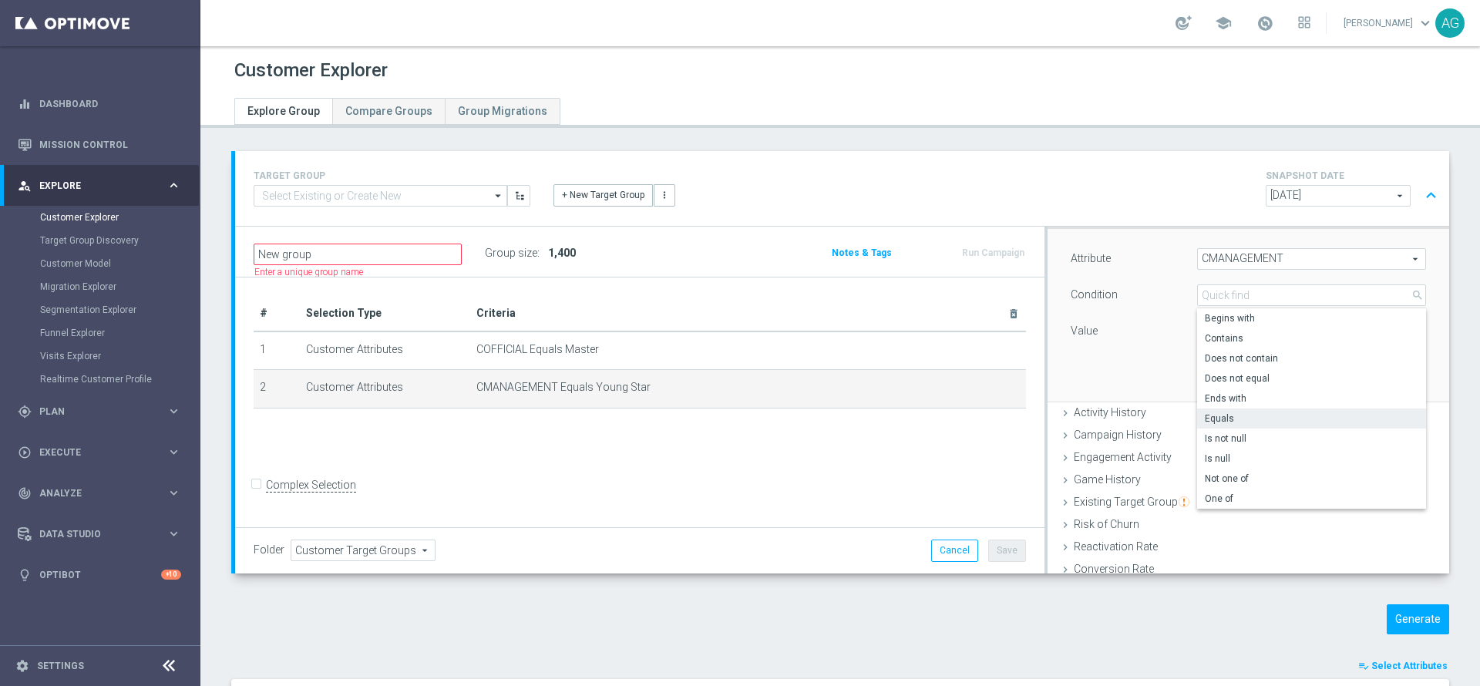
click at [1104, 379] on div "Attribute CMANAGEMENT CMANAGEMENT arrow_drop_down search Condition Equals Equal…" at bounding box center [1248, 315] width 379 height 173
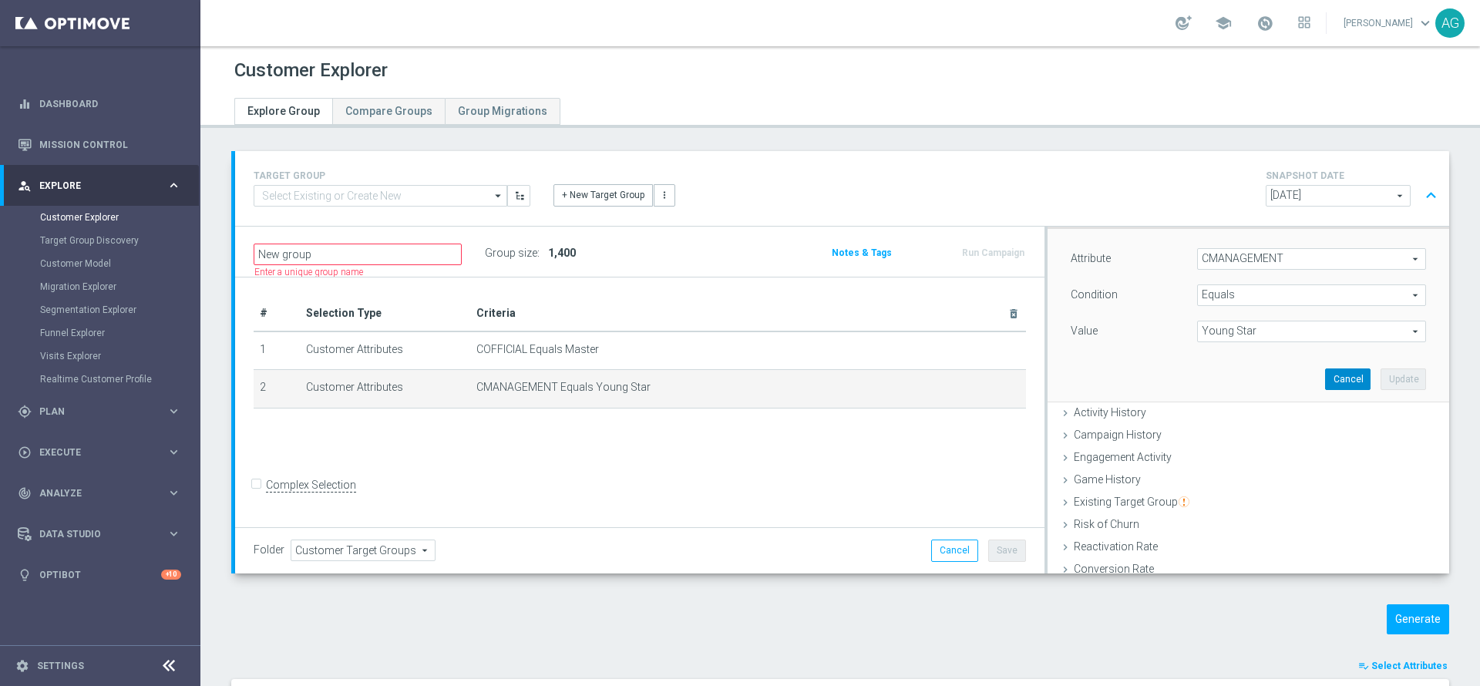
click at [1325, 373] on button "Cancel" at bounding box center [1347, 380] width 45 height 22
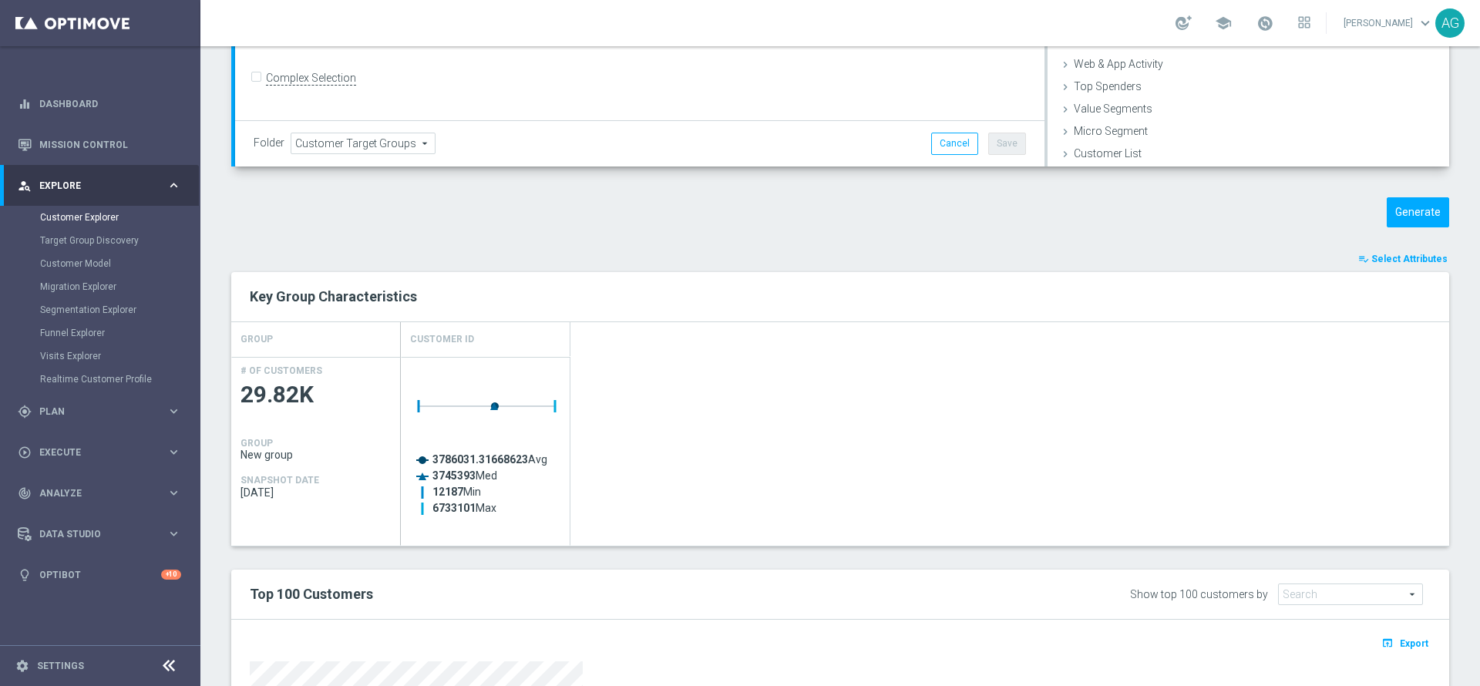
scroll to position [463, 0]
